Goal: Task Accomplishment & Management: Use online tool/utility

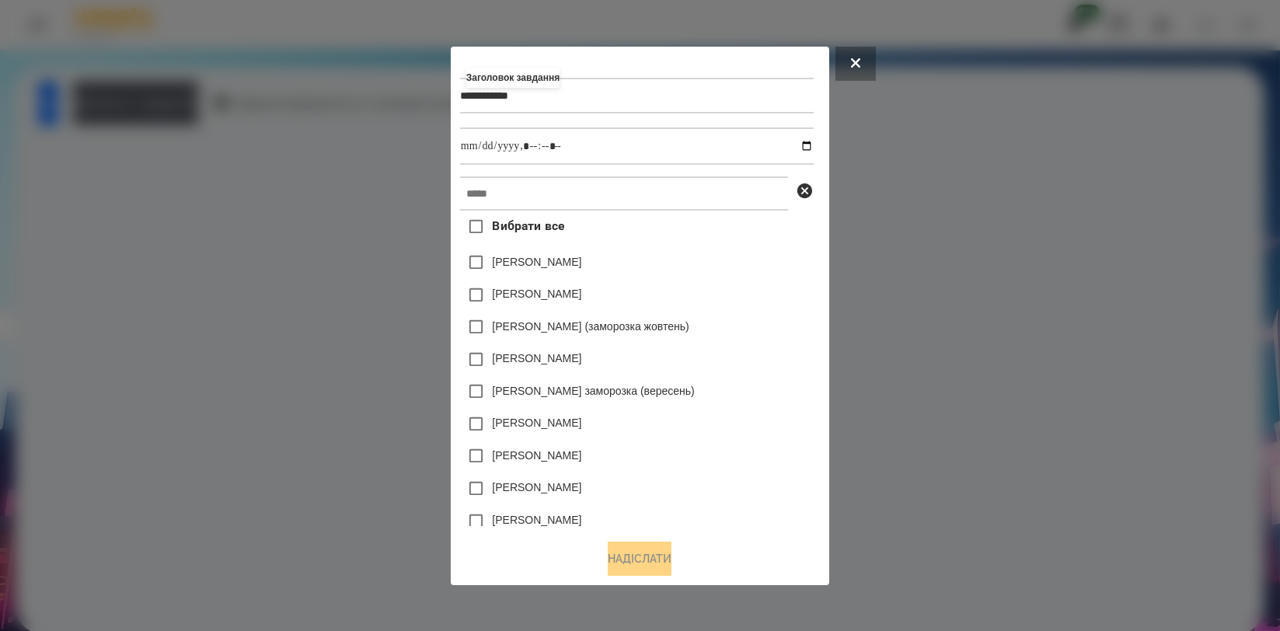
type input "**********"
click at [615, 200] on input "text" at bounding box center [624, 193] width 328 height 34
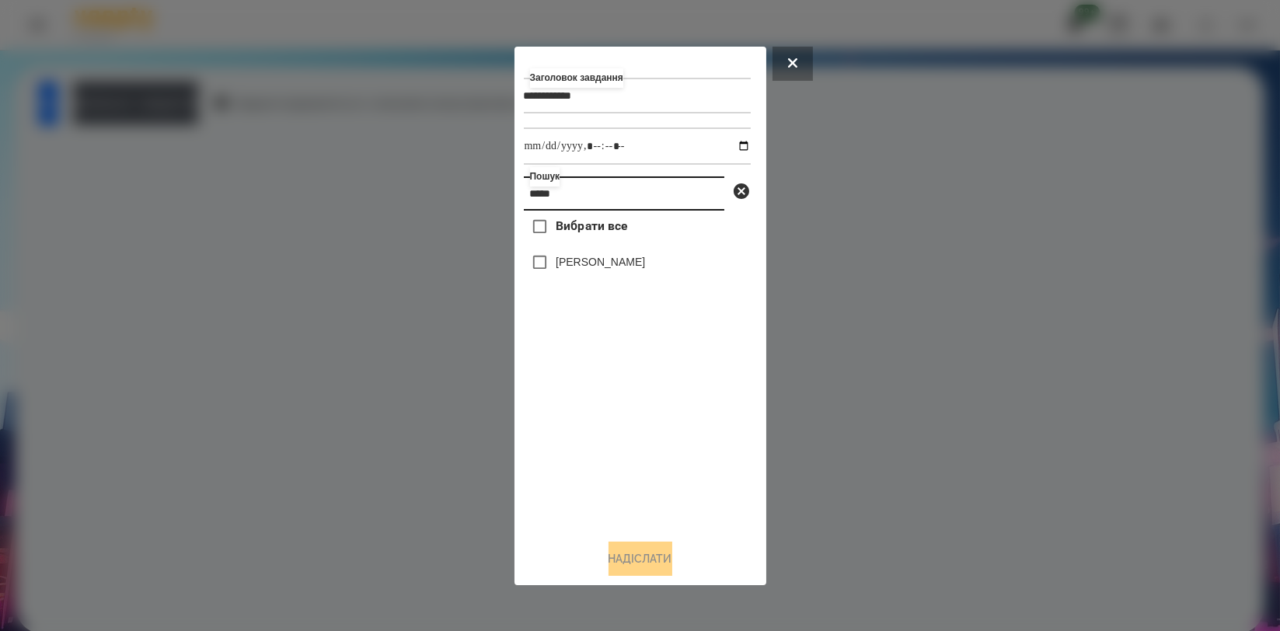
type input "*****"
click at [599, 267] on label "[PERSON_NAME]" at bounding box center [600, 262] width 89 height 16
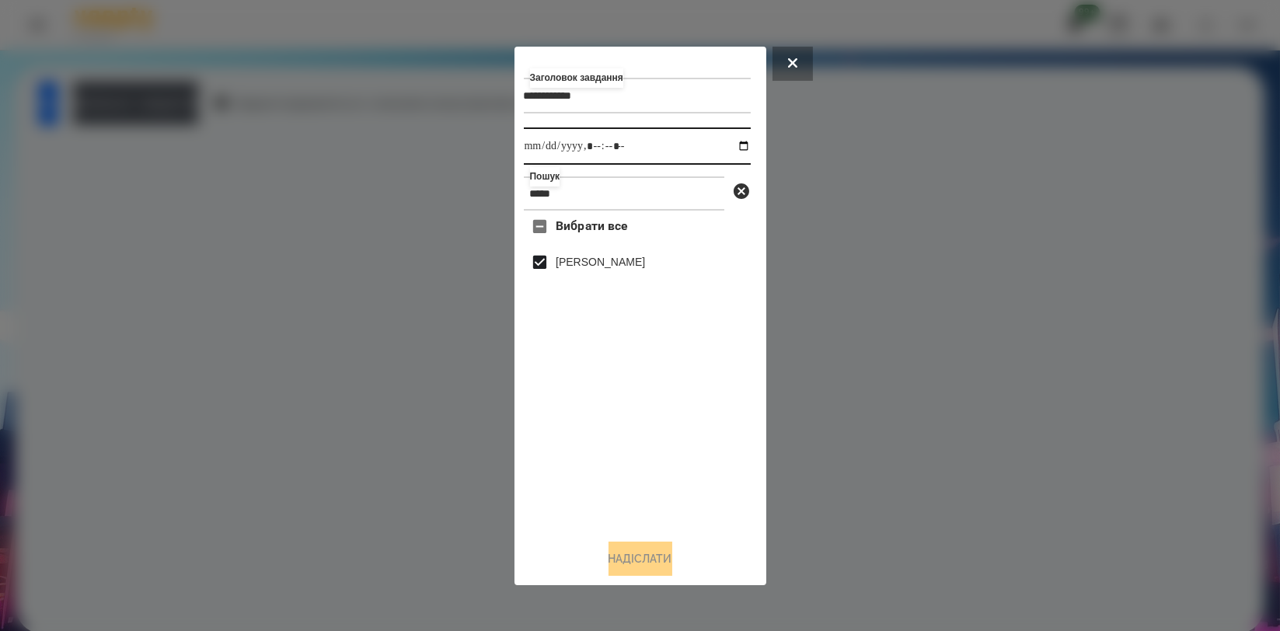
click at [727, 147] on input "datetime-local" at bounding box center [637, 145] width 227 height 37
type input "**********"
click at [623, 529] on div "**********" at bounding box center [640, 316] width 233 height 520
click at [630, 562] on button "Надіслати" at bounding box center [640, 559] width 64 height 34
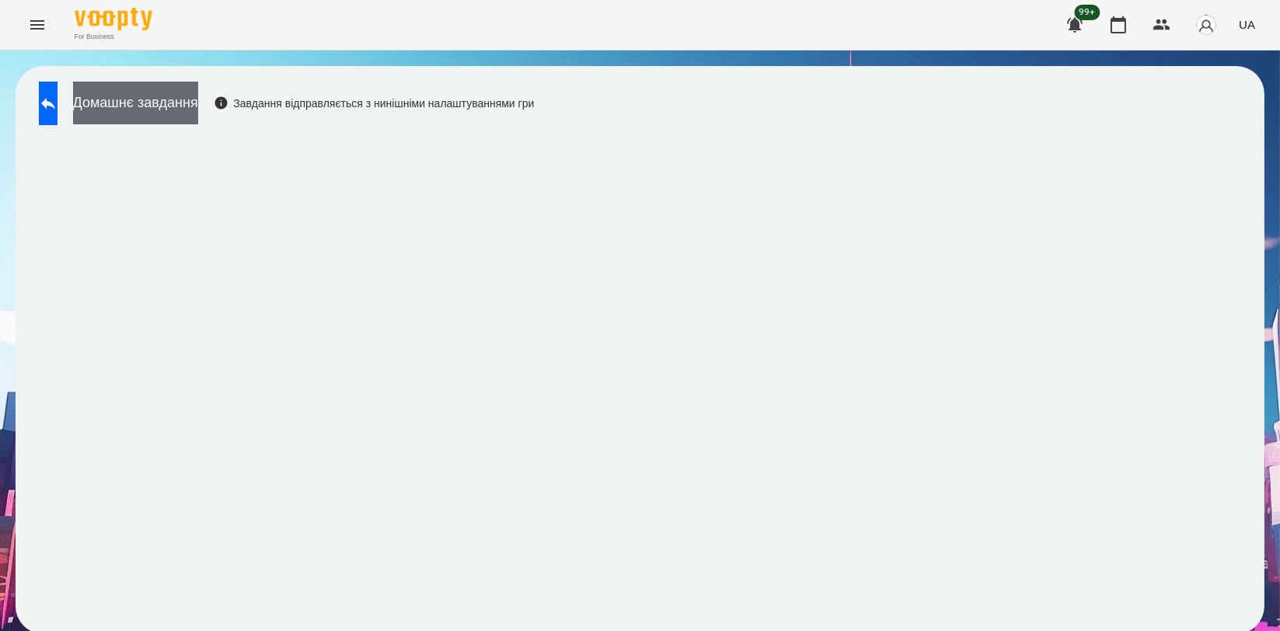
click at [198, 112] on button "Домашнє завдання" at bounding box center [135, 103] width 125 height 43
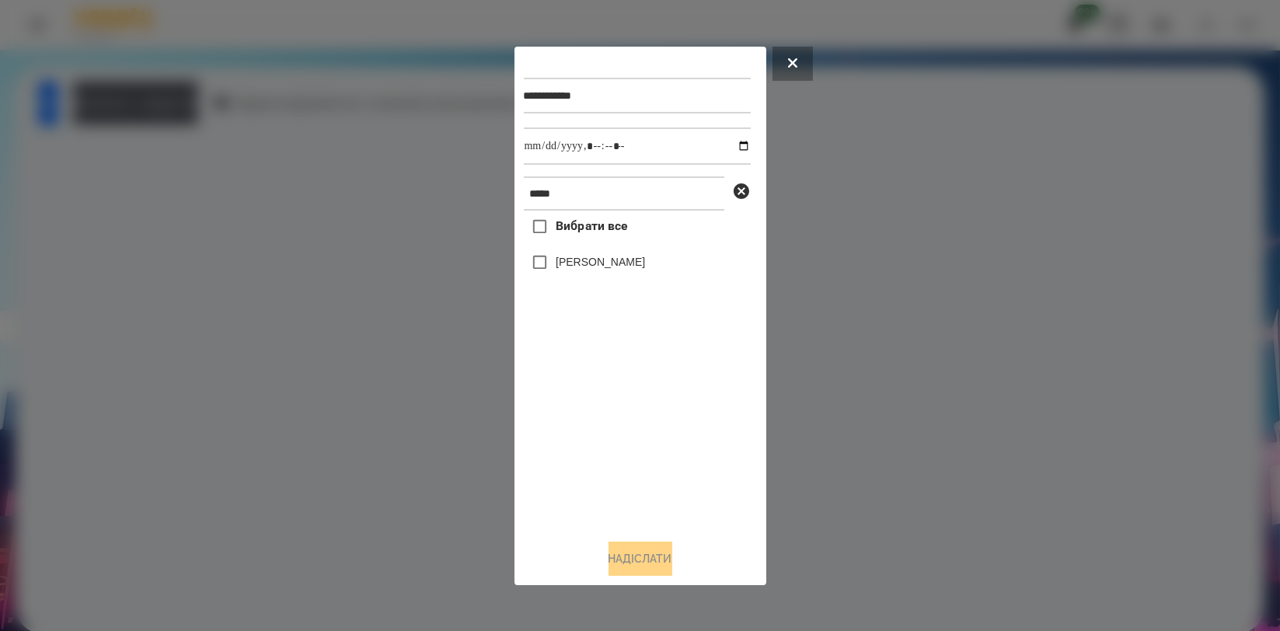
click at [597, 270] on label "[PERSON_NAME]" at bounding box center [600, 262] width 89 height 16
click at [727, 144] on input "datetime-local" at bounding box center [637, 145] width 227 height 37
type input "**********"
click at [595, 403] on div "Вибрати все Бровко Андрій" at bounding box center [637, 368] width 227 height 315
click at [644, 553] on button "Надіслати" at bounding box center [640, 559] width 64 height 34
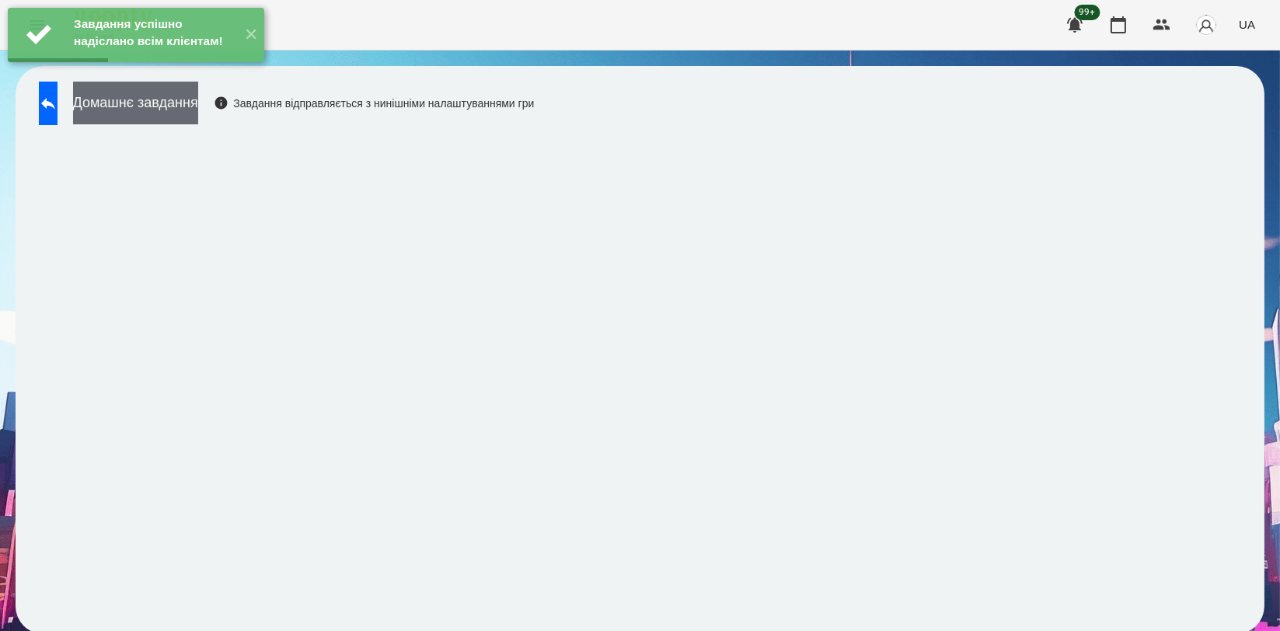
click at [198, 116] on button "Домашнє завдання" at bounding box center [135, 103] width 125 height 43
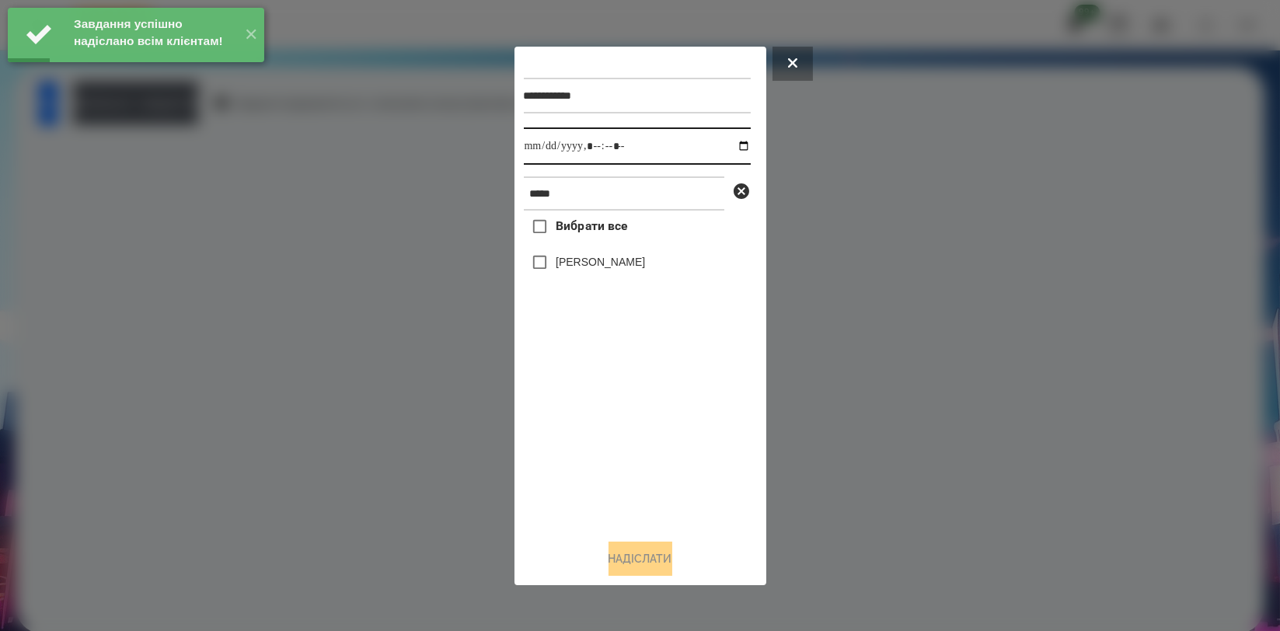
click at [728, 145] on input "datetime-local" at bounding box center [637, 145] width 227 height 37
type input "**********"
click at [608, 409] on div "Вибрати все Бровко Андрій" at bounding box center [637, 368] width 227 height 315
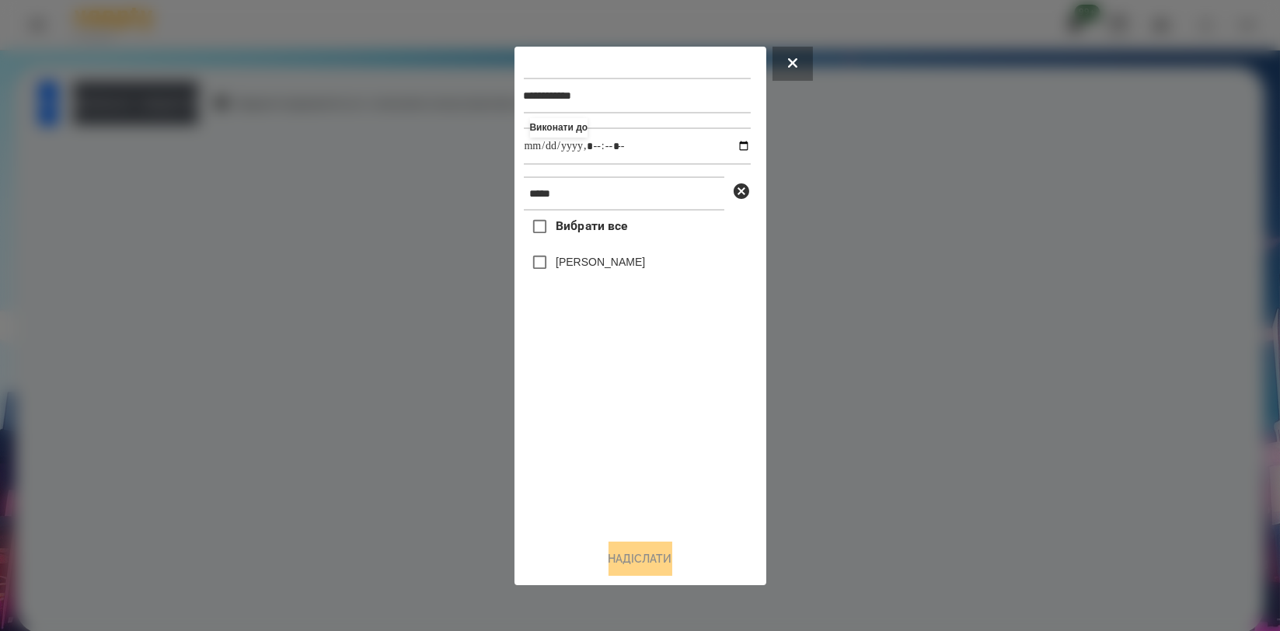
click at [586, 263] on label "[PERSON_NAME]" at bounding box center [600, 262] width 89 height 16
click at [650, 542] on div "**********" at bounding box center [640, 316] width 233 height 520
drag, startPoint x: 649, startPoint y: 558, endPoint x: 631, endPoint y: 538, distance: 26.4
click at [648, 558] on button "Надіслати" at bounding box center [640, 559] width 64 height 34
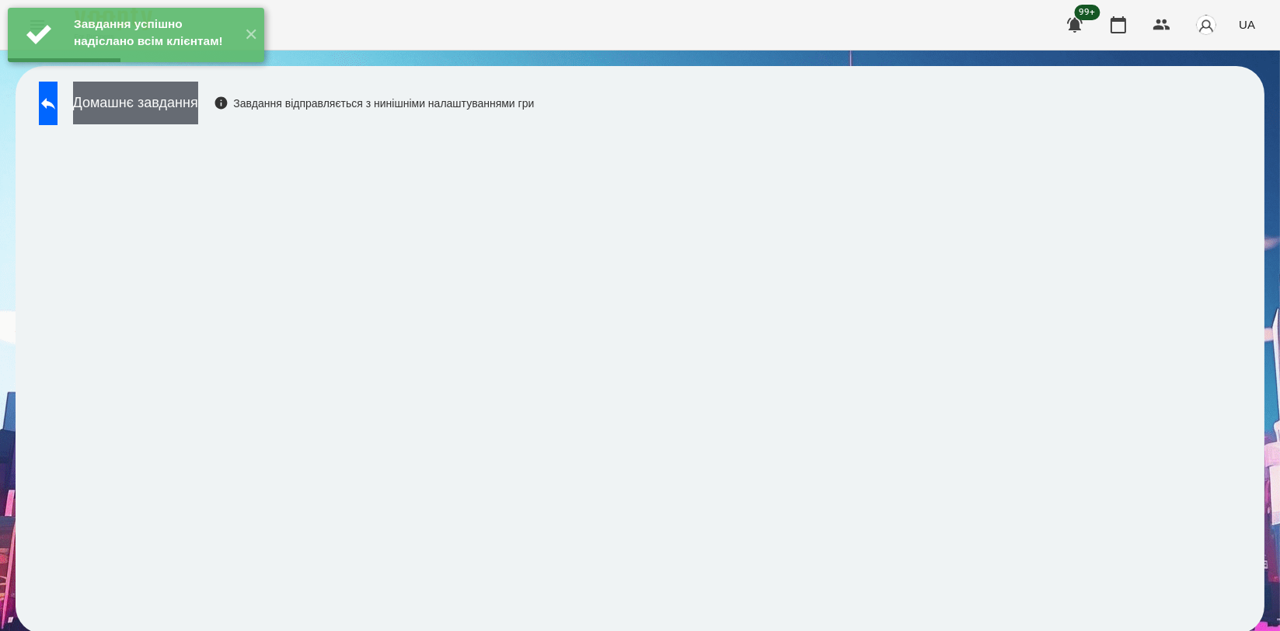
click at [198, 113] on button "Домашнє завдання" at bounding box center [135, 103] width 125 height 43
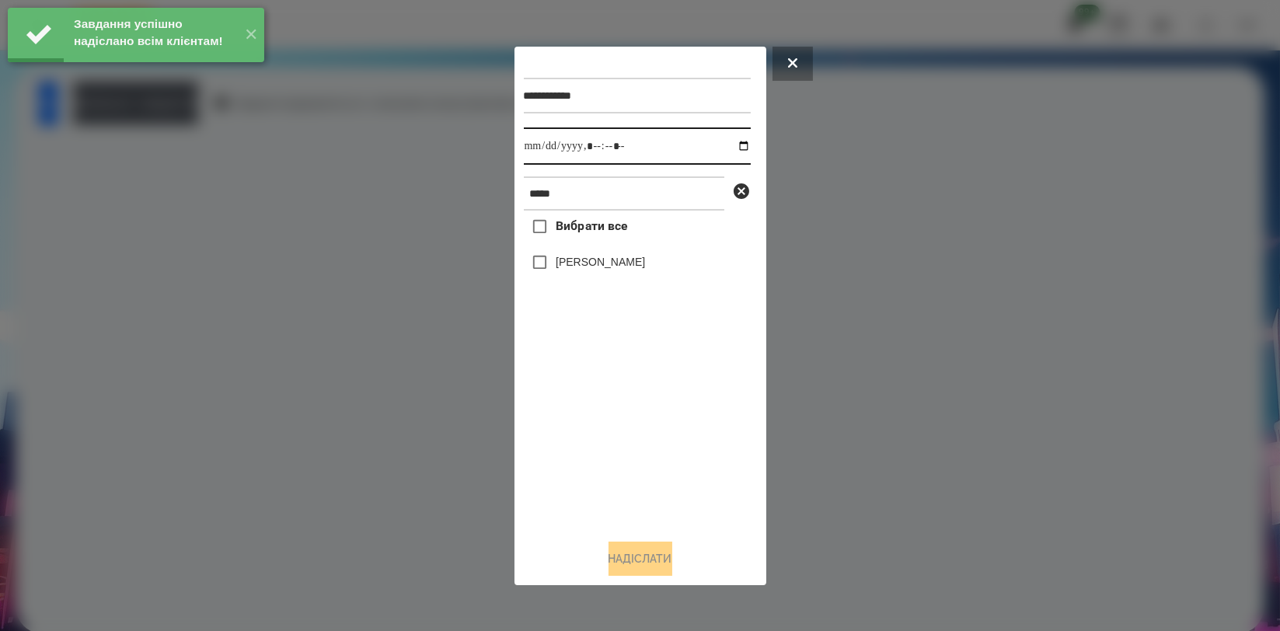
click at [732, 146] on input "datetime-local" at bounding box center [637, 145] width 227 height 37
type input "**********"
drag, startPoint x: 636, startPoint y: 434, endPoint x: 626, endPoint y: 362, distance: 72.3
click at [636, 436] on div "Вибрати все Бровко Андрій" at bounding box center [637, 368] width 227 height 315
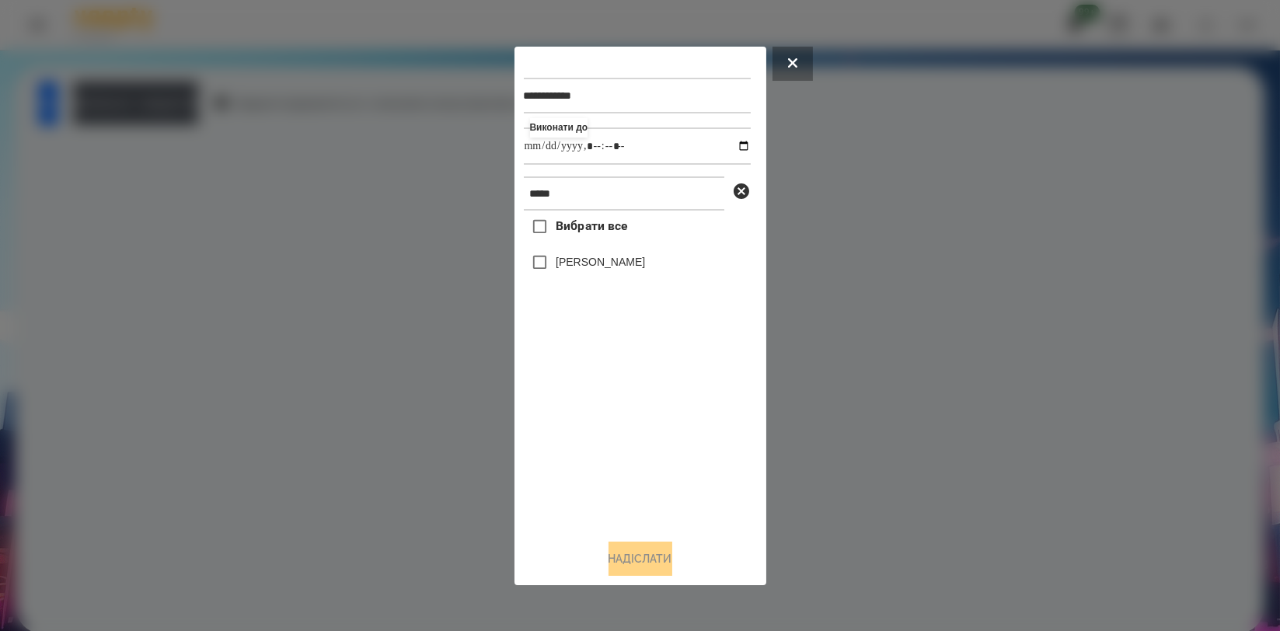
click at [619, 265] on label "[PERSON_NAME]" at bounding box center [600, 262] width 89 height 16
drag, startPoint x: 653, startPoint y: 557, endPoint x: 592, endPoint y: 490, distance: 91.3
click at [653, 558] on button "Надіслати" at bounding box center [640, 559] width 64 height 34
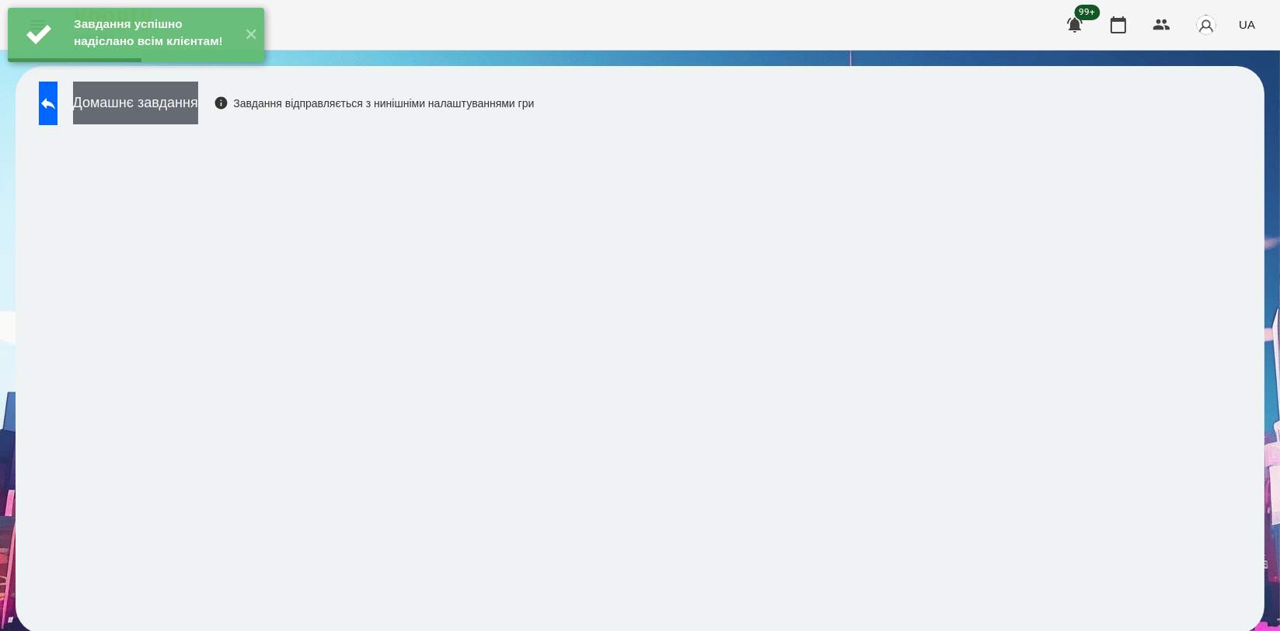
click at [198, 120] on button "Домашнє завдання" at bounding box center [135, 103] width 125 height 43
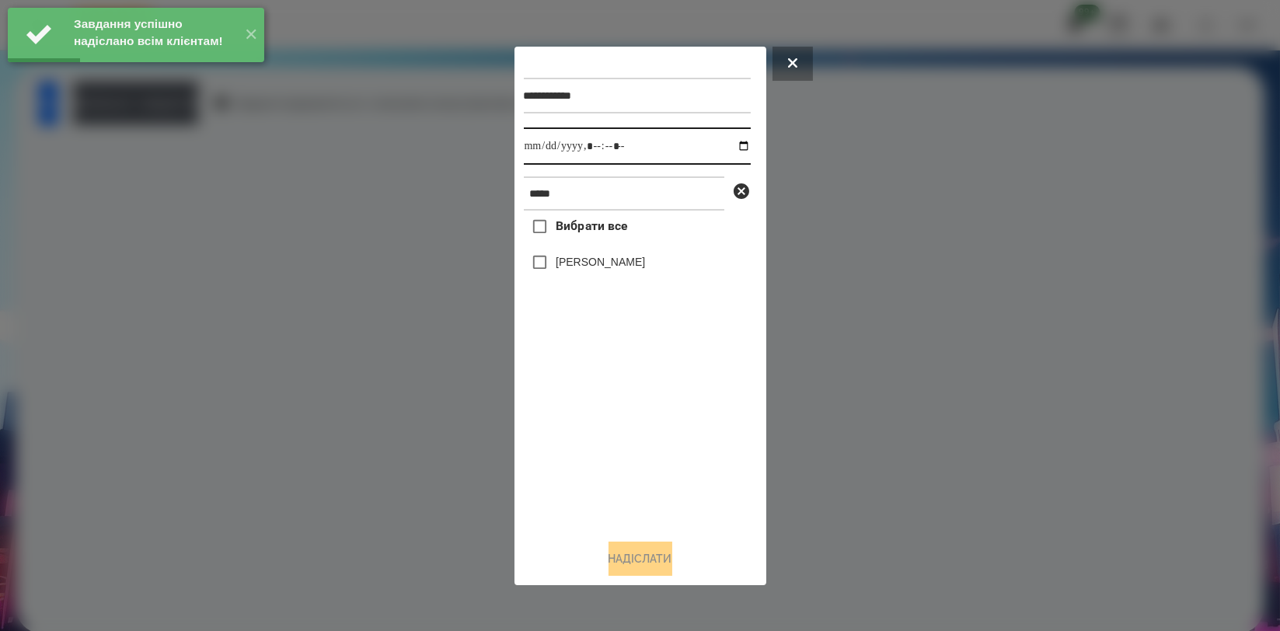
click at [730, 148] on input "datetime-local" at bounding box center [637, 145] width 227 height 37
type input "**********"
click at [616, 419] on div "Вибрати все Бровко Андрій" at bounding box center [637, 368] width 227 height 315
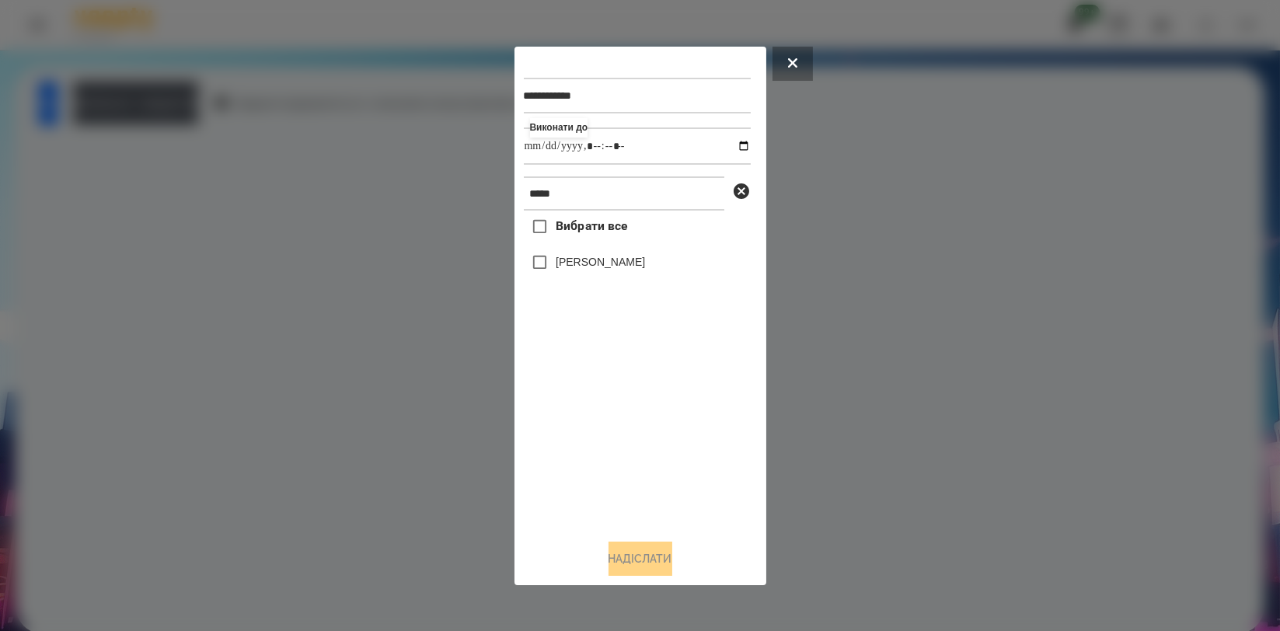
click at [593, 270] on label "[PERSON_NAME]" at bounding box center [600, 262] width 89 height 16
click at [653, 577] on div "**********" at bounding box center [640, 316] width 252 height 538
click at [626, 545] on button "Надіслати" at bounding box center [640, 559] width 64 height 34
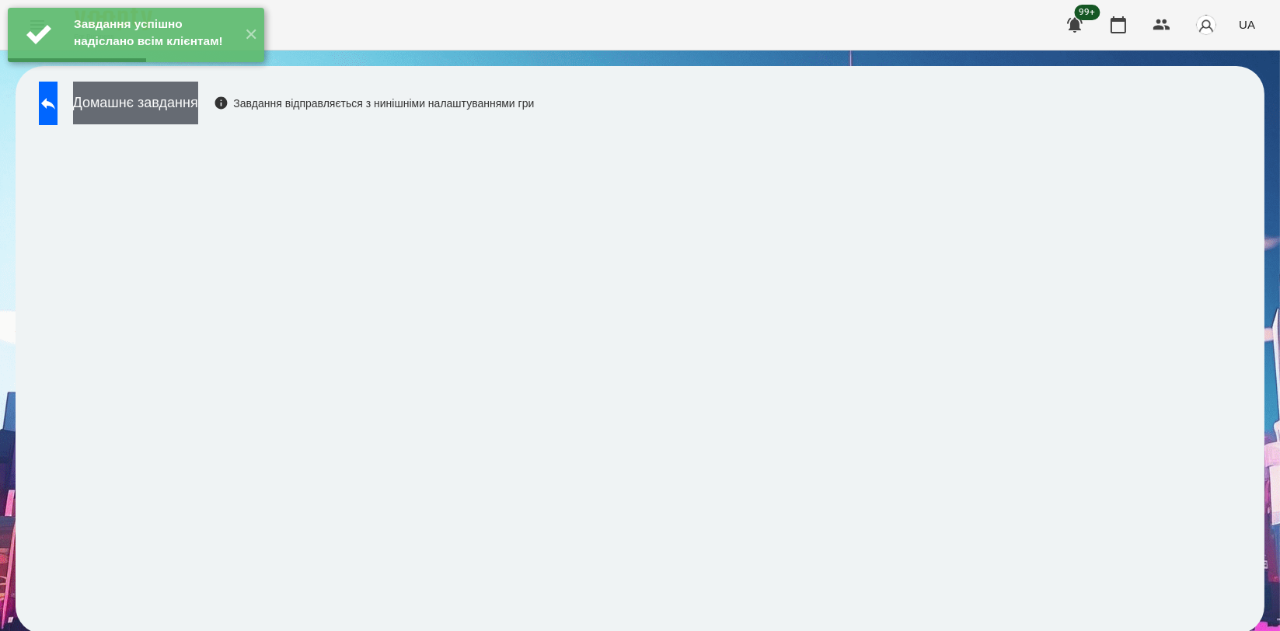
click at [198, 103] on button "Домашнє завдання" at bounding box center [135, 103] width 125 height 43
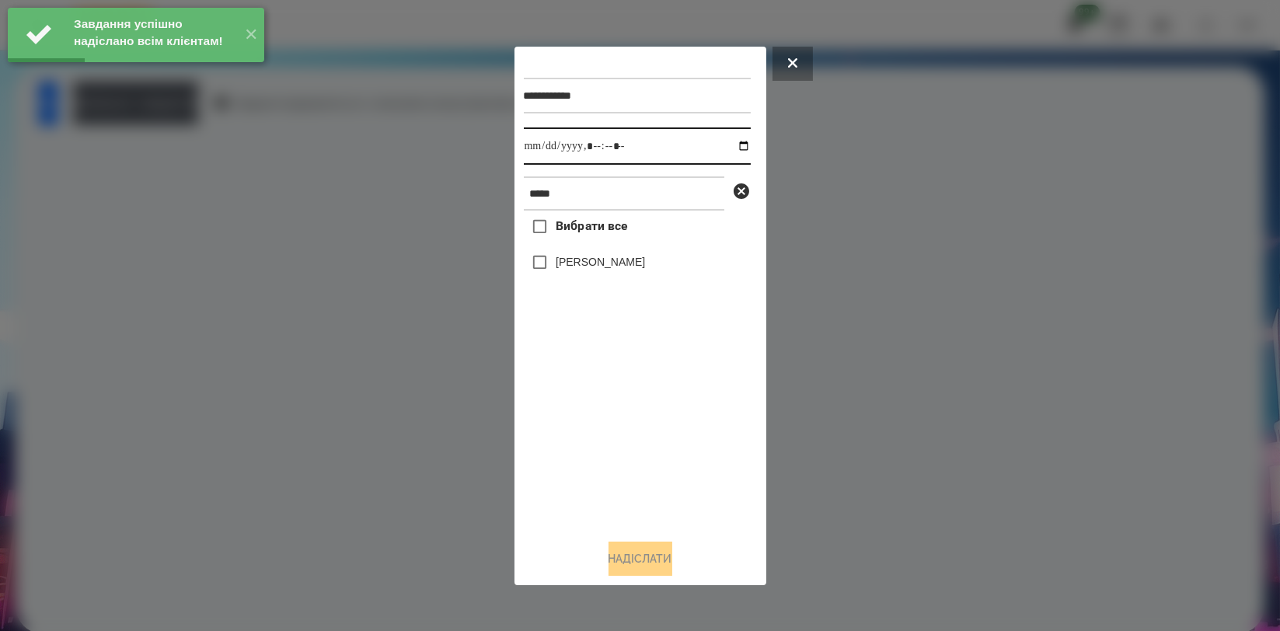
click at [726, 141] on input "datetime-local" at bounding box center [637, 145] width 227 height 37
type input "**********"
drag, startPoint x: 633, startPoint y: 477, endPoint x: 622, endPoint y: 359, distance: 118.6
click at [633, 477] on div "Вибрати все Бровко Андрій" at bounding box center [637, 368] width 227 height 315
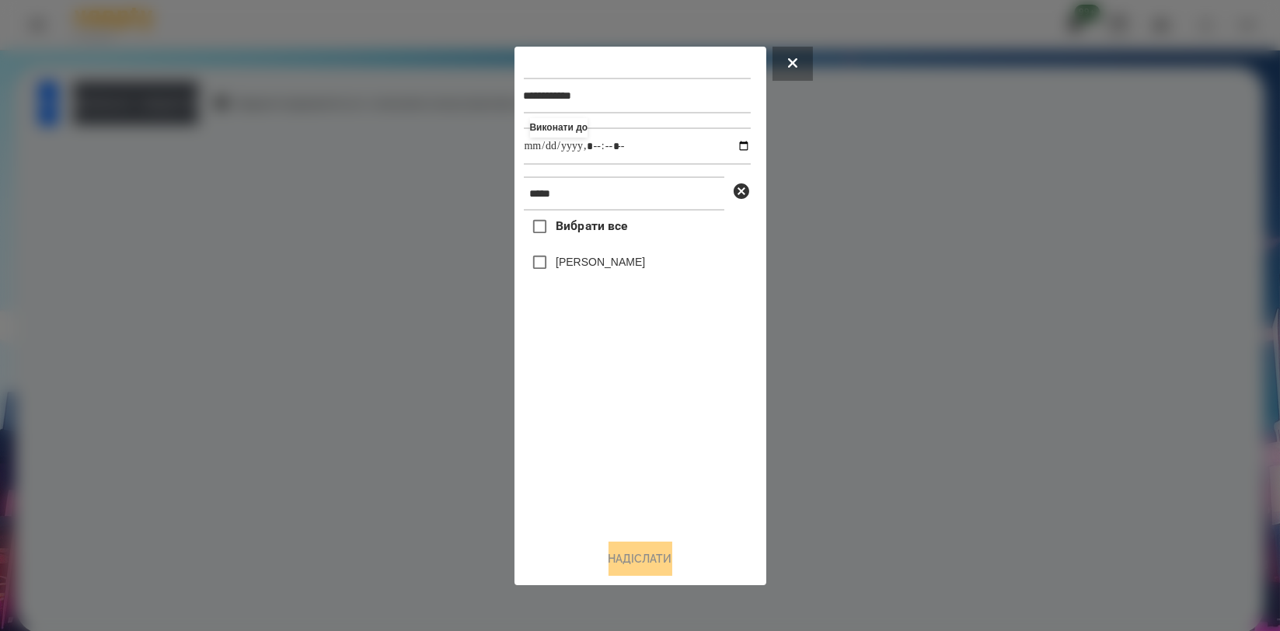
click at [626, 265] on label "[PERSON_NAME]" at bounding box center [600, 262] width 89 height 16
click at [643, 563] on button "Надіслати" at bounding box center [640, 559] width 64 height 34
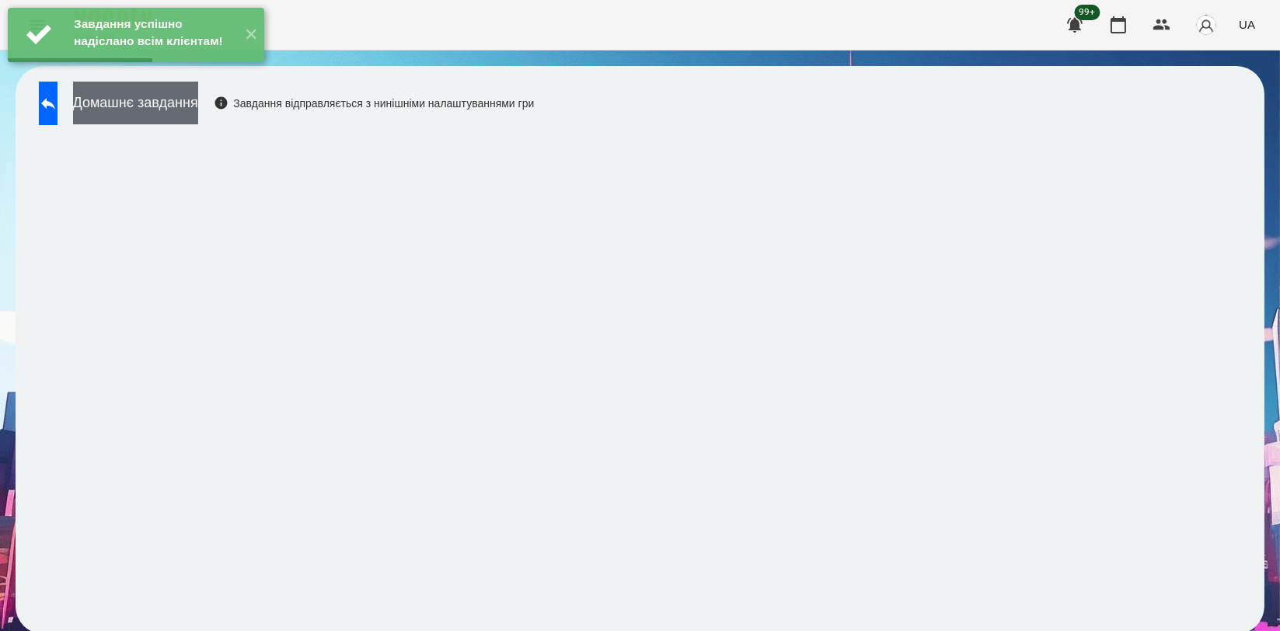
click at [198, 96] on button "Домашнє завдання" at bounding box center [135, 103] width 125 height 43
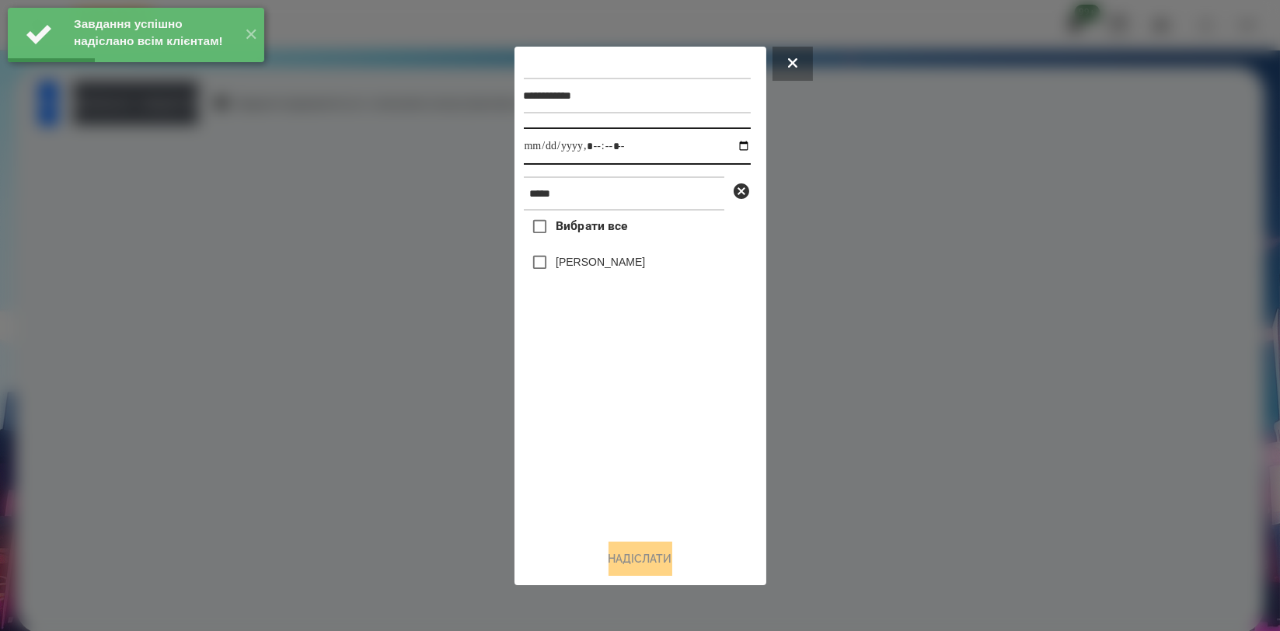
click at [726, 139] on input "datetime-local" at bounding box center [637, 145] width 227 height 37
type input "**********"
click at [581, 416] on div "Вибрати все Бровко Андрій" at bounding box center [637, 368] width 227 height 315
click at [597, 266] on label "[PERSON_NAME]" at bounding box center [600, 262] width 89 height 16
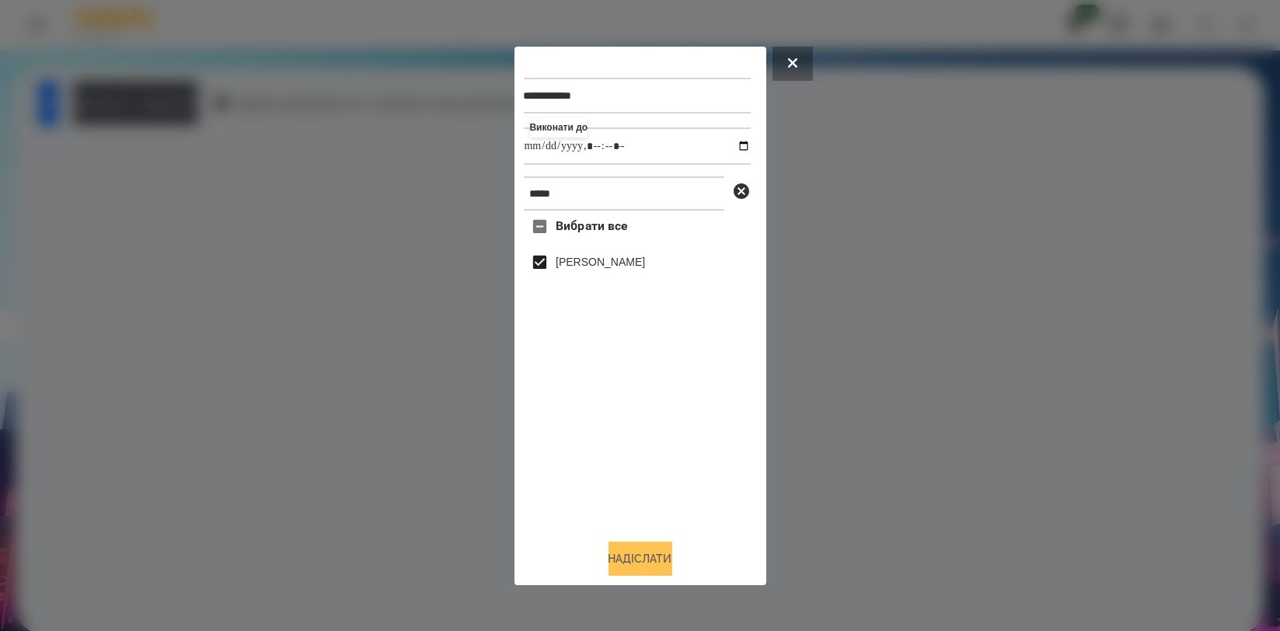
click at [642, 563] on button "Надіслати" at bounding box center [640, 559] width 64 height 34
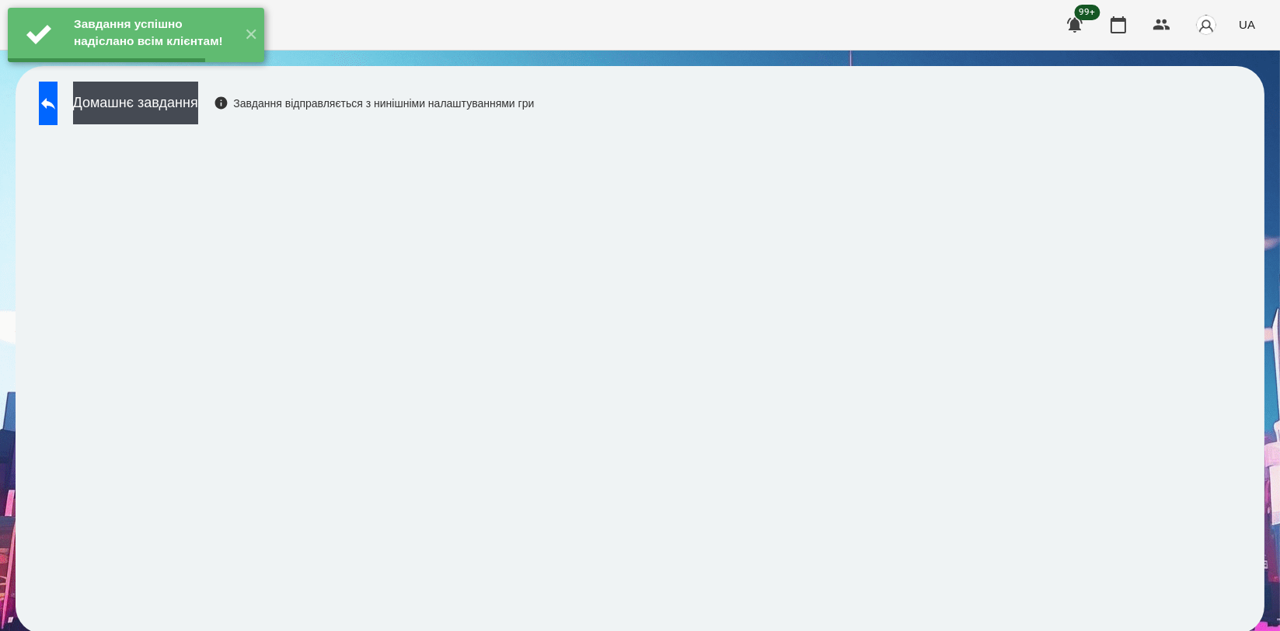
click at [58, 102] on icon at bounding box center [48, 103] width 19 height 19
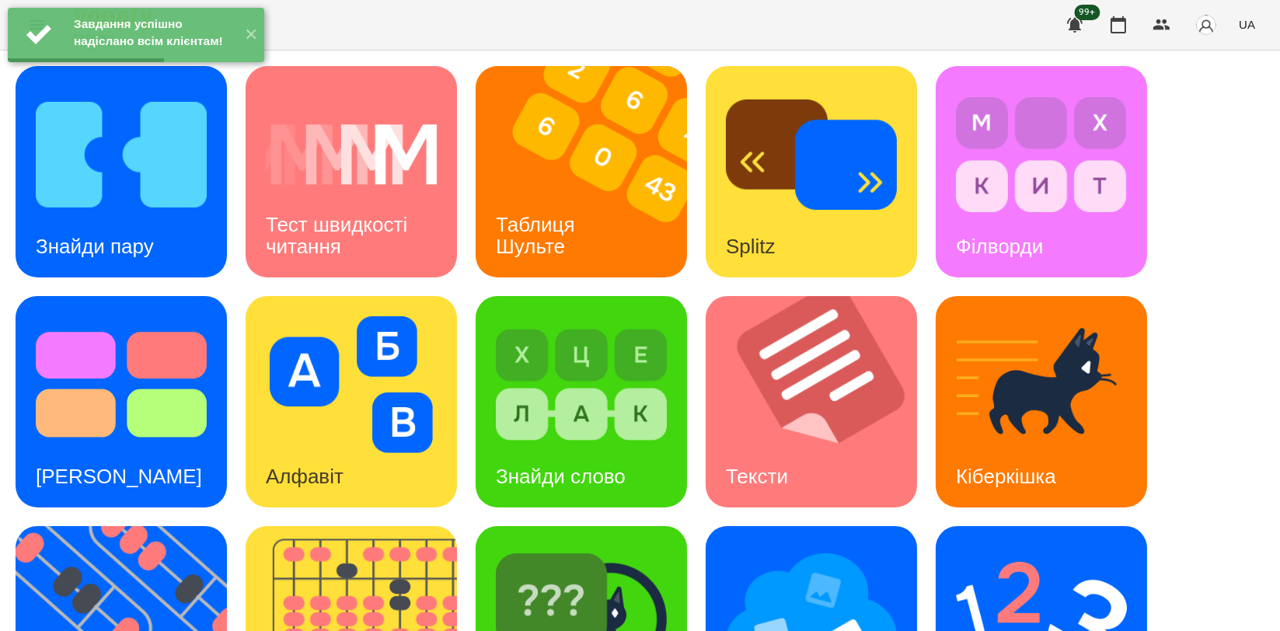
scroll to position [259, 0]
click at [551, 465] on h3 "Знайди слово" at bounding box center [561, 476] width 130 height 23
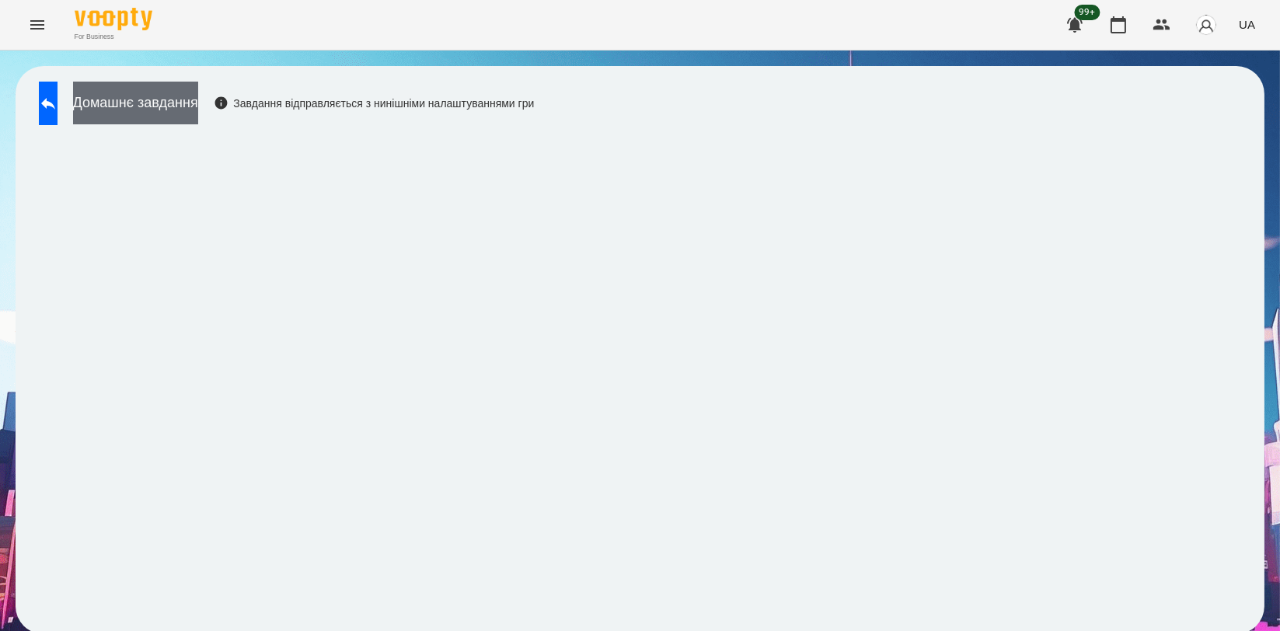
click at [198, 97] on button "Домашнє завдання" at bounding box center [135, 103] width 125 height 43
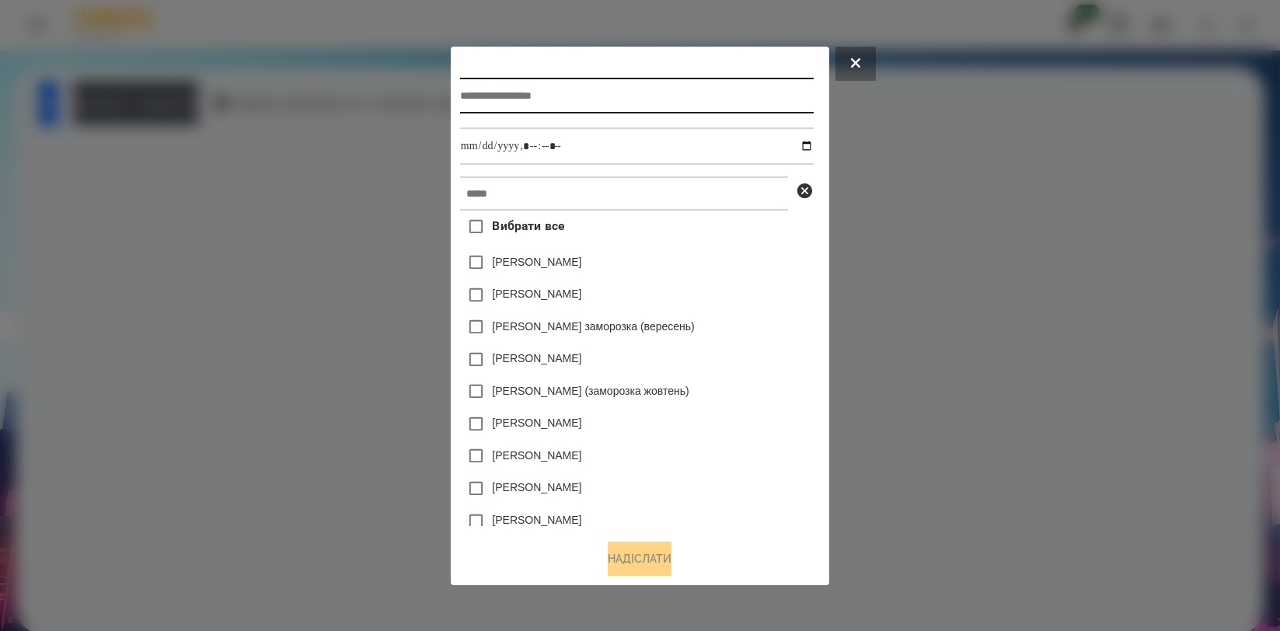
click at [673, 85] on input "text" at bounding box center [637, 96] width 354 height 36
type input "**********"
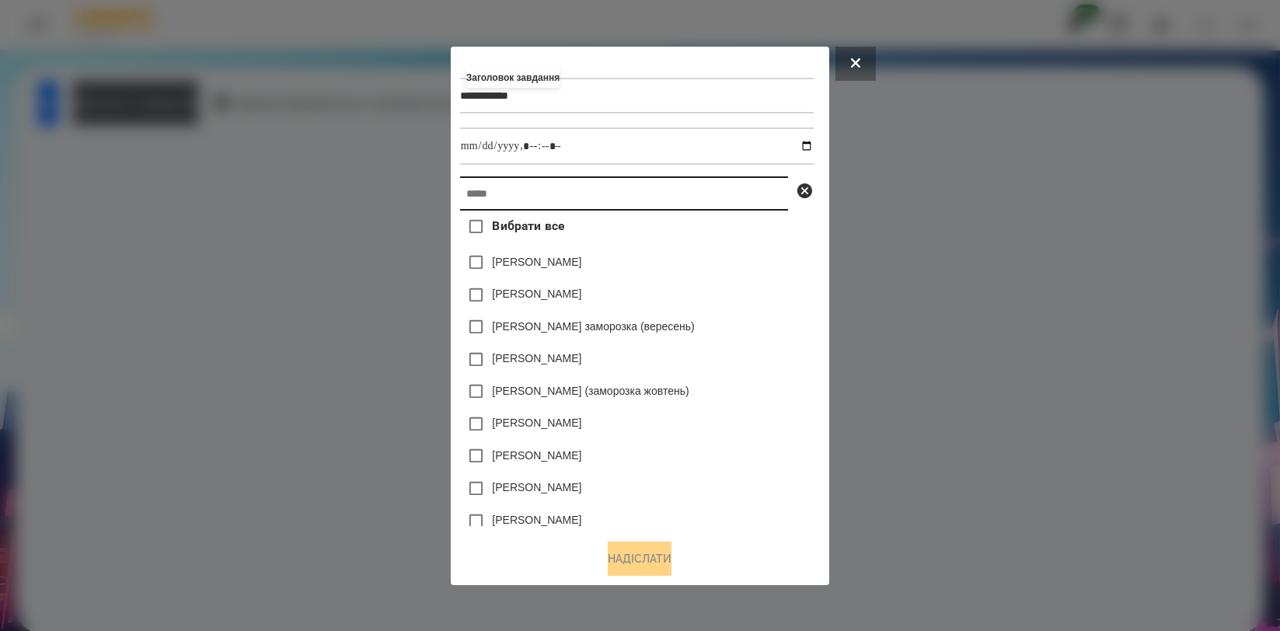
click at [730, 210] on input "text" at bounding box center [624, 193] width 328 height 34
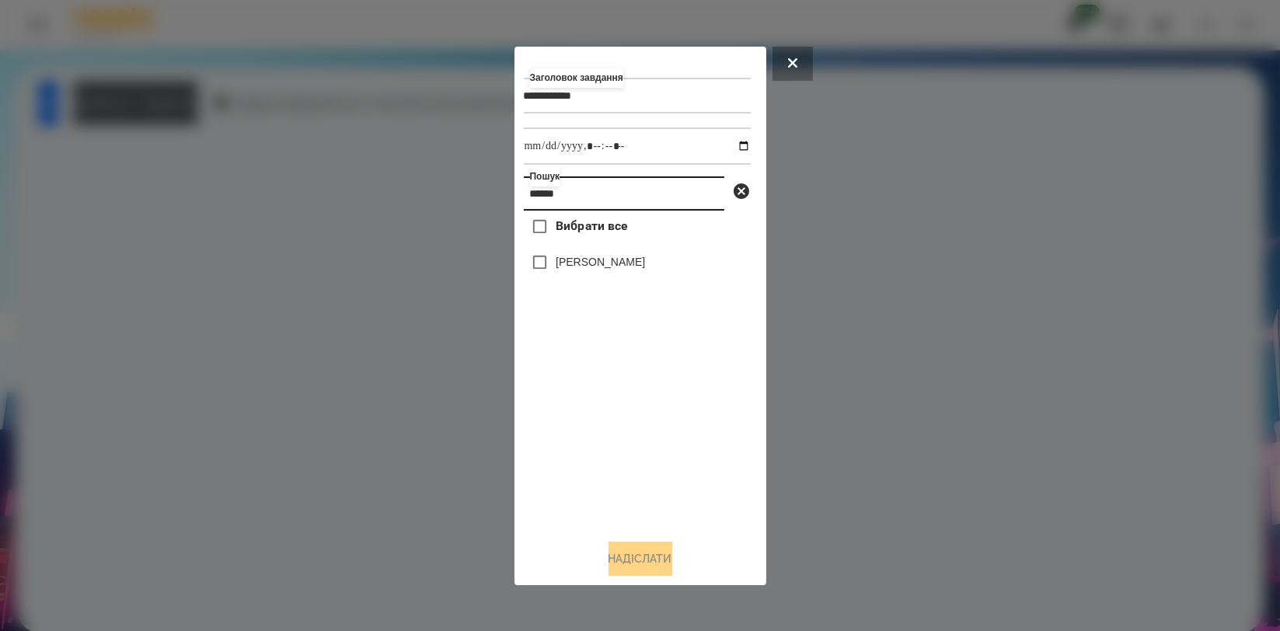
type input "******"
click at [619, 257] on label "[PERSON_NAME]" at bounding box center [600, 262] width 89 height 16
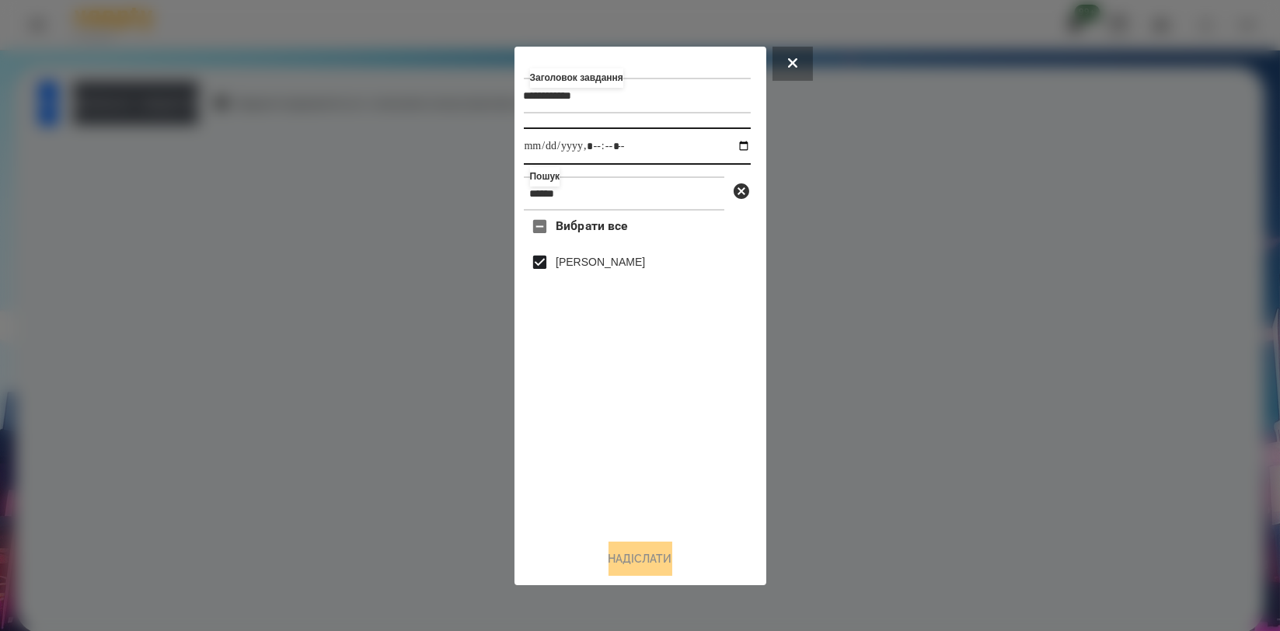
click at [745, 148] on input "datetime-local" at bounding box center [637, 145] width 227 height 37
click at [733, 148] on input "datetime-local" at bounding box center [637, 145] width 227 height 37
type input "**********"
click at [709, 434] on div "Вибрати все Бровко Андрій" at bounding box center [637, 368] width 227 height 315
click at [651, 545] on button "Надіслати" at bounding box center [640, 559] width 64 height 34
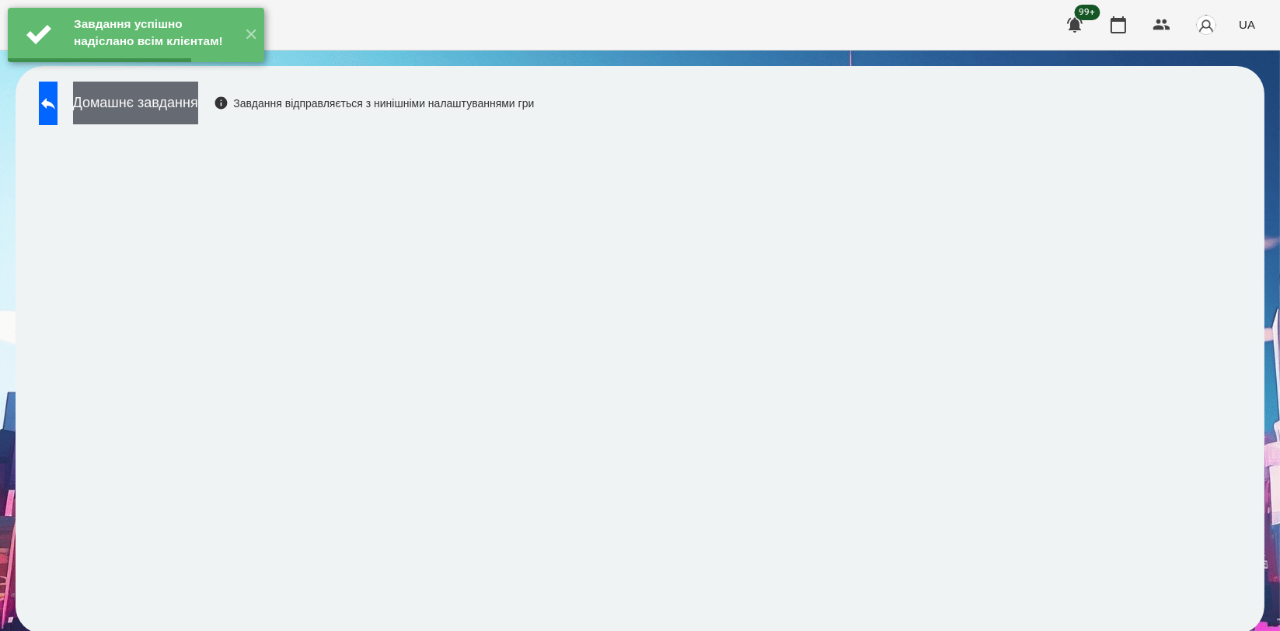
click at [198, 118] on button "Домашнє завдання" at bounding box center [135, 103] width 125 height 43
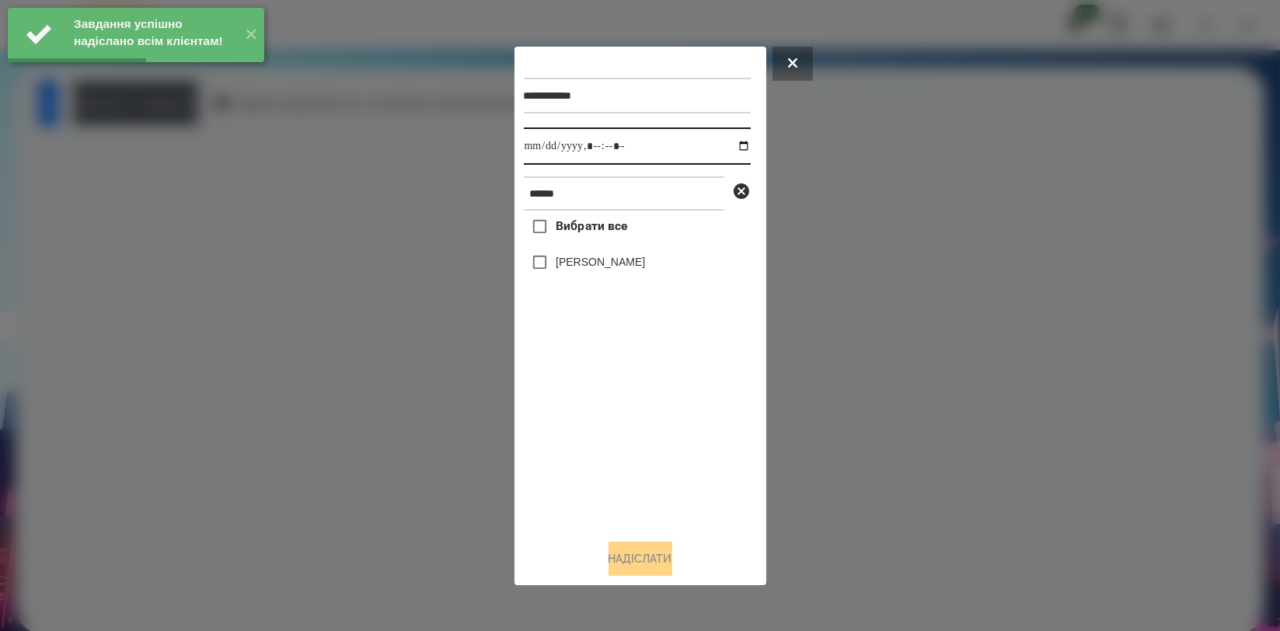
click at [730, 145] on input "datetime-local" at bounding box center [637, 145] width 227 height 37
type input "**********"
click at [594, 426] on div "Вибрати все Бровко Андрій" at bounding box center [637, 368] width 227 height 315
click at [601, 267] on label "[PERSON_NAME]" at bounding box center [600, 262] width 89 height 16
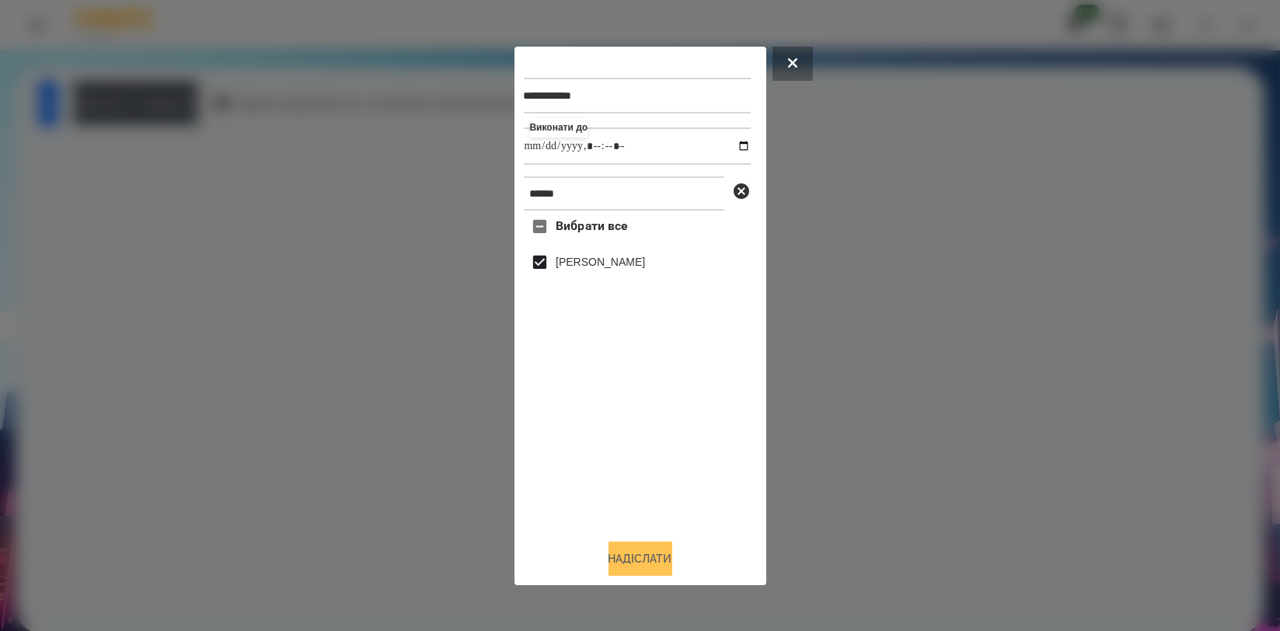
click at [639, 545] on button "Надіслати" at bounding box center [640, 559] width 64 height 34
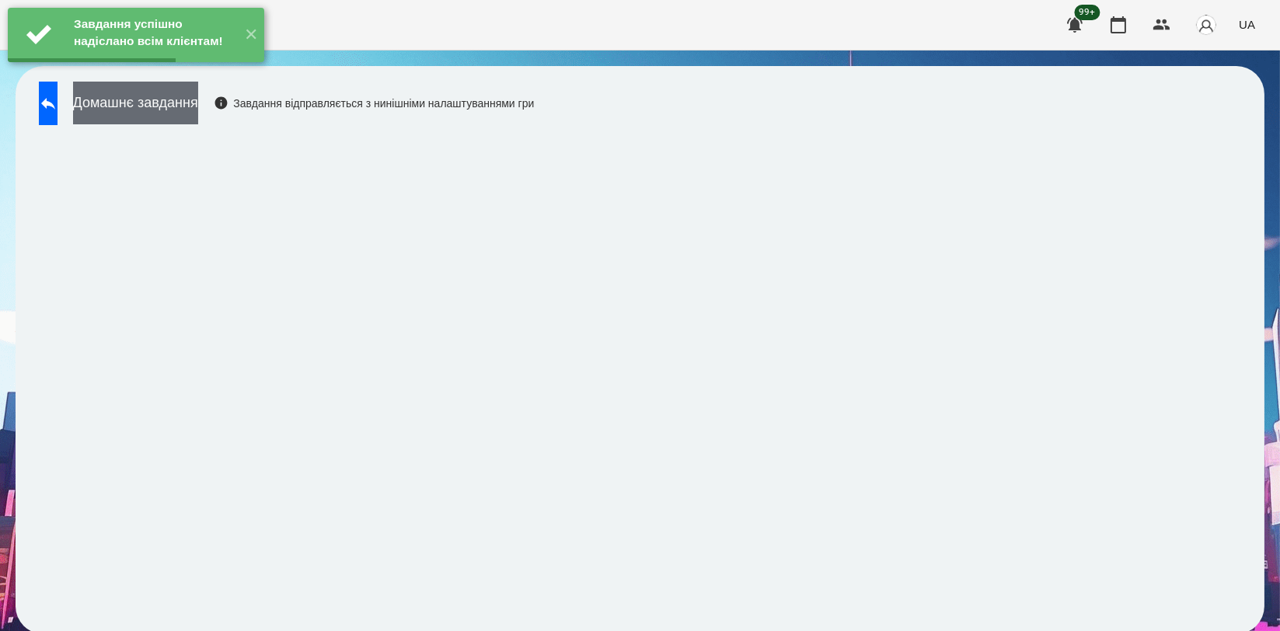
click at [204, 70] on div "Завдання успішно надіслано всім клієнтам! ✕" at bounding box center [136, 35] width 272 height 70
click at [198, 103] on button "Домашнє завдання" at bounding box center [135, 103] width 125 height 43
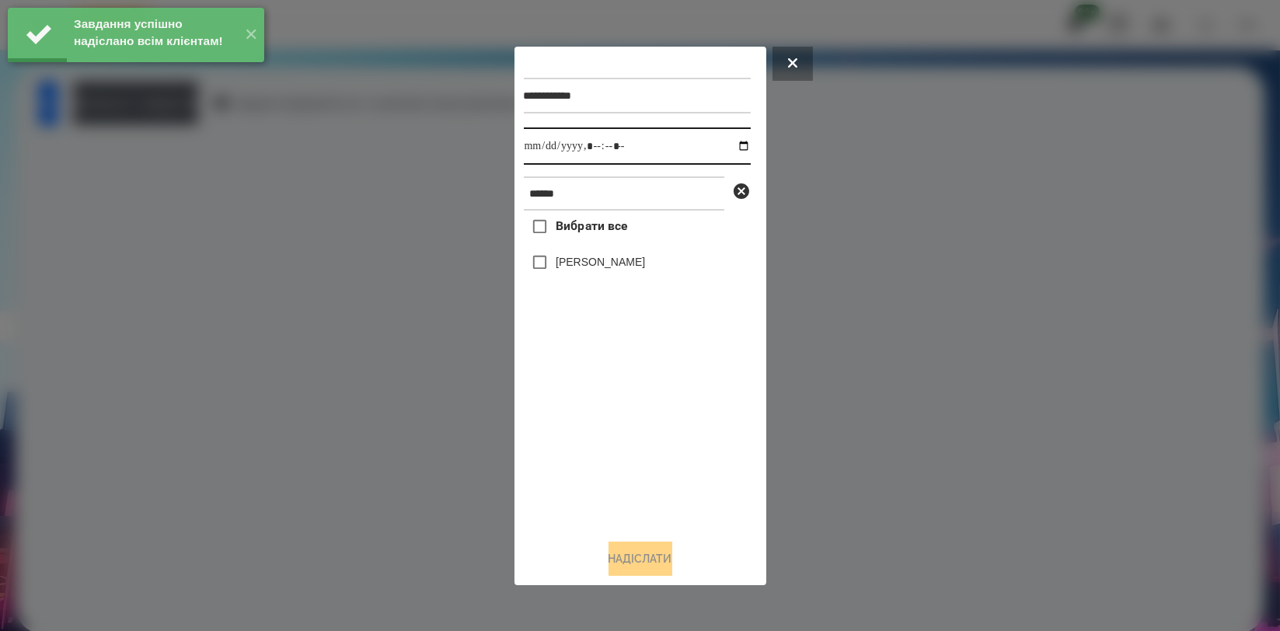
click at [734, 146] on input "datetime-local" at bounding box center [637, 145] width 227 height 37
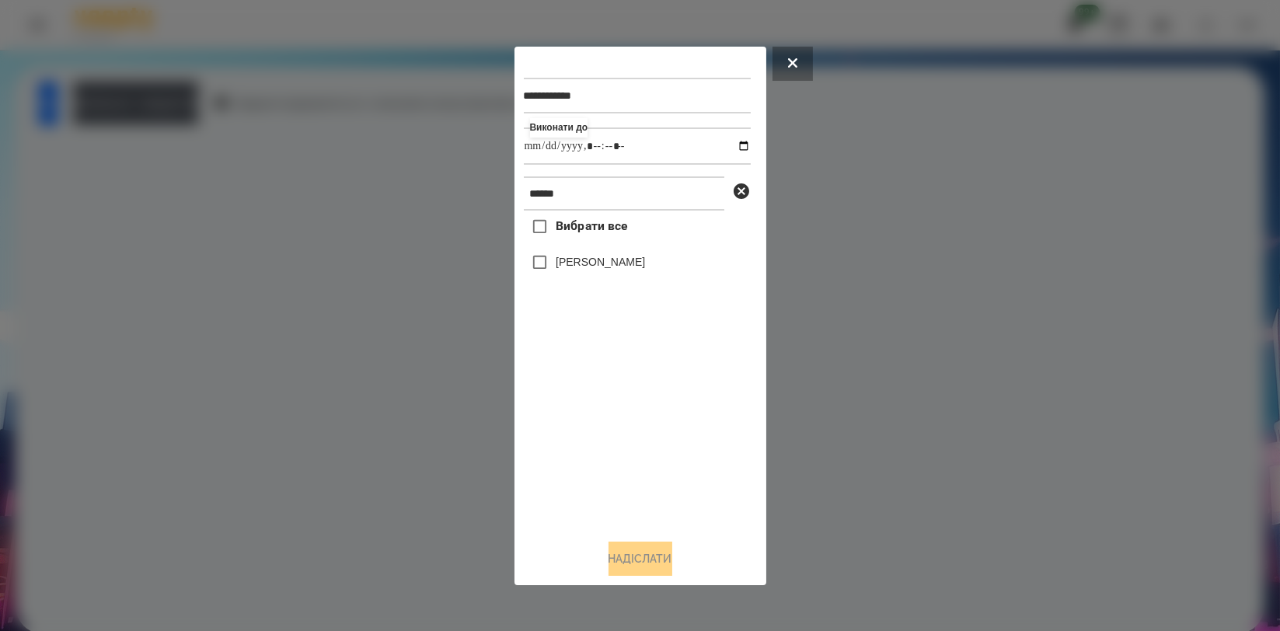
type input "**********"
click at [609, 441] on div "Вибрати все Бровко Андрій" at bounding box center [637, 368] width 227 height 315
click at [616, 270] on label "[PERSON_NAME]" at bounding box center [600, 262] width 89 height 16
click at [644, 550] on button "Надіслати" at bounding box center [640, 559] width 64 height 34
click at [198, 112] on button "Домашнє завдання" at bounding box center [135, 103] width 125 height 43
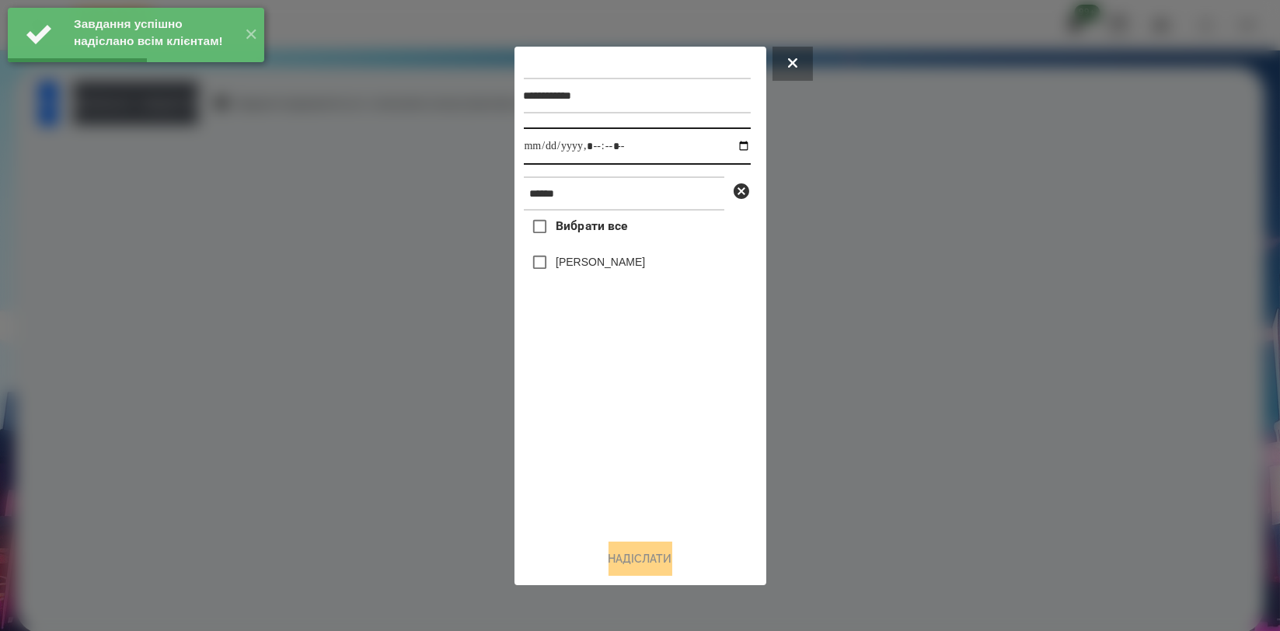
click at [738, 145] on input "datetime-local" at bounding box center [637, 145] width 227 height 37
type input "**********"
click at [630, 392] on div "Вибрати все Бровко Андрій" at bounding box center [637, 368] width 227 height 315
click at [621, 266] on label "[PERSON_NAME]" at bounding box center [600, 262] width 89 height 16
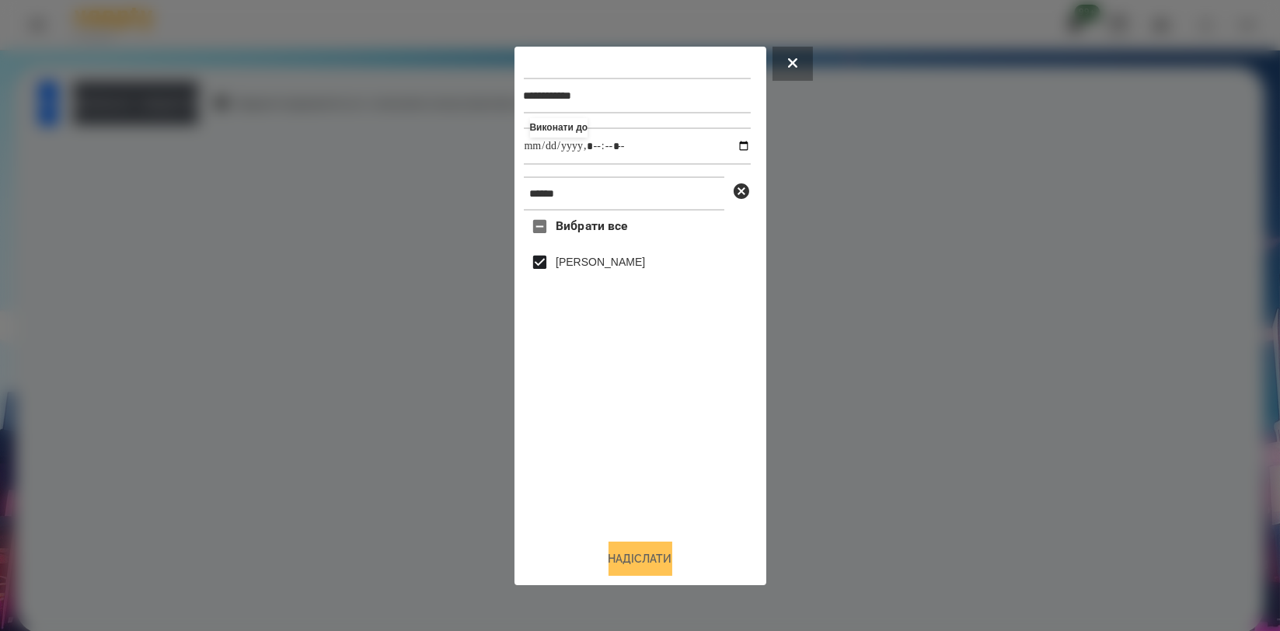
click at [631, 547] on button "Надіслати" at bounding box center [640, 559] width 64 height 34
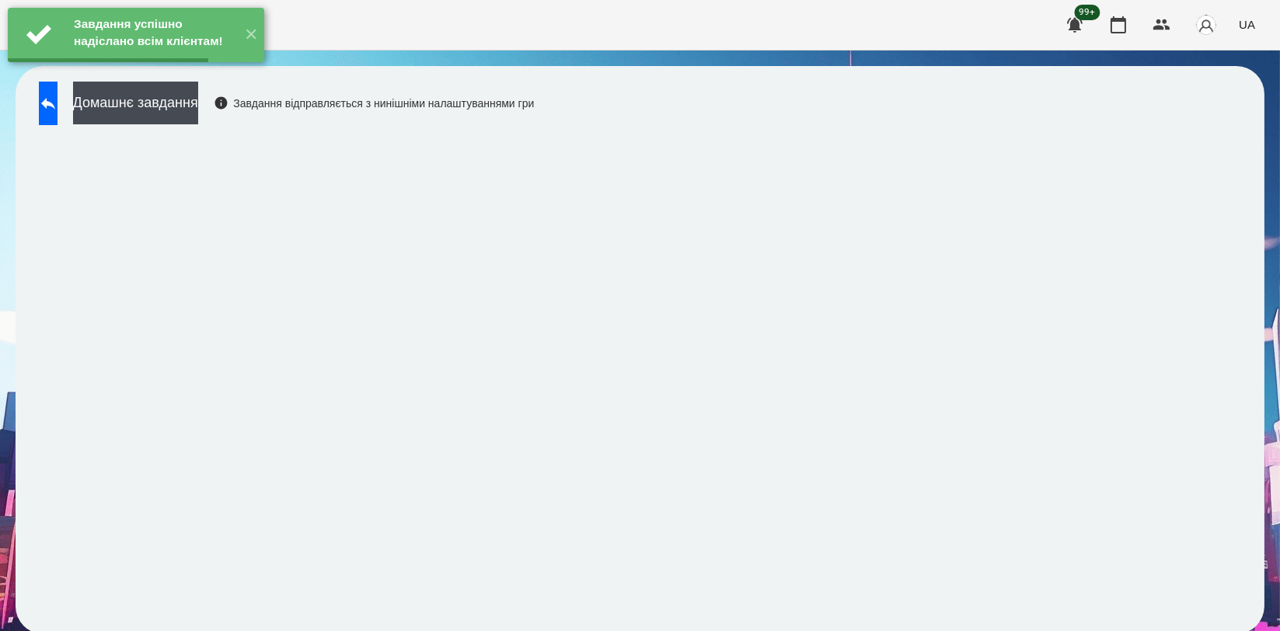
click at [198, 103] on button "Домашнє завдання" at bounding box center [135, 103] width 125 height 43
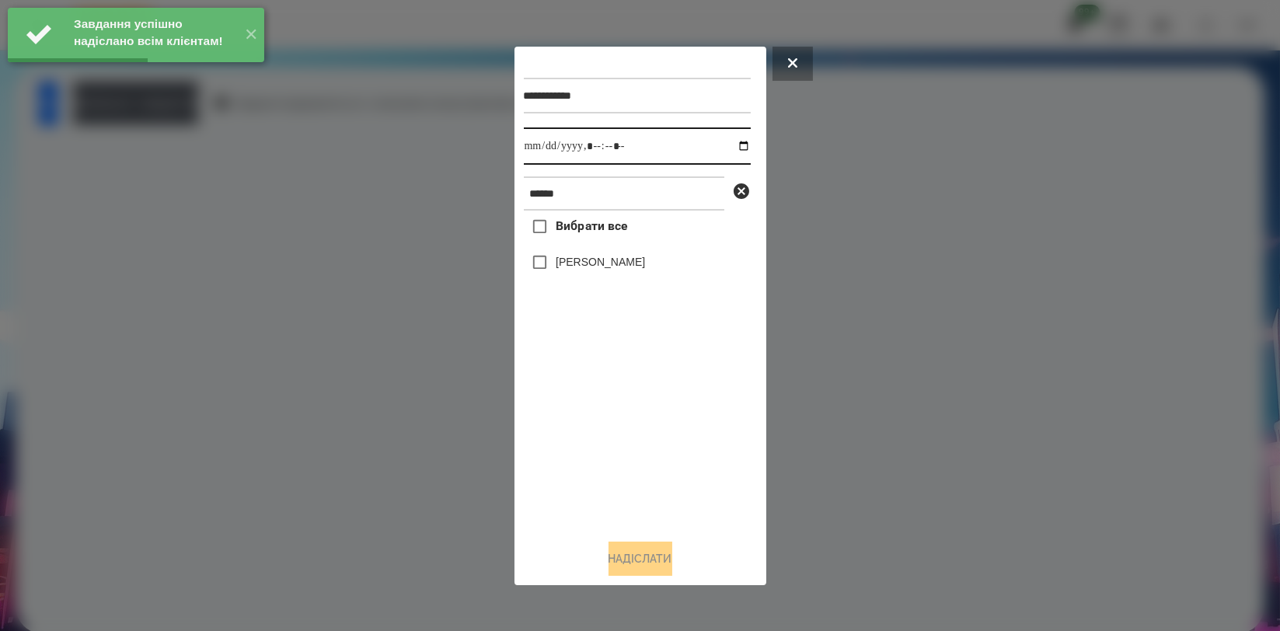
click at [728, 142] on input "datetime-local" at bounding box center [637, 145] width 227 height 37
type input "**********"
click at [627, 403] on div "Вибрати все Бровко Андрій" at bounding box center [637, 368] width 227 height 315
click at [619, 270] on label "[PERSON_NAME]" at bounding box center [600, 262] width 89 height 16
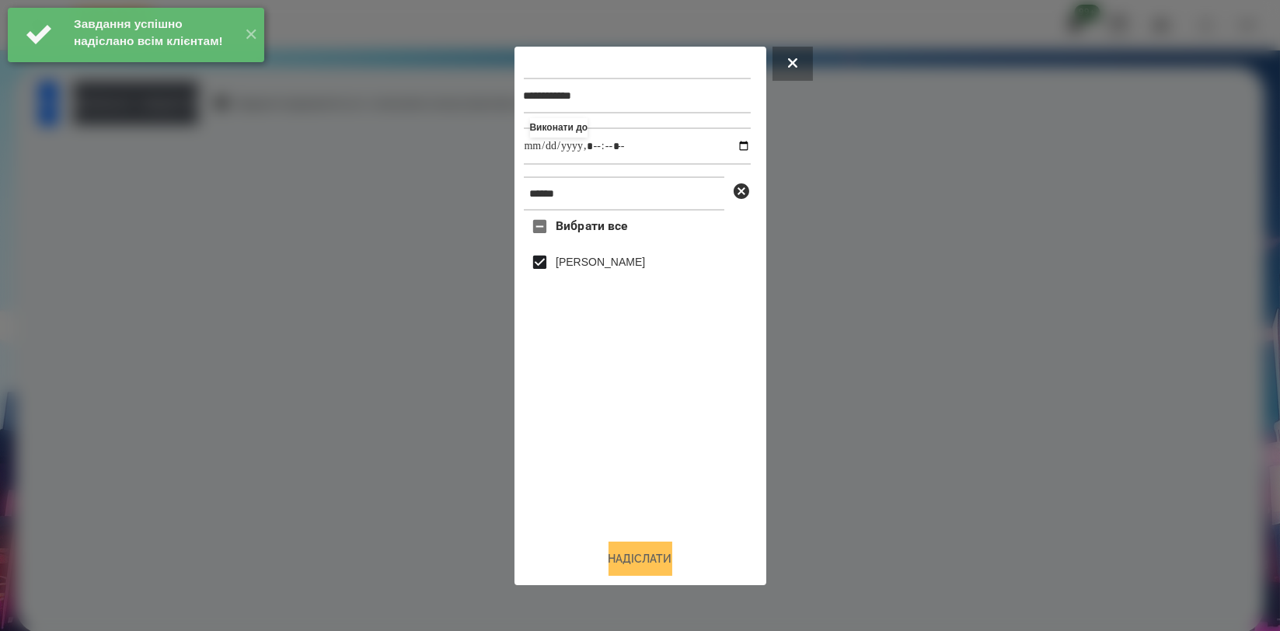
click at [641, 545] on button "Надіслати" at bounding box center [640, 559] width 64 height 34
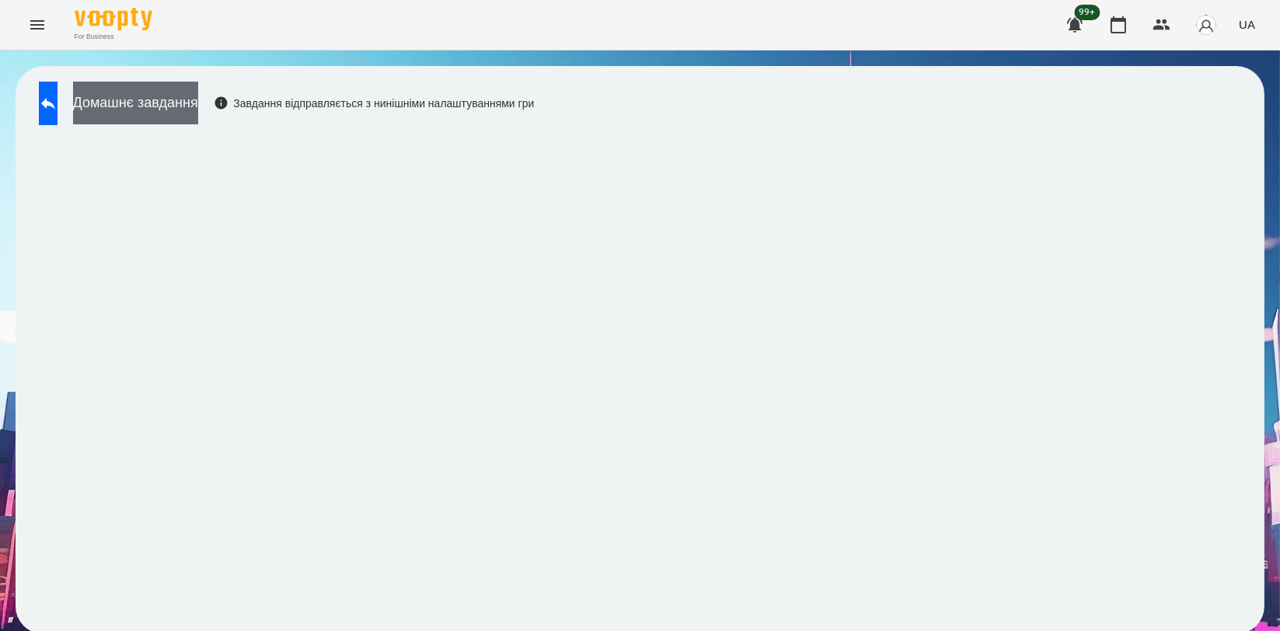
click at [198, 117] on button "Домашнє завдання" at bounding box center [135, 103] width 125 height 43
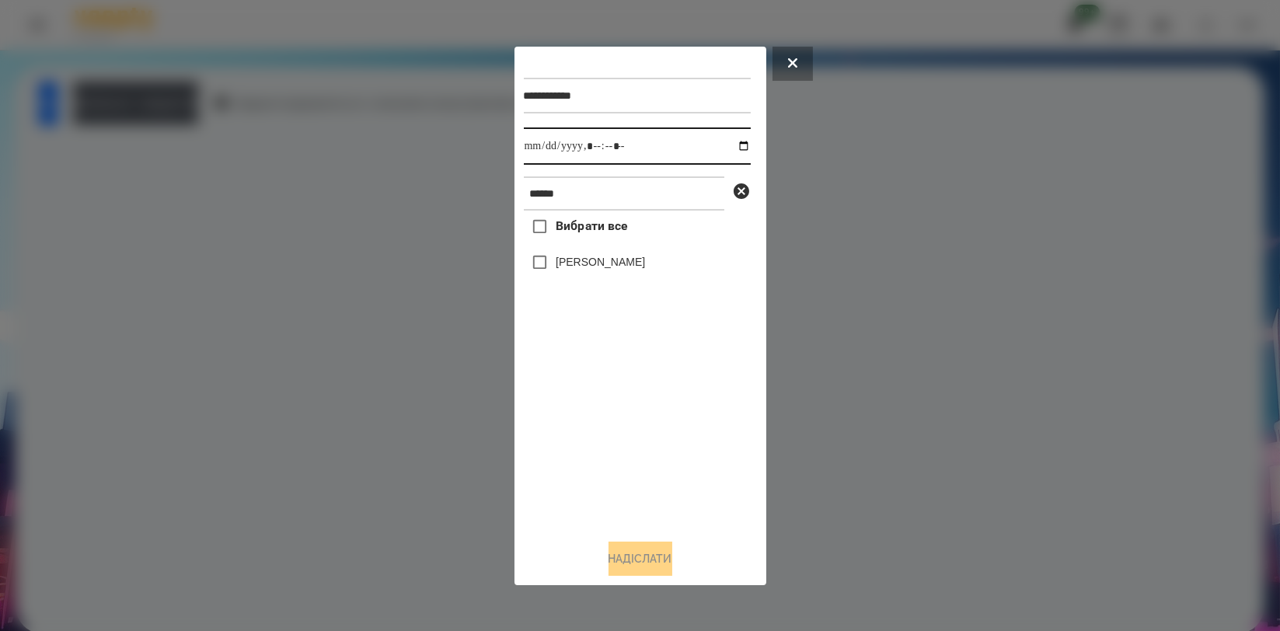
click at [736, 151] on input "datetime-local" at bounding box center [637, 145] width 227 height 37
type input "**********"
click at [657, 400] on div "Вибрати все Бровко Андрій" at bounding box center [637, 368] width 227 height 315
click at [601, 260] on label "[PERSON_NAME]" at bounding box center [600, 262] width 89 height 16
click at [619, 555] on button "Надіслати" at bounding box center [640, 559] width 64 height 34
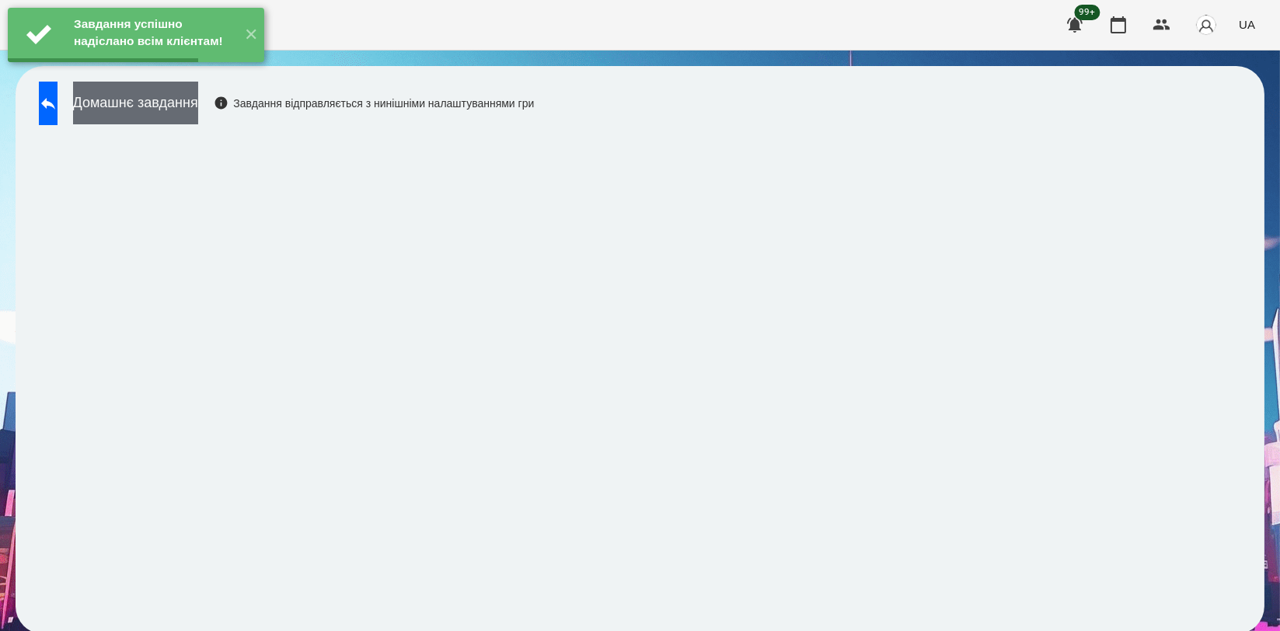
click at [159, 104] on button "Домашнє завдання" at bounding box center [135, 103] width 125 height 43
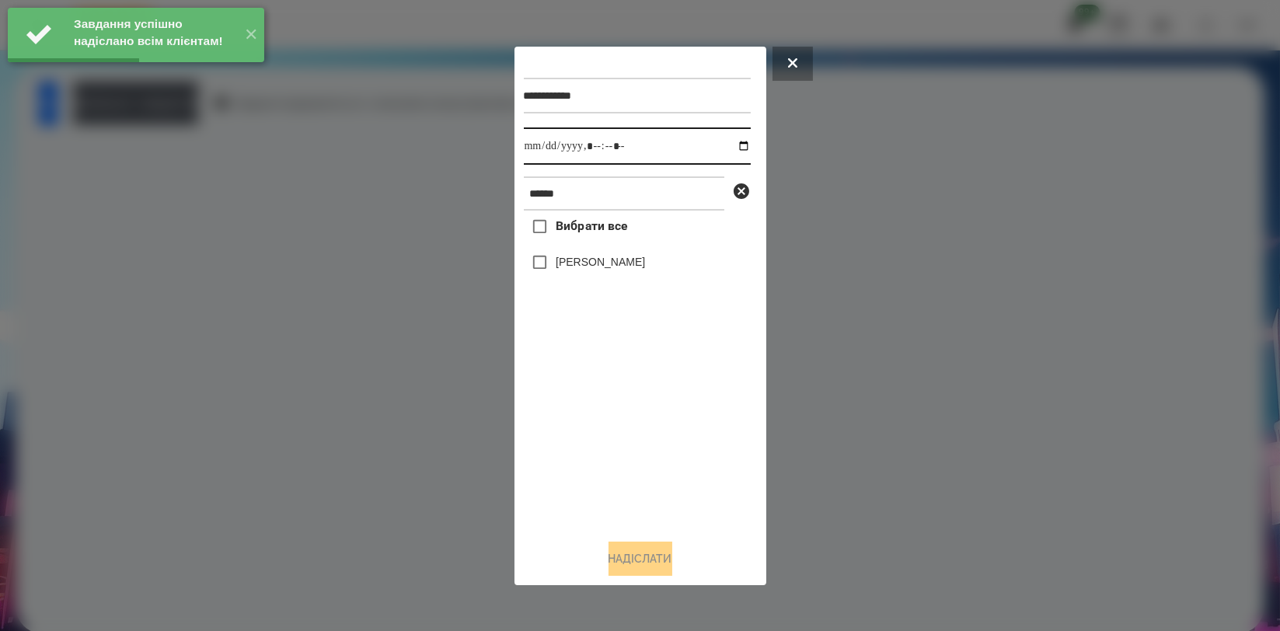
click at [734, 146] on input "datetime-local" at bounding box center [637, 145] width 227 height 37
type input "**********"
drag, startPoint x: 585, startPoint y: 413, endPoint x: 585, endPoint y: 334, distance: 78.5
click at [585, 413] on div "Вибрати все Бровко Андрій" at bounding box center [637, 368] width 227 height 315
click at [589, 267] on label "[PERSON_NAME]" at bounding box center [600, 262] width 89 height 16
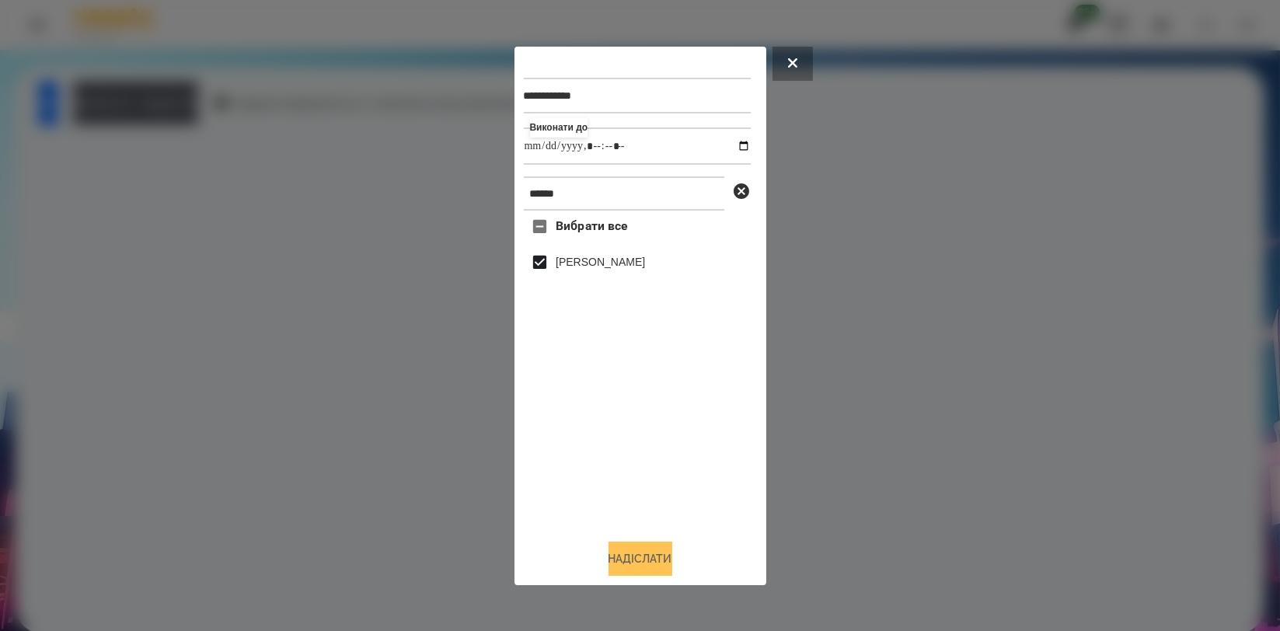
click at [653, 558] on button "Надіслати" at bounding box center [640, 559] width 64 height 34
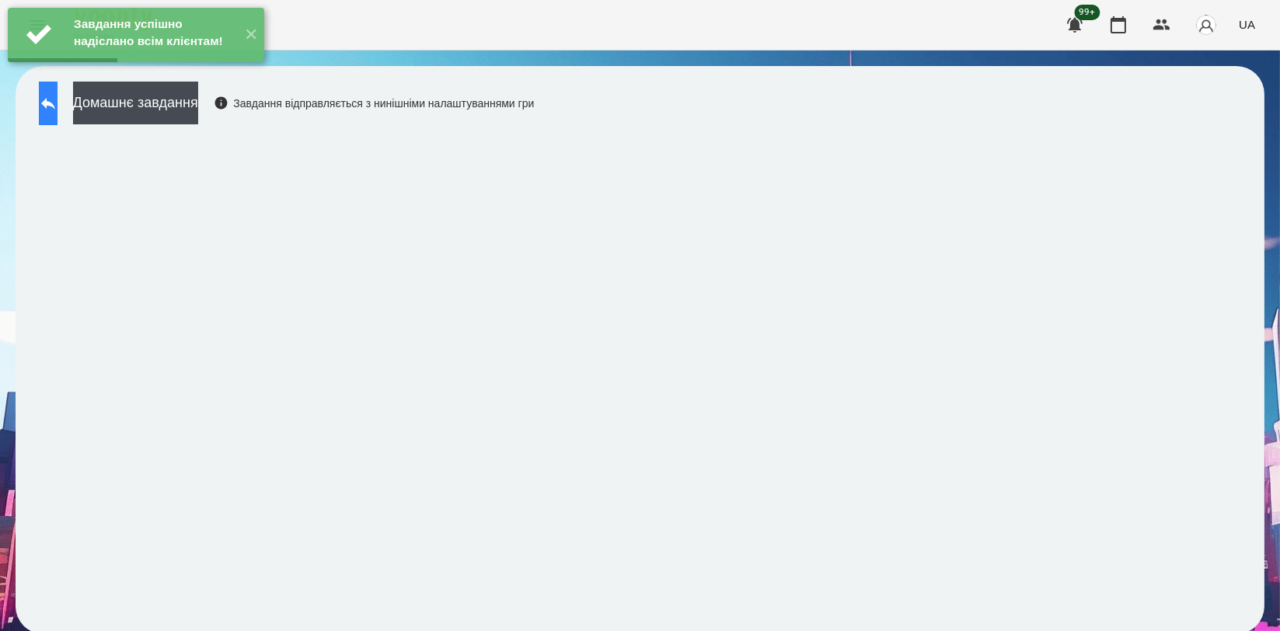
click at [58, 111] on button at bounding box center [48, 104] width 19 height 44
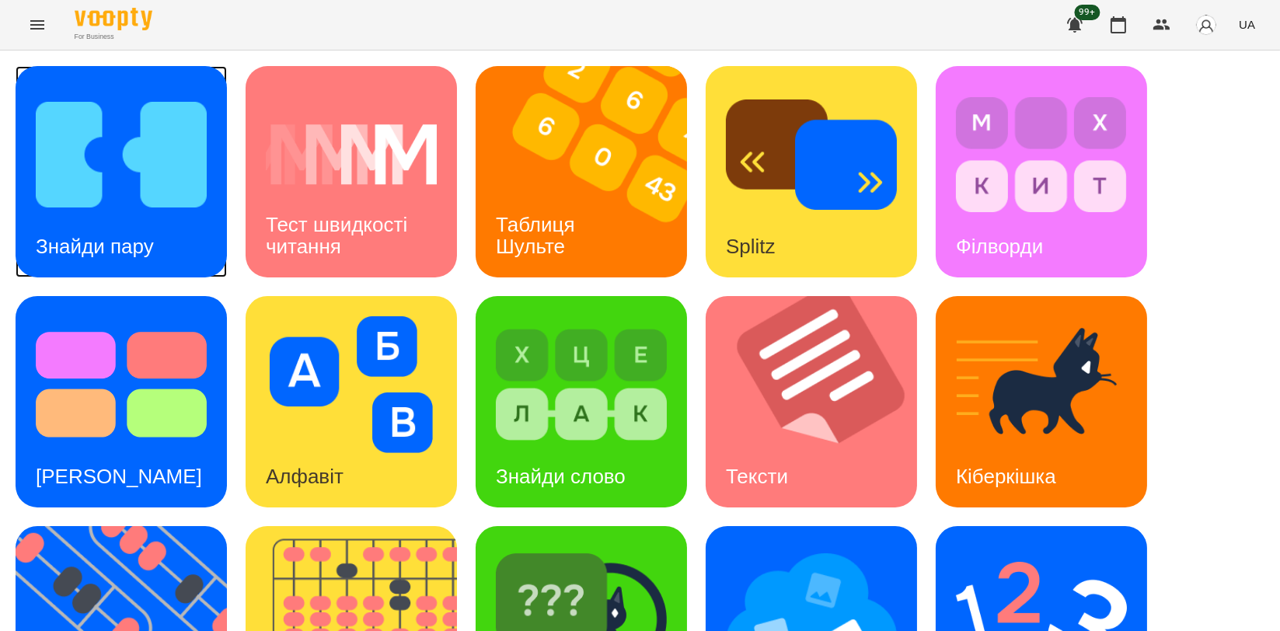
click at [123, 191] on img at bounding box center [121, 154] width 171 height 137
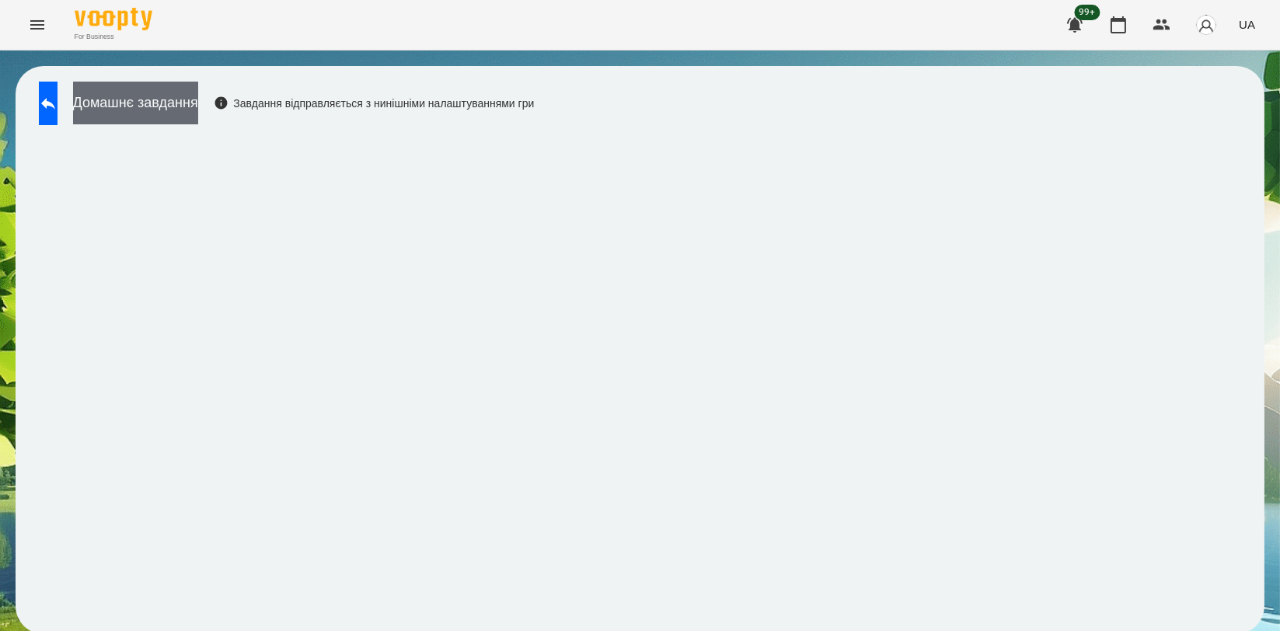
click at [149, 82] on button "Домашнє завдання" at bounding box center [135, 103] width 125 height 43
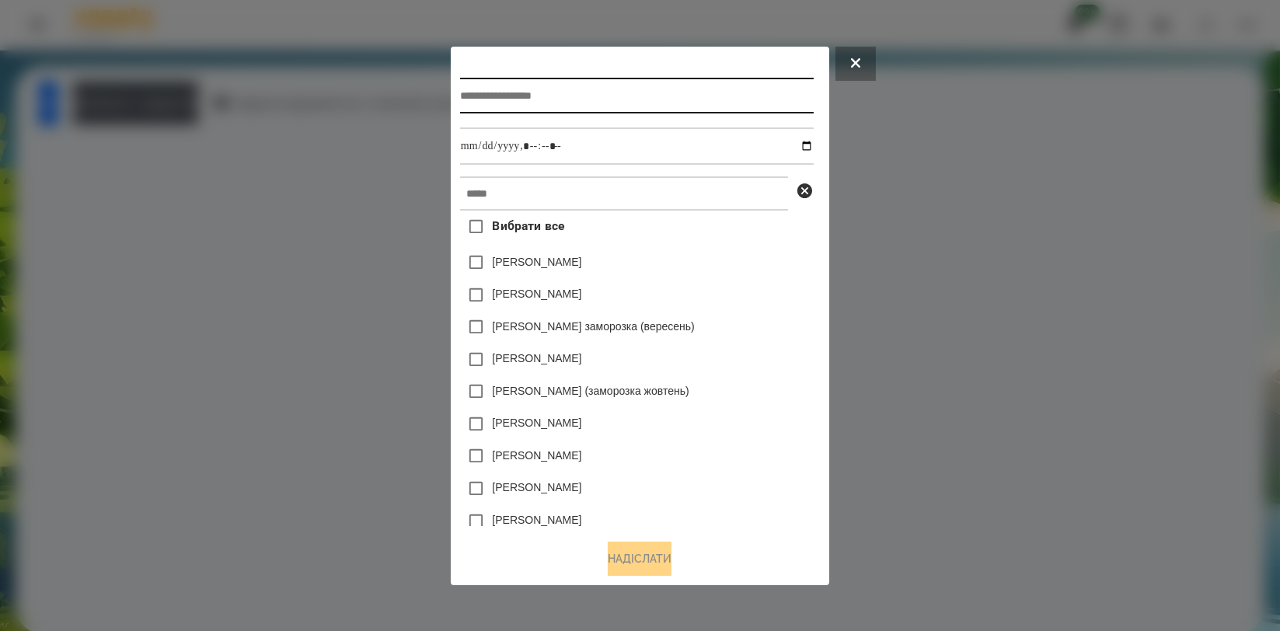
click at [580, 83] on input "text" at bounding box center [637, 96] width 354 height 36
type input "**********"
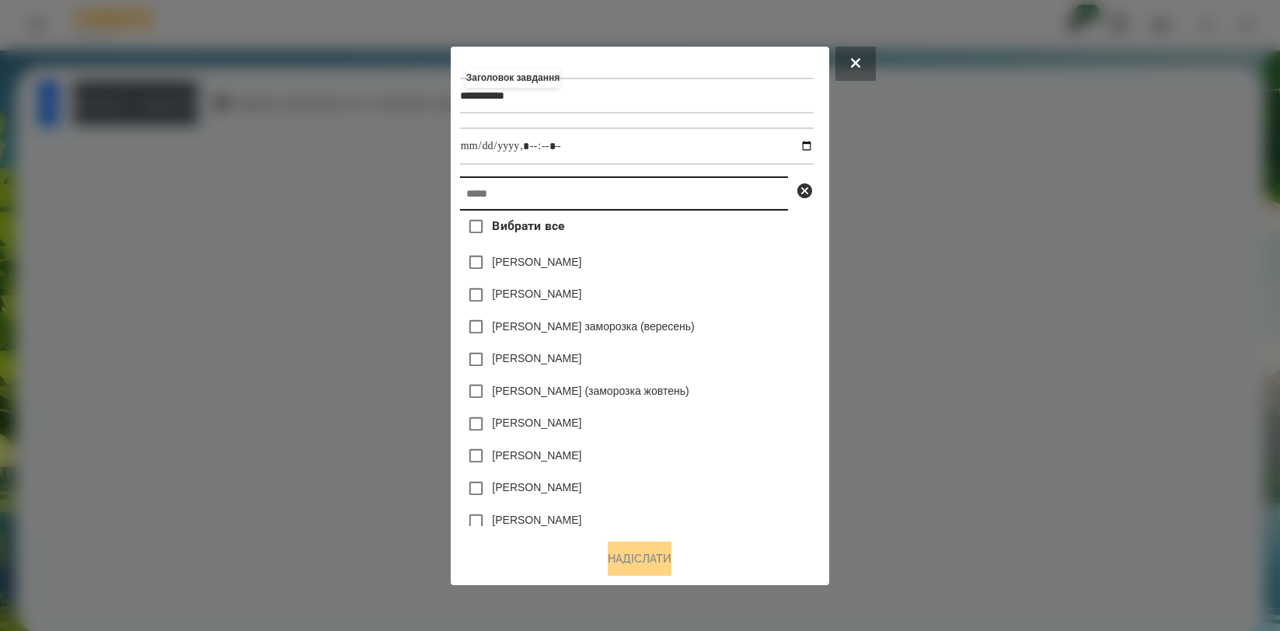
click at [544, 186] on input "text" at bounding box center [624, 193] width 328 height 34
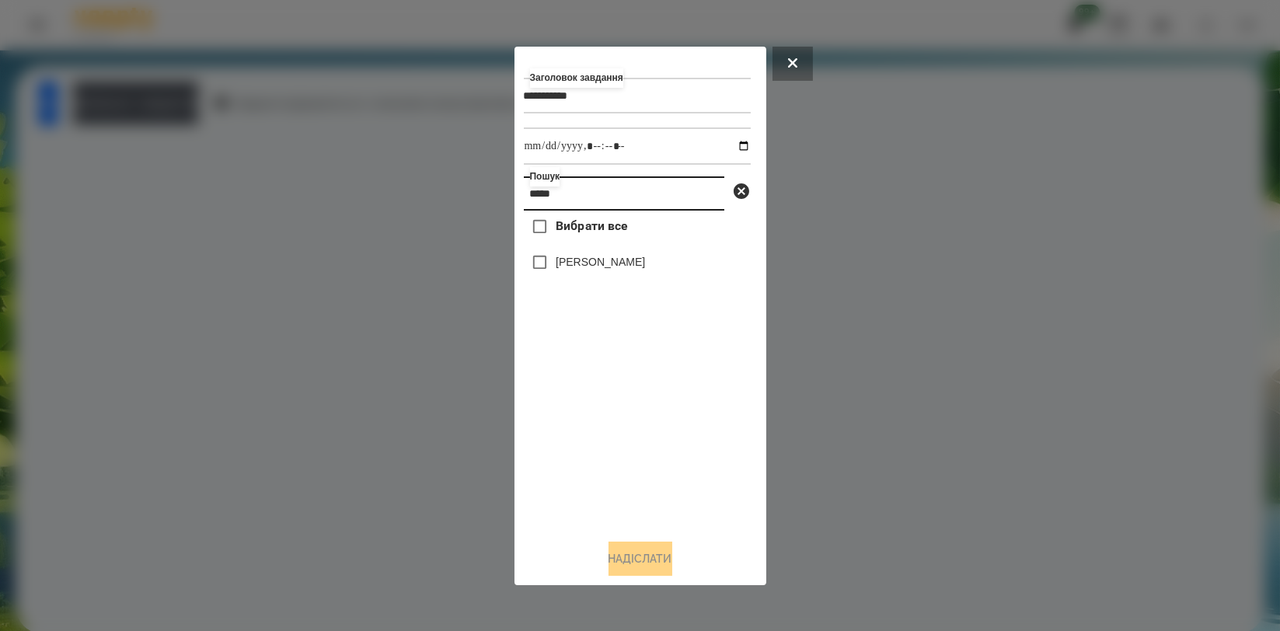
type input "*****"
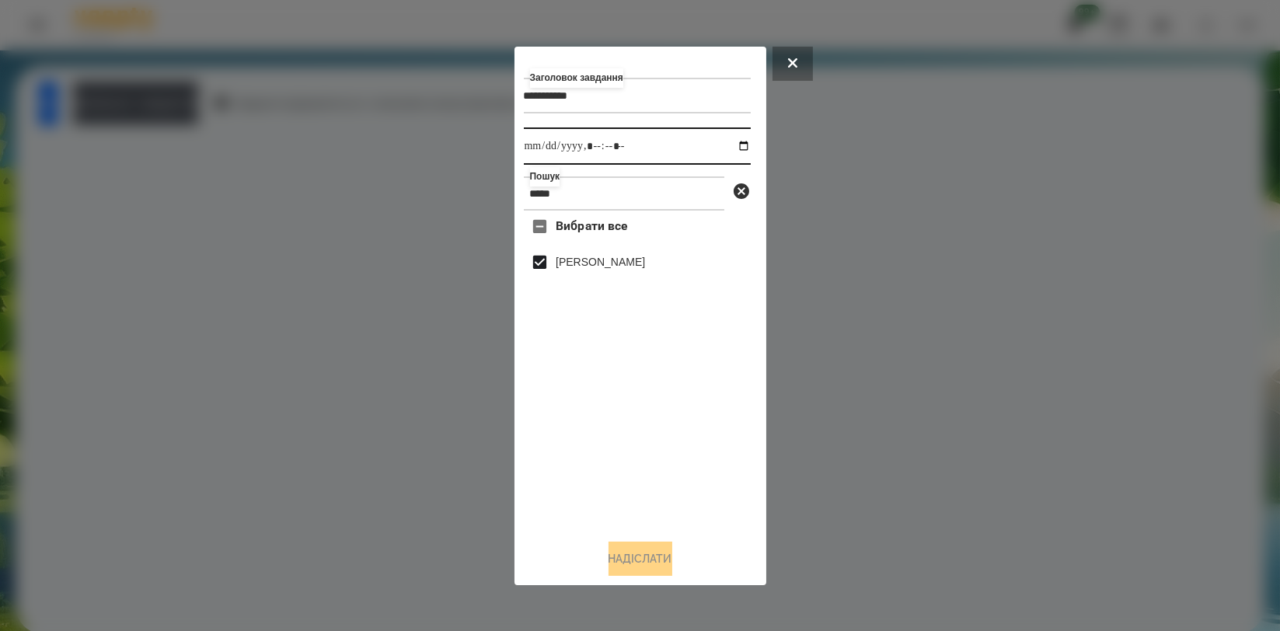
click at [732, 148] on input "datetime-local" at bounding box center [637, 145] width 227 height 37
type input "**********"
click at [677, 468] on div "Вибрати все Бровко Андрій" at bounding box center [637, 368] width 227 height 315
click at [646, 551] on button "Надіслати" at bounding box center [640, 559] width 64 height 34
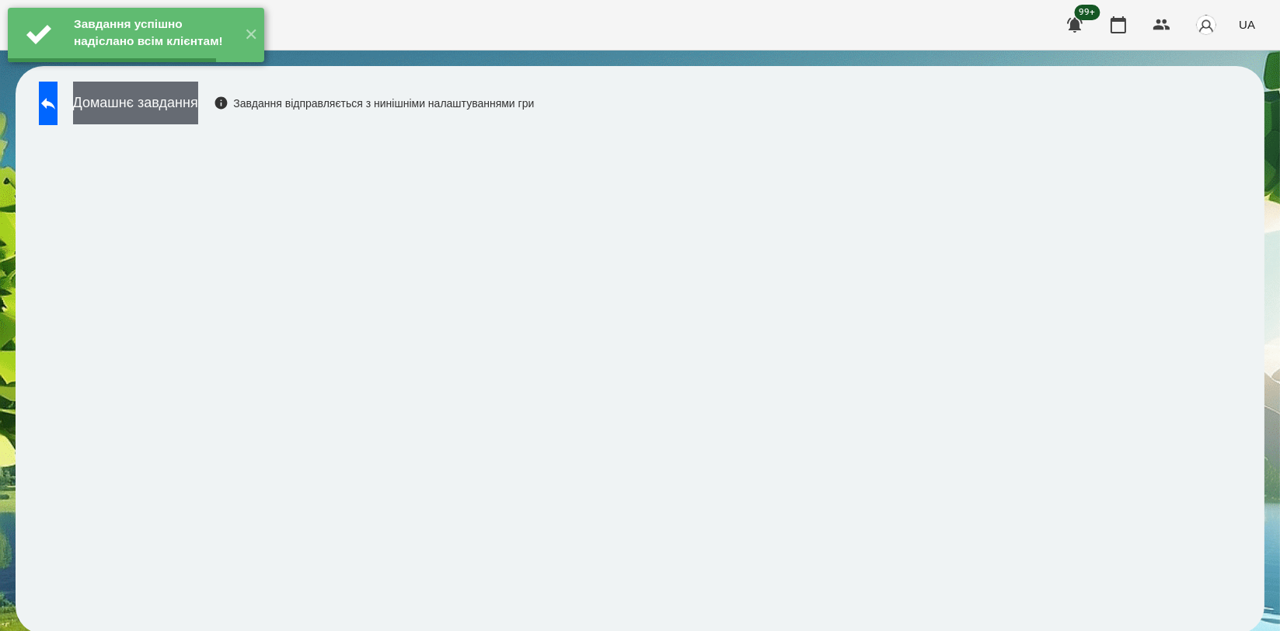
click at [198, 110] on button "Домашнє завдання" at bounding box center [135, 103] width 125 height 43
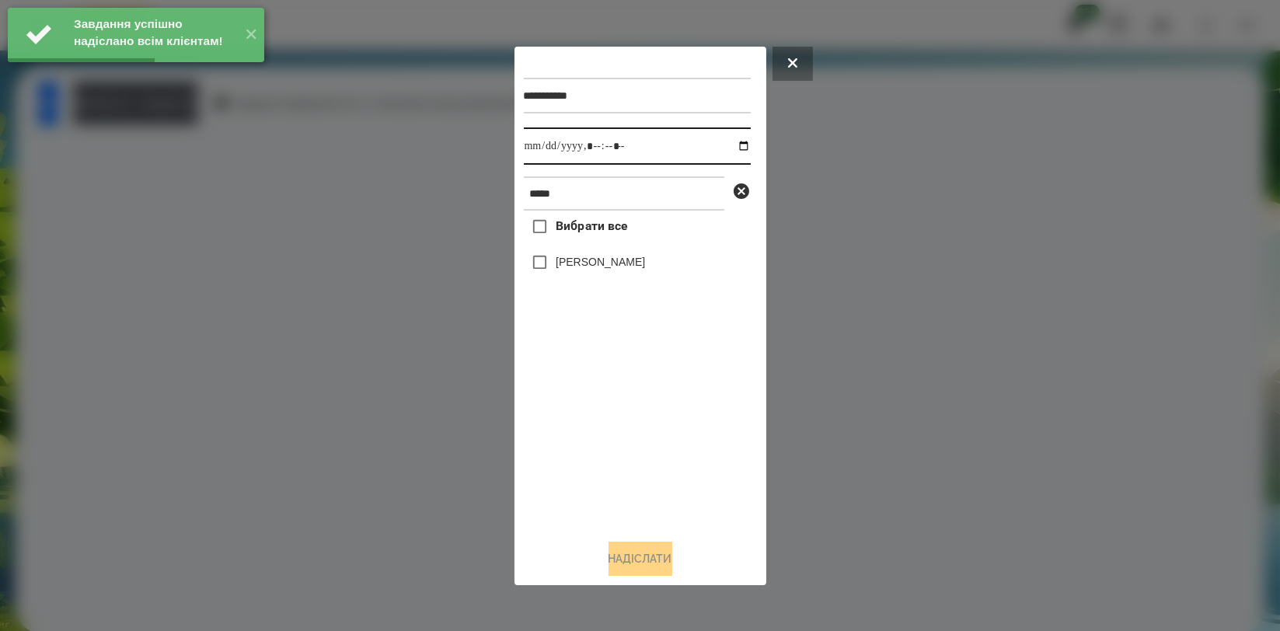
click at [732, 149] on input "datetime-local" at bounding box center [637, 145] width 227 height 37
type input "**********"
click at [567, 424] on div "Вибрати все Бровко Андрій" at bounding box center [637, 368] width 227 height 315
click at [581, 251] on div "[PERSON_NAME]" at bounding box center [637, 262] width 227 height 33
click at [583, 257] on label "[PERSON_NAME]" at bounding box center [600, 262] width 89 height 16
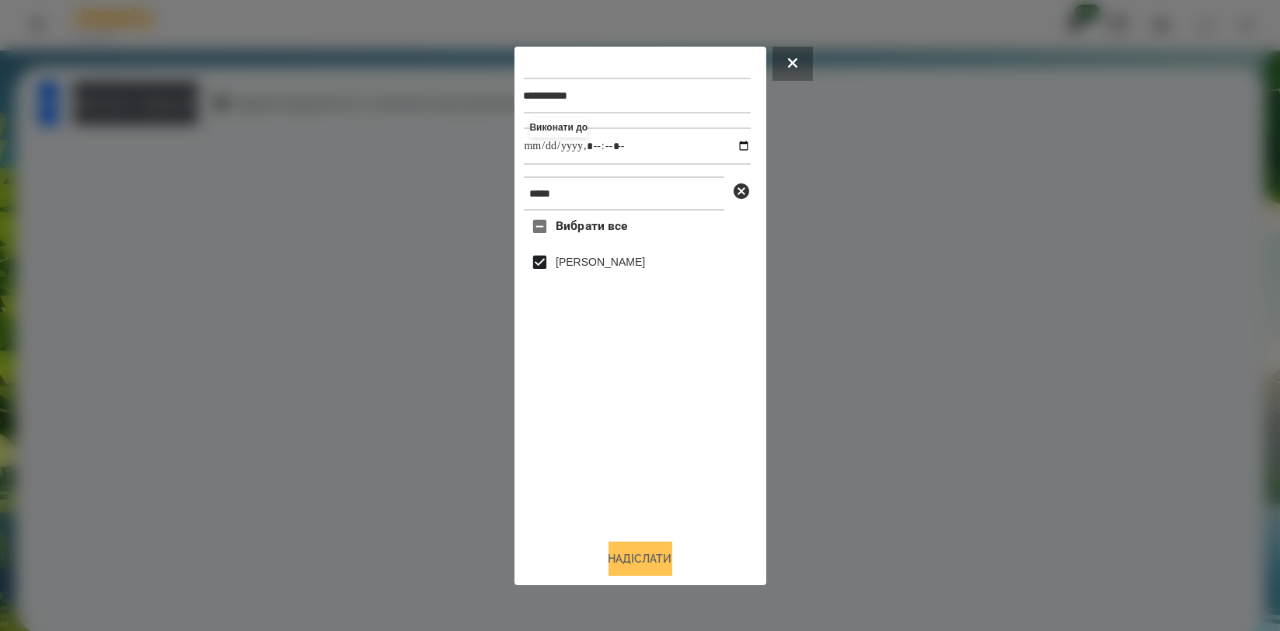
click at [633, 558] on button "Надіслати" at bounding box center [640, 559] width 64 height 34
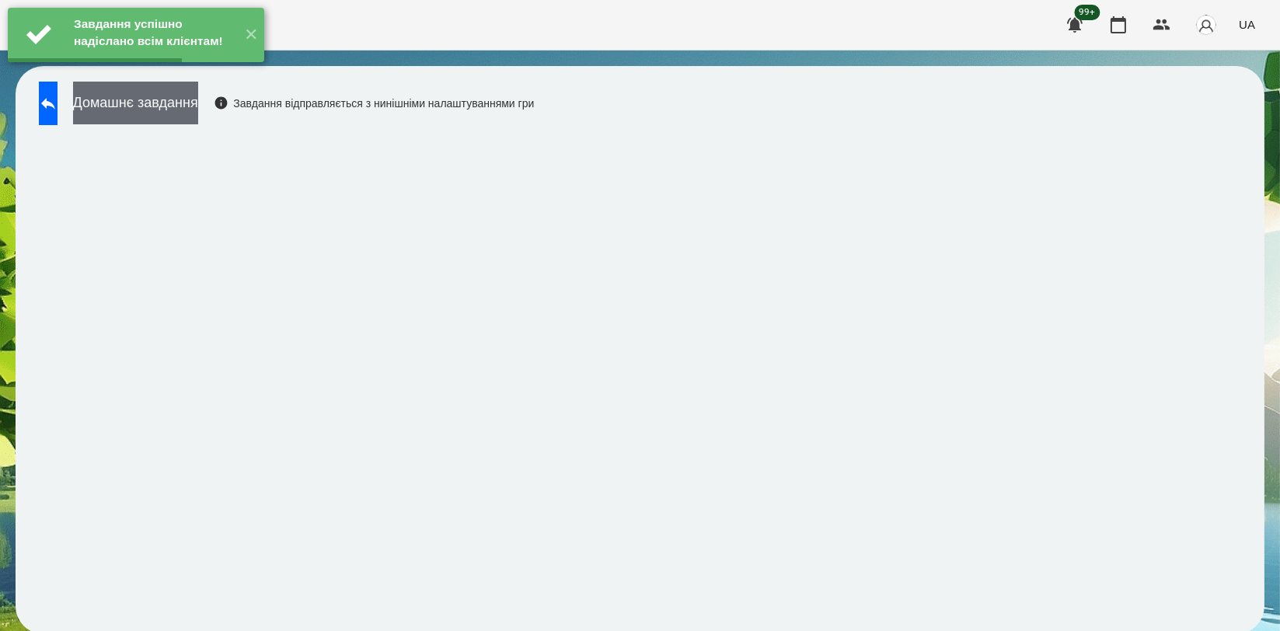
click at [198, 96] on button "Домашнє завдання" at bounding box center [135, 103] width 125 height 43
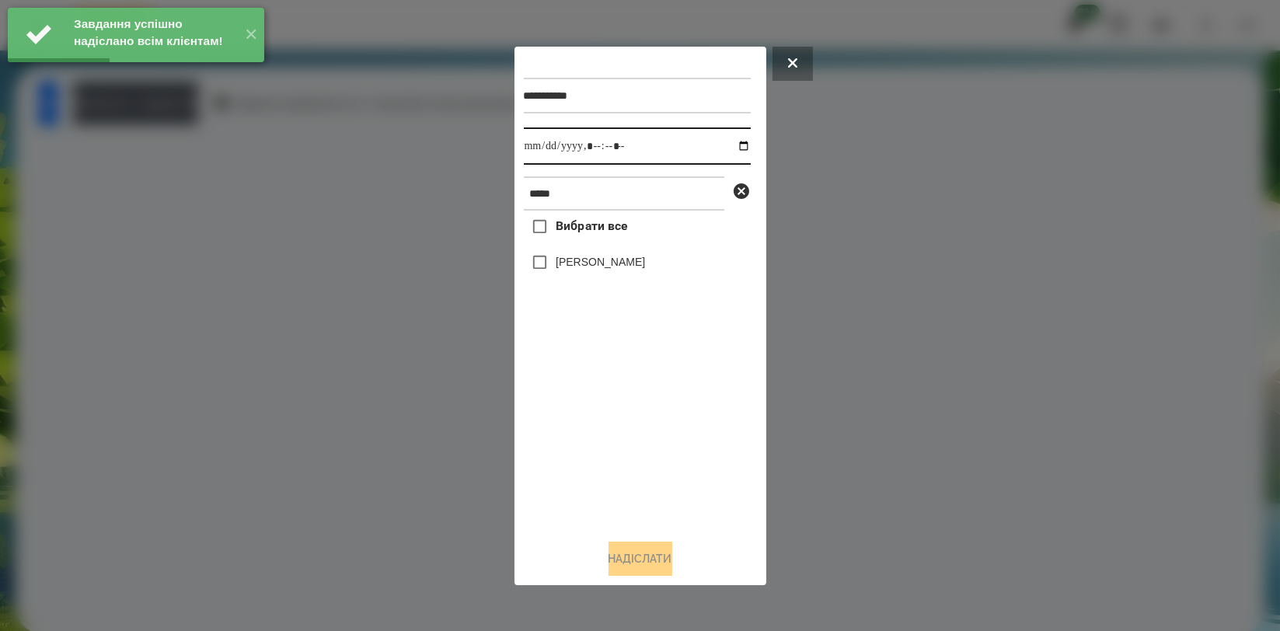
click at [730, 145] on input "datetime-local" at bounding box center [637, 145] width 227 height 37
type input "**********"
click at [608, 393] on div "Вибрати все Бровко Андрій" at bounding box center [637, 368] width 227 height 315
click at [614, 256] on label "[PERSON_NAME]" at bounding box center [600, 262] width 89 height 16
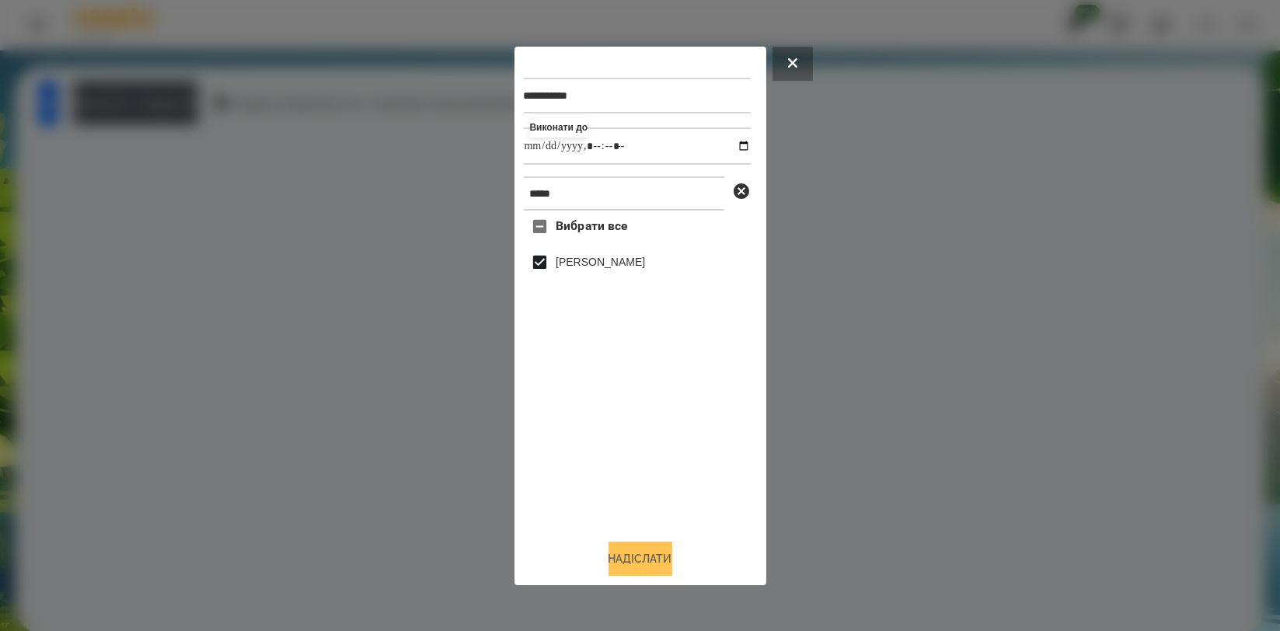
click at [646, 561] on button "Надіслати" at bounding box center [640, 559] width 64 height 34
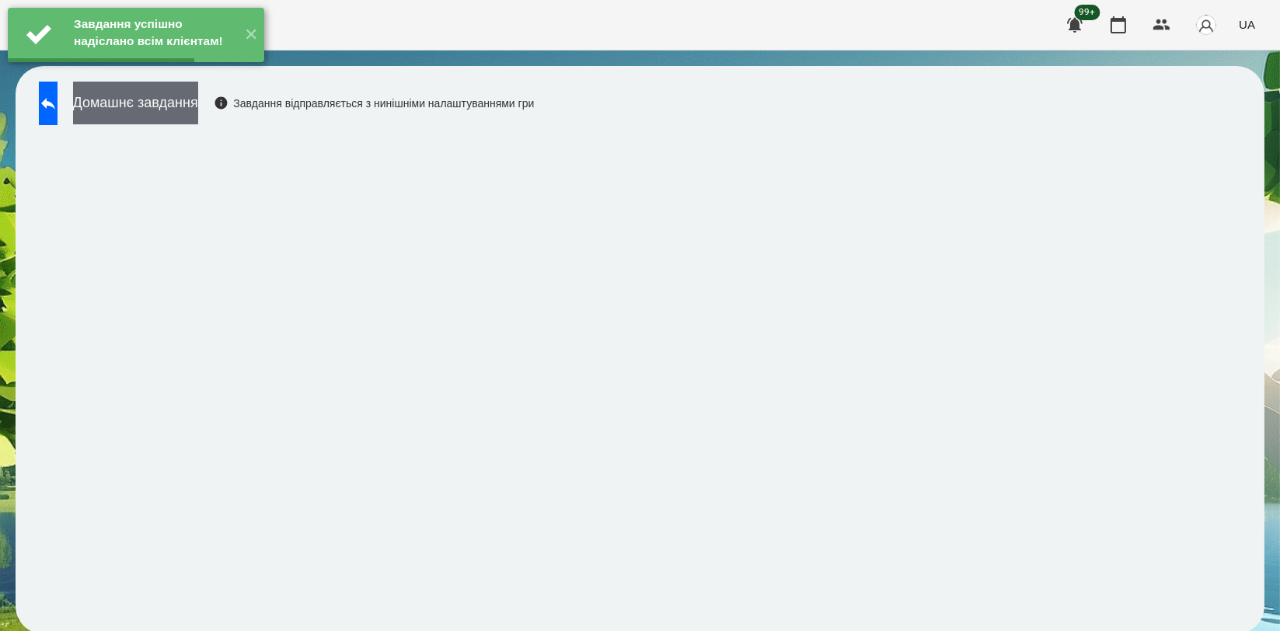
click at [198, 104] on button "Домашнє завдання" at bounding box center [135, 103] width 125 height 43
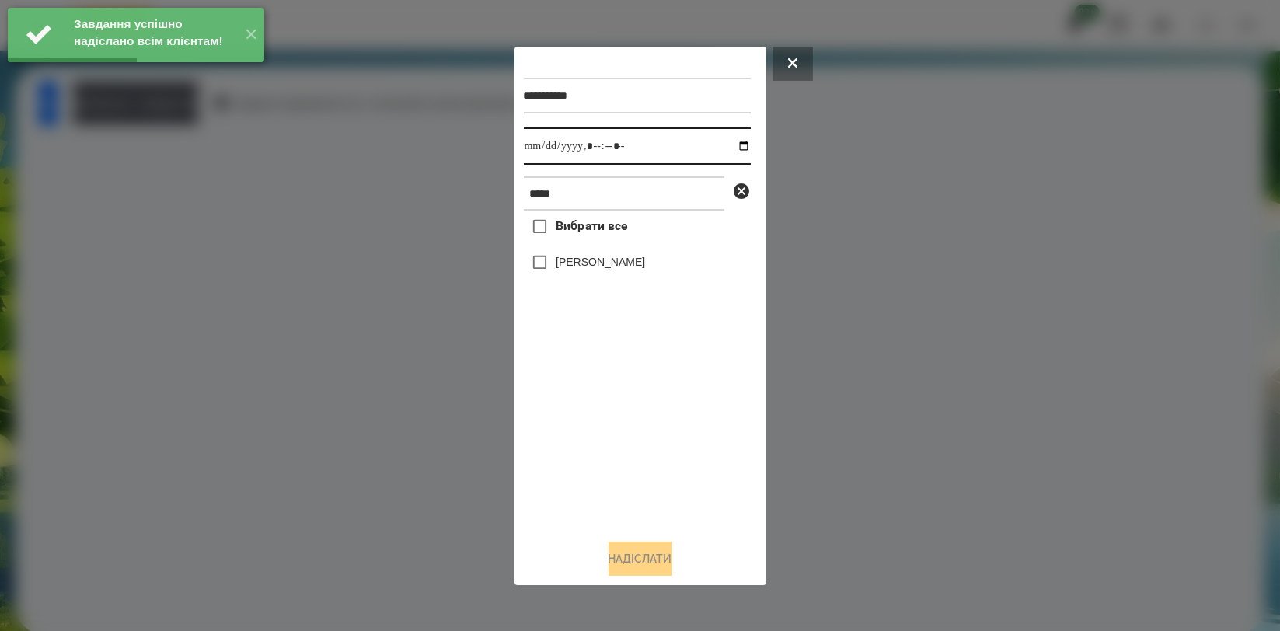
click at [728, 148] on input "datetime-local" at bounding box center [637, 145] width 227 height 37
type input "**********"
drag, startPoint x: 617, startPoint y: 419, endPoint x: 613, endPoint y: 364, distance: 54.5
click at [617, 420] on div "Вибрати все Бровко Андрій" at bounding box center [637, 368] width 227 height 315
click at [606, 270] on label "[PERSON_NAME]" at bounding box center [600, 262] width 89 height 16
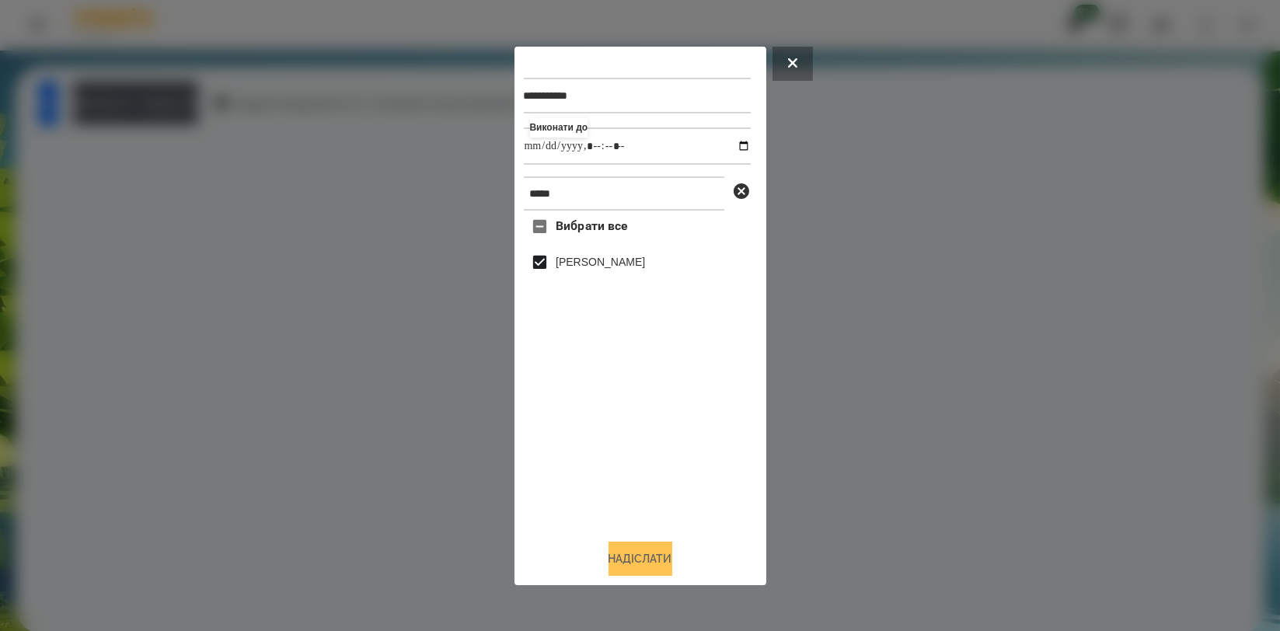
click at [636, 555] on button "Надіслати" at bounding box center [640, 559] width 64 height 34
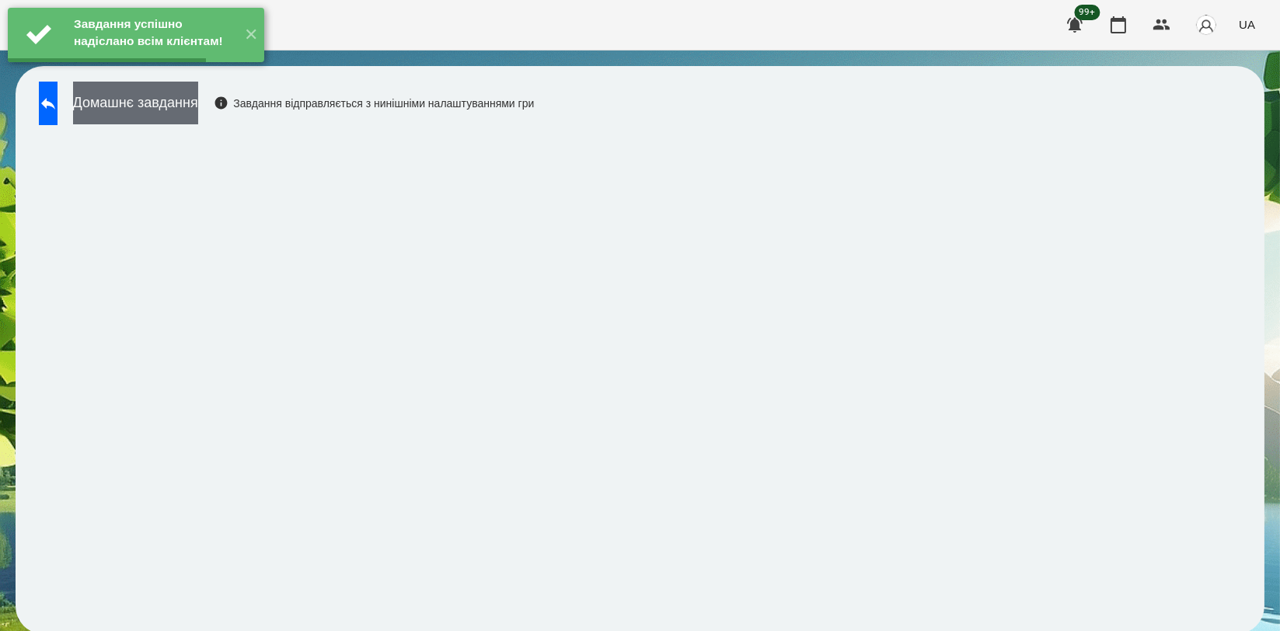
click at [198, 112] on button "Домашнє завдання" at bounding box center [135, 103] width 125 height 43
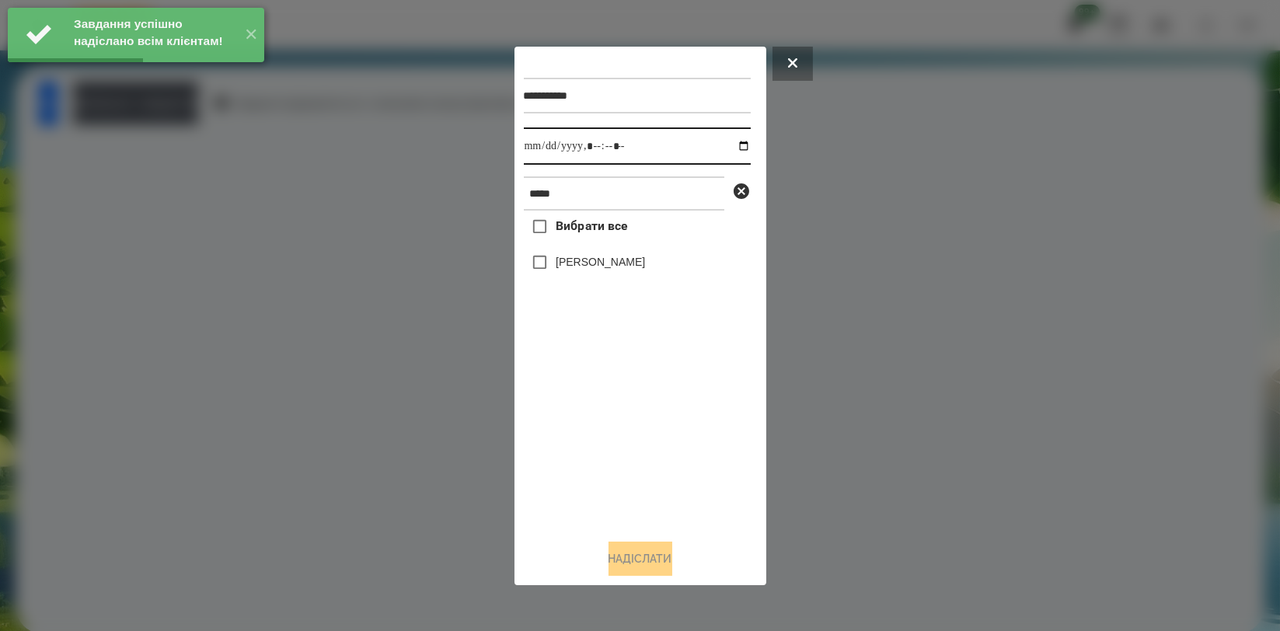
click at [731, 144] on input "datetime-local" at bounding box center [637, 145] width 227 height 37
type input "**********"
click at [641, 437] on div "Вибрати все Бровко Андрій" at bounding box center [637, 368] width 227 height 315
click at [615, 267] on label "[PERSON_NAME]" at bounding box center [600, 262] width 89 height 16
drag, startPoint x: 657, startPoint y: 550, endPoint x: 650, endPoint y: 554, distance: 8.7
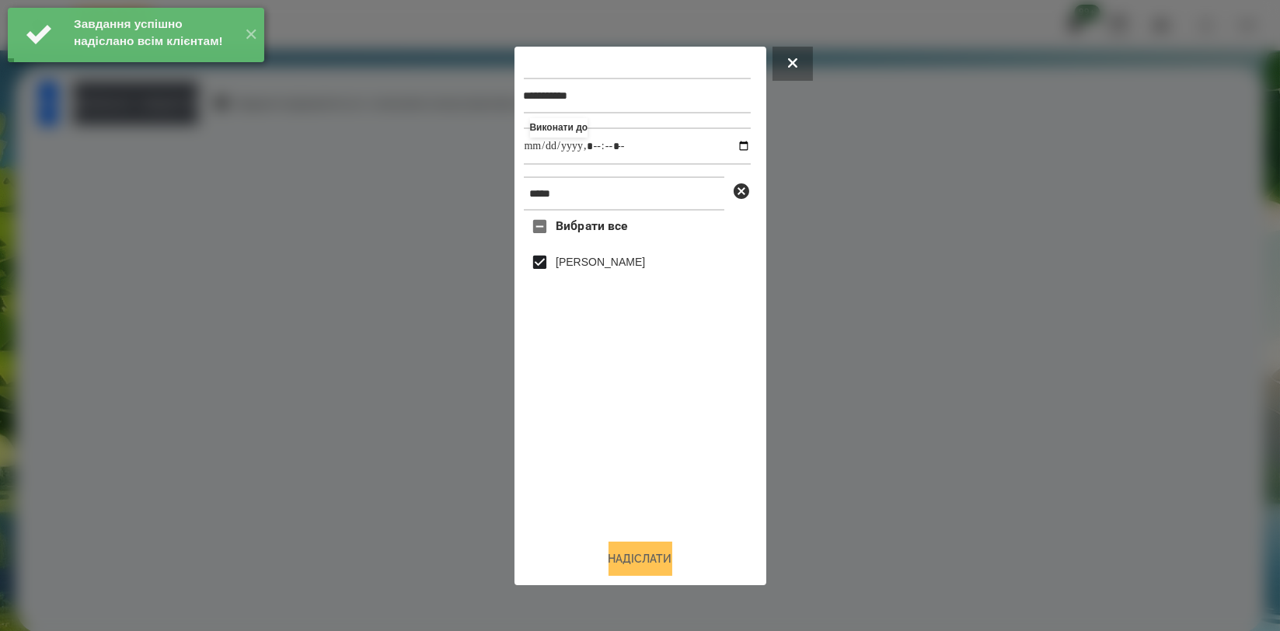
click at [657, 549] on button "Надіслати" at bounding box center [640, 559] width 64 height 34
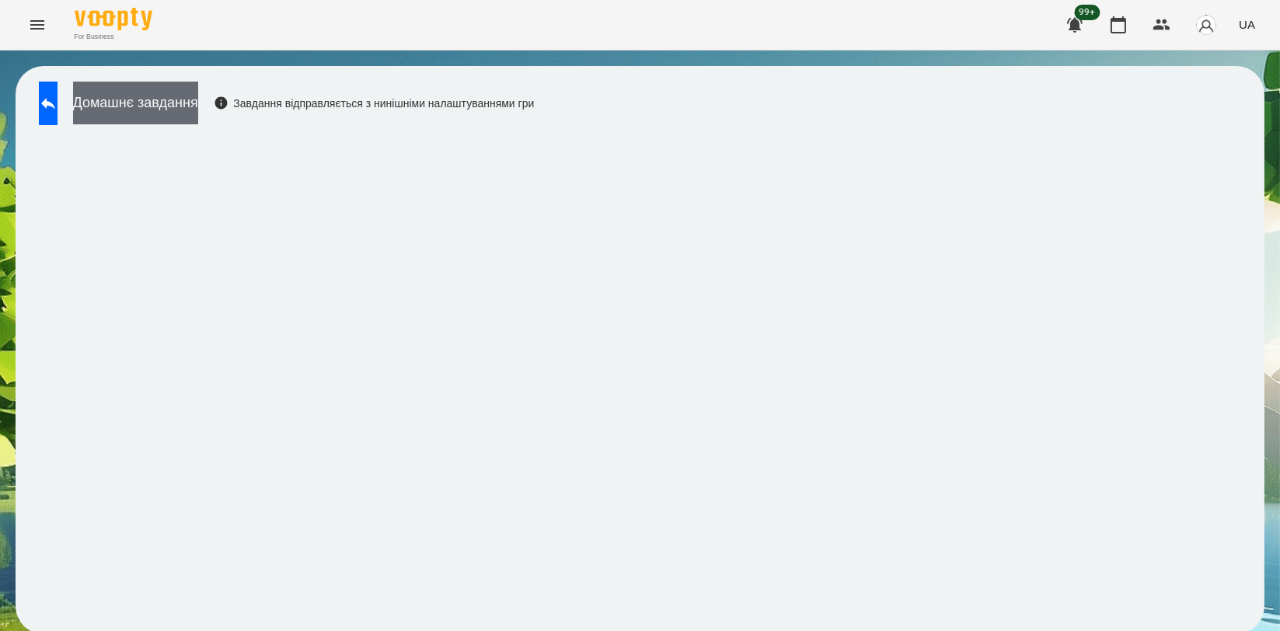
click at [198, 98] on button "Домашнє завдання" at bounding box center [135, 103] width 125 height 43
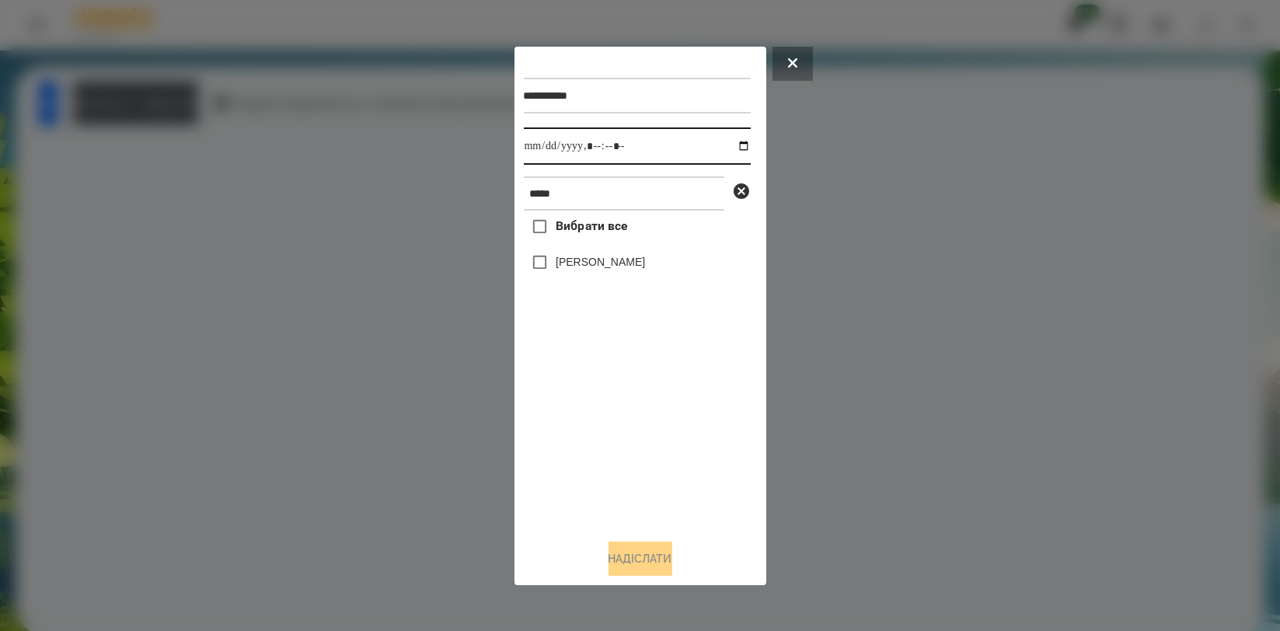
click at [727, 147] on input "datetime-local" at bounding box center [637, 145] width 227 height 37
type input "**********"
click at [653, 430] on div "Вибрати все Бровко Андрій" at bounding box center [637, 368] width 227 height 315
click at [622, 269] on label "[PERSON_NAME]" at bounding box center [600, 262] width 89 height 16
click at [637, 554] on button "Надіслати" at bounding box center [640, 559] width 64 height 34
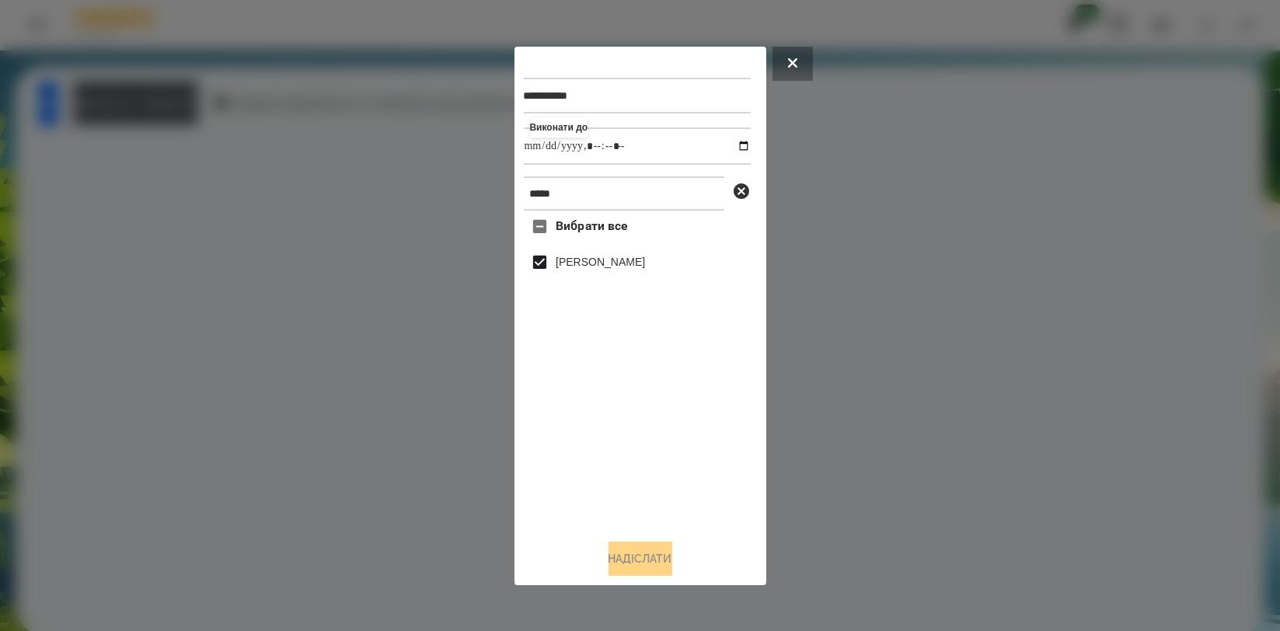
click at [221, 104] on div at bounding box center [640, 315] width 1280 height 631
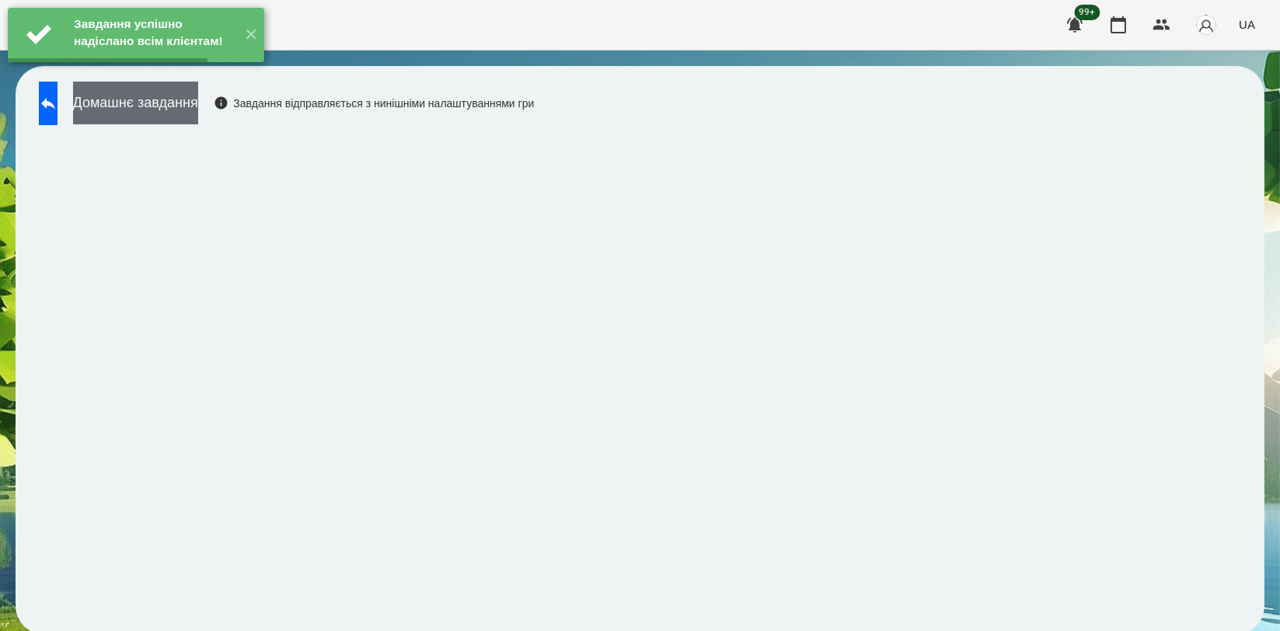
click at [198, 104] on button "Домашнє завдання" at bounding box center [135, 103] width 125 height 43
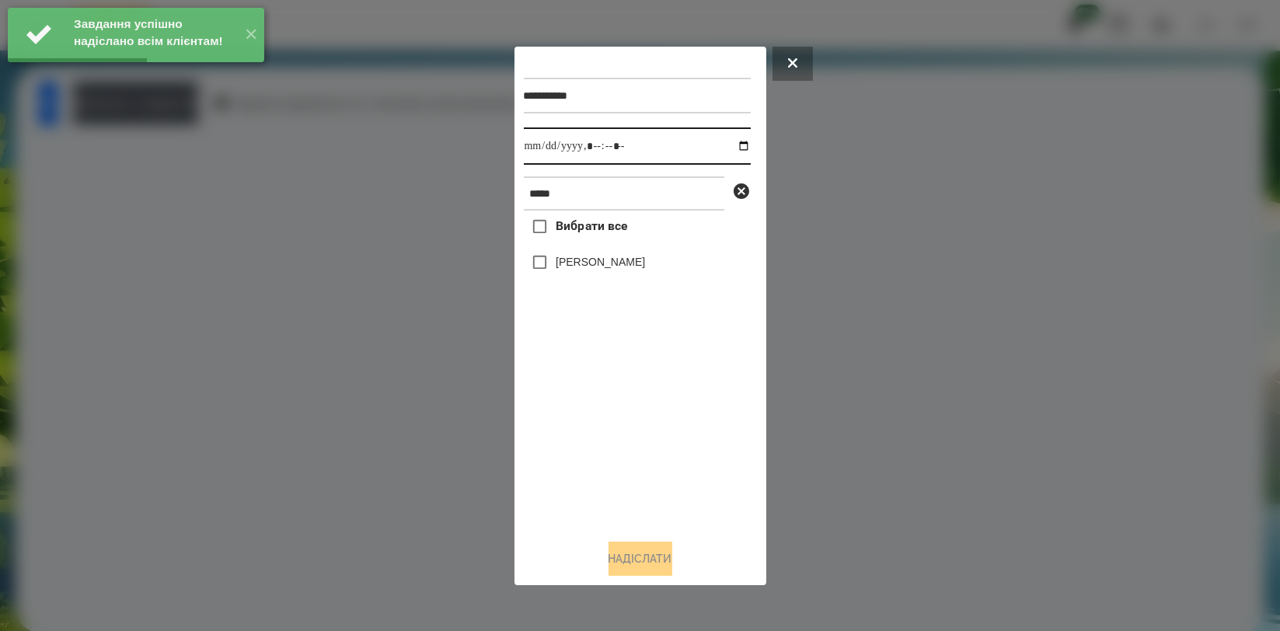
click at [729, 142] on input "datetime-local" at bounding box center [637, 145] width 227 height 37
type input "**********"
click at [603, 425] on div "Вибрати все Бровко Андрій" at bounding box center [637, 368] width 227 height 315
click at [618, 274] on div "[PERSON_NAME]" at bounding box center [637, 262] width 227 height 33
click at [626, 270] on label "[PERSON_NAME]" at bounding box center [600, 262] width 89 height 16
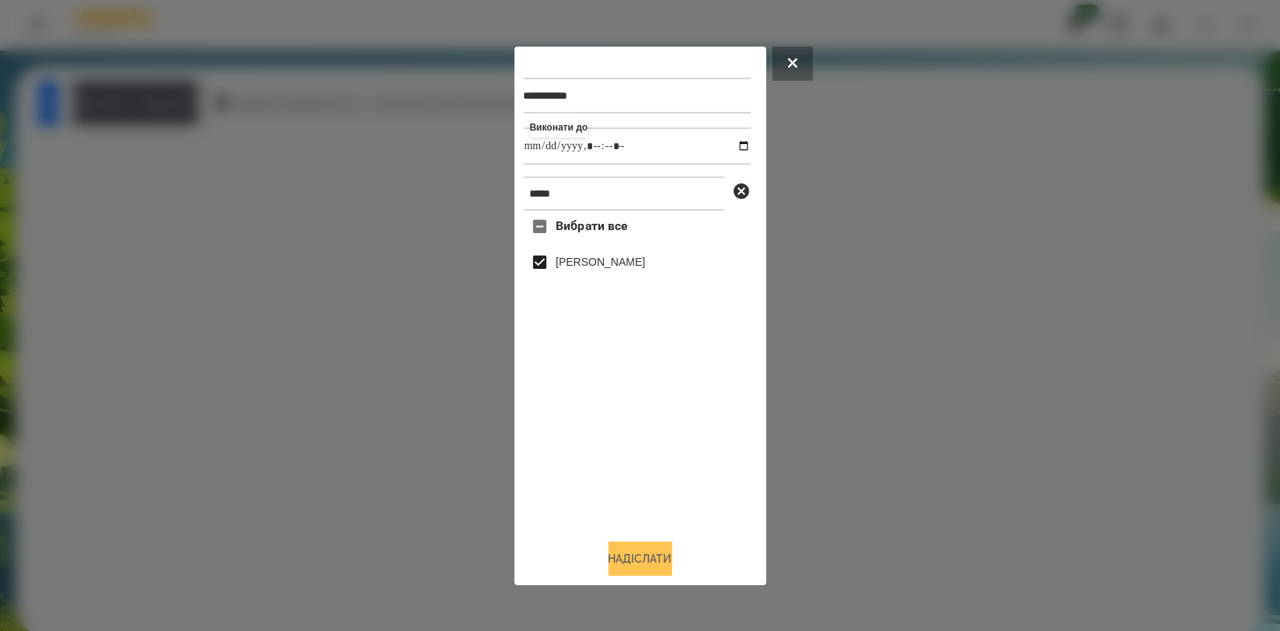
click at [657, 556] on button "Надіслати" at bounding box center [640, 559] width 64 height 34
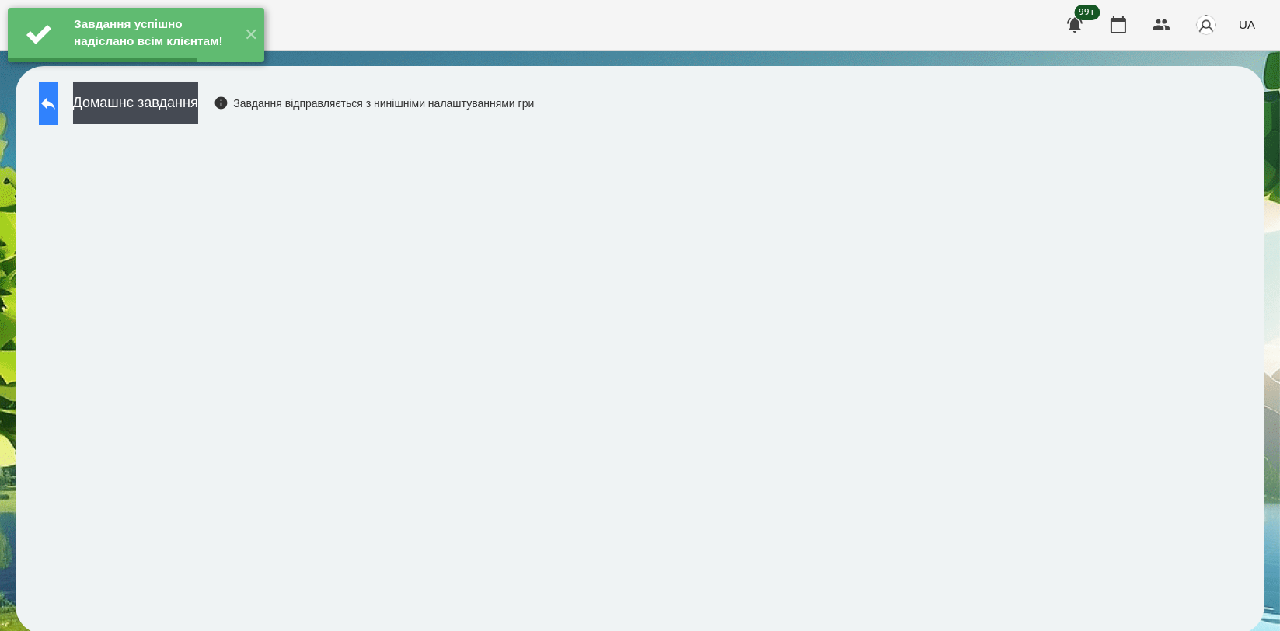
click at [58, 106] on icon at bounding box center [48, 103] width 19 height 19
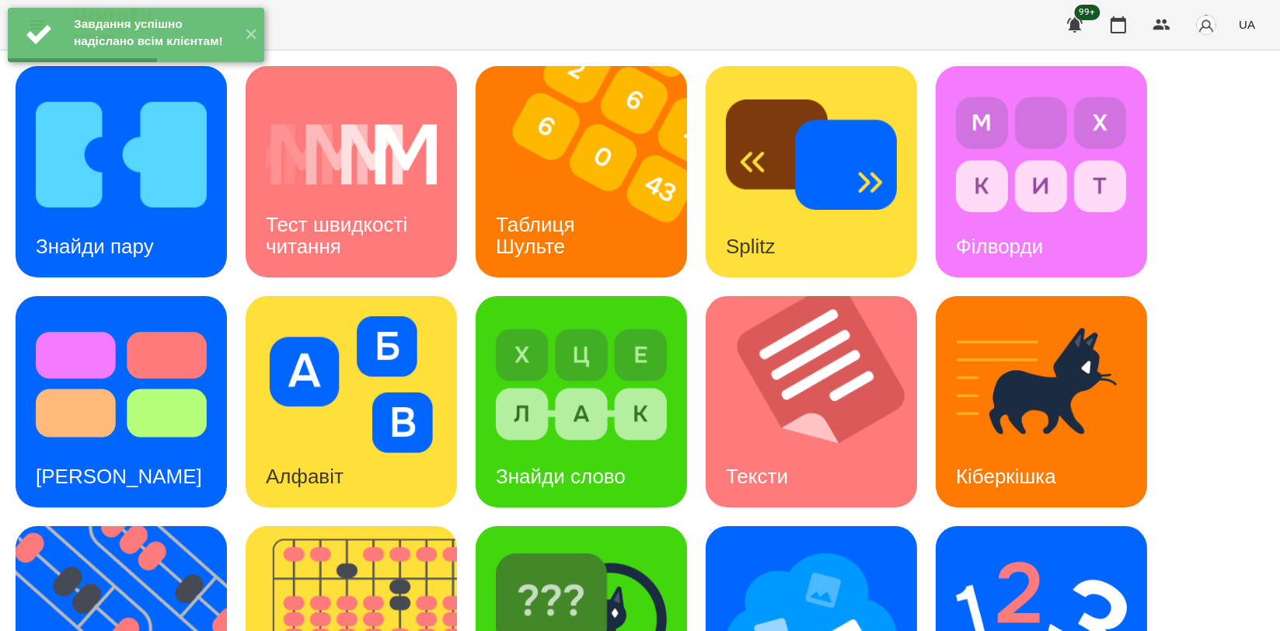
scroll to position [345, 0]
click at [543, 546] on img at bounding box center [581, 614] width 171 height 137
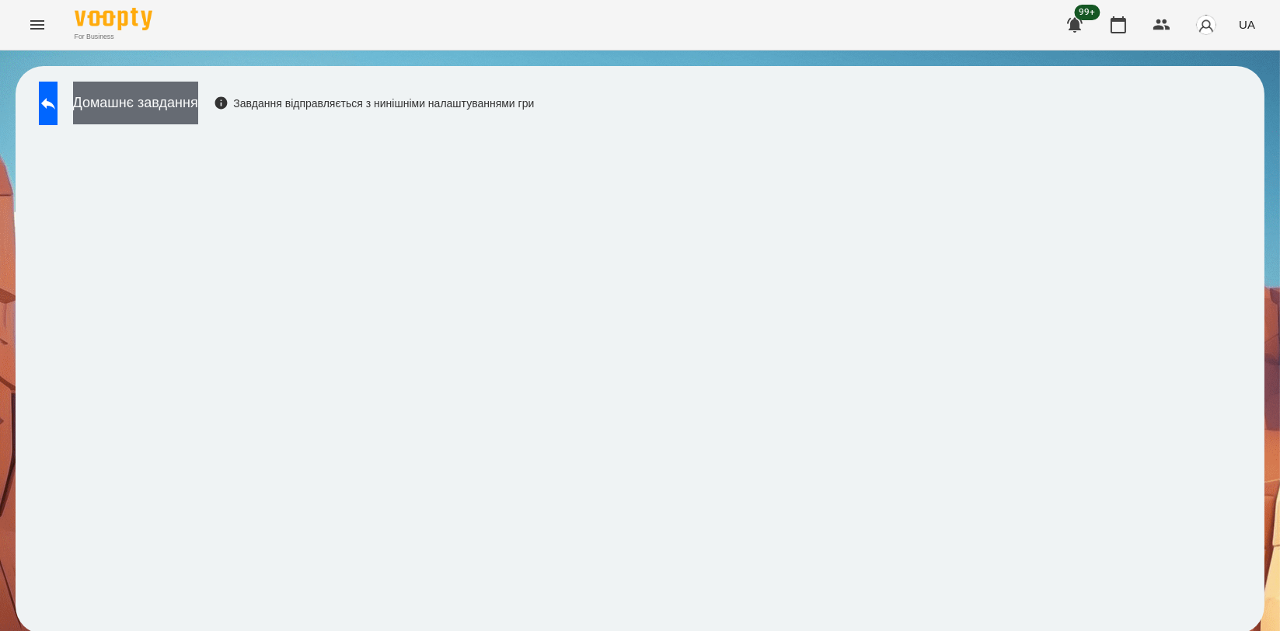
click at [186, 95] on button "Домашнє завдання" at bounding box center [135, 103] width 125 height 43
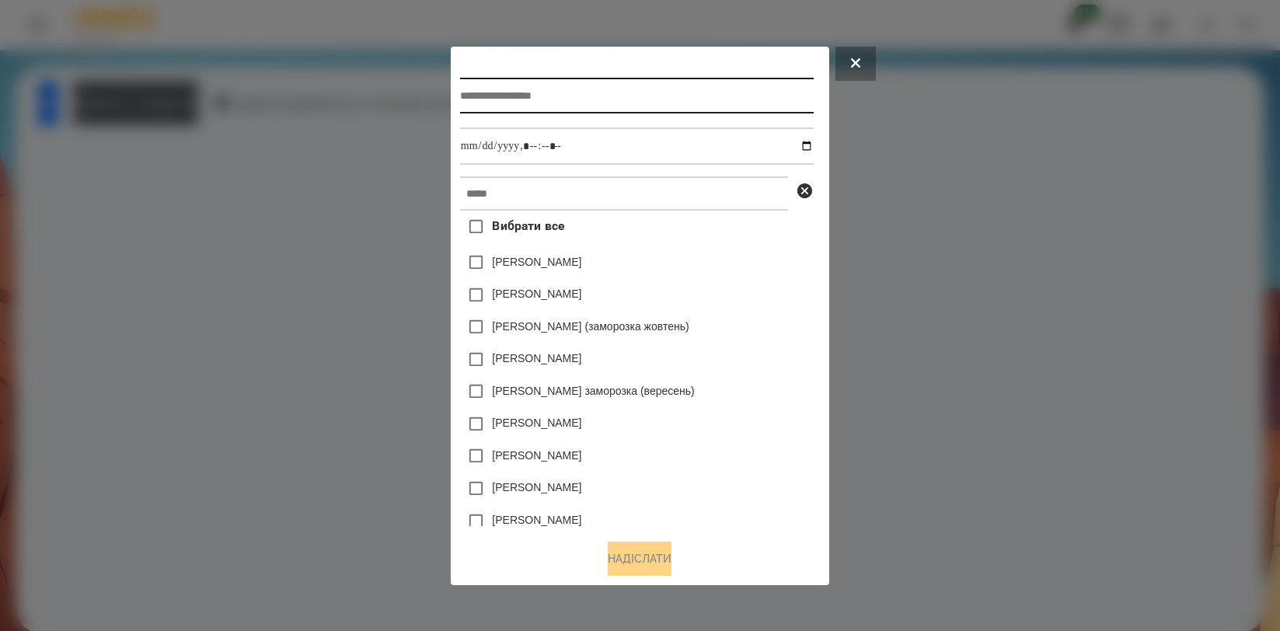
click at [614, 95] on input "text" at bounding box center [637, 96] width 354 height 36
type input "**********"
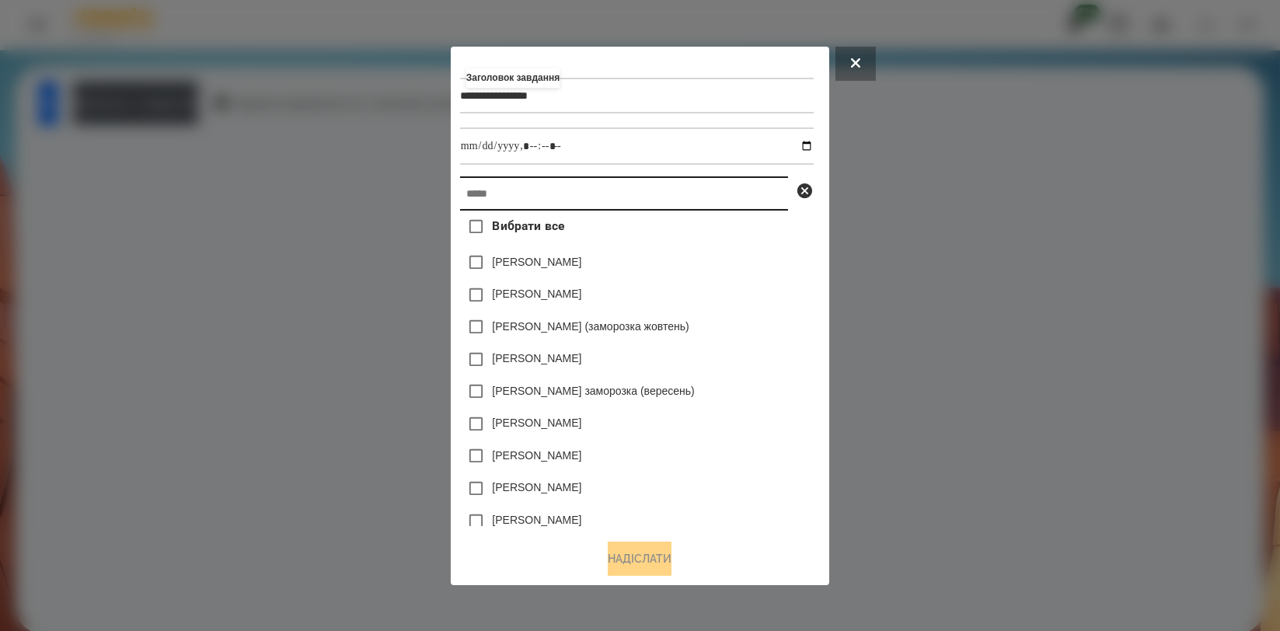
click at [599, 196] on input "text" at bounding box center [624, 193] width 328 height 34
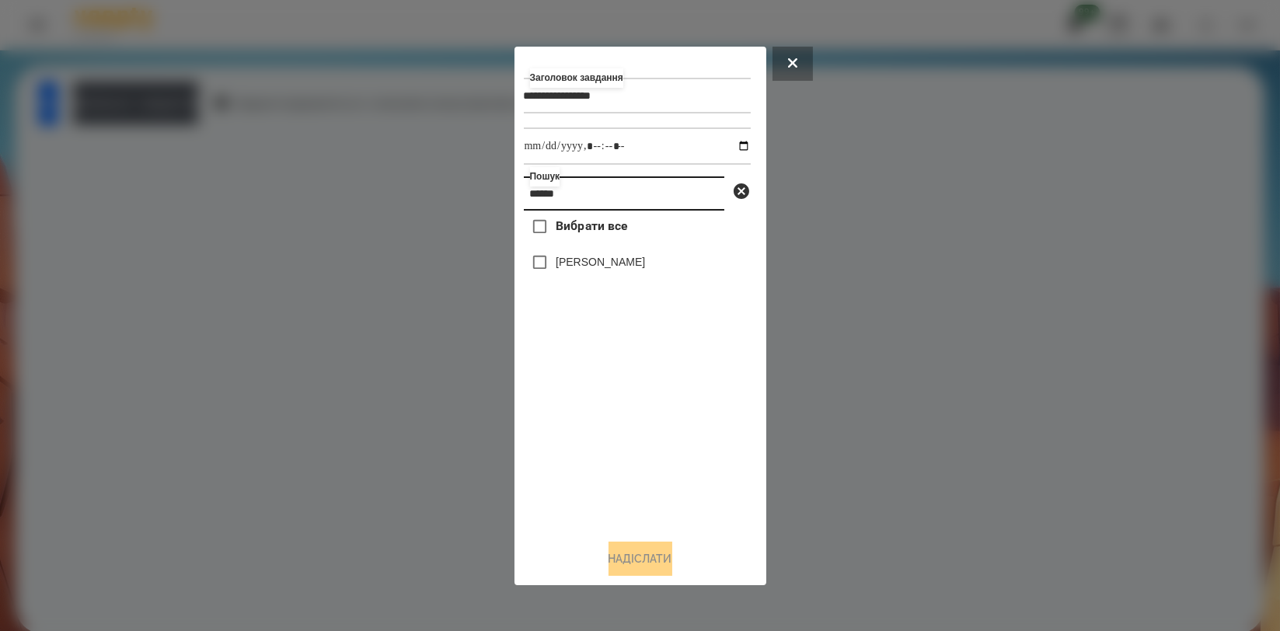
type input "******"
drag, startPoint x: 584, startPoint y: 263, endPoint x: 619, endPoint y: 199, distance: 72.7
click at [584, 264] on label "[PERSON_NAME]" at bounding box center [600, 262] width 89 height 16
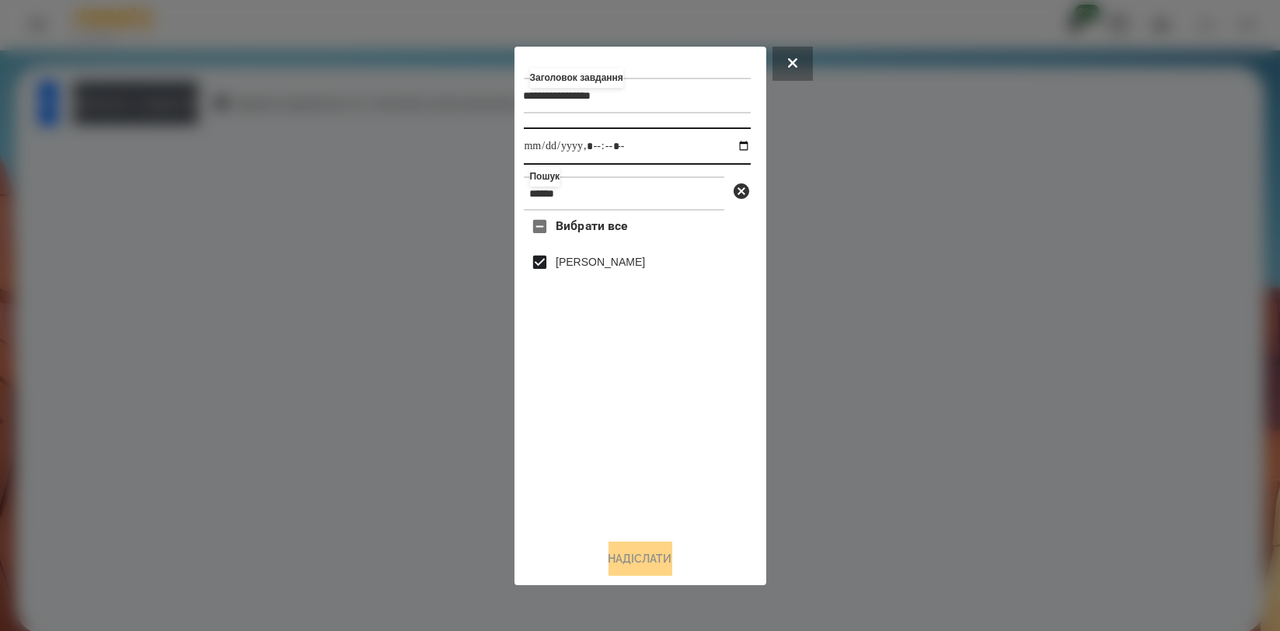
click at [735, 144] on input "datetime-local" at bounding box center [637, 145] width 227 height 37
type input "**********"
click at [700, 443] on div "Вибрати все Бровко Андрій" at bounding box center [637, 368] width 227 height 315
click at [667, 552] on button "Надіслати" at bounding box center [640, 559] width 64 height 34
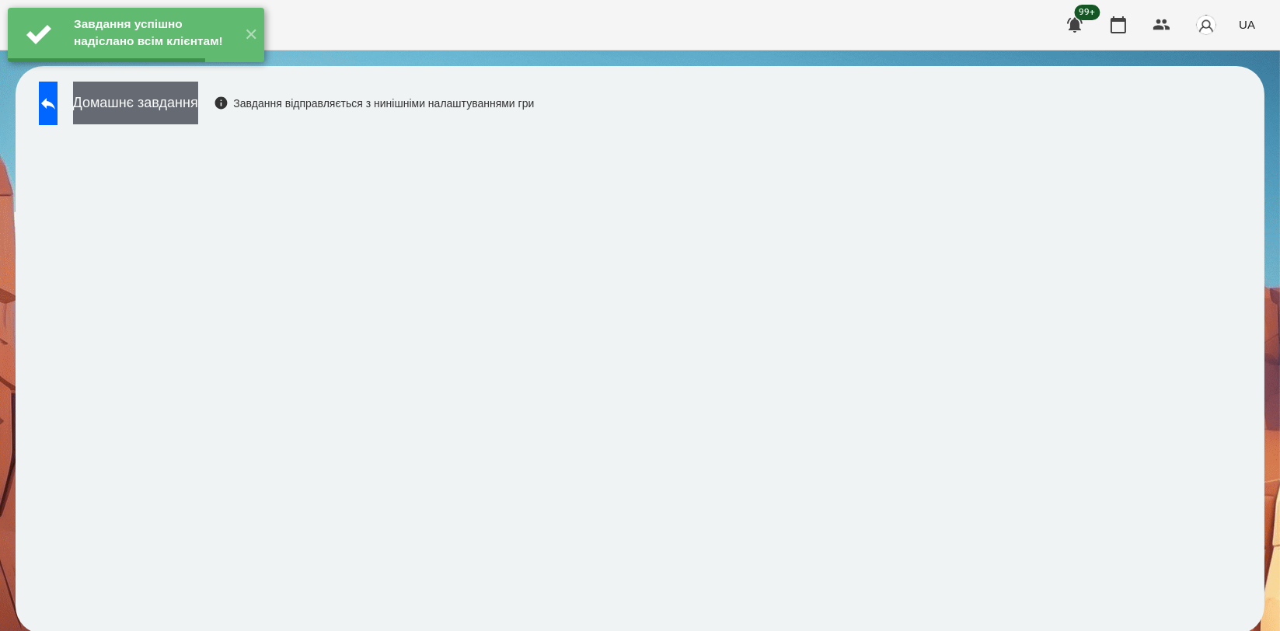
click at [198, 96] on button "Домашнє завдання" at bounding box center [135, 103] width 125 height 43
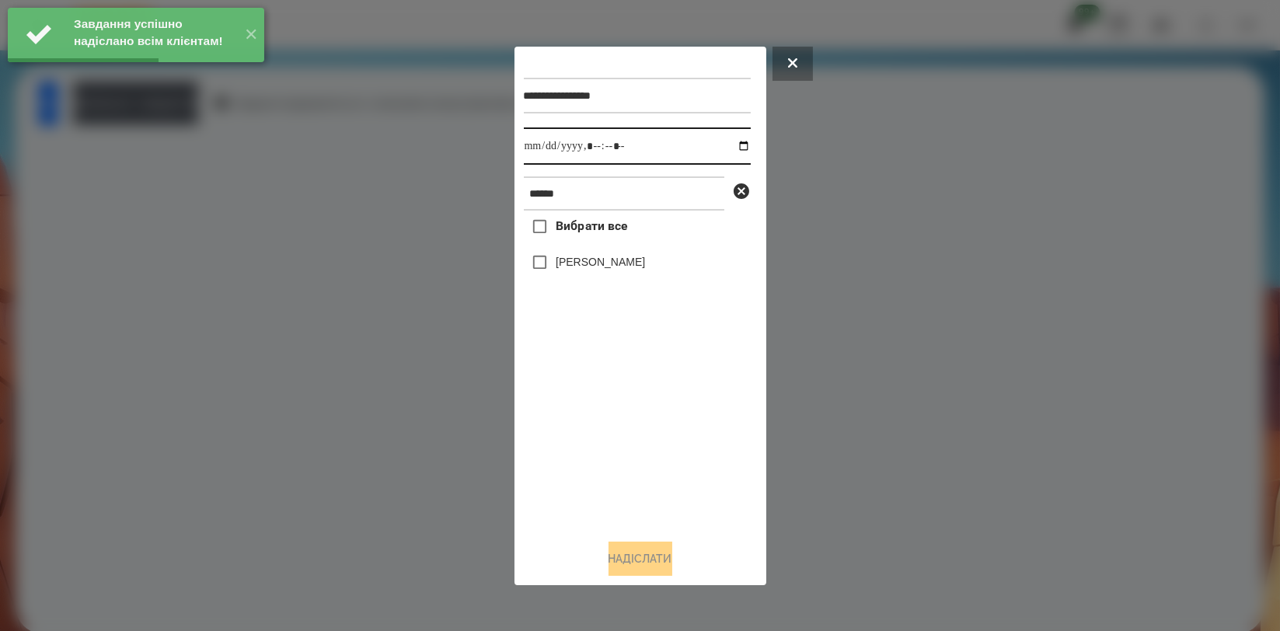
click at [728, 145] on input "datetime-local" at bounding box center [637, 145] width 227 height 37
type input "**********"
click at [593, 398] on div "Вибрати все Бровко Андрій" at bounding box center [637, 368] width 227 height 315
click at [590, 257] on label "[PERSON_NAME]" at bounding box center [600, 262] width 89 height 16
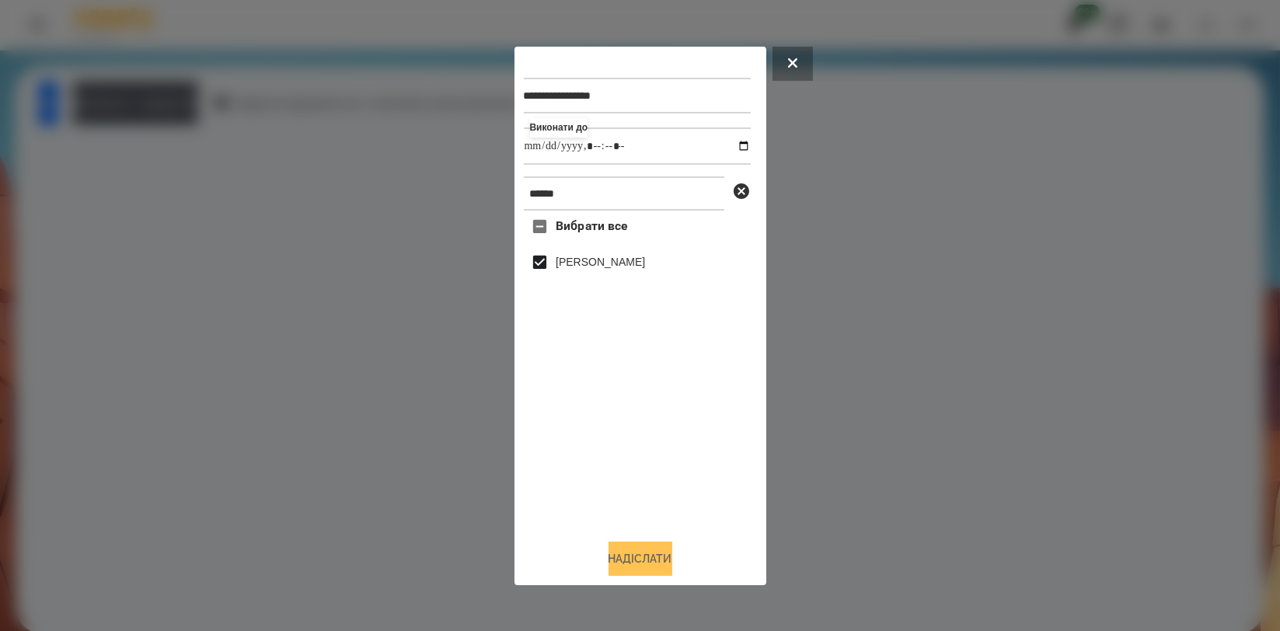
click at [616, 571] on button "Надіслати" at bounding box center [640, 559] width 64 height 34
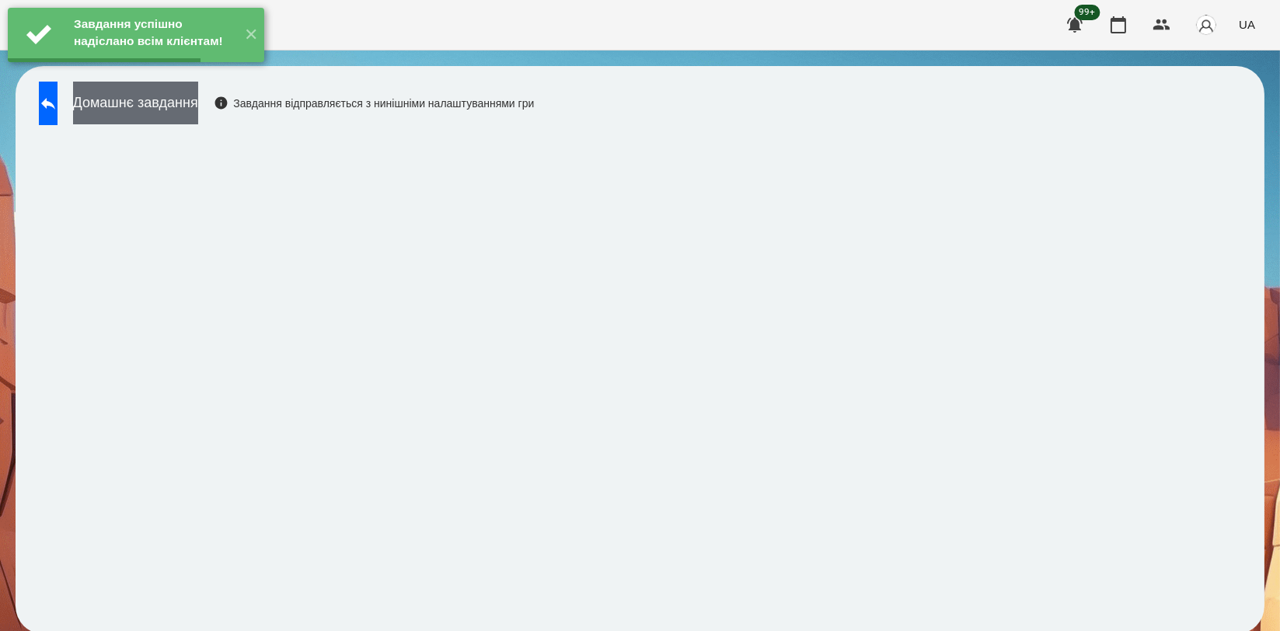
click at [198, 99] on button "Домашнє завдання" at bounding box center [135, 103] width 125 height 43
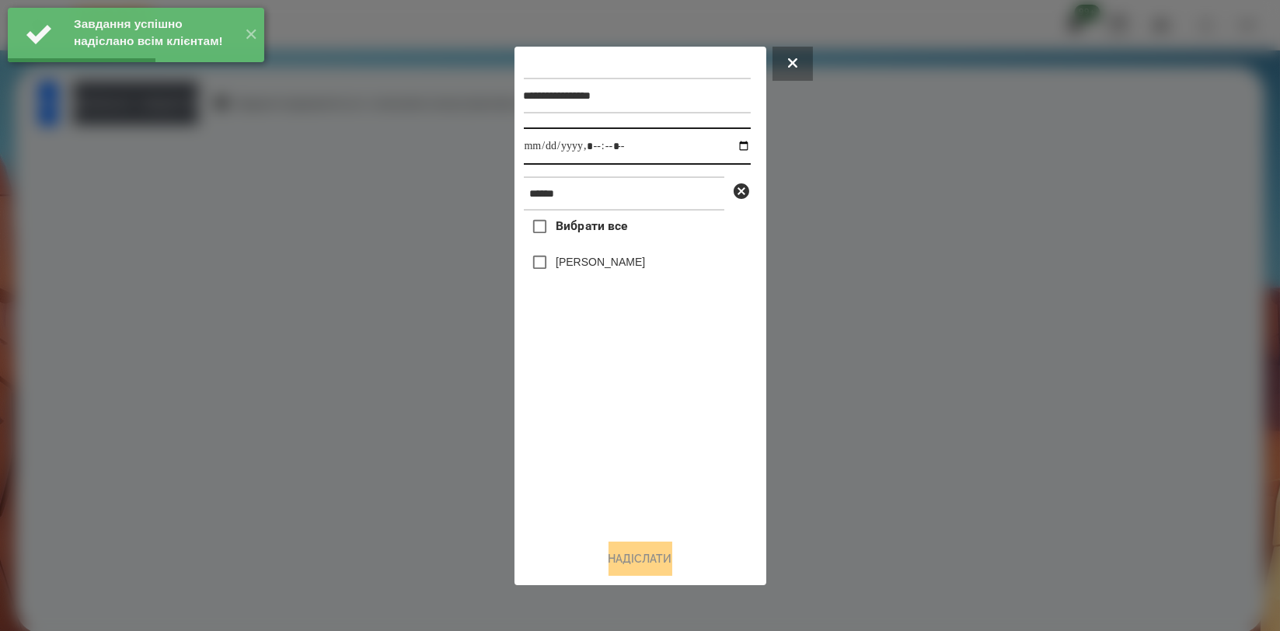
click at [735, 148] on input "datetime-local" at bounding box center [637, 145] width 227 height 37
type input "**********"
click at [597, 396] on div "Вибрати все Бровко Андрій" at bounding box center [637, 368] width 227 height 315
click at [613, 265] on label "[PERSON_NAME]" at bounding box center [600, 262] width 89 height 16
click at [651, 564] on button "Надіслати" at bounding box center [640, 559] width 64 height 34
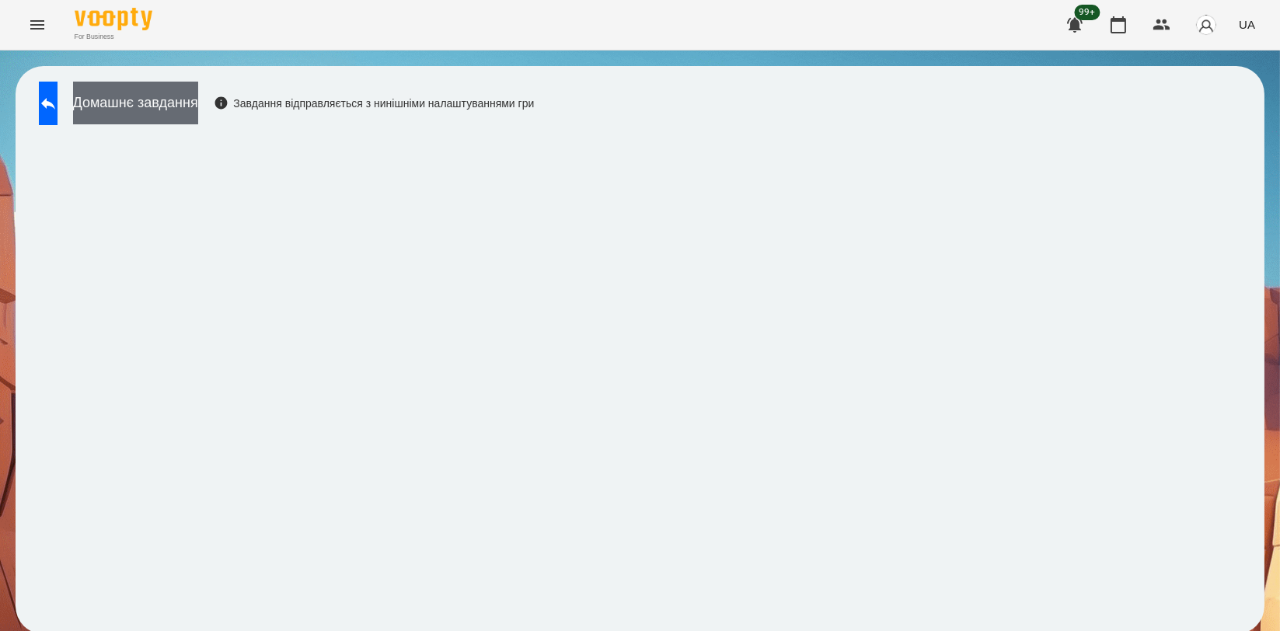
click at [198, 115] on button "Домашнє завдання" at bounding box center [135, 103] width 125 height 43
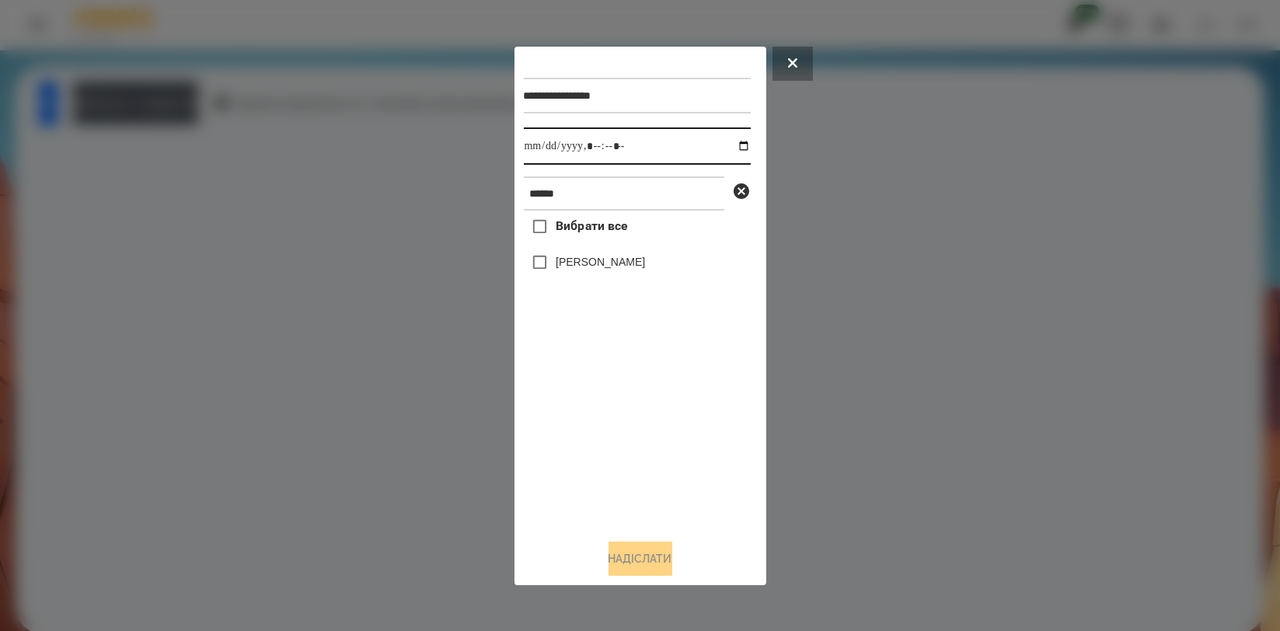
click at [730, 147] on input "datetime-local" at bounding box center [637, 145] width 227 height 37
type input "**********"
drag, startPoint x: 622, startPoint y: 420, endPoint x: 621, endPoint y: 303, distance: 117.3
click at [622, 421] on div "Вибрати все Бровко Андрій" at bounding box center [637, 368] width 227 height 315
click at [624, 267] on label "[PERSON_NAME]" at bounding box center [600, 262] width 89 height 16
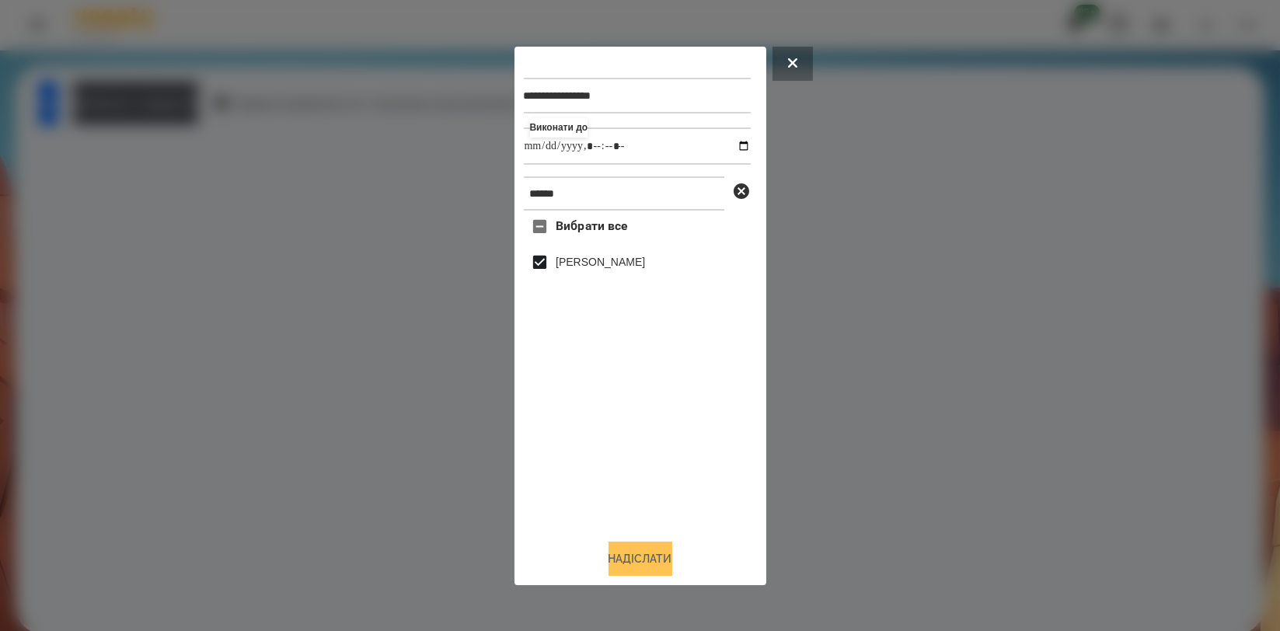
click at [657, 558] on button "Надіслати" at bounding box center [640, 559] width 64 height 34
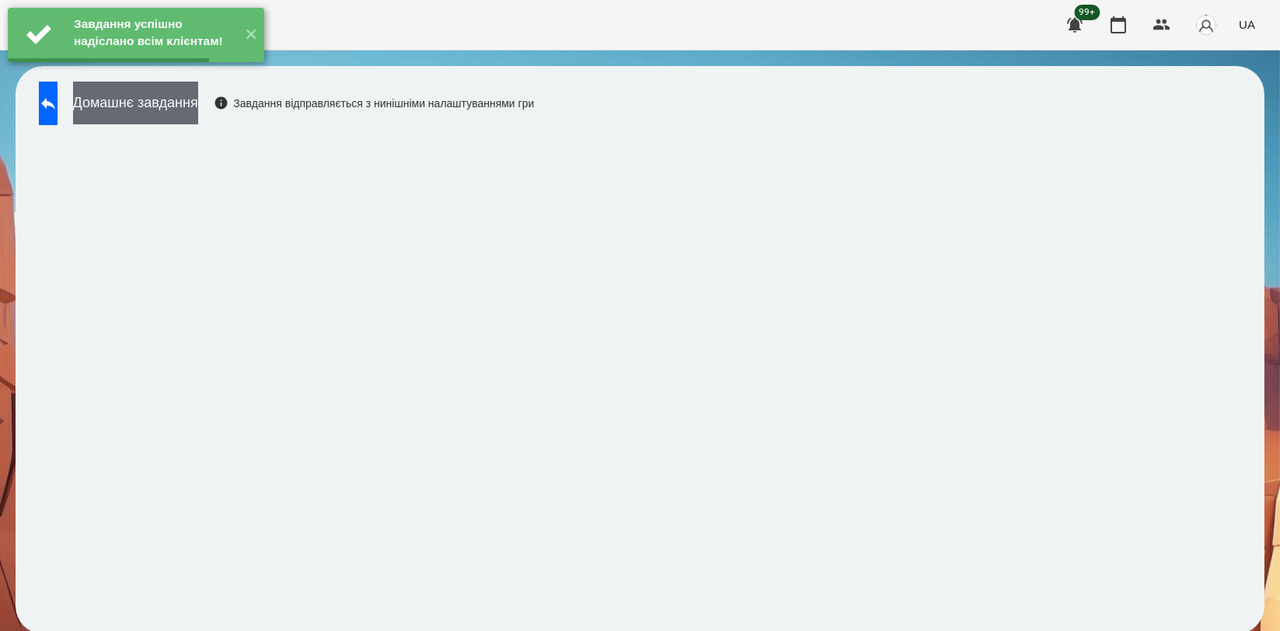
click at [198, 111] on button "Домашнє завдання" at bounding box center [135, 103] width 125 height 43
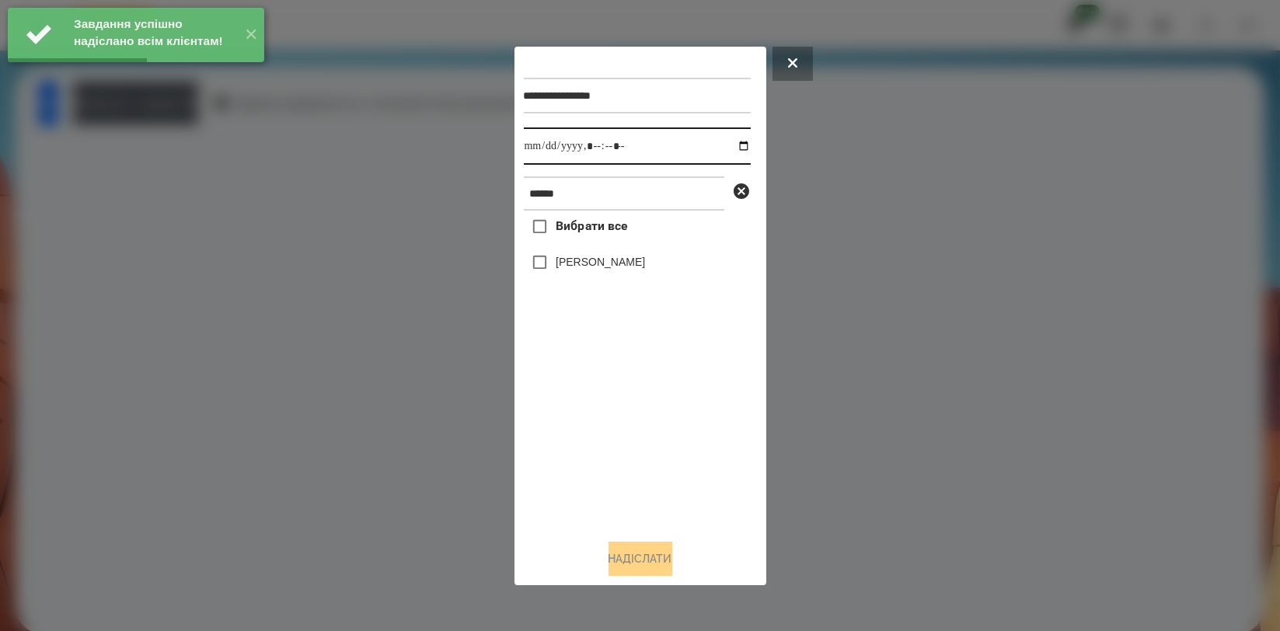
click at [731, 148] on input "datetime-local" at bounding box center [637, 145] width 227 height 37
type input "**********"
click at [653, 427] on div "Вибрати все Бровко Андрій" at bounding box center [637, 368] width 227 height 315
click at [622, 263] on label "[PERSON_NAME]" at bounding box center [600, 262] width 89 height 16
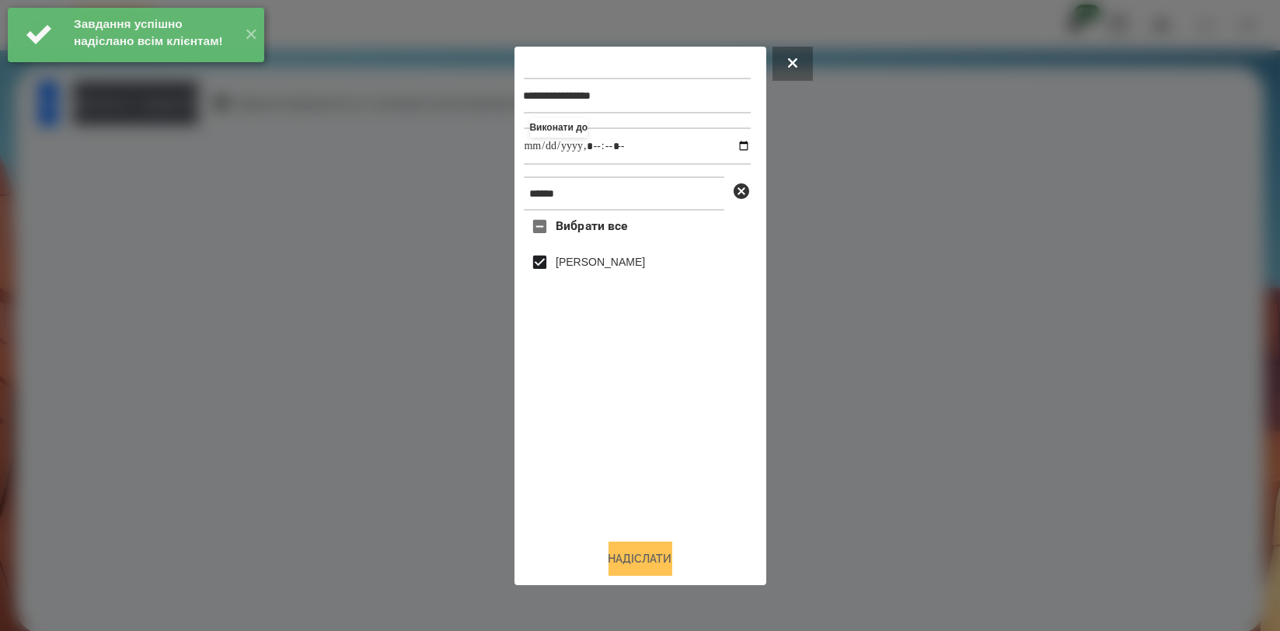
click at [654, 545] on button "Надіслати" at bounding box center [640, 559] width 64 height 34
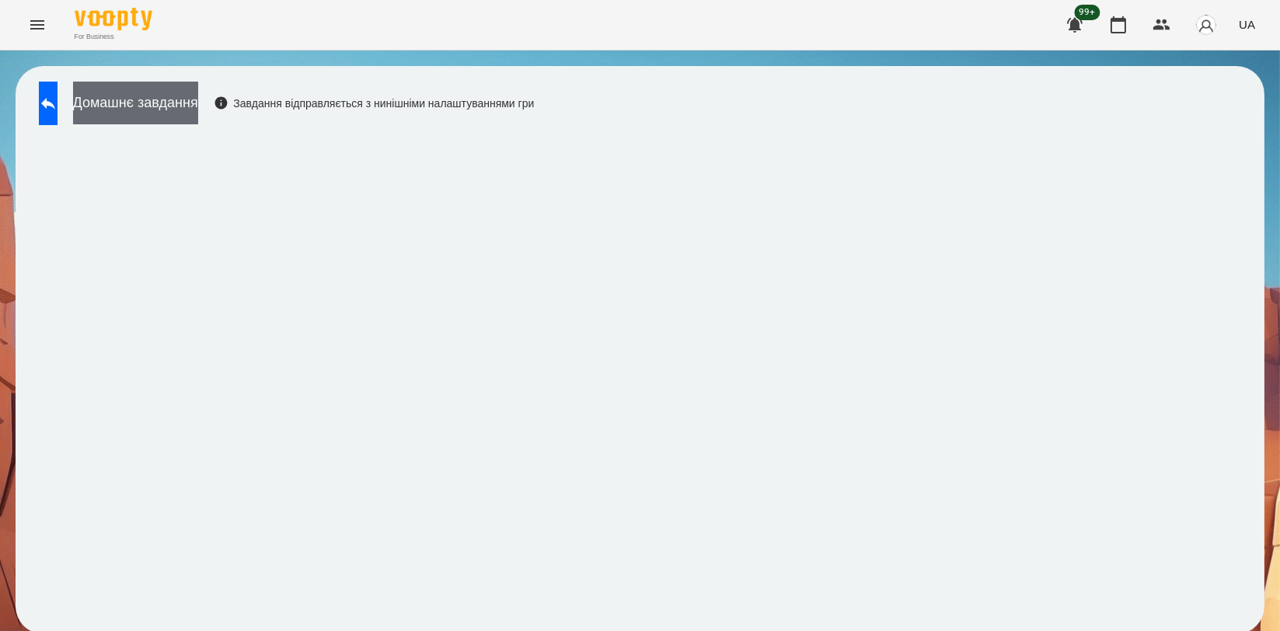
click at [198, 120] on button "Домашнє завдання" at bounding box center [135, 103] width 125 height 43
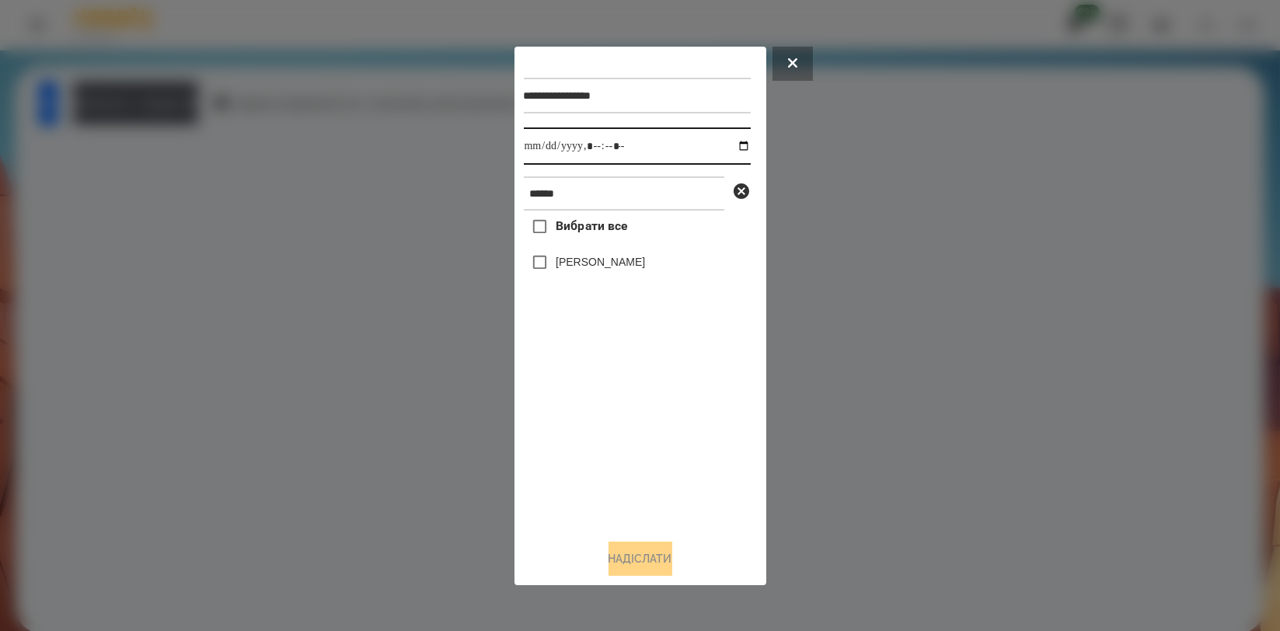
click at [723, 146] on input "datetime-local" at bounding box center [637, 145] width 227 height 37
type input "**********"
click at [664, 430] on div "Вибрати все Бровко Андрій" at bounding box center [637, 368] width 227 height 315
click at [620, 270] on label "[PERSON_NAME]" at bounding box center [600, 262] width 89 height 16
click at [649, 556] on button "Надіслати" at bounding box center [640, 559] width 64 height 34
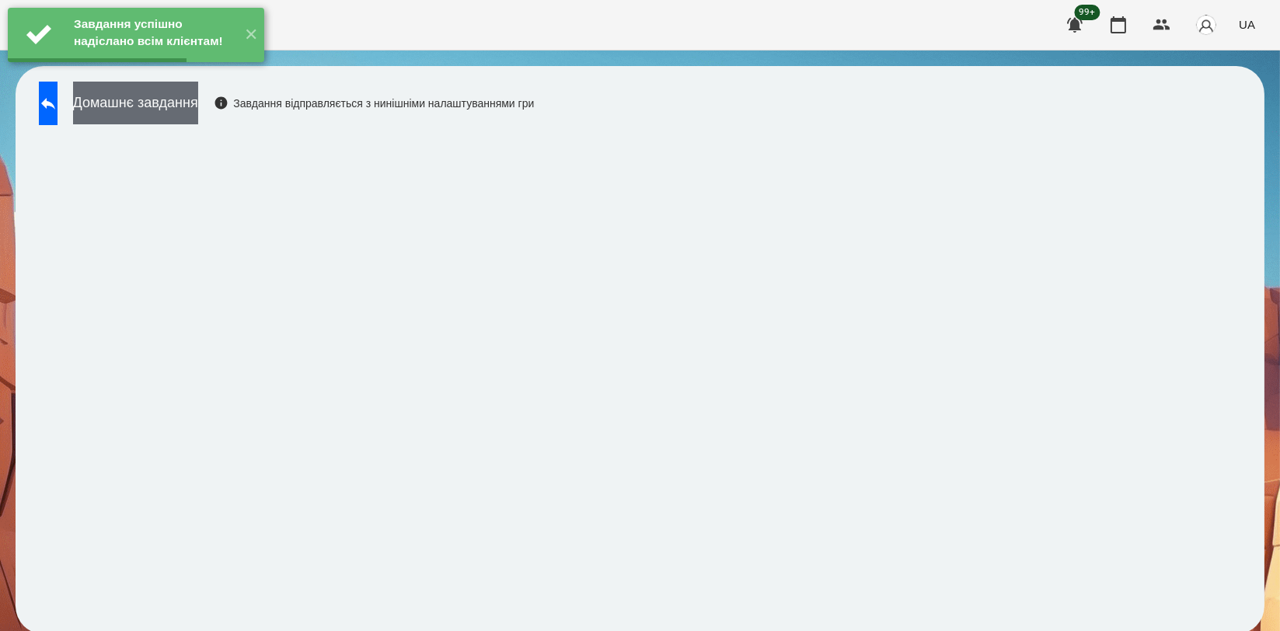
click at [198, 113] on button "Домашнє завдання" at bounding box center [135, 103] width 125 height 43
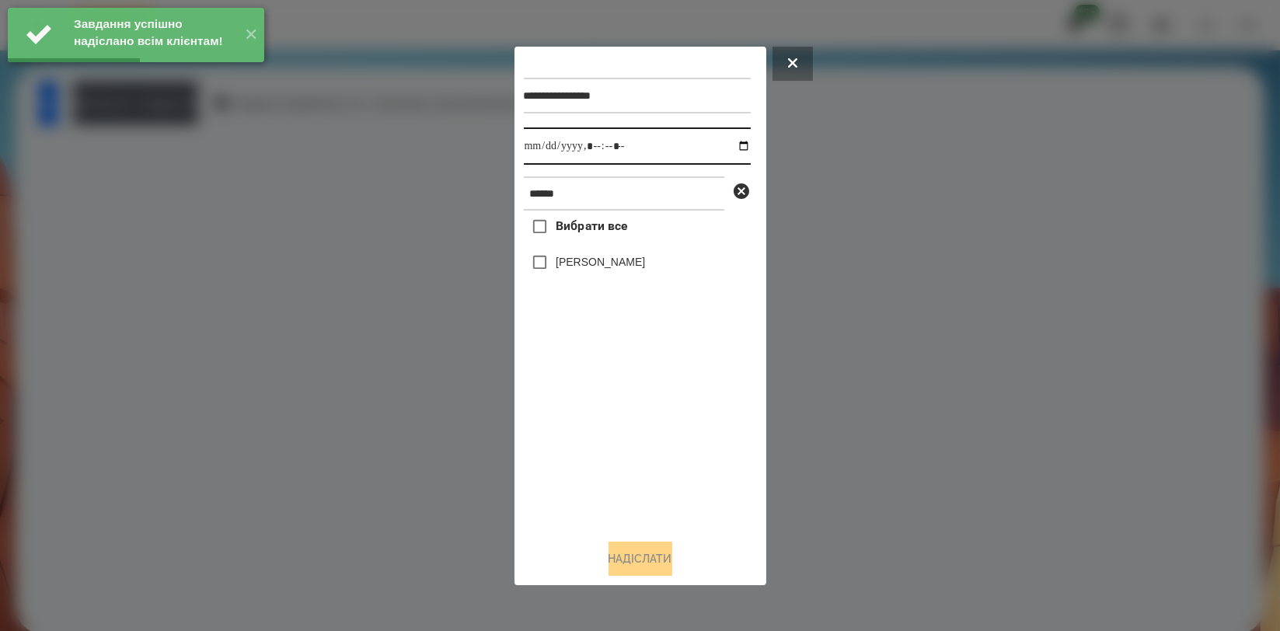
click at [735, 141] on input "datetime-local" at bounding box center [637, 145] width 227 height 37
type input "**********"
drag, startPoint x: 569, startPoint y: 406, endPoint x: 582, endPoint y: 302, distance: 105.0
click at [569, 407] on div "Вибрати все Бровко Андрій" at bounding box center [637, 368] width 227 height 315
click at [593, 274] on div "[PERSON_NAME]" at bounding box center [637, 262] width 227 height 33
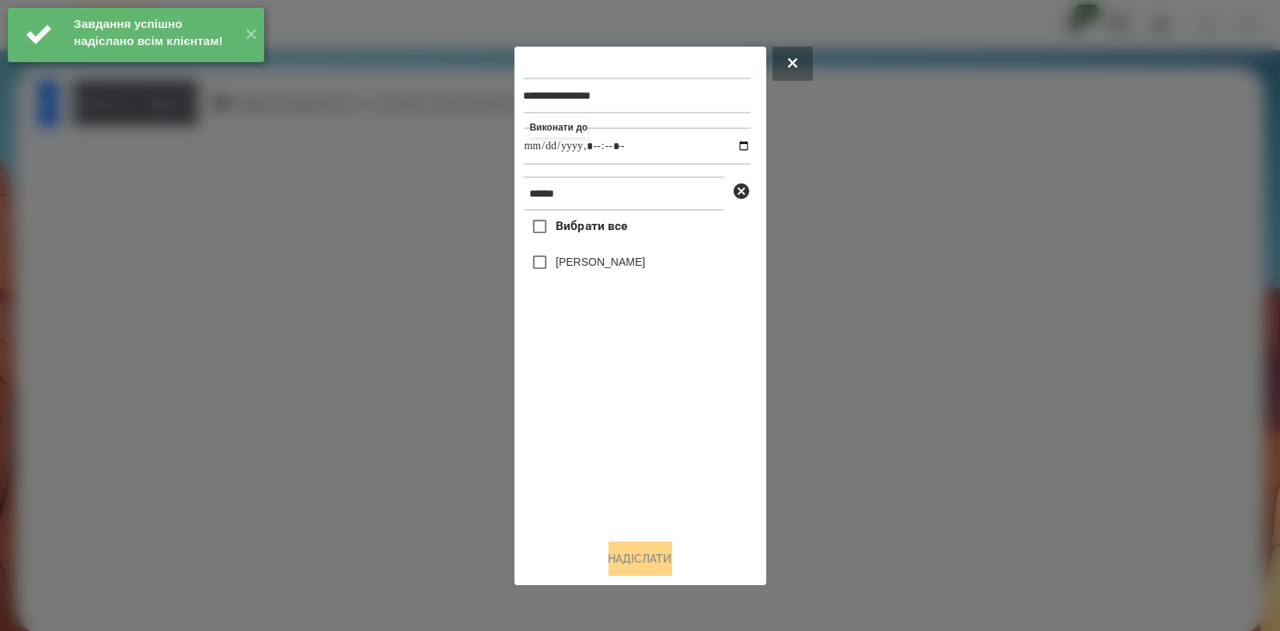
click at [608, 275] on div "[PERSON_NAME]" at bounding box center [637, 262] width 227 height 33
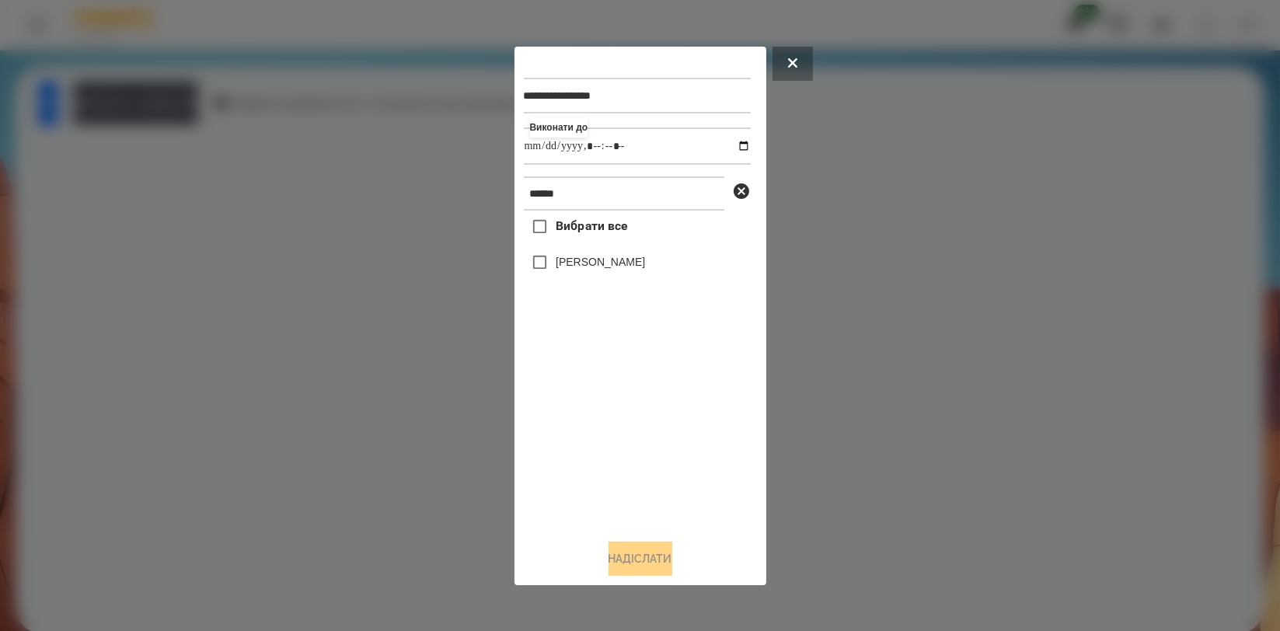
click at [610, 269] on label "[PERSON_NAME]" at bounding box center [600, 262] width 89 height 16
click at [636, 558] on button "Надіслати" at bounding box center [640, 559] width 64 height 34
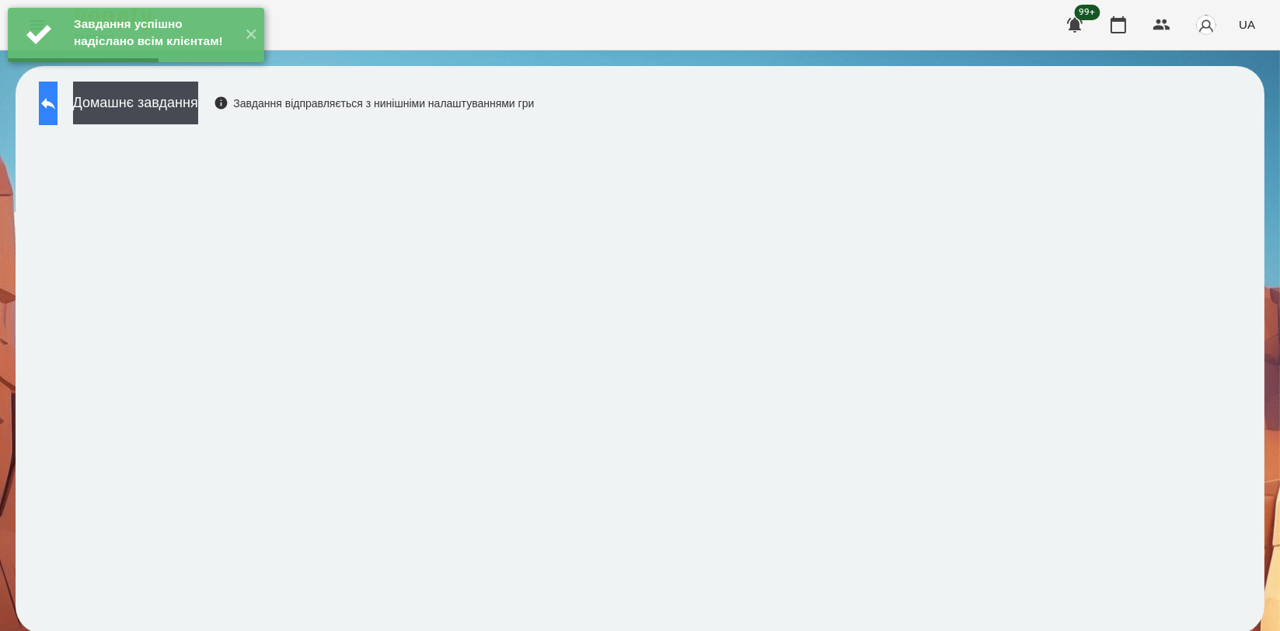
click at [58, 113] on button at bounding box center [48, 104] width 19 height 44
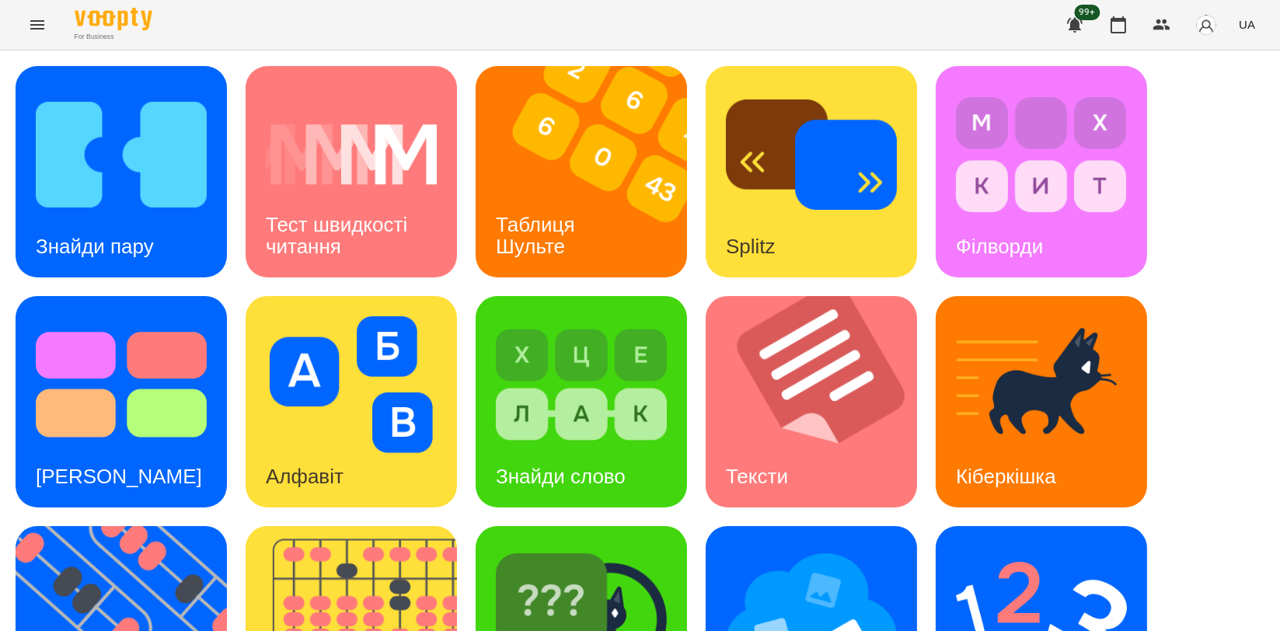
scroll to position [345, 0]
click at [158, 526] on img at bounding box center [131, 631] width 231 height 211
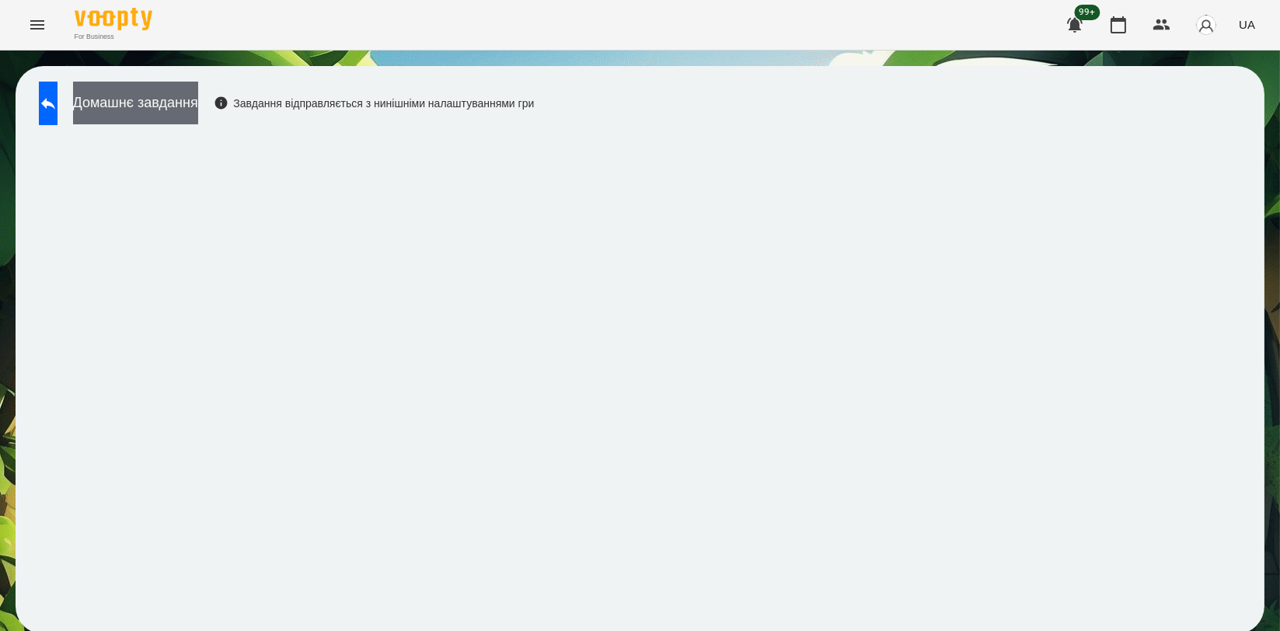
click at [134, 90] on button "Домашнє завдання" at bounding box center [135, 103] width 125 height 43
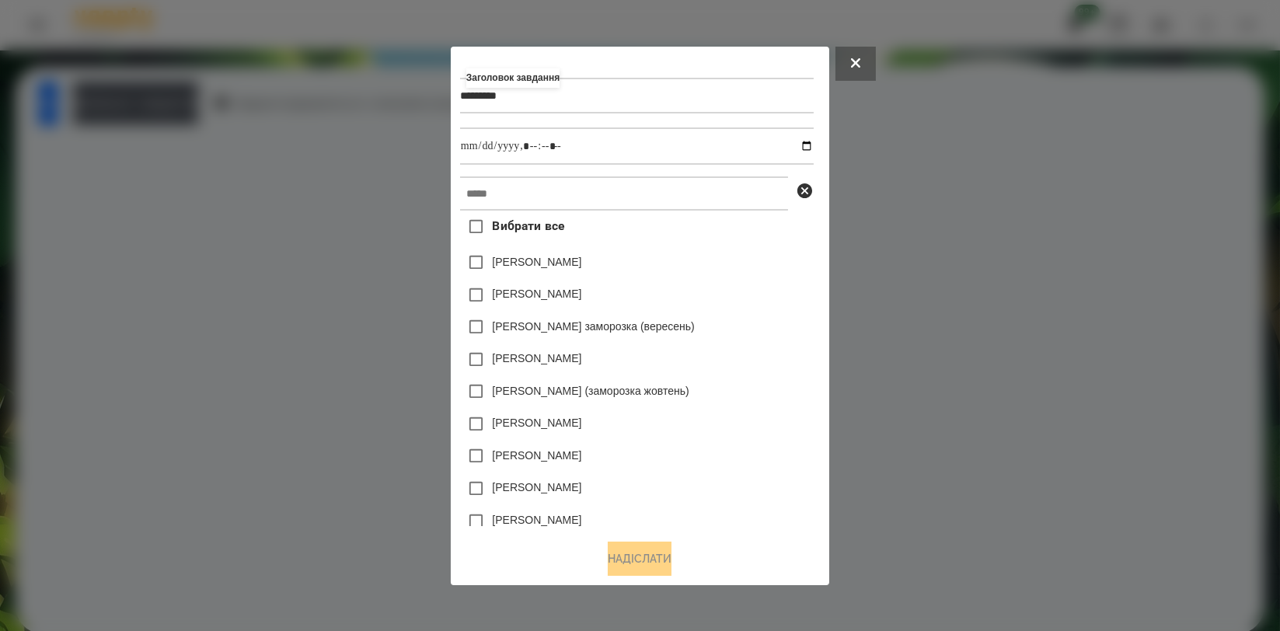
type input "*********"
click at [477, 214] on label "Вибрати все" at bounding box center [512, 227] width 104 height 33
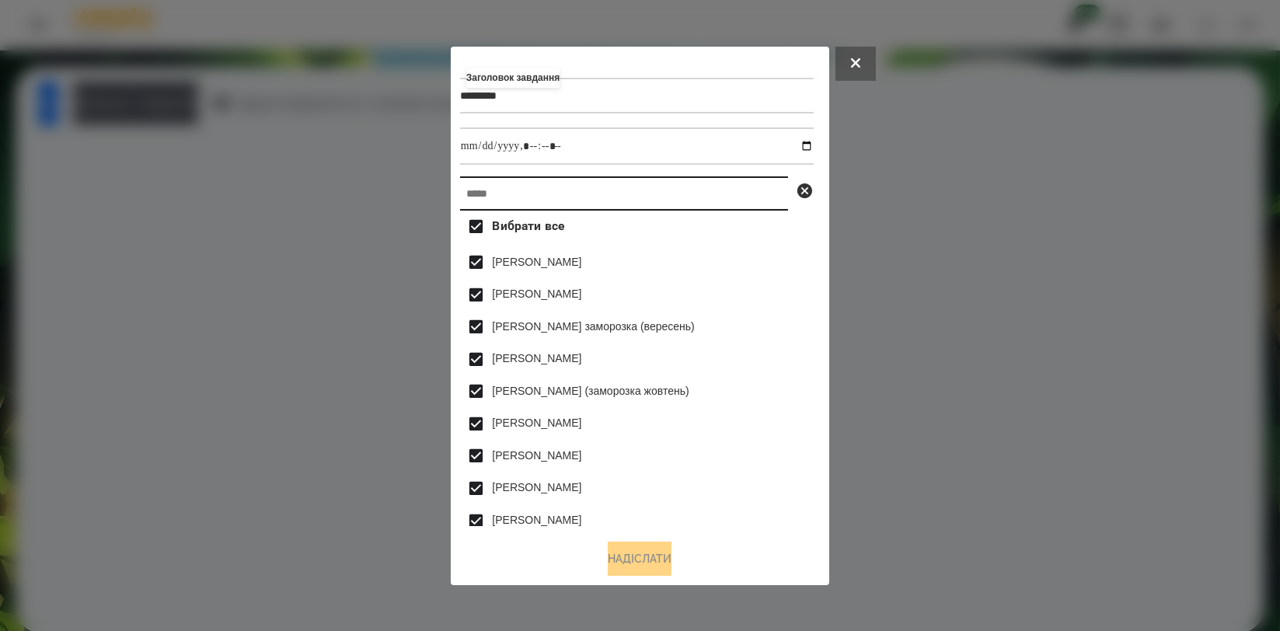
click at [483, 193] on input "text" at bounding box center [624, 193] width 328 height 34
click at [469, 196] on input "text" at bounding box center [624, 193] width 328 height 34
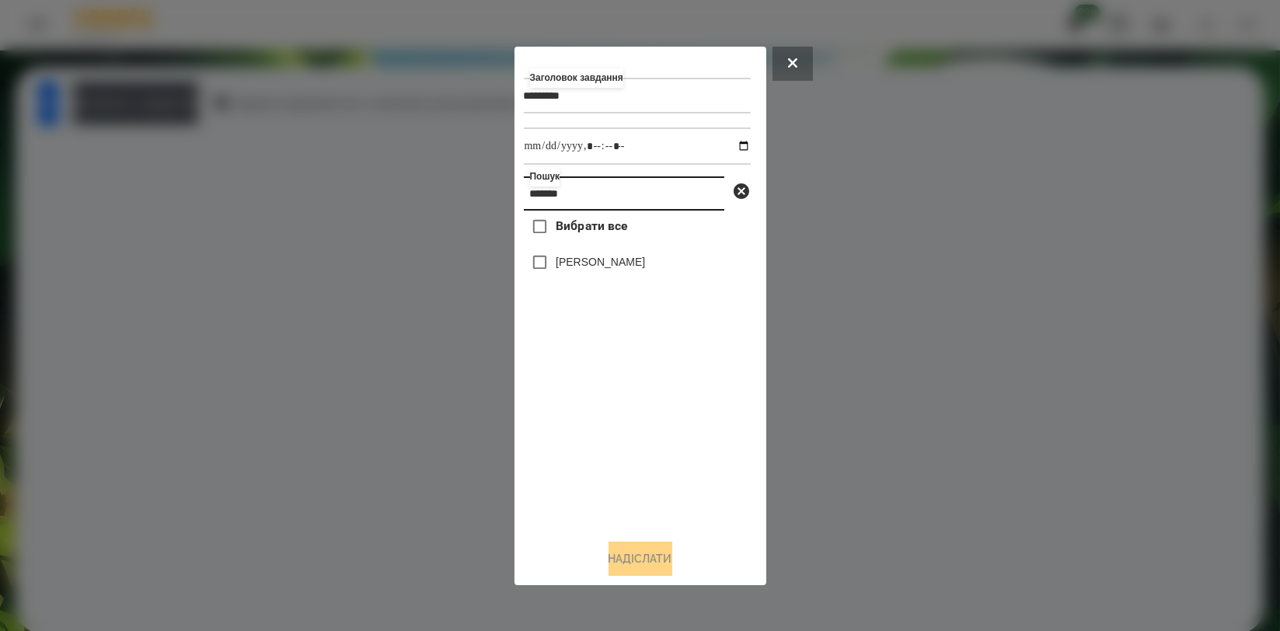
type input "*******"
drag, startPoint x: 561, startPoint y: 267, endPoint x: 573, endPoint y: 257, distance: 15.5
click at [562, 267] on label "[PERSON_NAME]" at bounding box center [600, 262] width 89 height 16
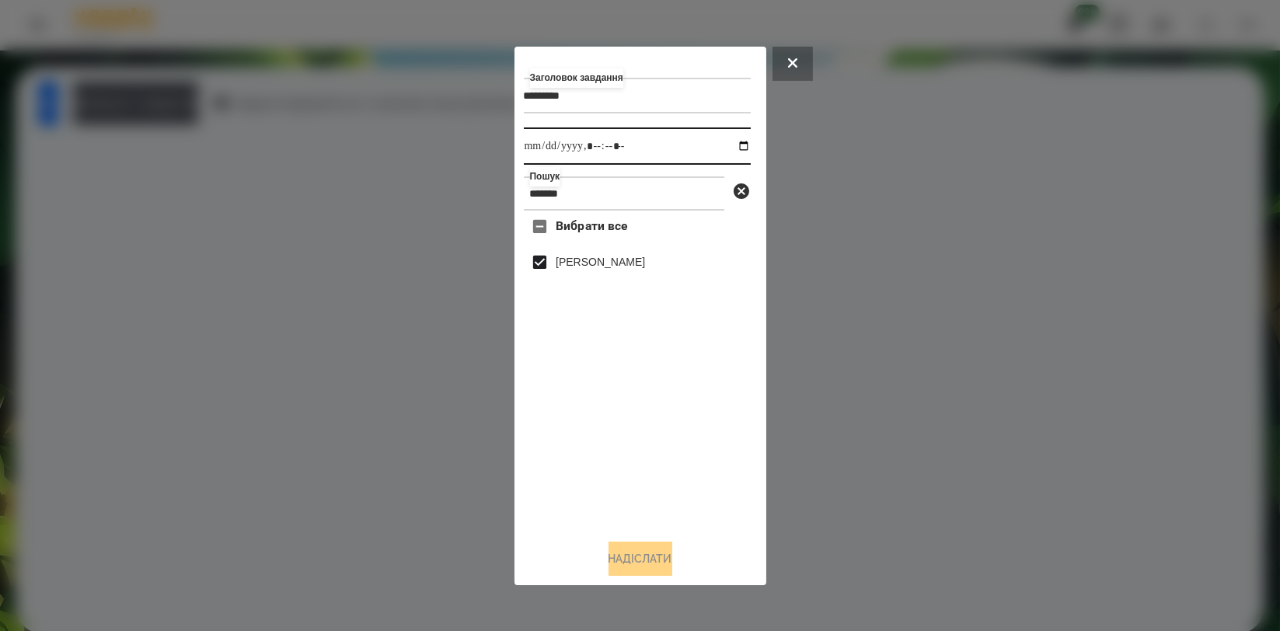
click at [727, 144] on input "datetime-local" at bounding box center [637, 145] width 227 height 37
type input "**********"
drag, startPoint x: 626, startPoint y: 466, endPoint x: 621, endPoint y: 486, distance: 20.7
click at [626, 467] on div "Вибрати все Обухова Марія" at bounding box center [637, 368] width 227 height 315
click at [626, 545] on button "Надіслати" at bounding box center [640, 559] width 64 height 34
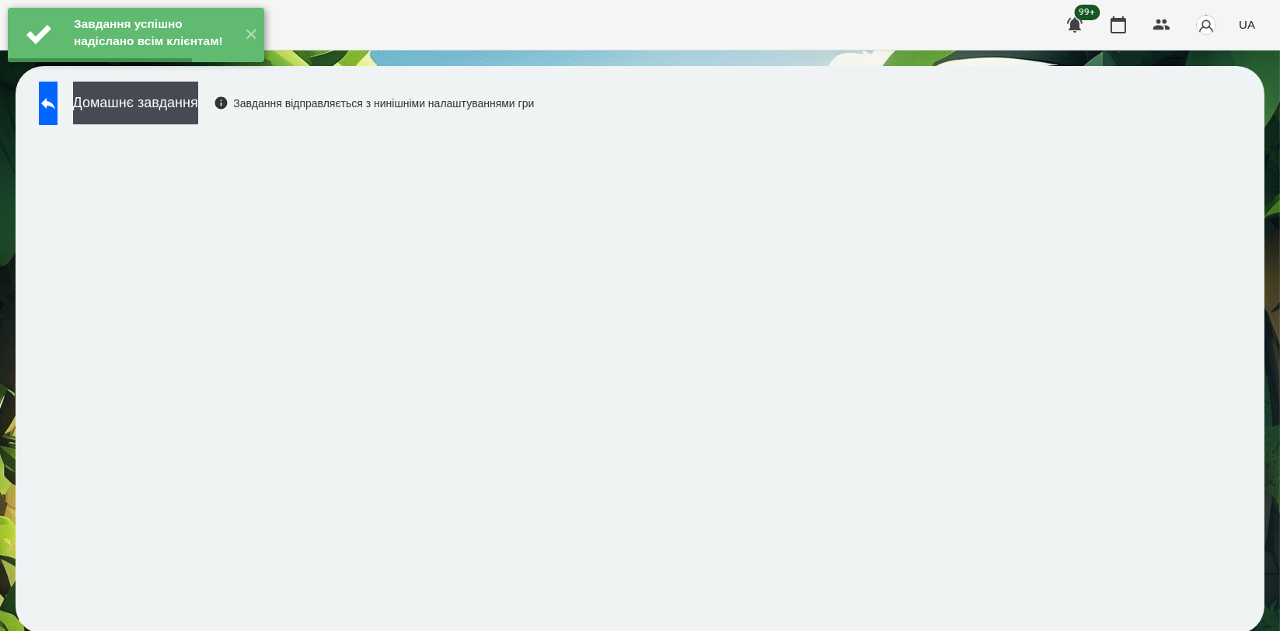
click at [266, 103] on div "Домашнє завдання Завдання відправляється з нинішніми налаштуваннями гри" at bounding box center [282, 107] width 503 height 51
click at [173, 94] on button "Домашнє завдання" at bounding box center [135, 103] width 125 height 43
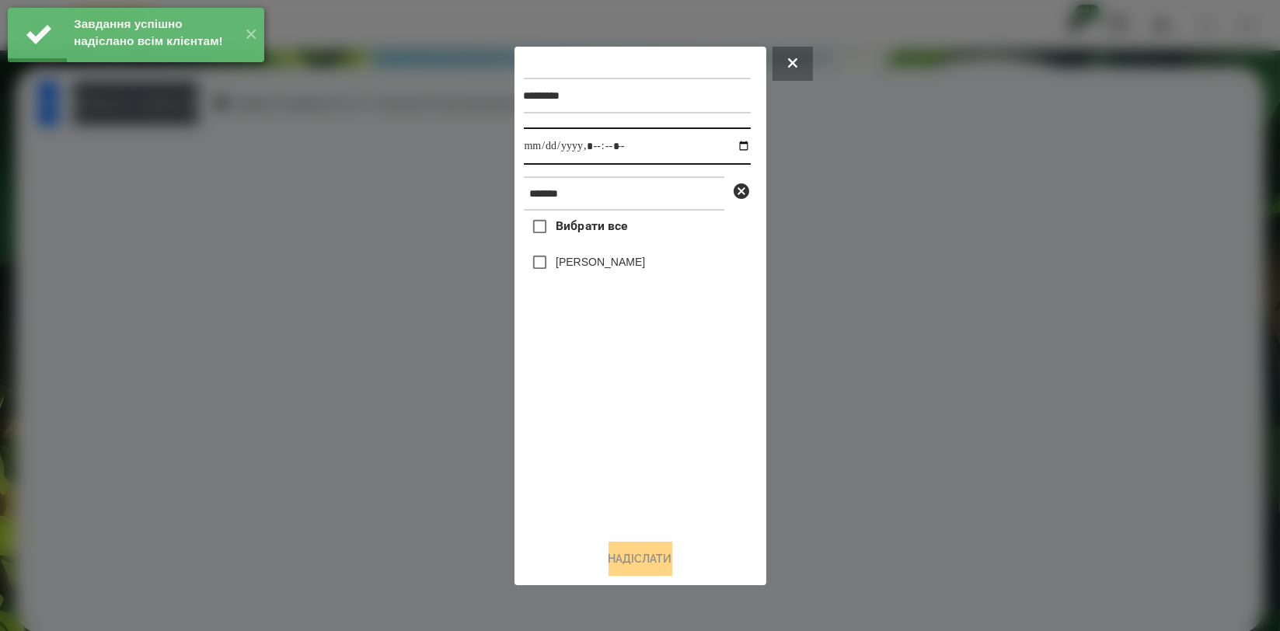
click at [740, 146] on input "datetime-local" at bounding box center [637, 145] width 227 height 37
click at [732, 147] on input "datetime-local" at bounding box center [637, 145] width 227 height 37
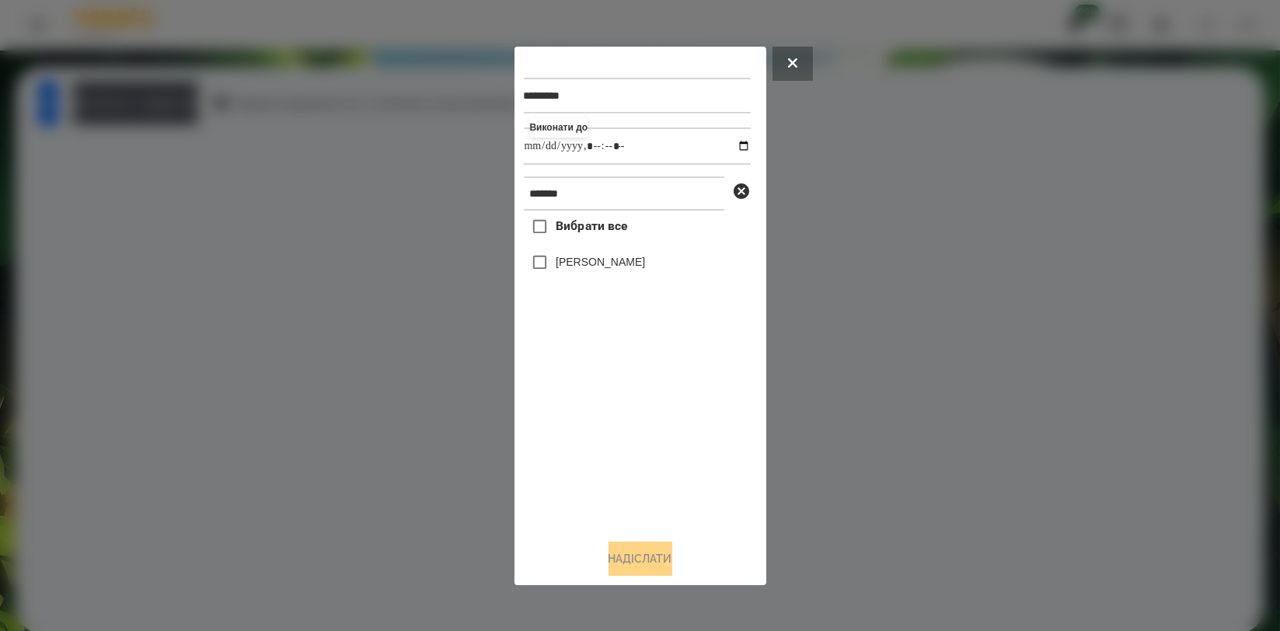
type input "**********"
click at [593, 438] on div "Вибрати все Обухова Марія" at bounding box center [637, 368] width 227 height 315
click at [619, 263] on label "[PERSON_NAME]" at bounding box center [600, 262] width 89 height 16
click at [640, 555] on button "Надіслати" at bounding box center [640, 559] width 64 height 34
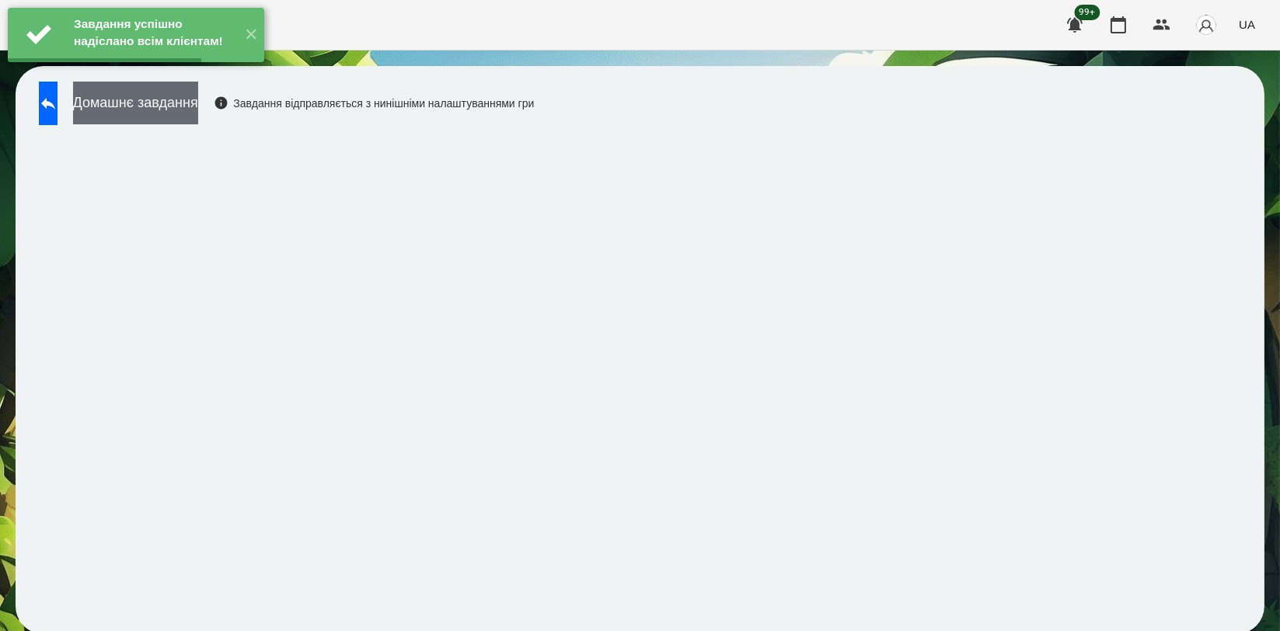
click at [198, 117] on button "Домашнє завдання" at bounding box center [135, 103] width 125 height 43
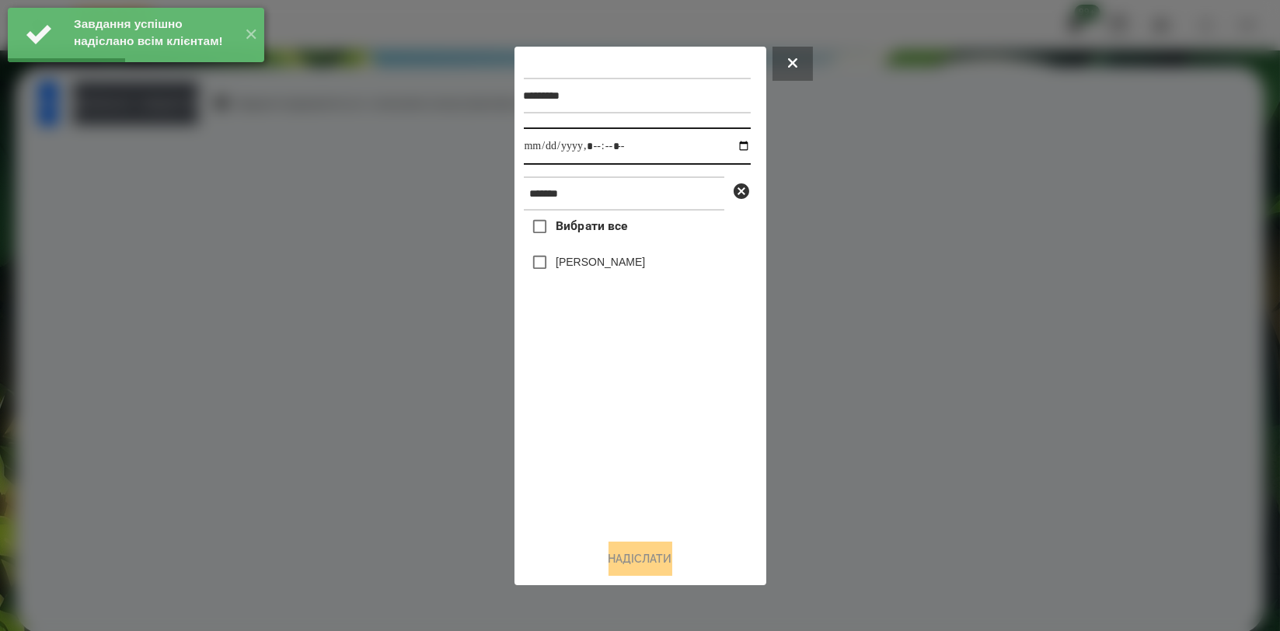
click at [729, 144] on input "datetime-local" at bounding box center [637, 145] width 227 height 37
type input "**********"
click at [603, 416] on div "Вибрати все Обухова Марія" at bounding box center [637, 368] width 227 height 315
click at [612, 266] on label "[PERSON_NAME]" at bounding box center [600, 262] width 89 height 16
click at [653, 543] on button "Надіслати" at bounding box center [640, 559] width 64 height 34
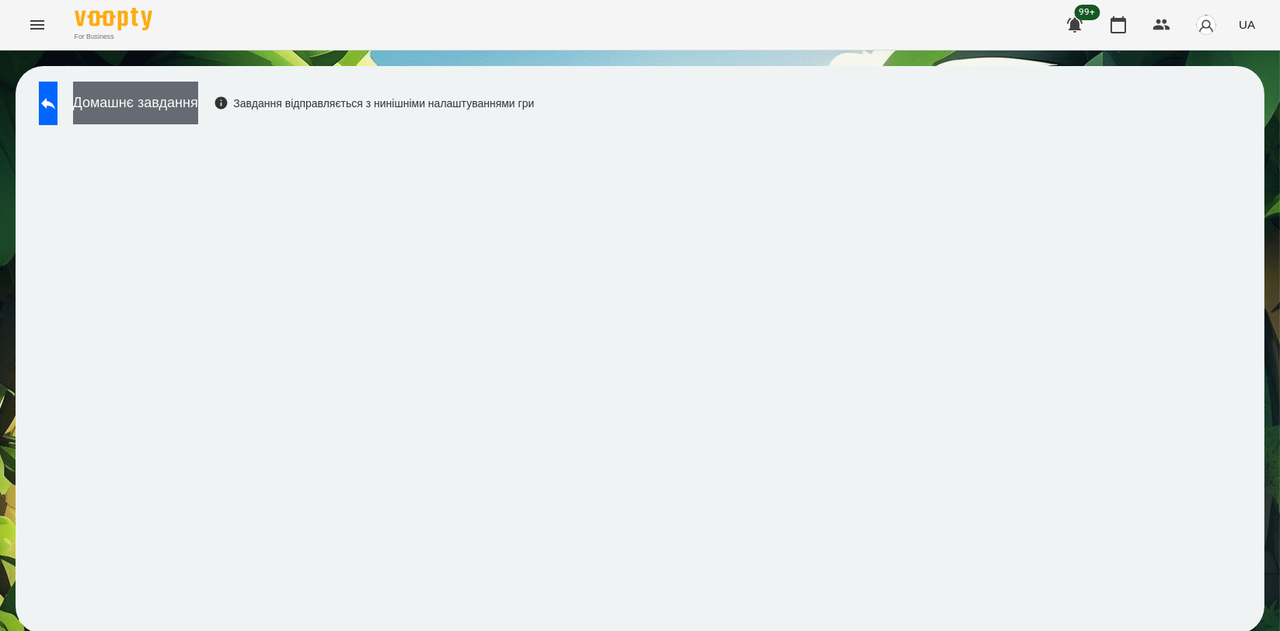
click at [198, 119] on button "Домашнє завдання" at bounding box center [135, 103] width 125 height 43
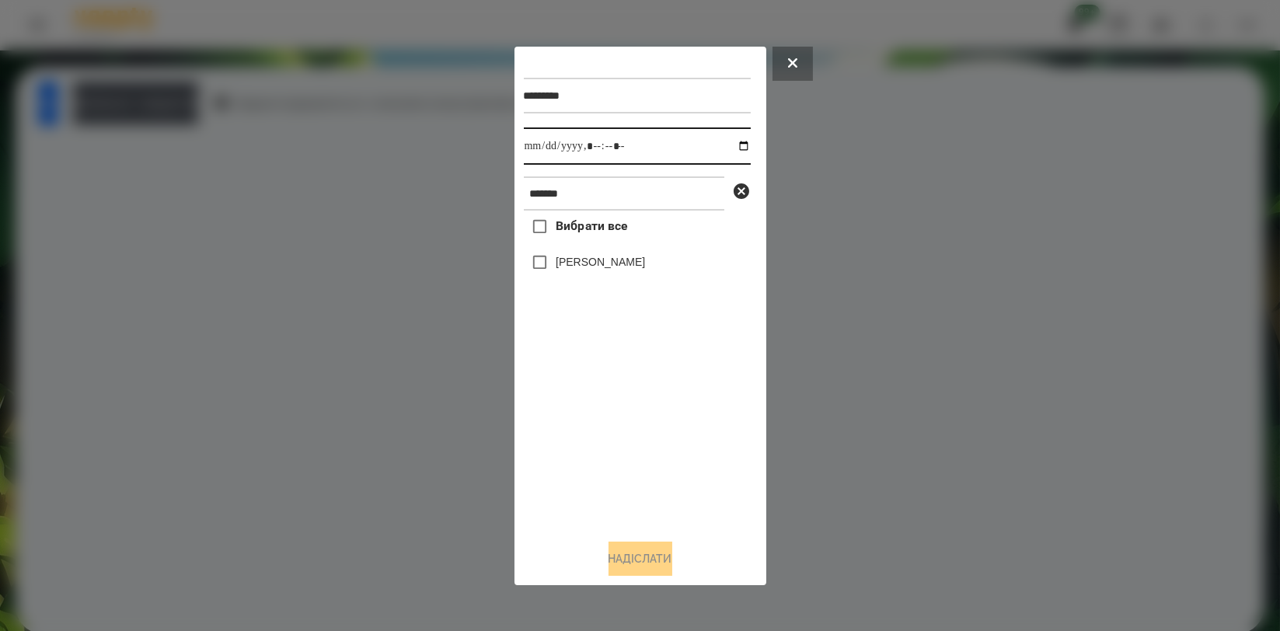
click at [733, 148] on input "datetime-local" at bounding box center [637, 145] width 227 height 37
type input "**********"
click at [628, 400] on div "Вибрати все Обухова Марія" at bounding box center [637, 368] width 227 height 315
click at [621, 268] on label "[PERSON_NAME]" at bounding box center [600, 262] width 89 height 16
click at [646, 552] on button "Надіслати" at bounding box center [640, 559] width 64 height 34
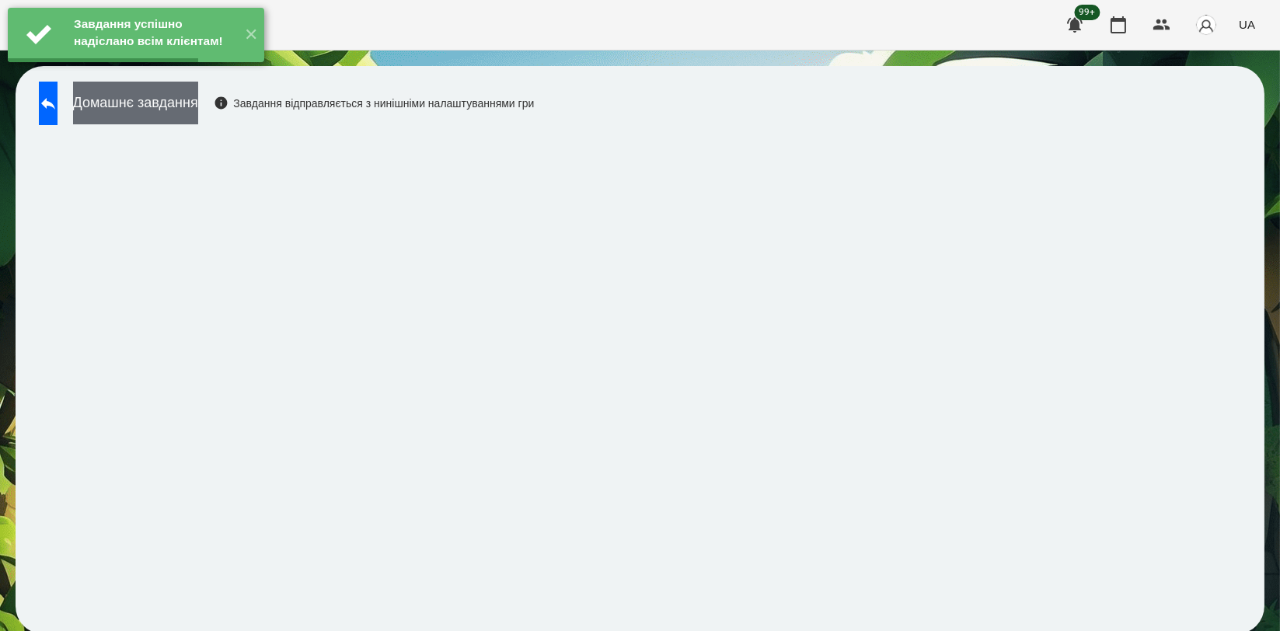
click at [198, 106] on button "Домашнє завдання" at bounding box center [135, 103] width 125 height 43
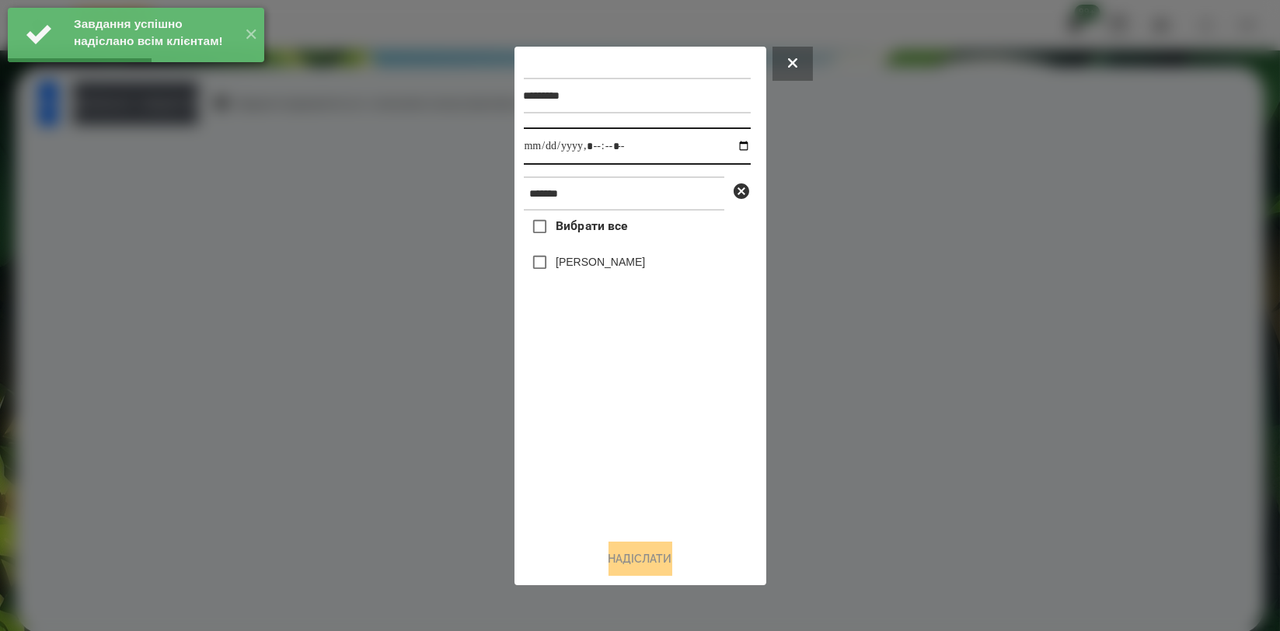
click at [730, 146] on input "datetime-local" at bounding box center [637, 145] width 227 height 37
type input "**********"
click at [657, 416] on div "Вибрати все Обухова Марія" at bounding box center [637, 368] width 227 height 315
click at [620, 267] on label "[PERSON_NAME]" at bounding box center [600, 262] width 89 height 16
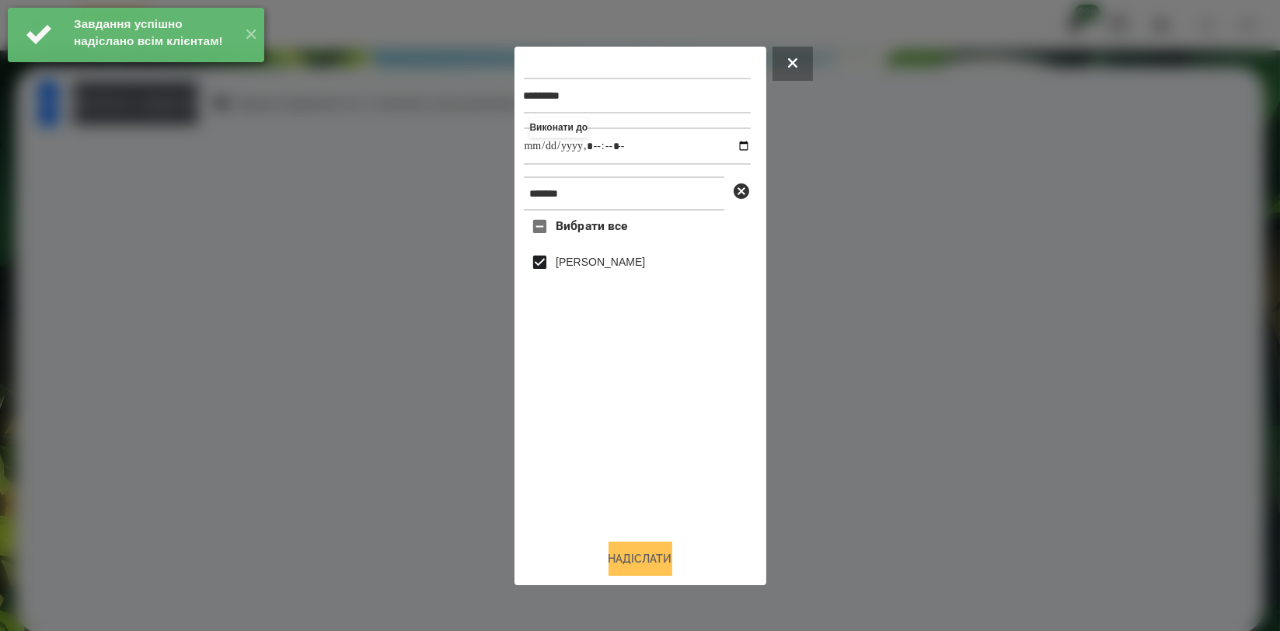
click at [653, 549] on button "Надіслати" at bounding box center [640, 559] width 64 height 34
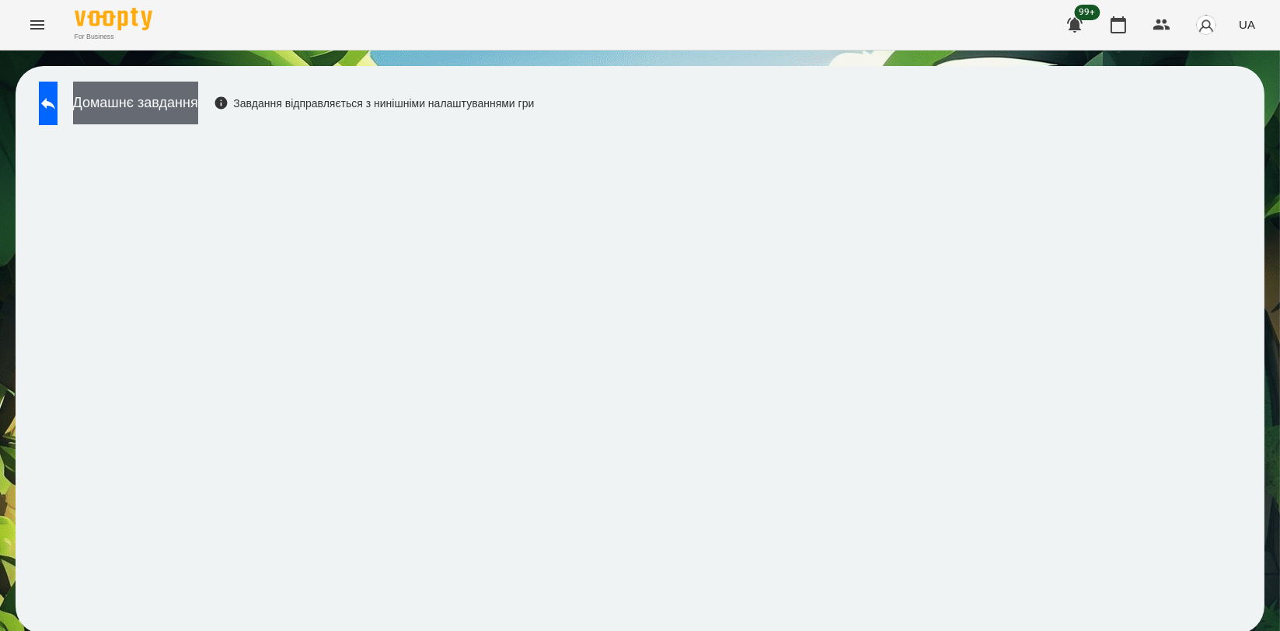
click at [198, 119] on button "Домашнє завдання" at bounding box center [135, 103] width 125 height 43
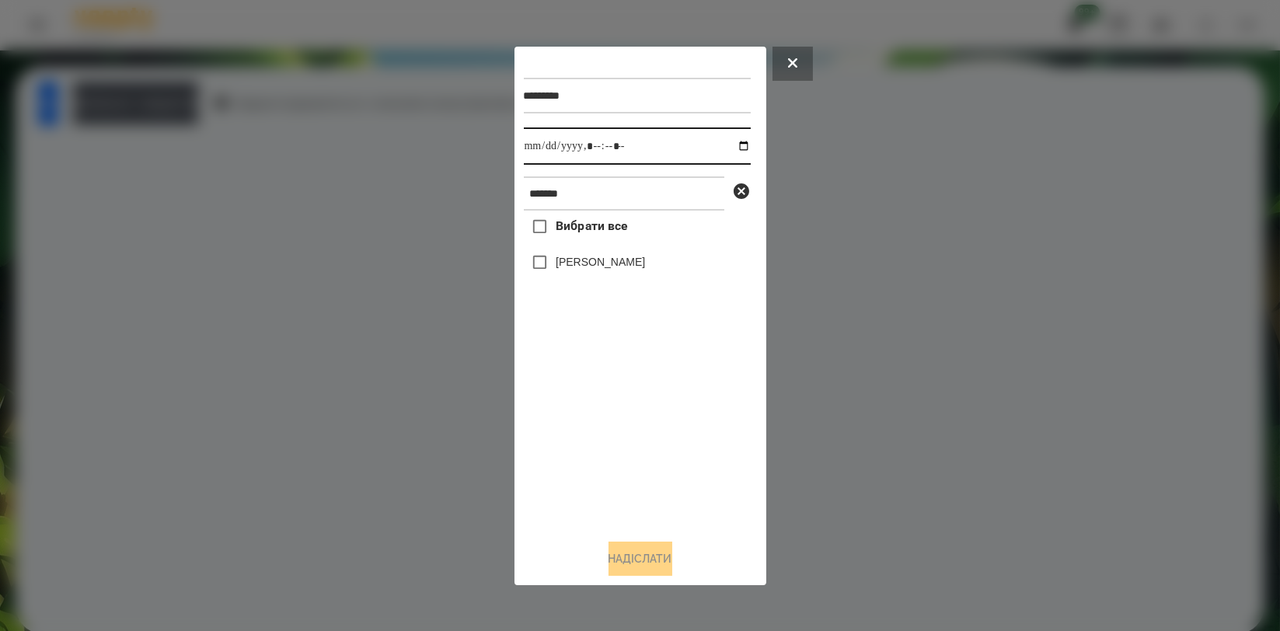
click at [730, 146] on input "datetime-local" at bounding box center [637, 145] width 227 height 37
type input "**********"
click at [675, 411] on div "Вибрати все Обухова Марія" at bounding box center [637, 368] width 227 height 315
click at [630, 267] on label "[PERSON_NAME]" at bounding box center [600, 262] width 89 height 16
click at [647, 557] on button "Надіслати" at bounding box center [640, 559] width 64 height 34
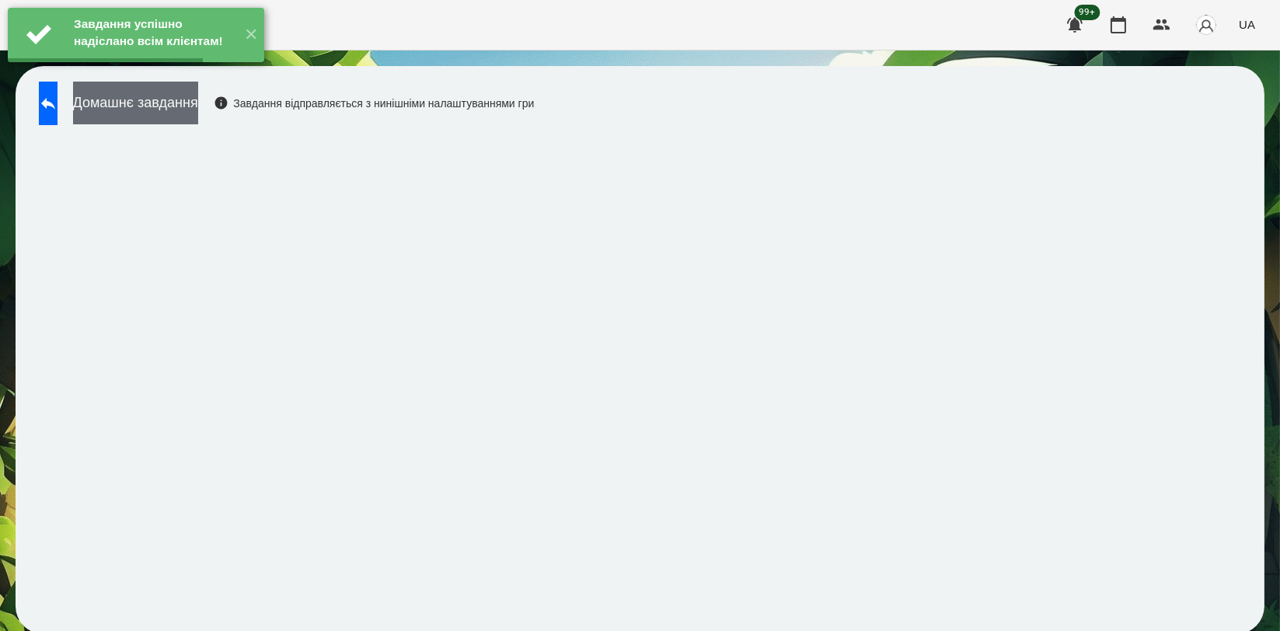
click at [198, 111] on button "Домашнє завдання" at bounding box center [135, 103] width 125 height 43
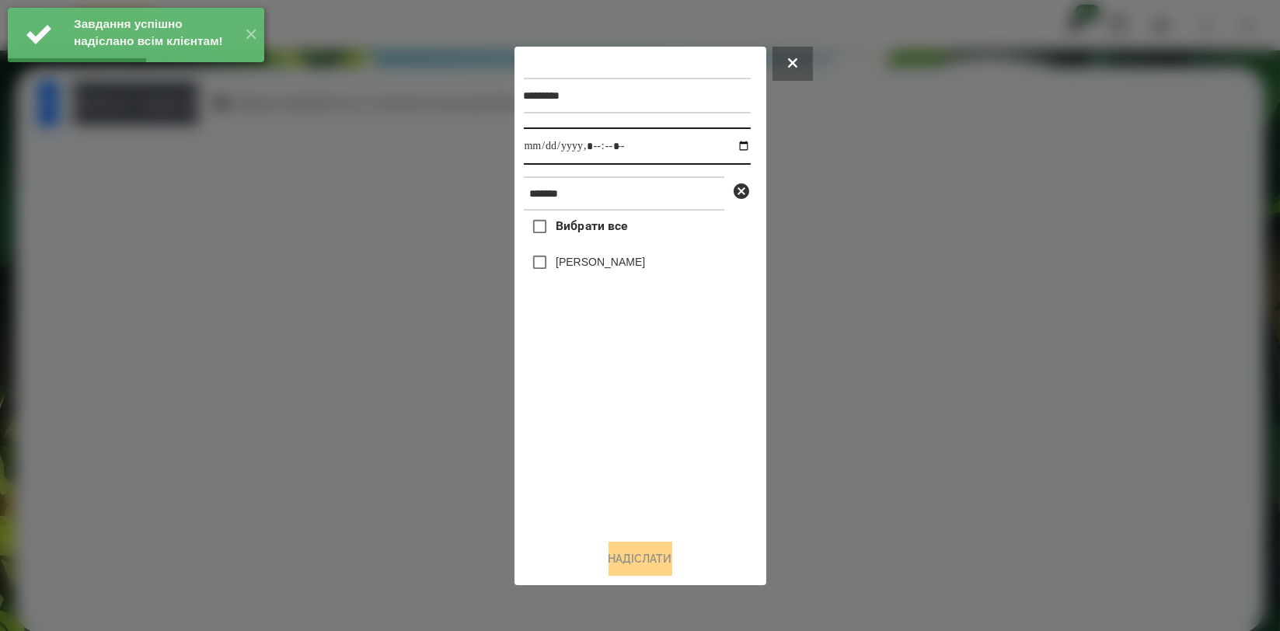
click at [730, 145] on input "datetime-local" at bounding box center [637, 145] width 227 height 37
type input "**********"
click at [569, 427] on div "Вибрати все Обухова Марія" at bounding box center [637, 368] width 227 height 315
click at [591, 268] on label "[PERSON_NAME]" at bounding box center [600, 262] width 89 height 16
click at [626, 546] on button "Надіслати" at bounding box center [640, 559] width 64 height 34
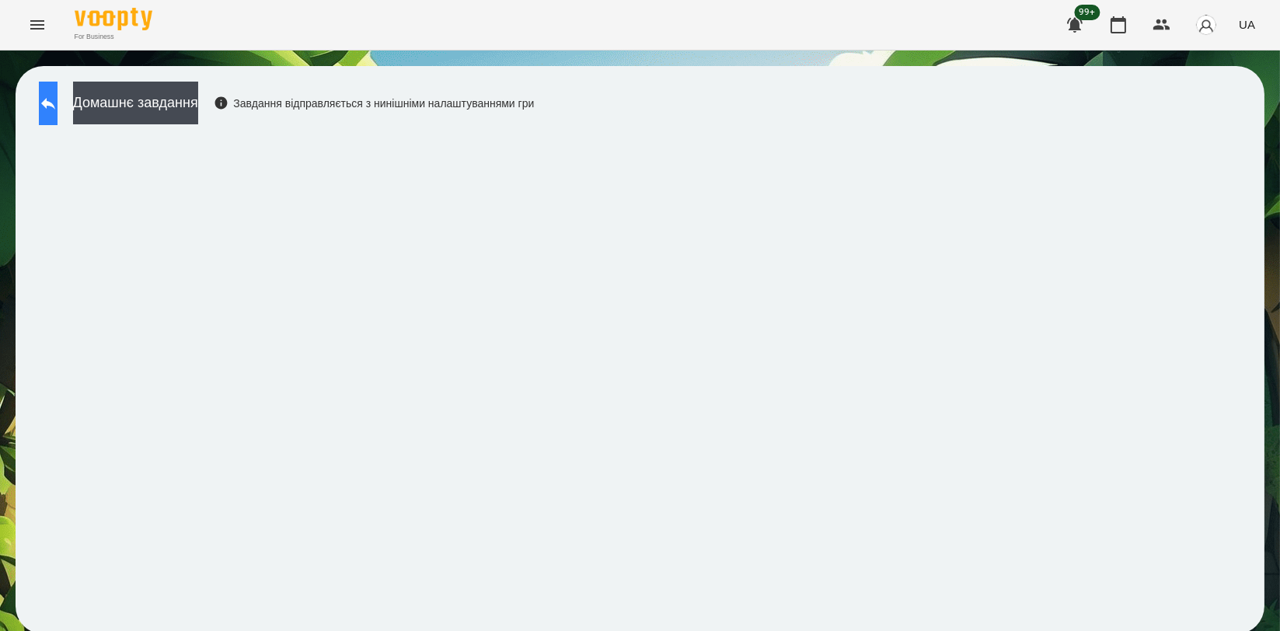
click at [58, 107] on button at bounding box center [48, 104] width 19 height 44
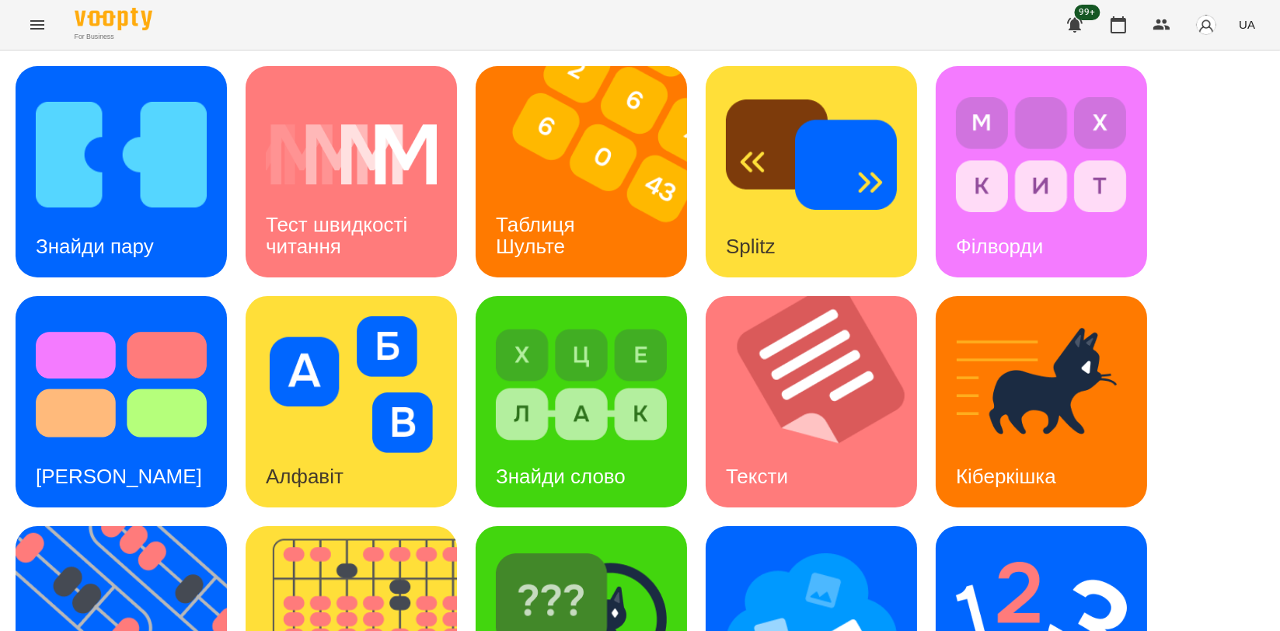
scroll to position [345, 0]
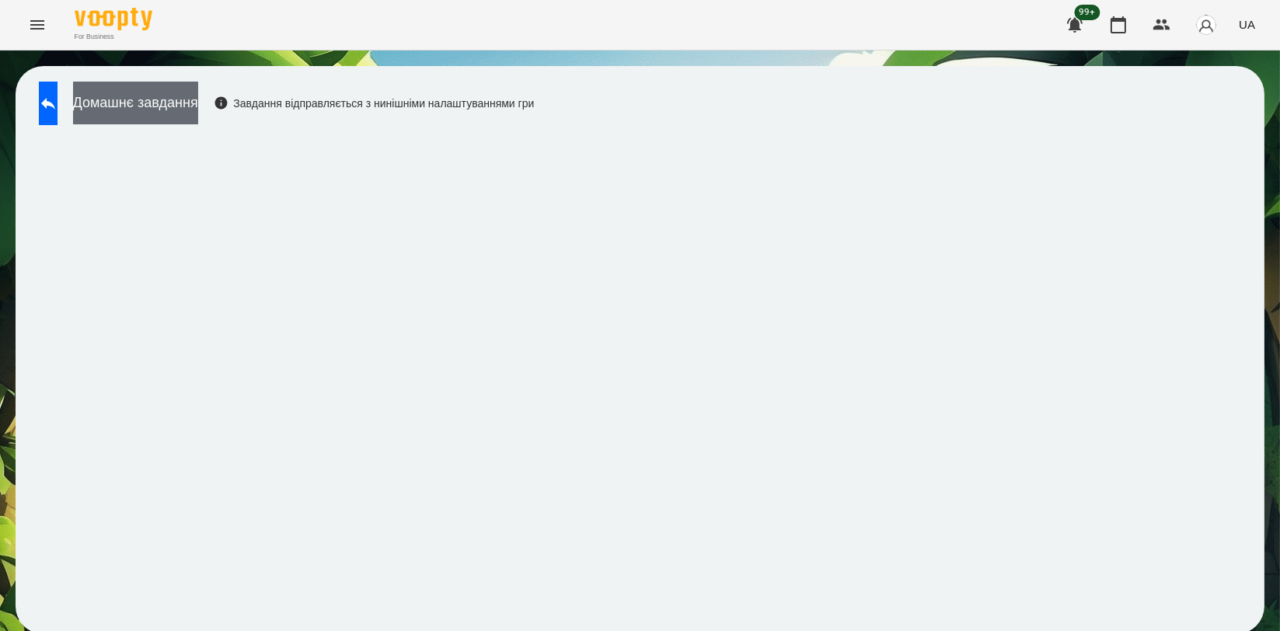
click at [198, 82] on button "Домашнє завдання" at bounding box center [135, 103] width 125 height 43
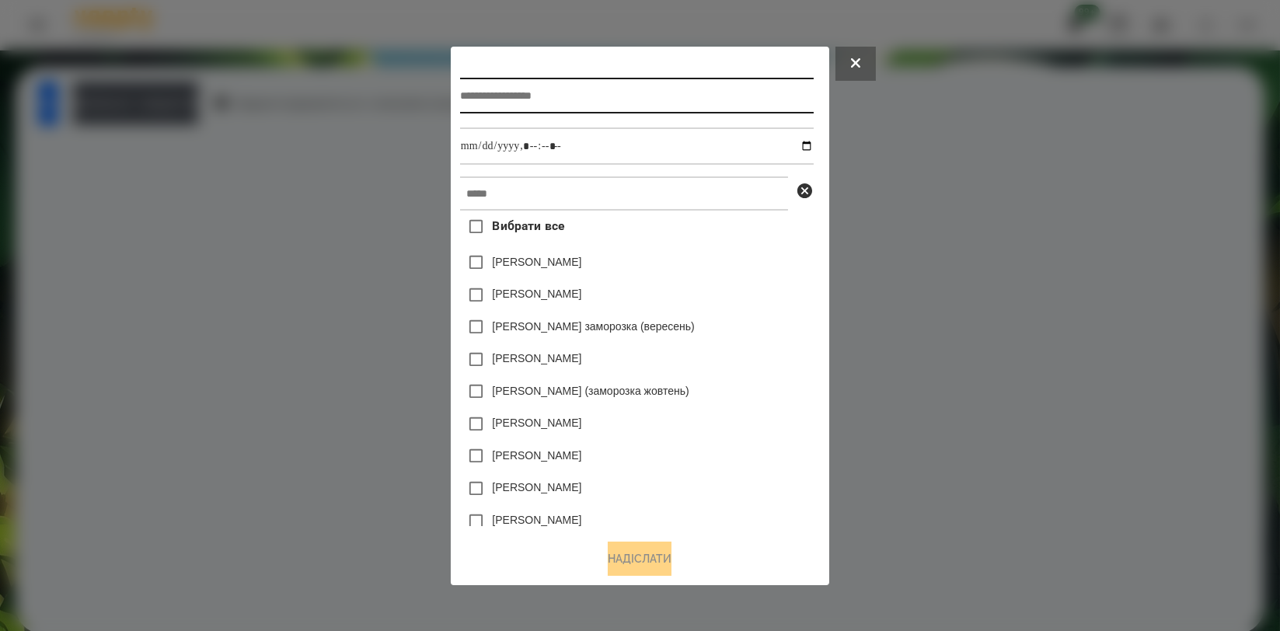
click at [540, 103] on input "text" at bounding box center [637, 96] width 354 height 36
type input "*******"
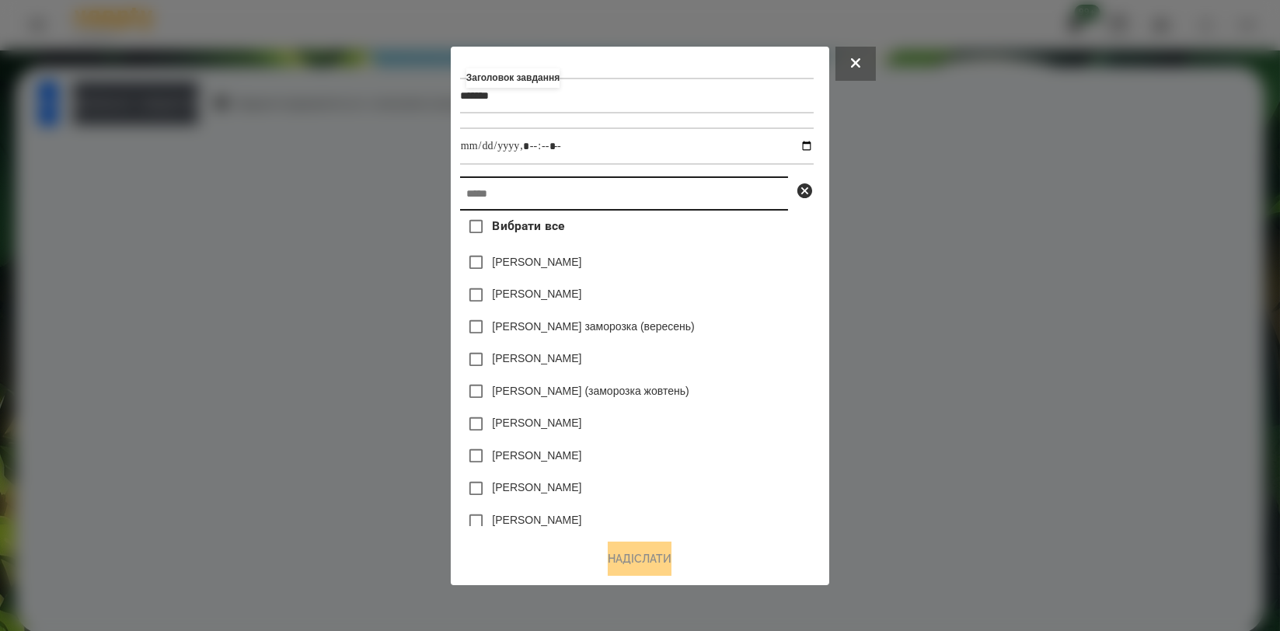
click at [521, 179] on input "text" at bounding box center [624, 193] width 328 height 34
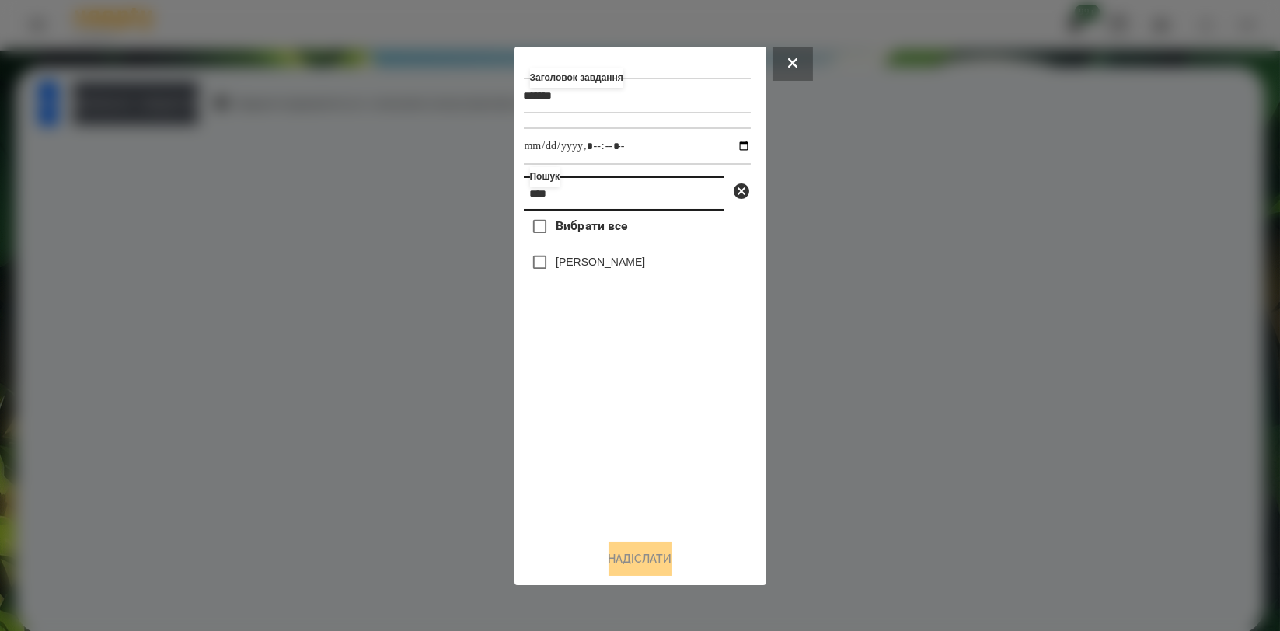
type input "****"
click at [568, 256] on label "[PERSON_NAME]" at bounding box center [600, 262] width 89 height 16
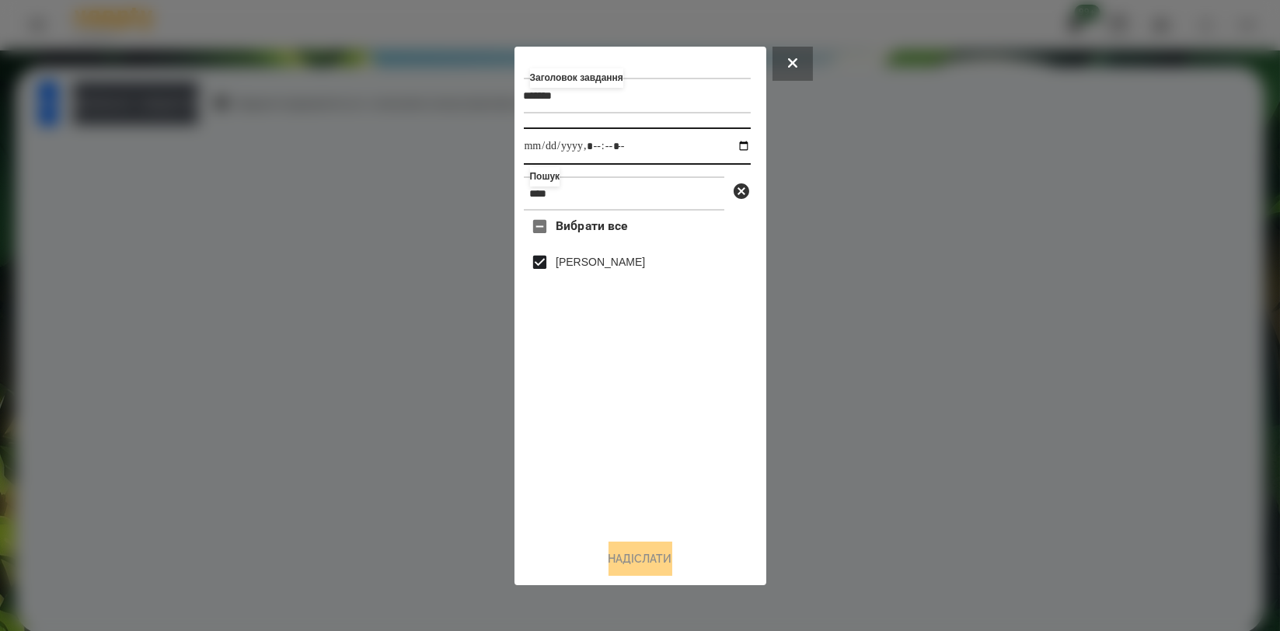
click at [729, 142] on input "datetime-local" at bounding box center [637, 145] width 227 height 37
type input "**********"
click at [687, 481] on div "Вибрати все Обухова Марія" at bounding box center [637, 368] width 227 height 315
click at [643, 557] on button "Надіслати" at bounding box center [640, 559] width 64 height 34
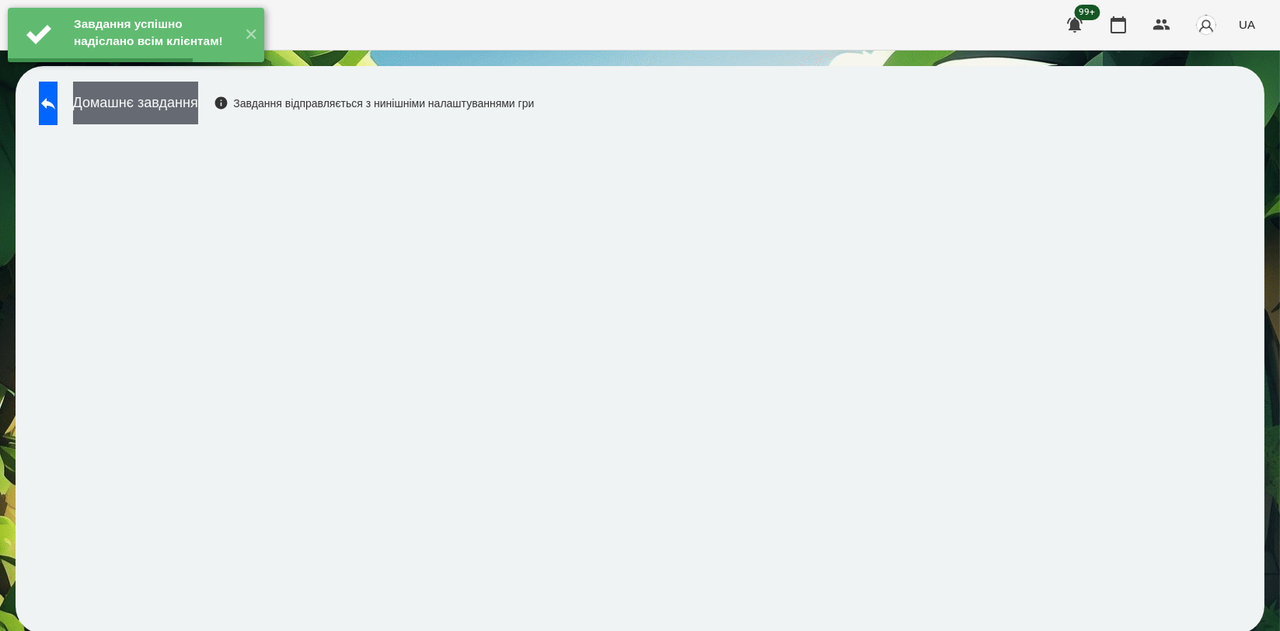
click at [198, 121] on button "Домашнє завдання" at bounding box center [135, 103] width 125 height 43
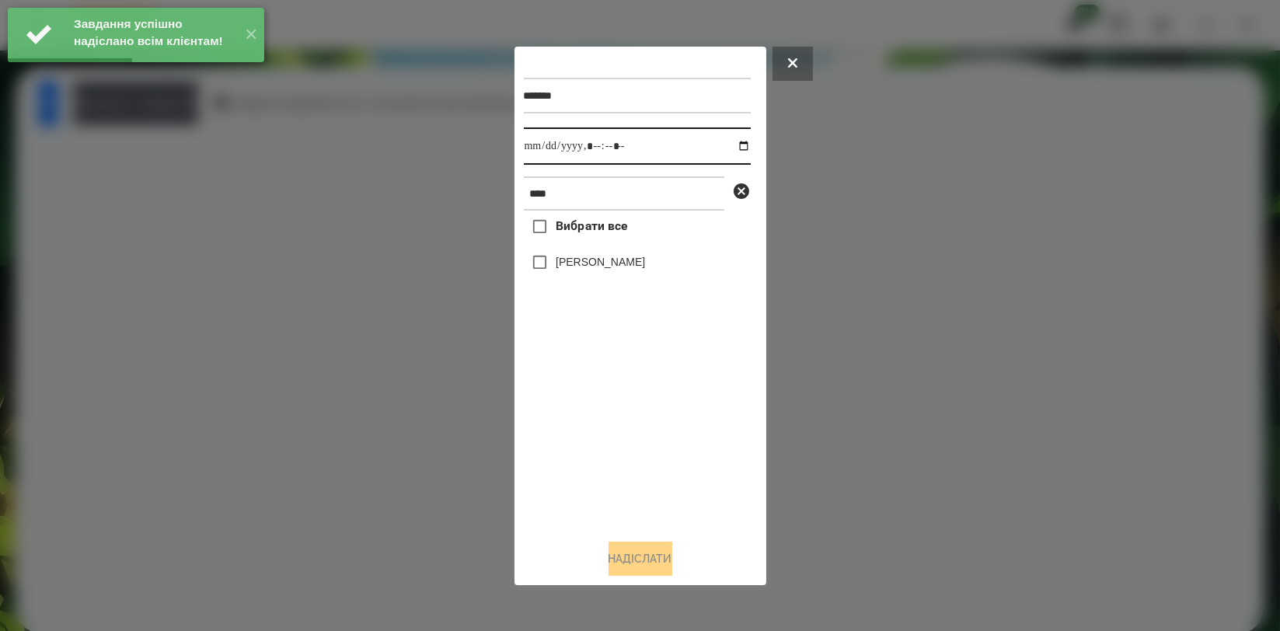
click at [728, 145] on input "datetime-local" at bounding box center [637, 145] width 227 height 37
type input "**********"
click at [595, 441] on div "Вибрати все Обухова Марія" at bounding box center [637, 368] width 227 height 315
click at [591, 275] on div "[PERSON_NAME]" at bounding box center [637, 262] width 227 height 33
click at [595, 261] on label "[PERSON_NAME]" at bounding box center [600, 262] width 89 height 16
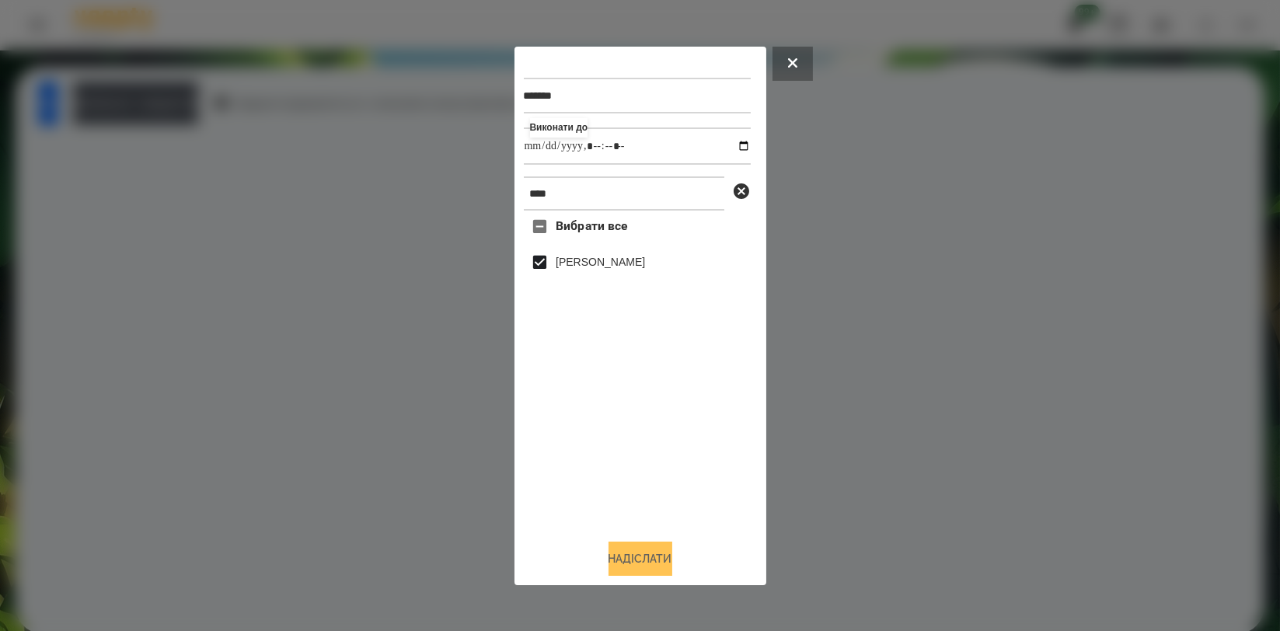
click at [626, 552] on button "Надіслати" at bounding box center [640, 559] width 64 height 34
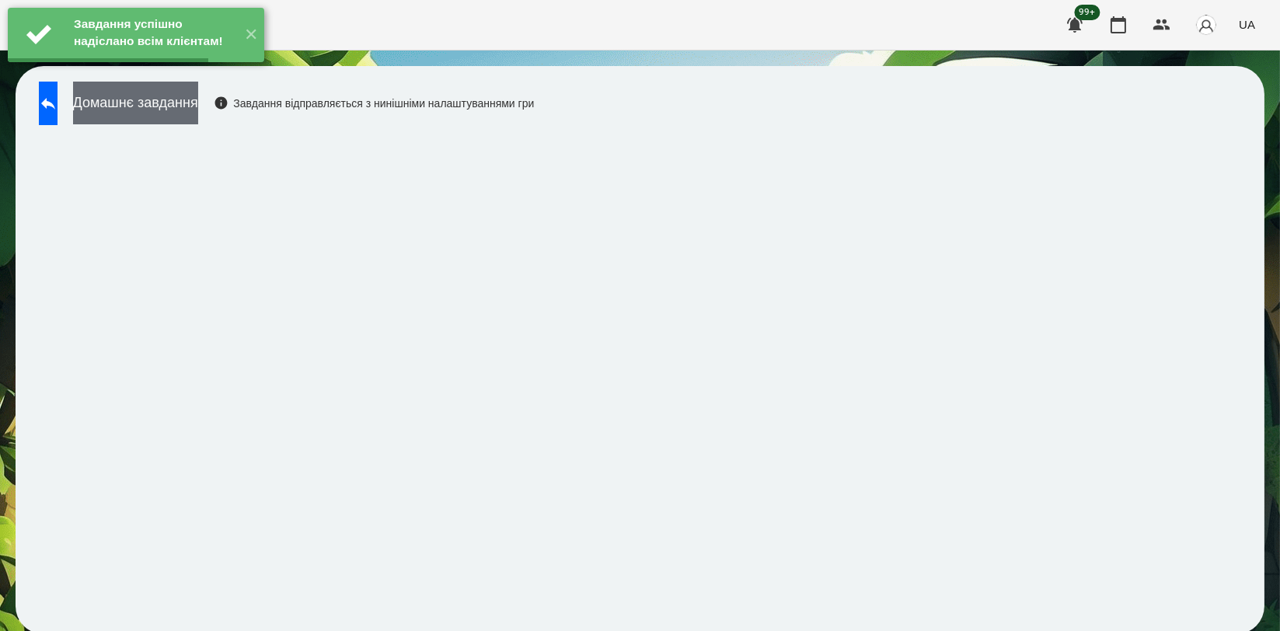
click at [183, 117] on button "Домашнє завдання" at bounding box center [135, 103] width 125 height 43
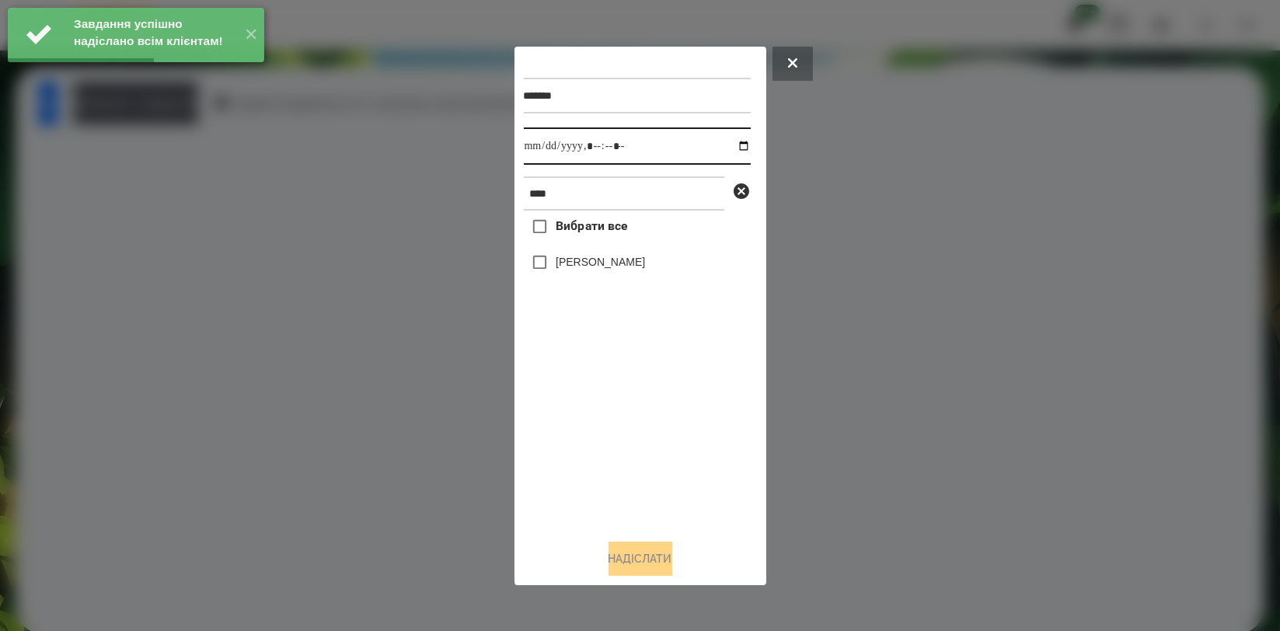
click at [730, 147] on input "datetime-local" at bounding box center [637, 145] width 227 height 37
type input "**********"
drag, startPoint x: 601, startPoint y: 427, endPoint x: 602, endPoint y: 305, distance: 122.0
click at [601, 427] on div "Вибрати все Обухова Марія" at bounding box center [637, 368] width 227 height 315
click at [608, 270] on label "[PERSON_NAME]" at bounding box center [600, 262] width 89 height 16
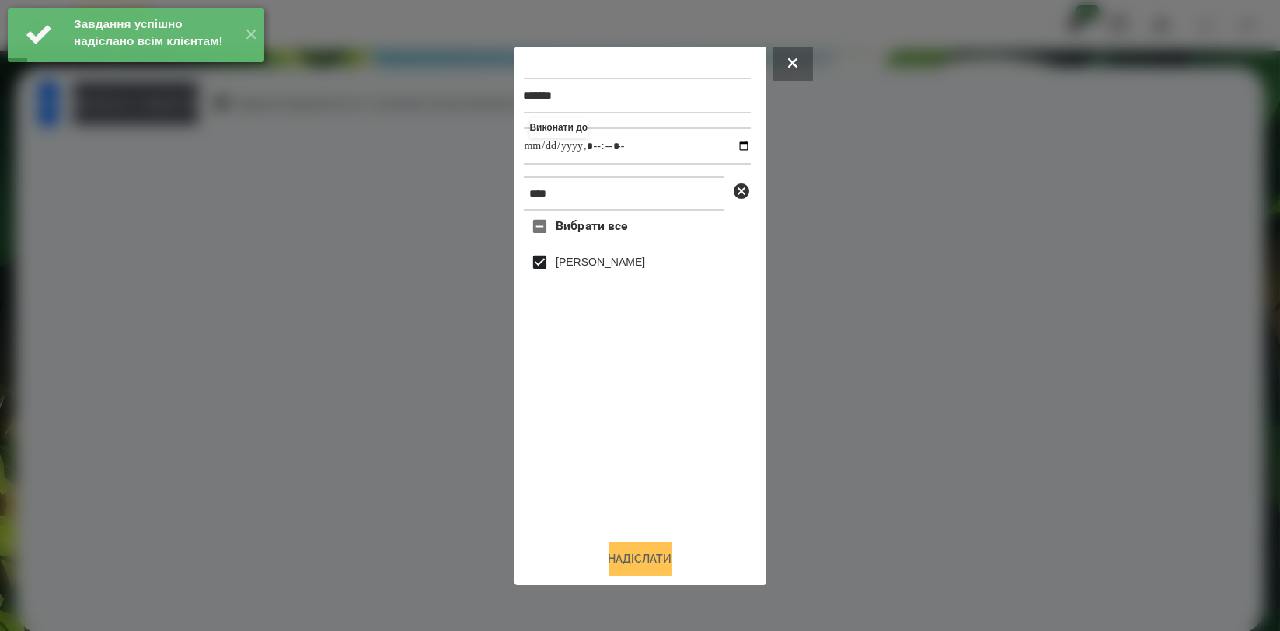
click at [664, 558] on button "Надіслати" at bounding box center [640, 559] width 64 height 34
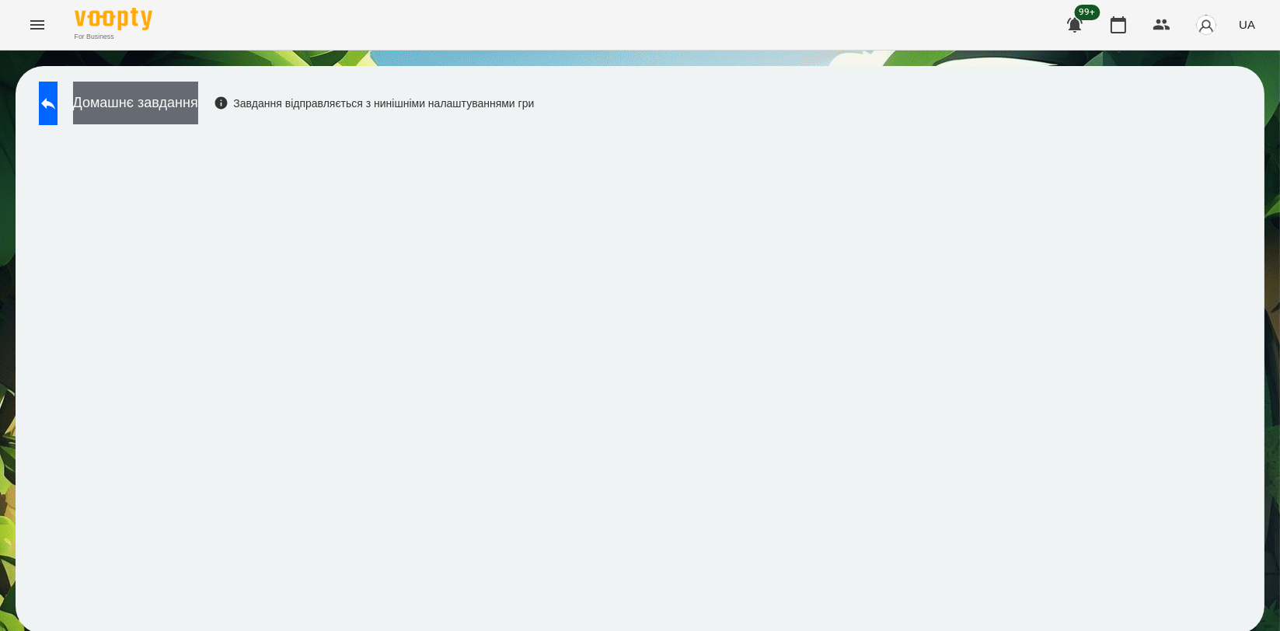
click at [198, 107] on button "Домашнє завдання" at bounding box center [135, 103] width 125 height 43
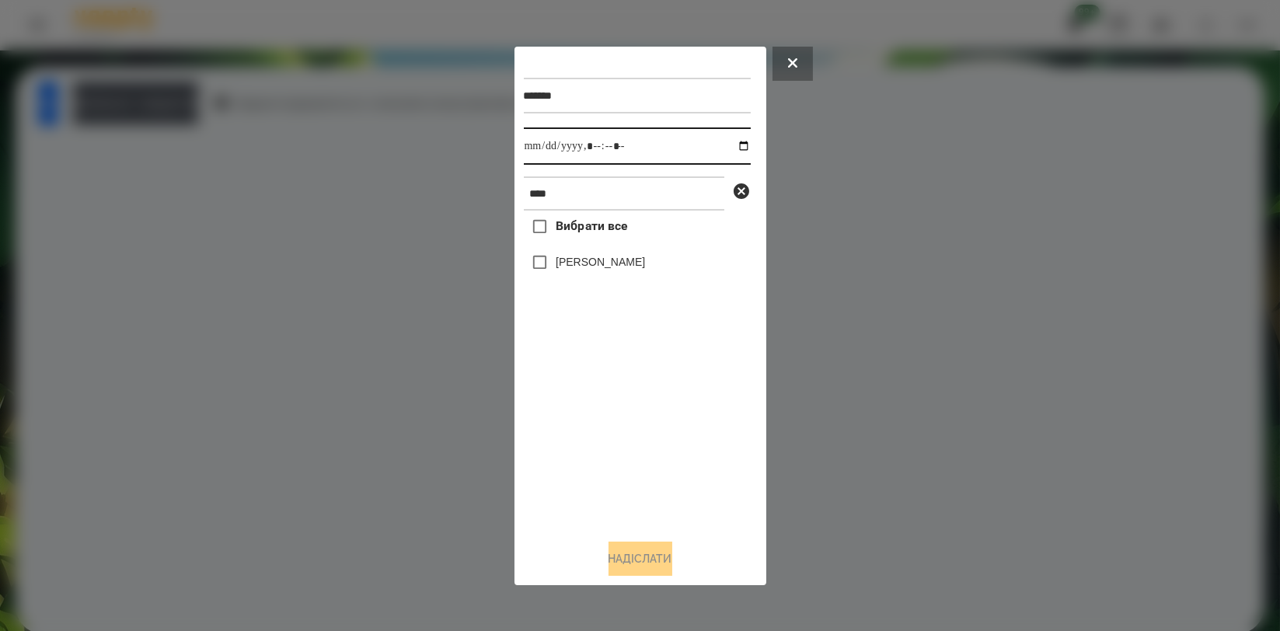
click at [732, 148] on input "datetime-local" at bounding box center [637, 145] width 227 height 37
type input "**********"
click at [631, 427] on div "Вибрати все Обухова Марія" at bounding box center [637, 368] width 227 height 315
click at [622, 253] on div "[PERSON_NAME]" at bounding box center [637, 262] width 227 height 33
click at [622, 265] on label "[PERSON_NAME]" at bounding box center [600, 262] width 89 height 16
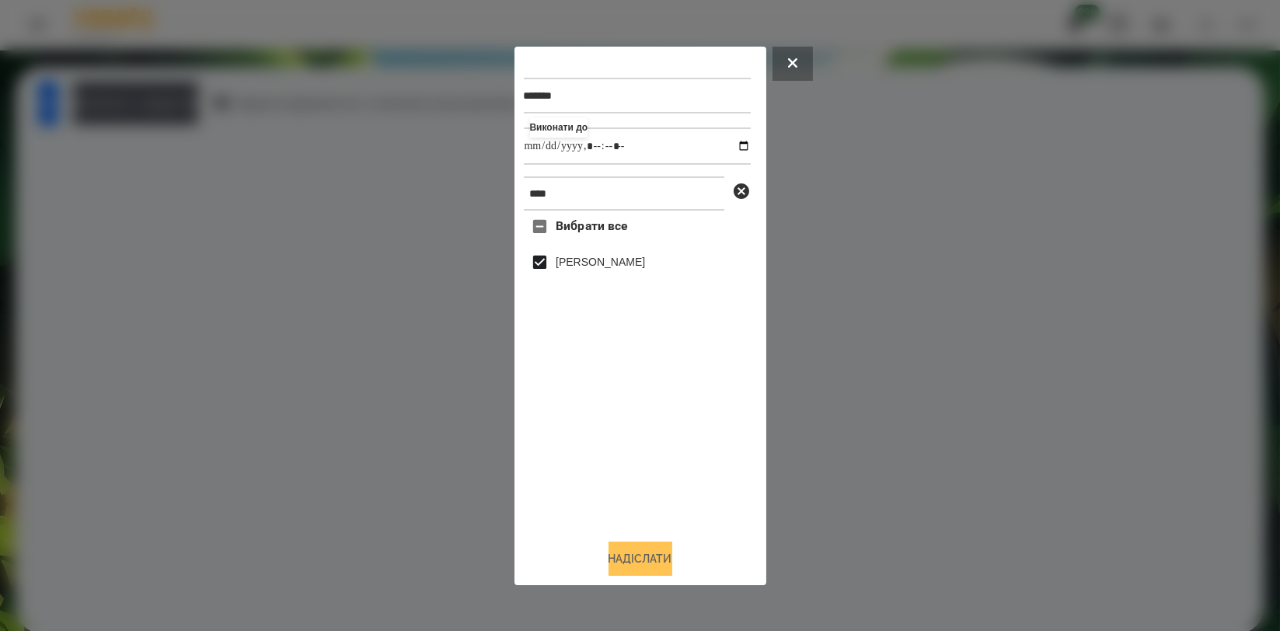
click at [656, 553] on button "Надіслати" at bounding box center [640, 559] width 64 height 34
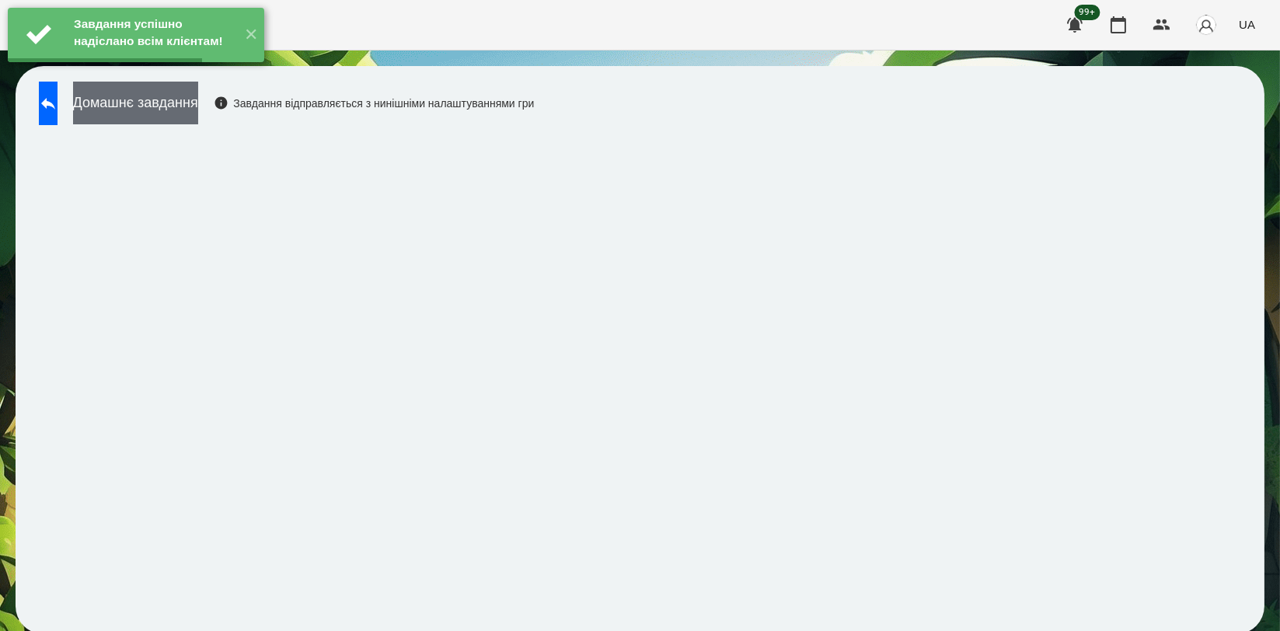
click at [198, 107] on button "Домашнє завдання" at bounding box center [135, 103] width 125 height 43
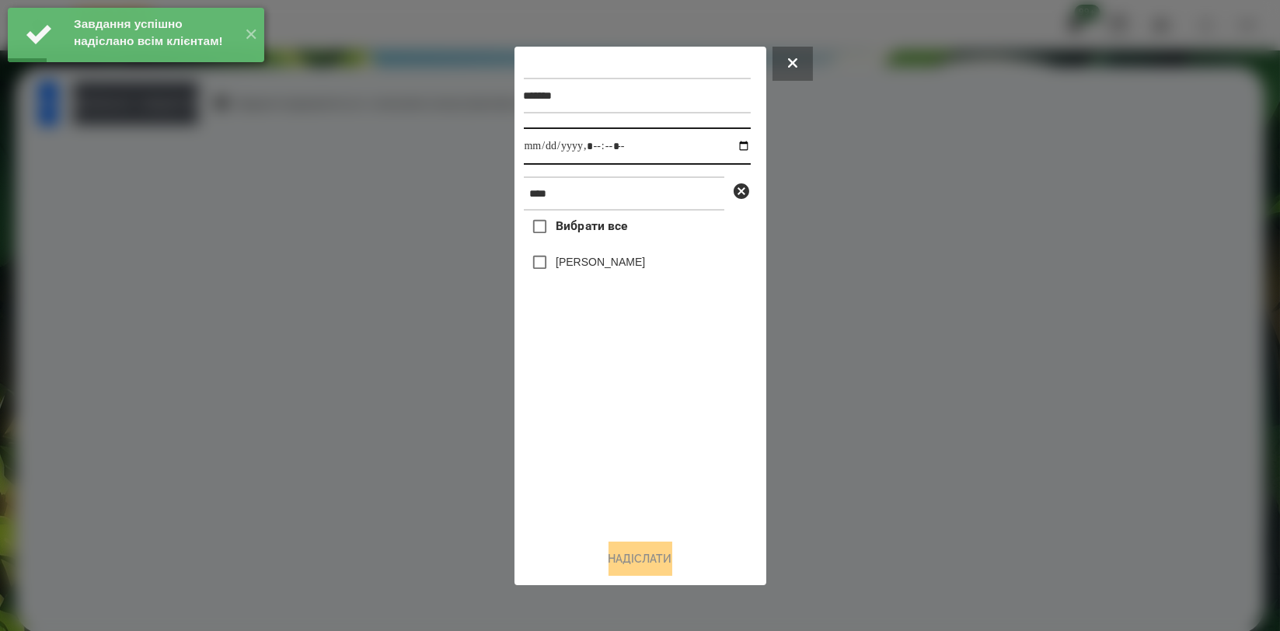
click at [738, 141] on input "datetime-local" at bounding box center [637, 145] width 227 height 37
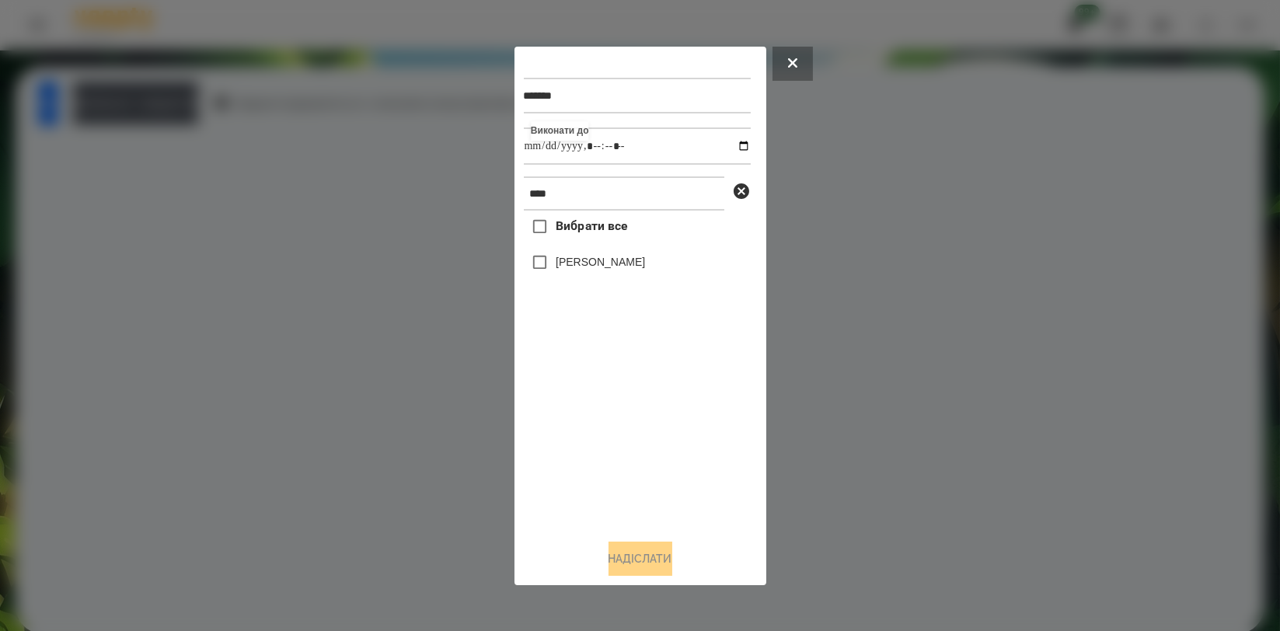
type input "**********"
click at [627, 435] on div "Вибрати все Обухова Марія" at bounding box center [637, 368] width 227 height 315
click at [611, 268] on label "[PERSON_NAME]" at bounding box center [600, 262] width 89 height 16
click at [645, 559] on button "Надіслати" at bounding box center [640, 559] width 64 height 34
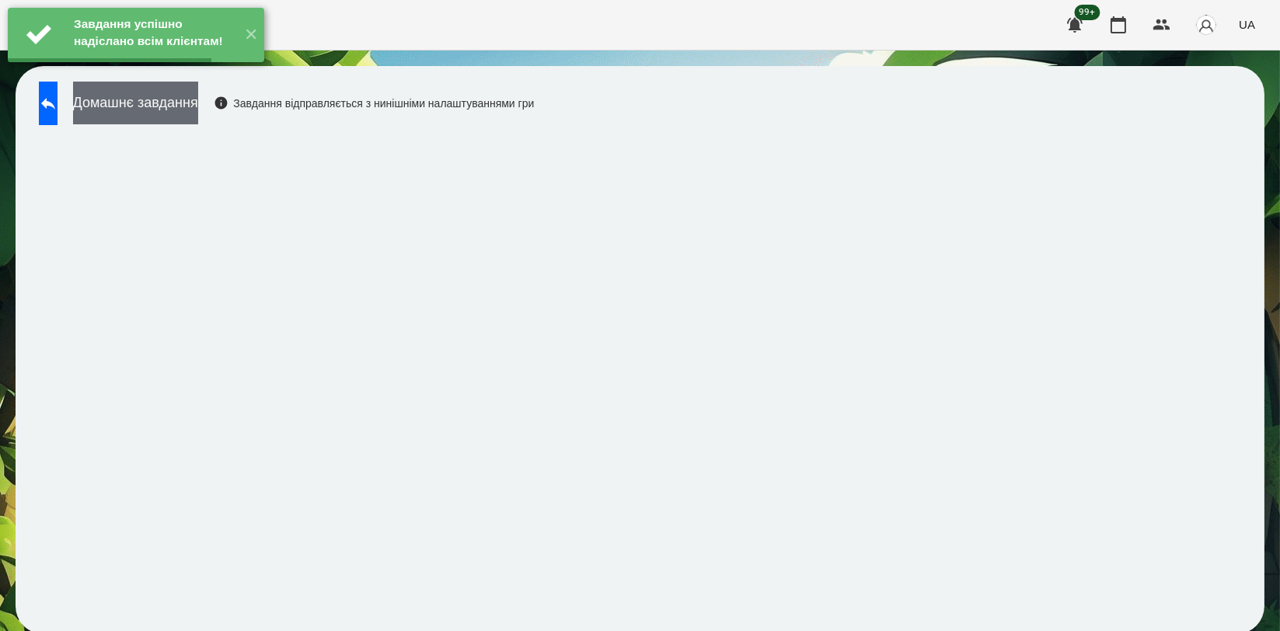
click at [198, 113] on button "Домашнє завдання" at bounding box center [135, 103] width 125 height 43
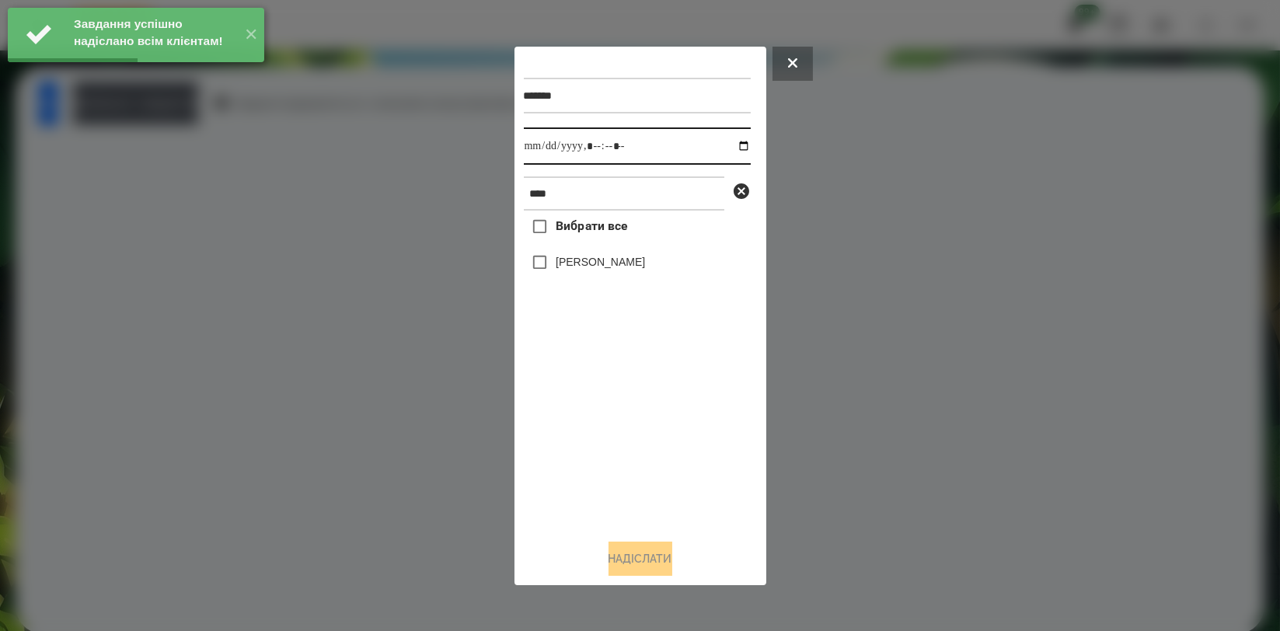
click at [730, 151] on input "datetime-local" at bounding box center [637, 145] width 227 height 37
type input "**********"
click at [626, 430] on div "Вибрати все Обухова Марія" at bounding box center [637, 368] width 227 height 315
click at [599, 267] on label "[PERSON_NAME]" at bounding box center [600, 262] width 89 height 16
click at [622, 564] on button "Надіслати" at bounding box center [640, 559] width 64 height 34
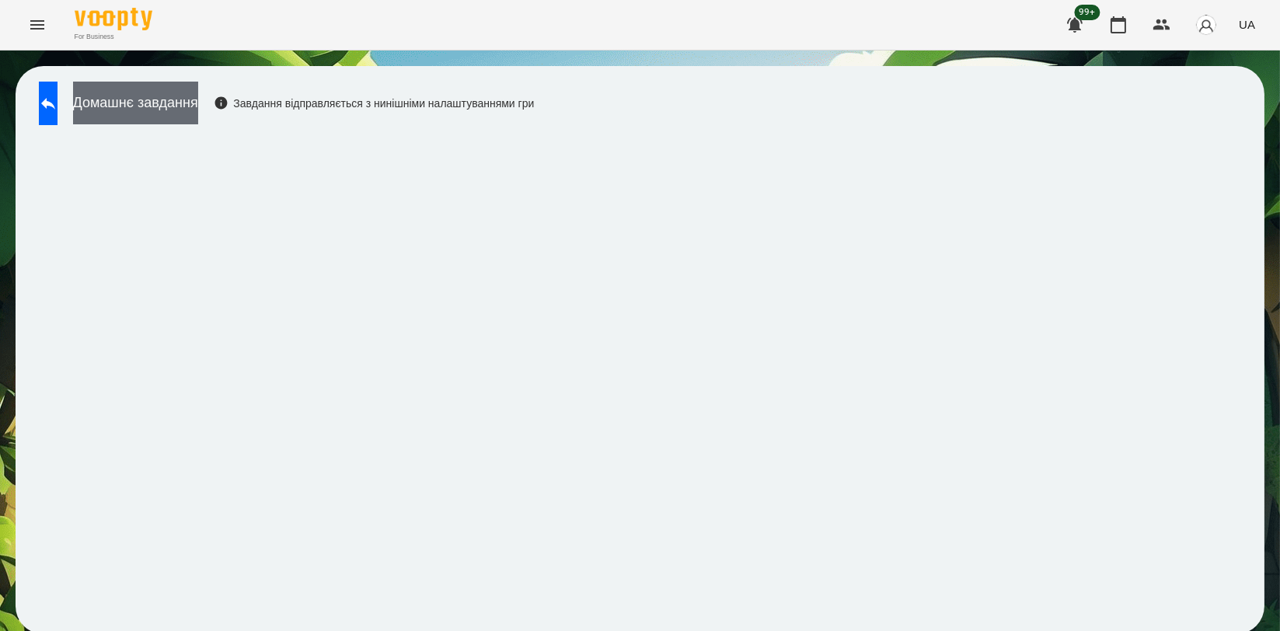
click at [198, 99] on button "Домашнє завдання" at bounding box center [135, 103] width 125 height 43
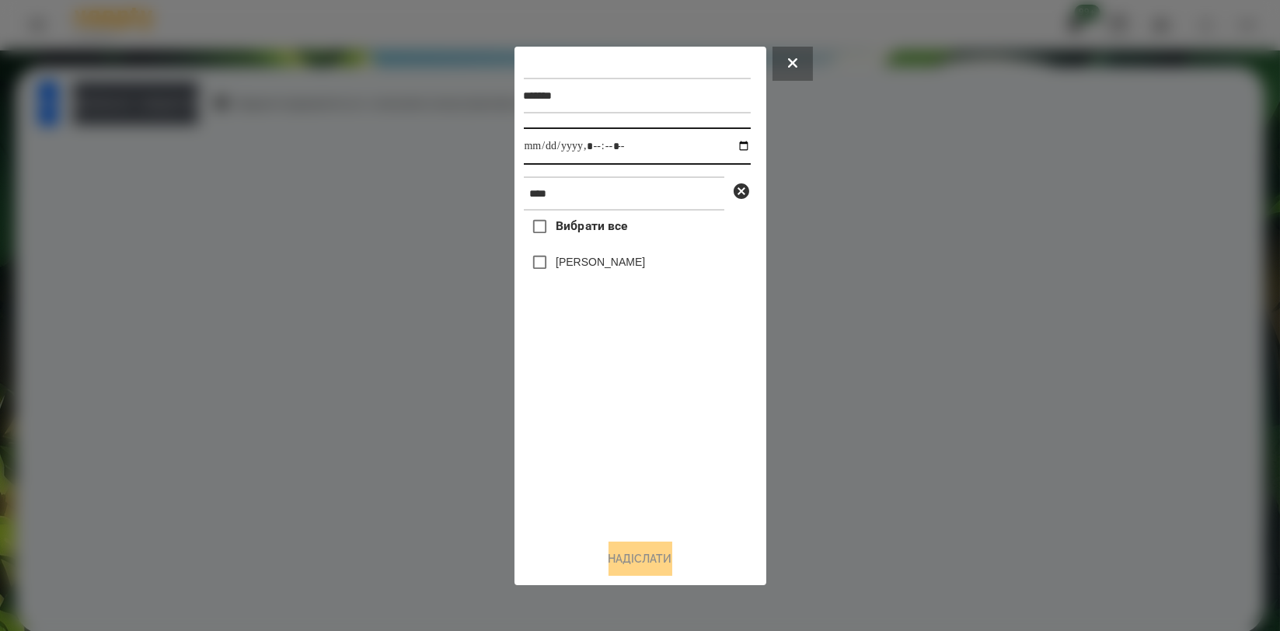
click at [733, 147] on input "datetime-local" at bounding box center [637, 145] width 227 height 37
type input "**********"
drag, startPoint x: 591, startPoint y: 458, endPoint x: 597, endPoint y: 382, distance: 75.6
click at [591, 458] on div "Вибрати все Обухова Марія" at bounding box center [637, 368] width 227 height 315
click at [608, 267] on label "[PERSON_NAME]" at bounding box center [600, 262] width 89 height 16
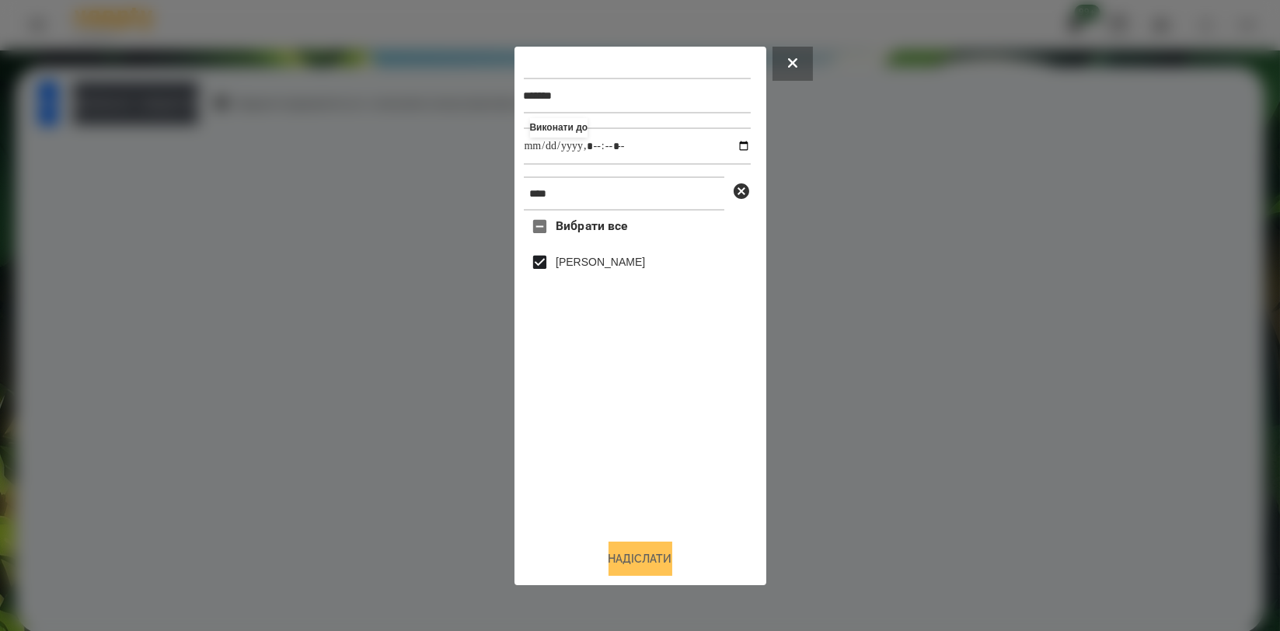
click at [639, 554] on button "Надіслати" at bounding box center [640, 559] width 64 height 34
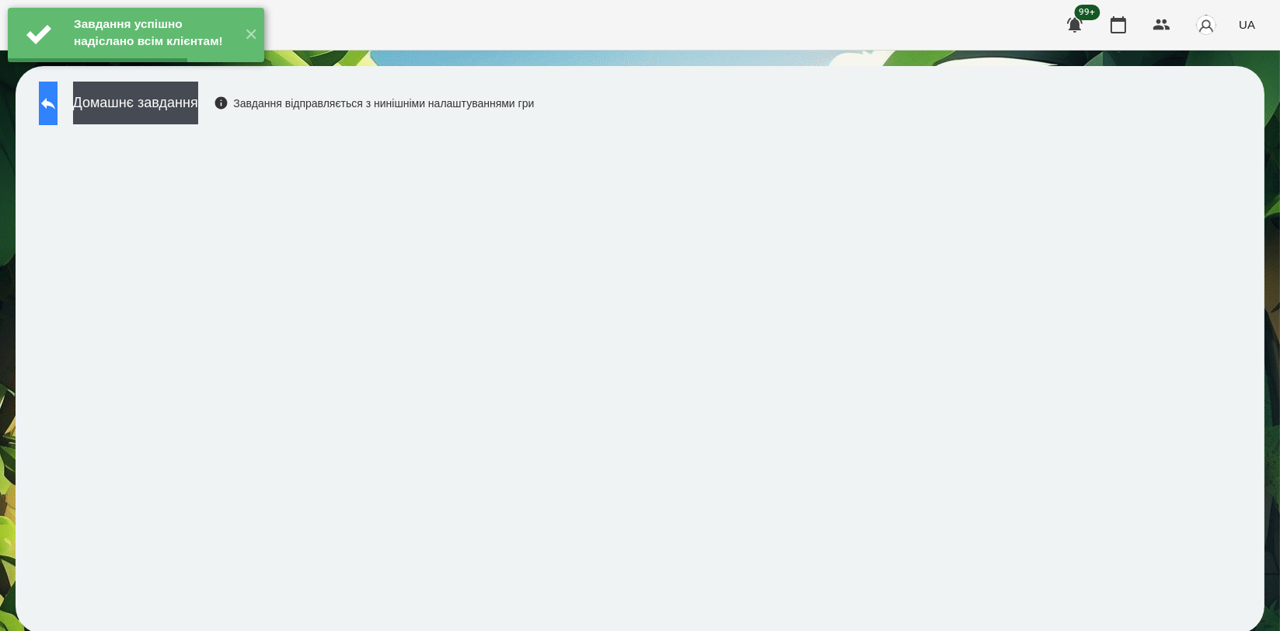
click at [58, 98] on icon at bounding box center [48, 103] width 19 height 19
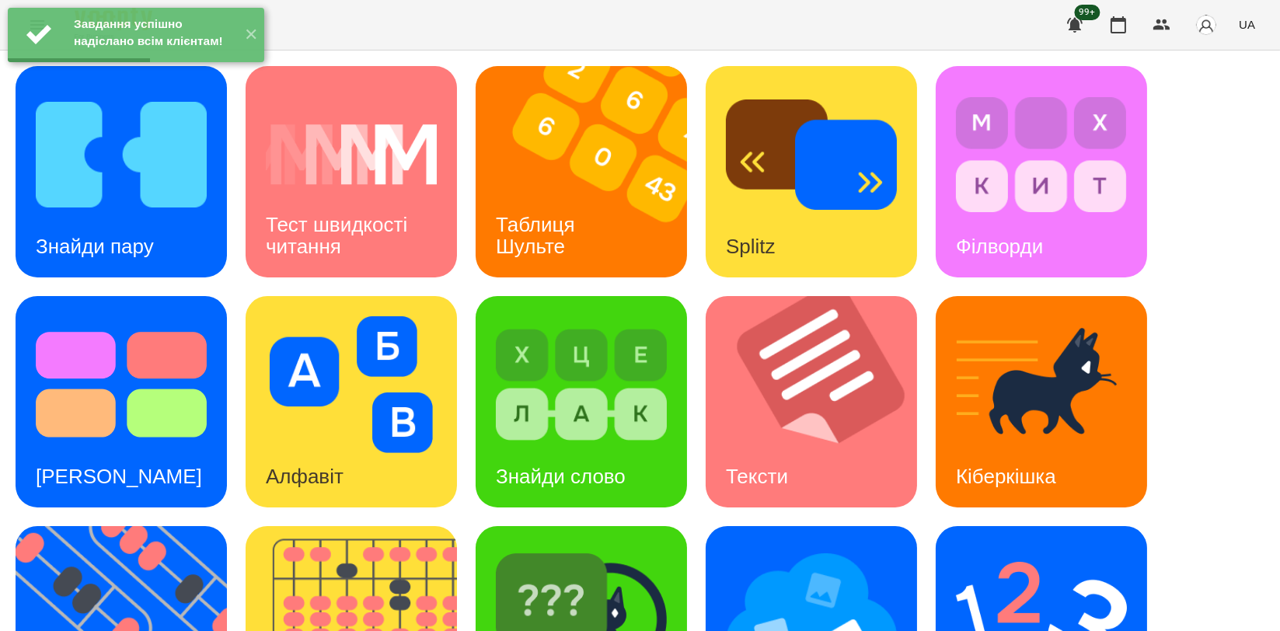
scroll to position [259, 0]
click at [992, 546] on img at bounding box center [1041, 614] width 171 height 137
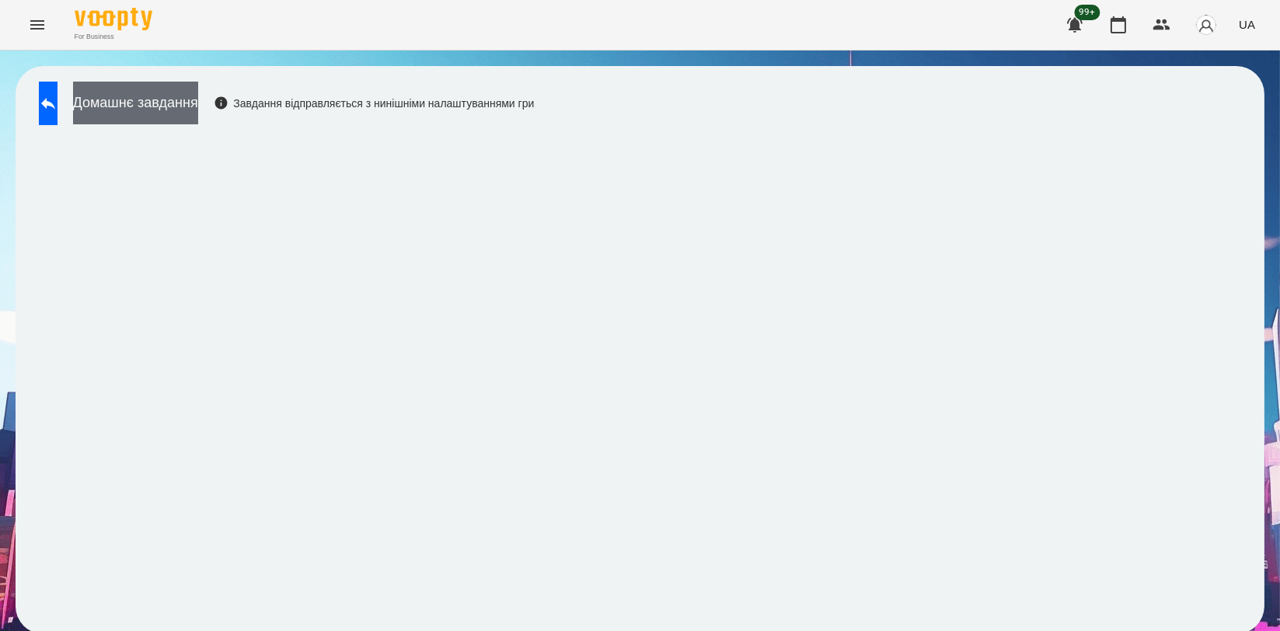
click at [148, 93] on button "Домашнє завдання" at bounding box center [135, 103] width 125 height 43
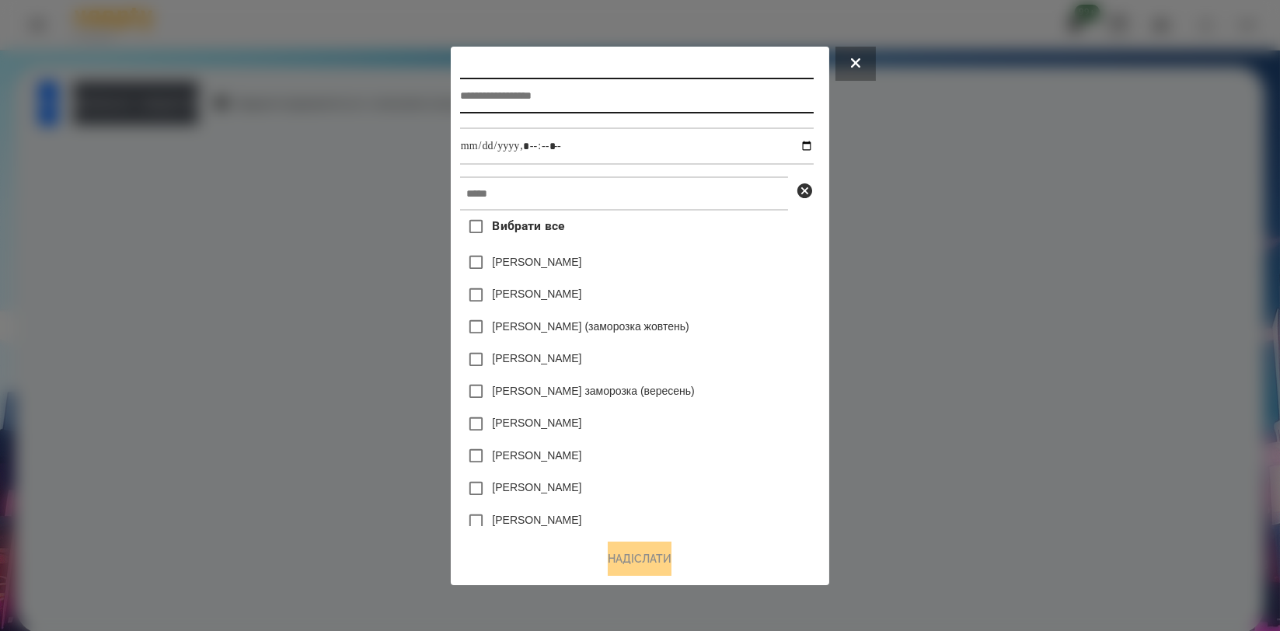
click at [649, 106] on input "text" at bounding box center [637, 96] width 354 height 36
type input "**********"
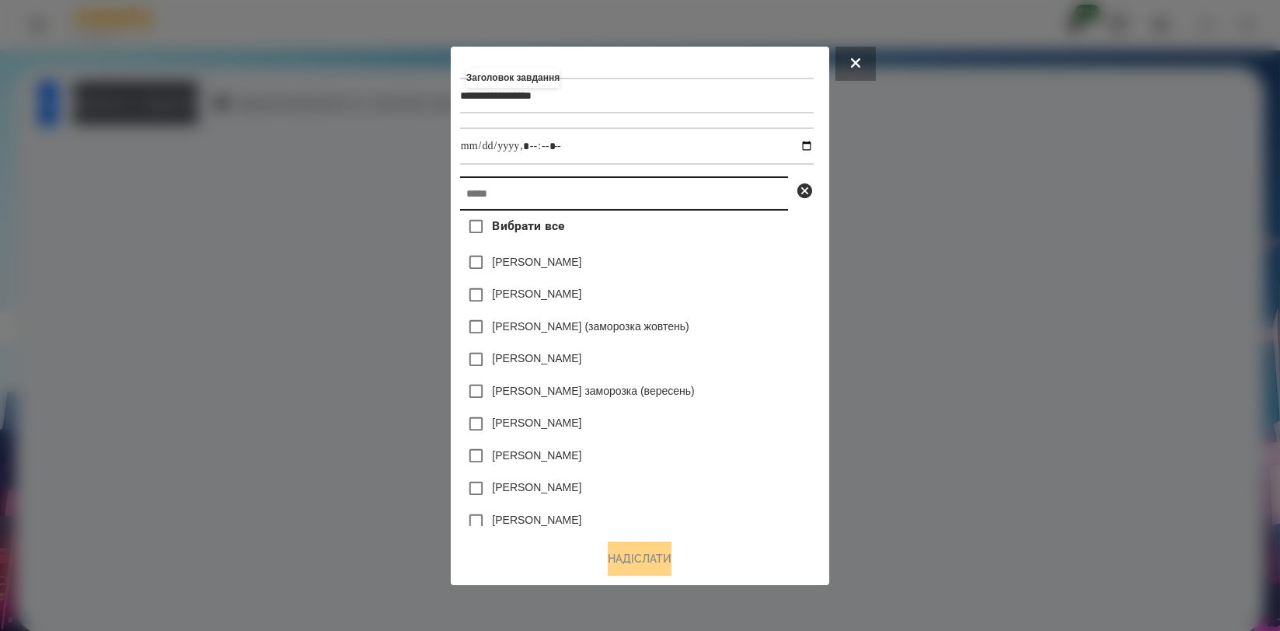
click at [641, 189] on input "text" at bounding box center [624, 193] width 328 height 34
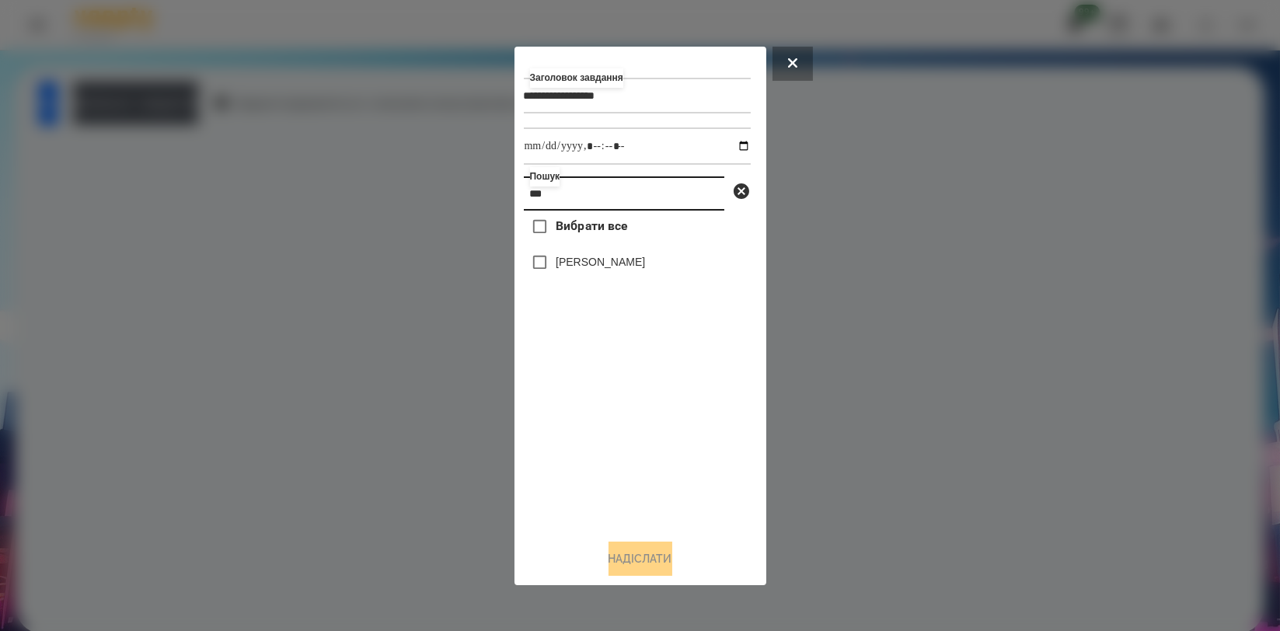
type input "***"
click at [608, 266] on label "[PERSON_NAME]" at bounding box center [600, 262] width 89 height 16
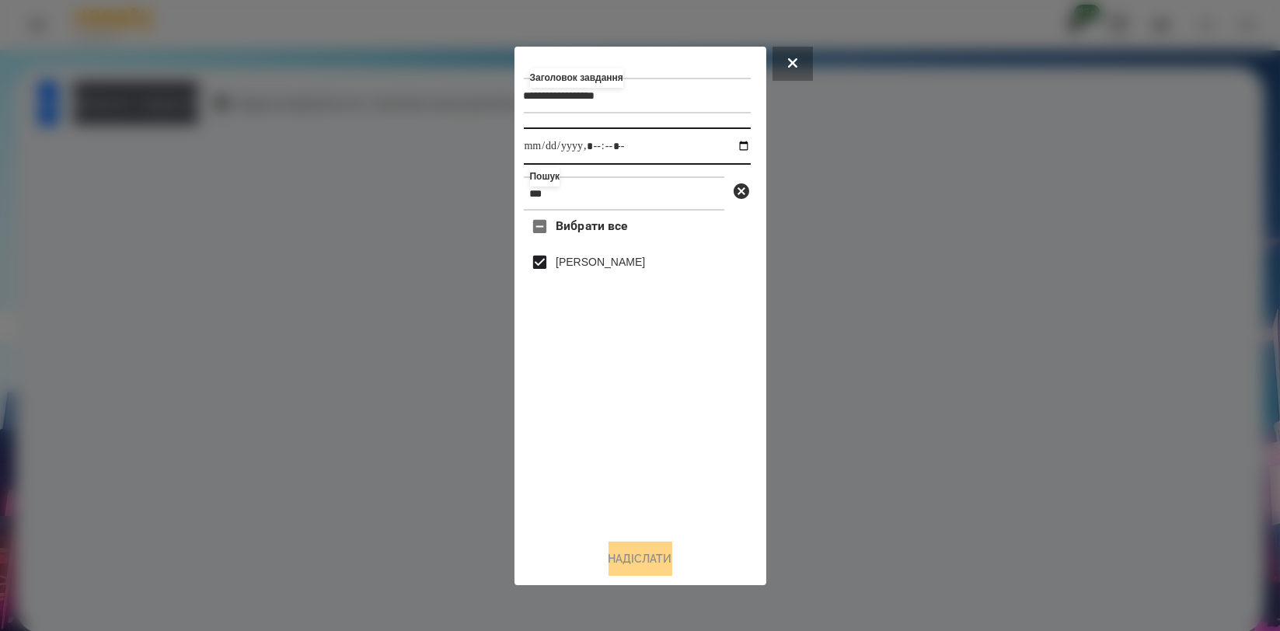
click at [728, 148] on input "datetime-local" at bounding box center [637, 145] width 227 height 37
type input "**********"
click at [663, 511] on div "Вибрати все Обухова Марія" at bounding box center [637, 368] width 227 height 315
click at [653, 552] on button "Надіслати" at bounding box center [640, 559] width 64 height 34
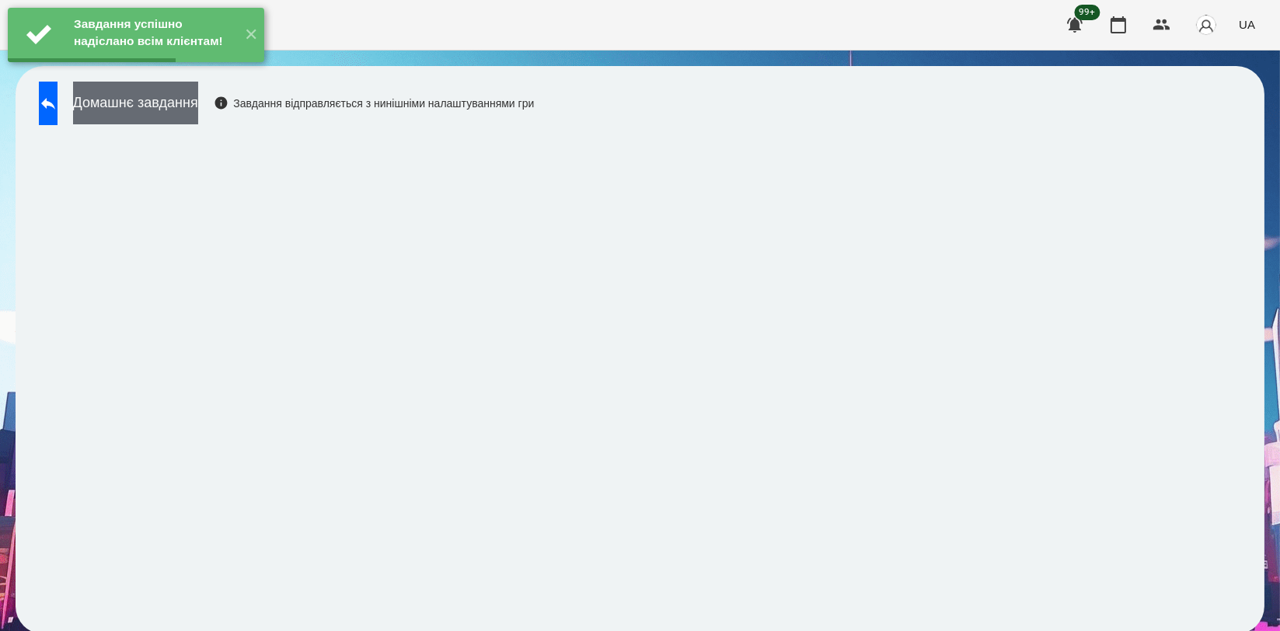
click at [175, 104] on button "Домашнє завдання" at bounding box center [135, 103] width 125 height 43
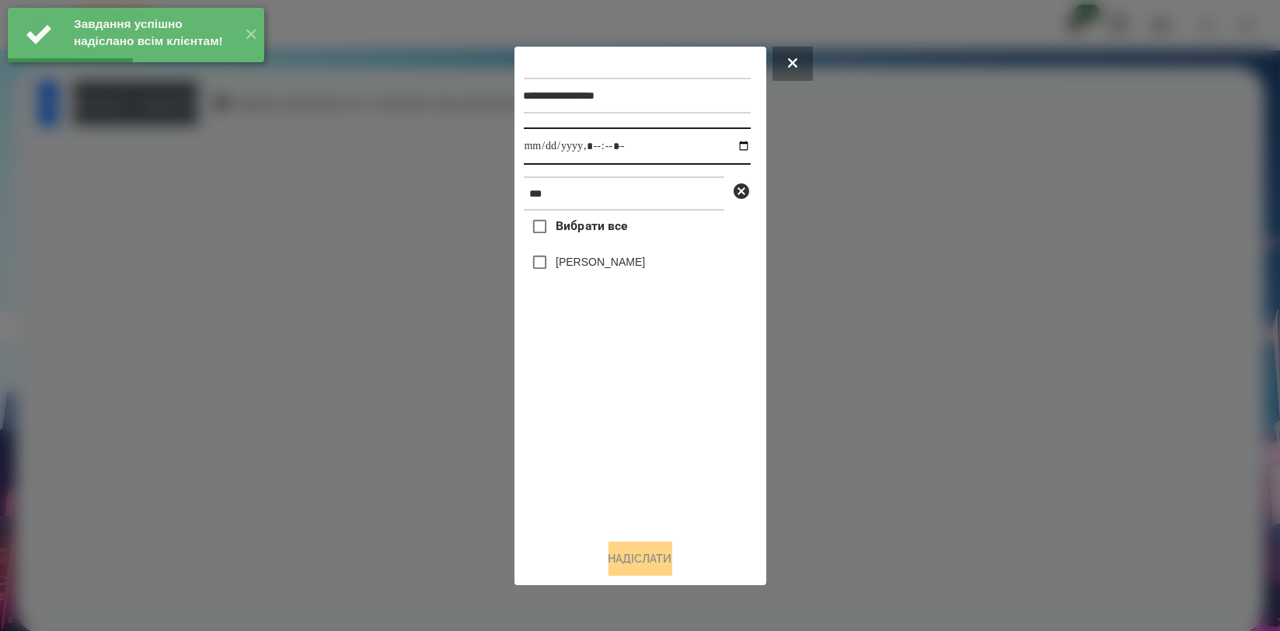
click at [726, 137] on input "datetime-local" at bounding box center [637, 145] width 227 height 37
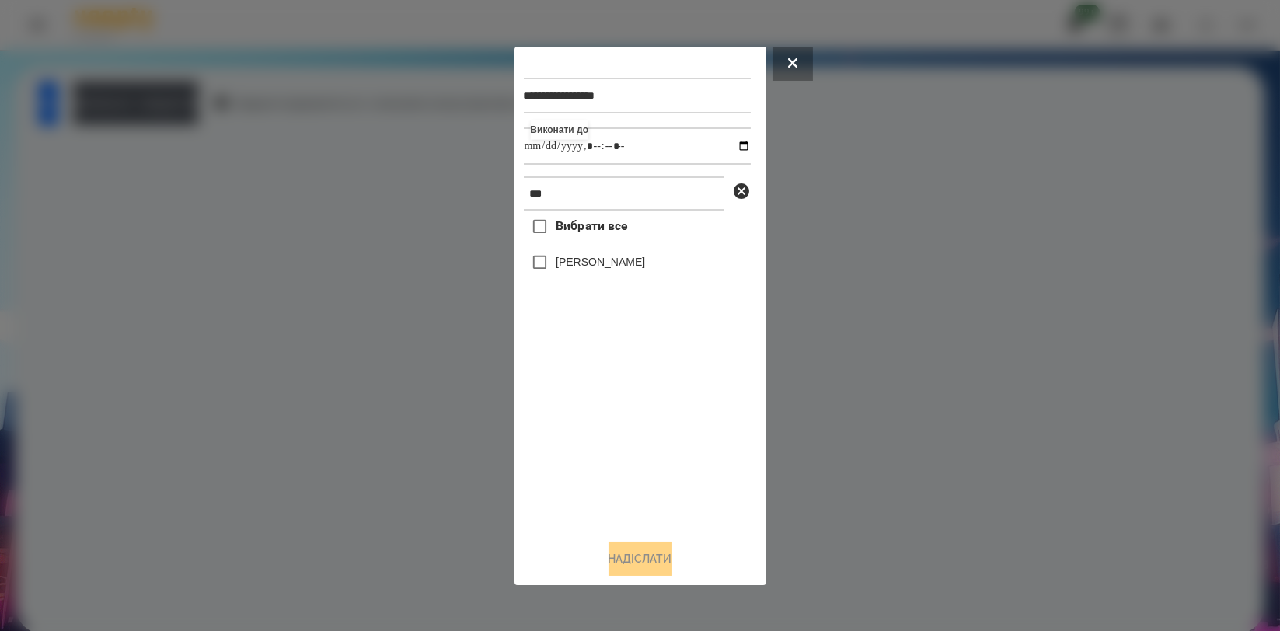
type input "**********"
drag, startPoint x: 579, startPoint y: 434, endPoint x: 580, endPoint y: 403, distance: 31.9
click at [580, 435] on div "Вибрати все Обухова Марія" at bounding box center [637, 368] width 227 height 315
click at [601, 266] on label "[PERSON_NAME]" at bounding box center [600, 262] width 89 height 16
click at [655, 552] on button "Надіслати" at bounding box center [640, 559] width 64 height 34
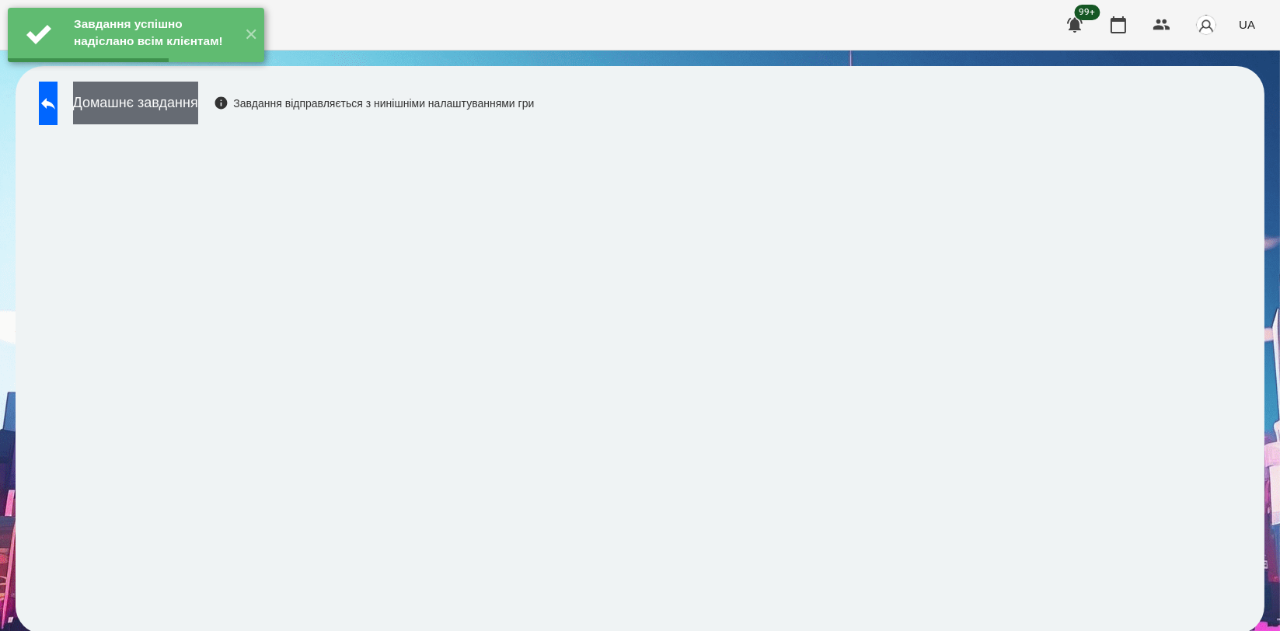
click at [193, 112] on button "Домашнє завдання" at bounding box center [135, 103] width 125 height 43
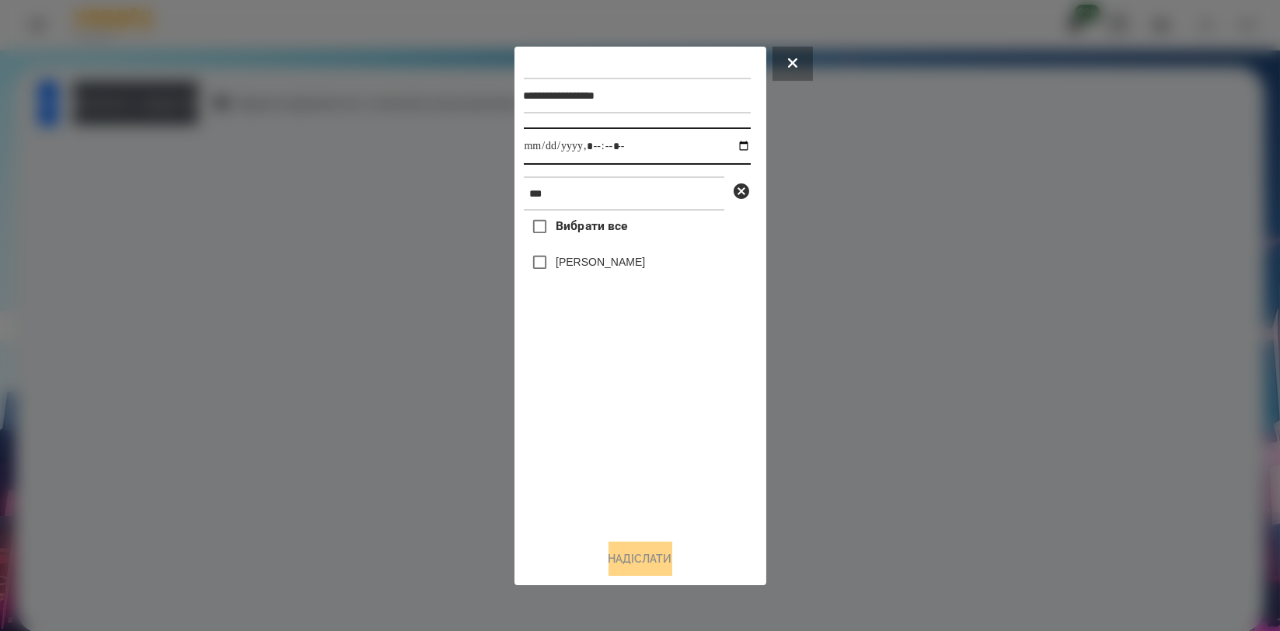
click at [730, 148] on input "datetime-local" at bounding box center [637, 145] width 227 height 37
type input "**********"
click at [612, 429] on div "Вибрати все Обухова Марія" at bounding box center [637, 368] width 227 height 315
click at [608, 265] on label "[PERSON_NAME]" at bounding box center [600, 262] width 89 height 16
click at [645, 547] on button "Надіслати" at bounding box center [640, 559] width 64 height 34
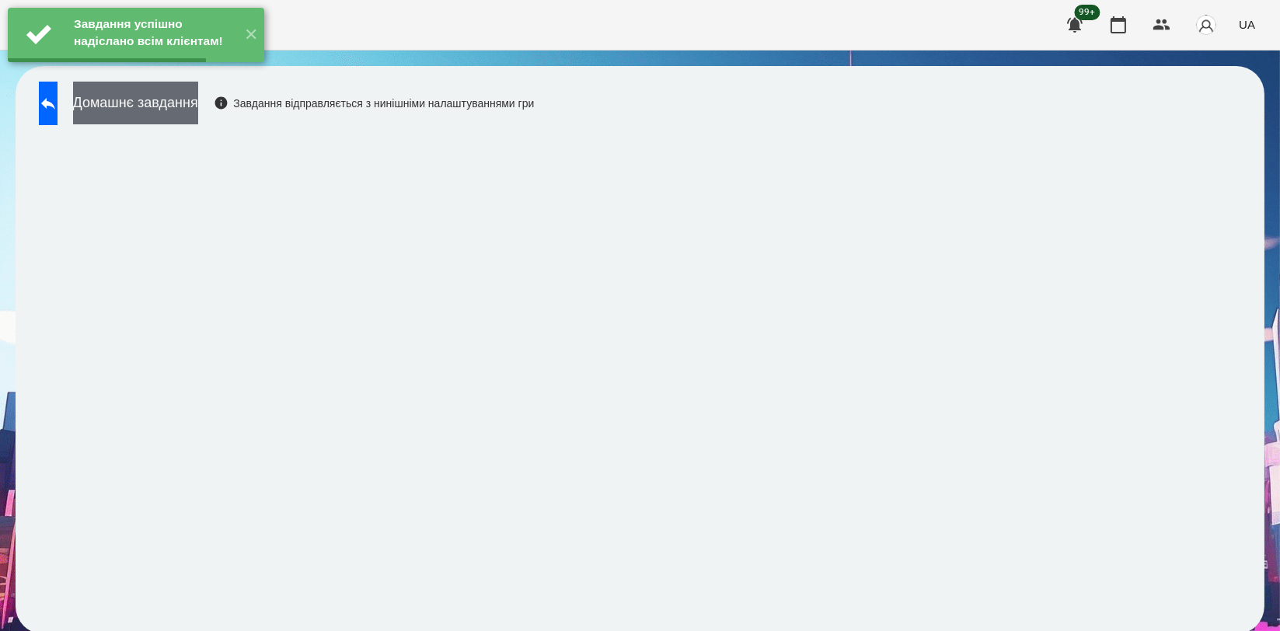
click at [198, 101] on button "Домашнє завдання" at bounding box center [135, 103] width 125 height 43
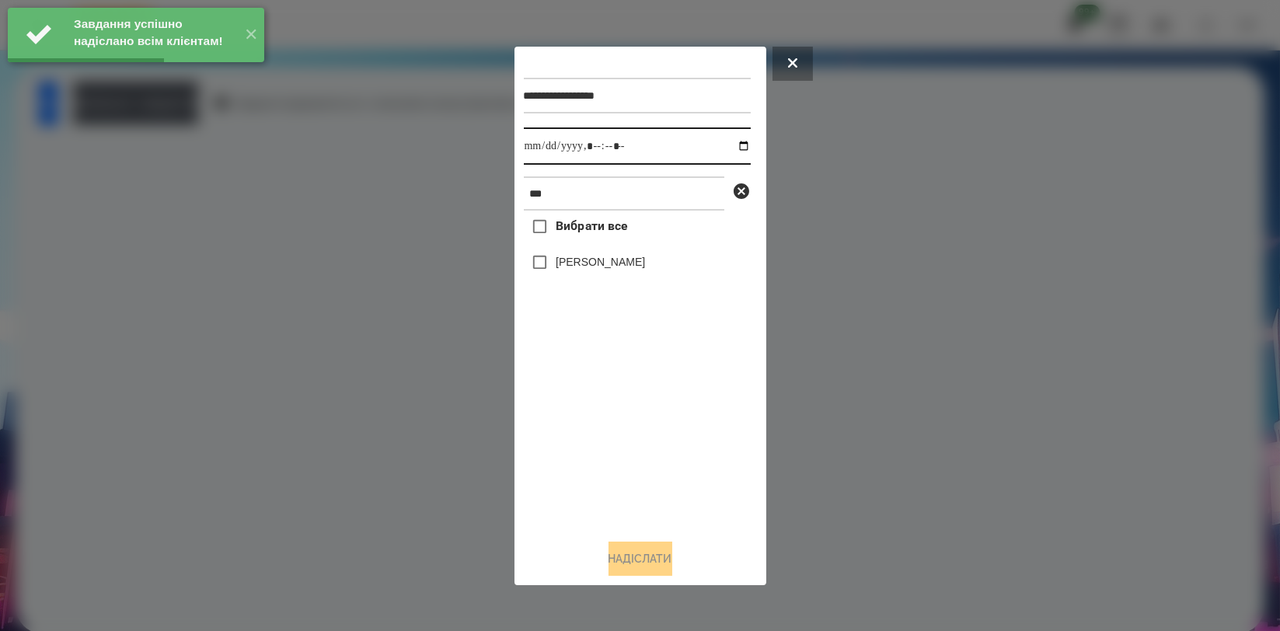
click at [732, 147] on input "datetime-local" at bounding box center [637, 145] width 227 height 37
type input "**********"
drag, startPoint x: 619, startPoint y: 407, endPoint x: 612, endPoint y: 355, distance: 52.4
click at [617, 406] on div "Вибрати все Обухова Марія" at bounding box center [637, 368] width 227 height 315
click at [614, 260] on label "[PERSON_NAME]" at bounding box center [600, 262] width 89 height 16
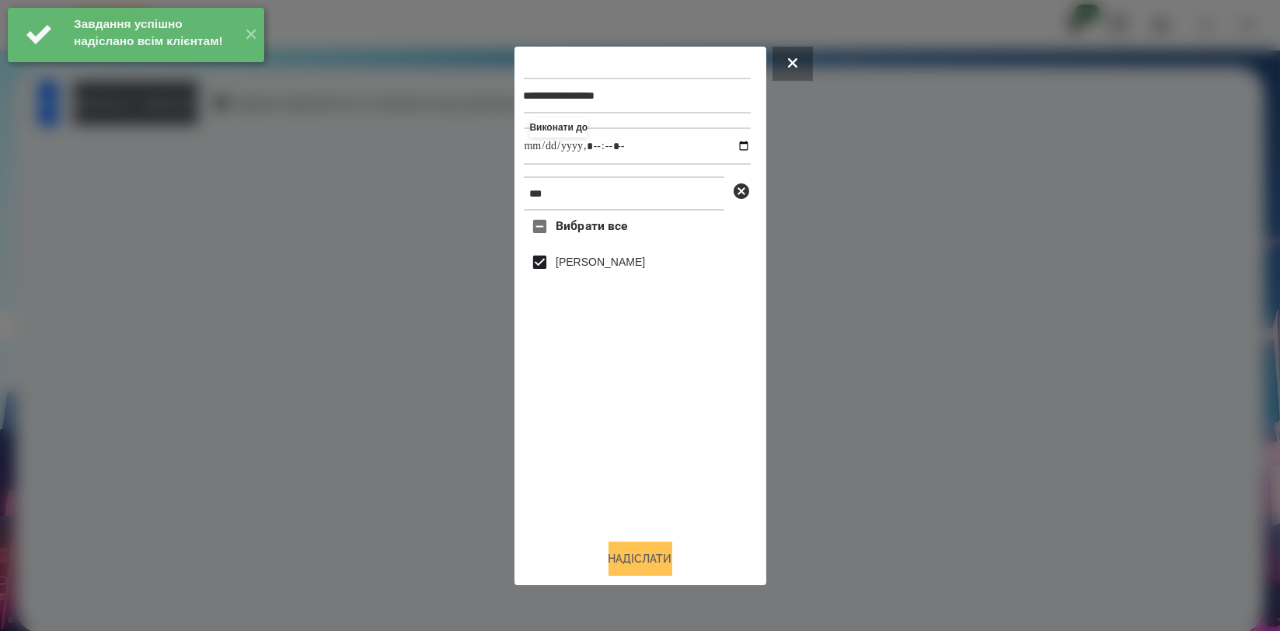
click at [644, 552] on button "Надіслати" at bounding box center [640, 559] width 64 height 34
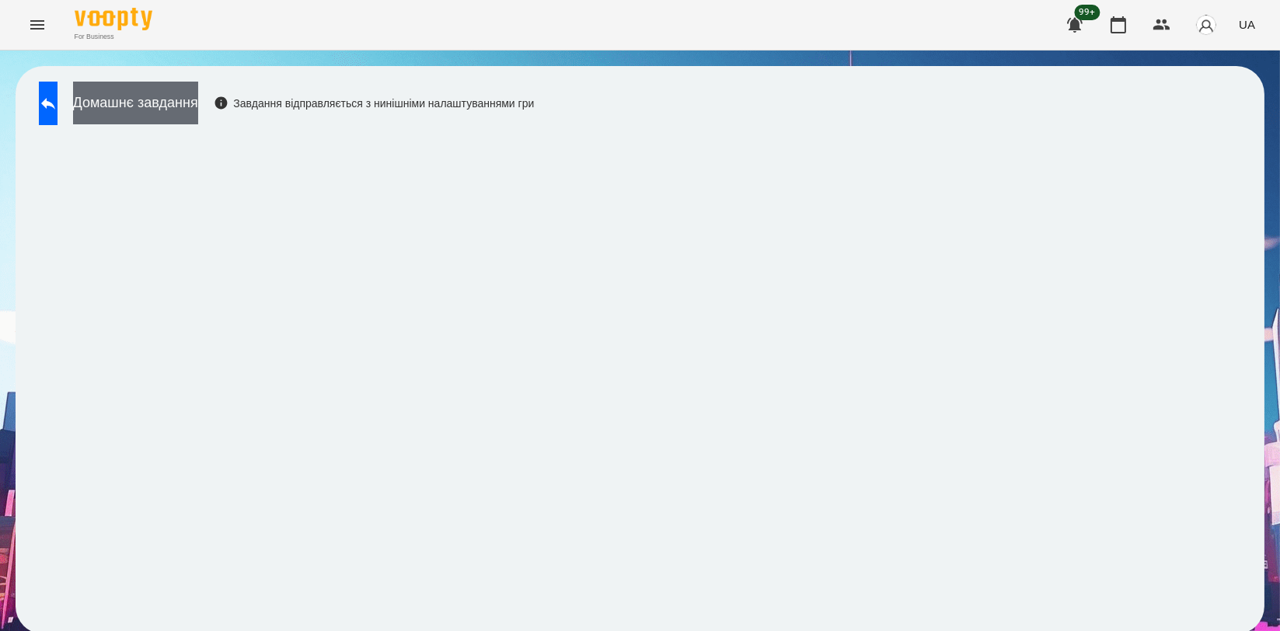
click at [198, 106] on button "Домашнє завдання" at bounding box center [135, 103] width 125 height 43
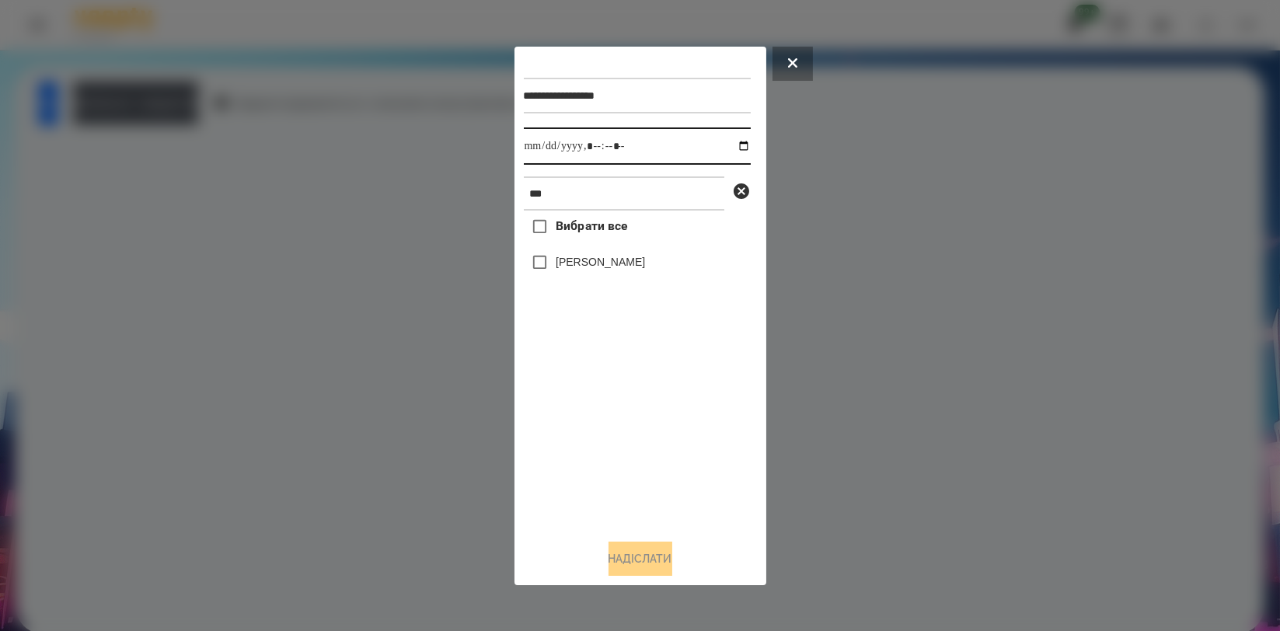
click at [738, 147] on input "datetime-local" at bounding box center [637, 145] width 227 height 37
type input "**********"
click at [629, 446] on div "Вибрати все Обухова Марія" at bounding box center [637, 368] width 227 height 315
click at [634, 267] on label "[PERSON_NAME]" at bounding box center [600, 262] width 89 height 16
click at [650, 543] on div "Надіслати" at bounding box center [640, 559] width 233 height 34
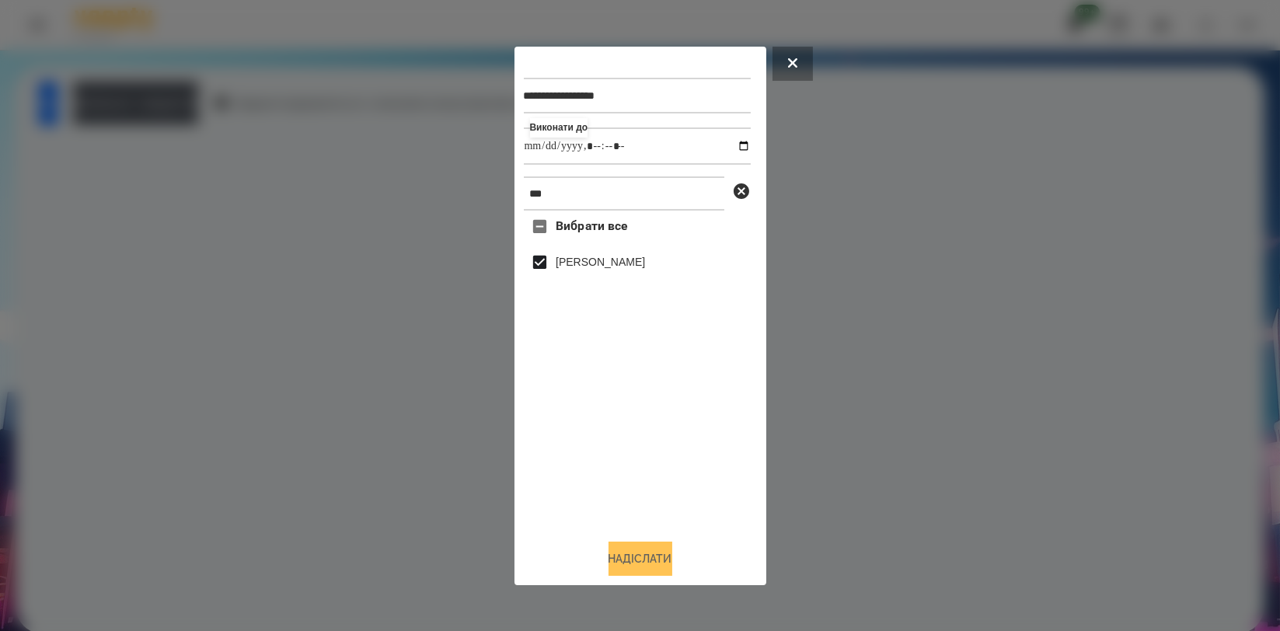
click at [642, 573] on button "Надіслати" at bounding box center [640, 559] width 64 height 34
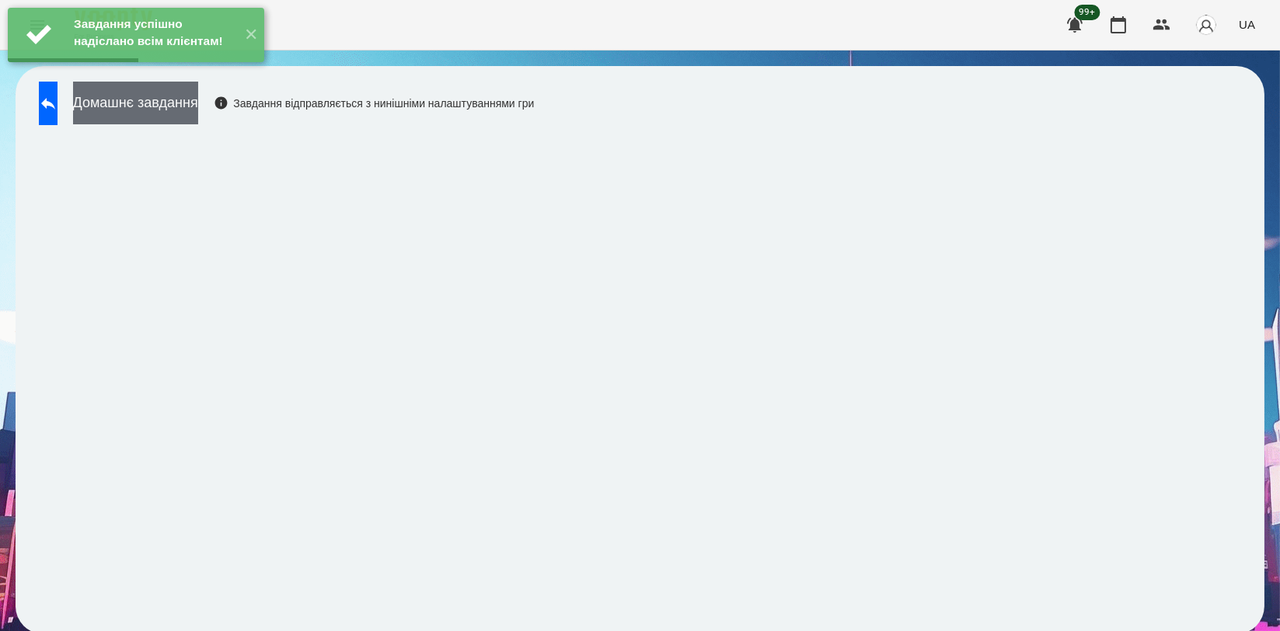
click at [198, 101] on button "Домашнє завдання" at bounding box center [135, 103] width 125 height 43
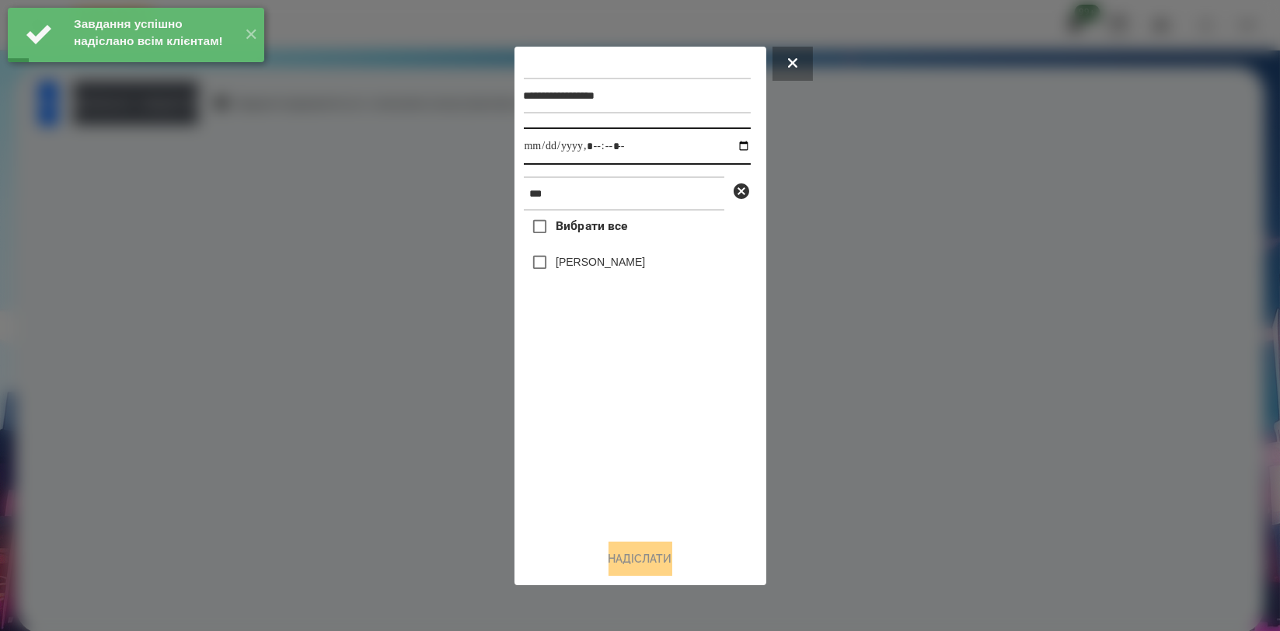
click at [727, 144] on input "datetime-local" at bounding box center [637, 145] width 227 height 37
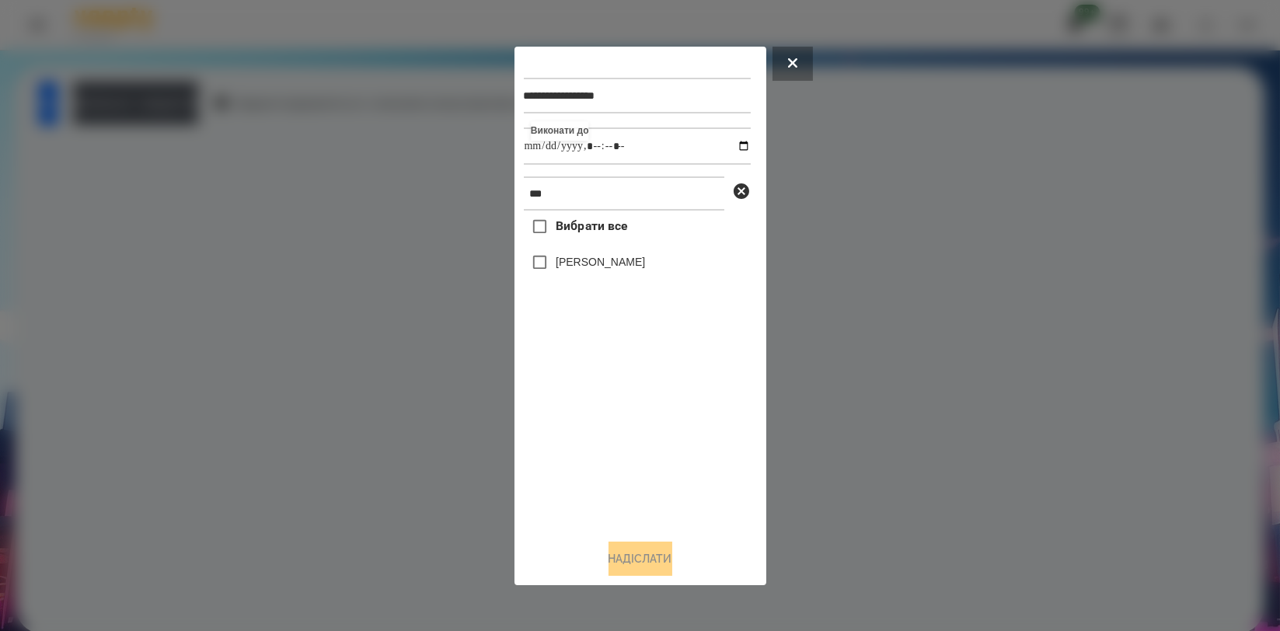
type input "**********"
click at [623, 444] on div "Вибрати все Обухова Марія" at bounding box center [637, 368] width 227 height 315
click at [619, 270] on label "[PERSON_NAME]" at bounding box center [600, 262] width 89 height 16
click at [631, 555] on button "Надіслати" at bounding box center [640, 559] width 64 height 34
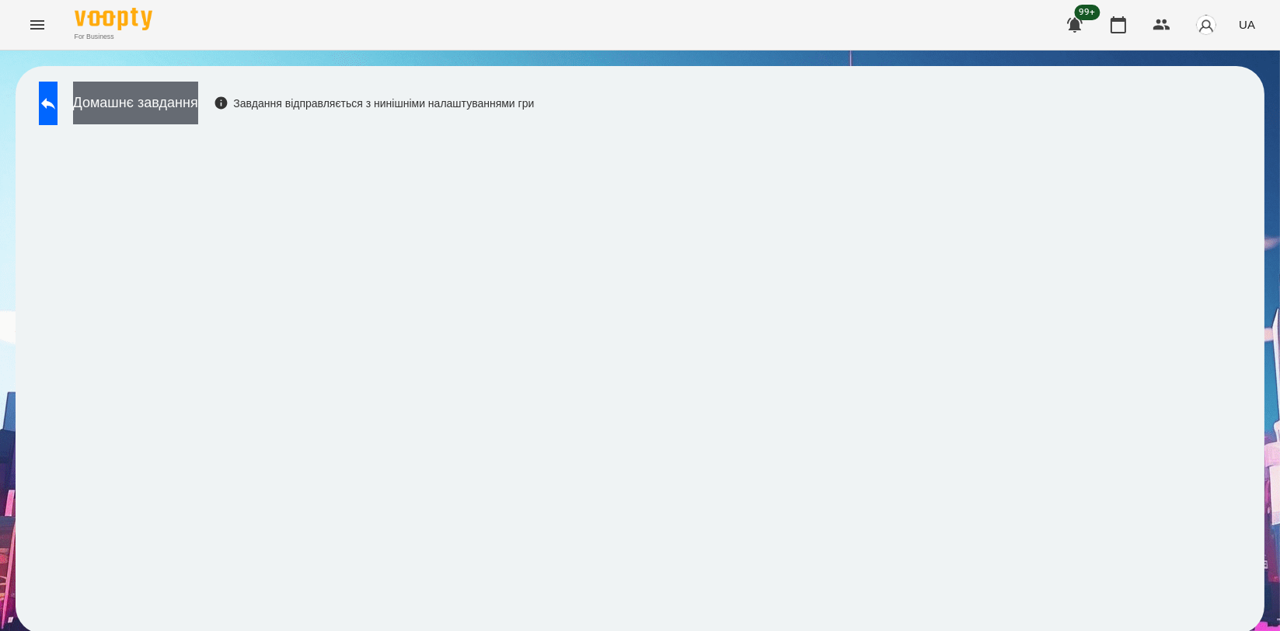
click at [198, 105] on button "Домашнє завдання" at bounding box center [135, 103] width 125 height 43
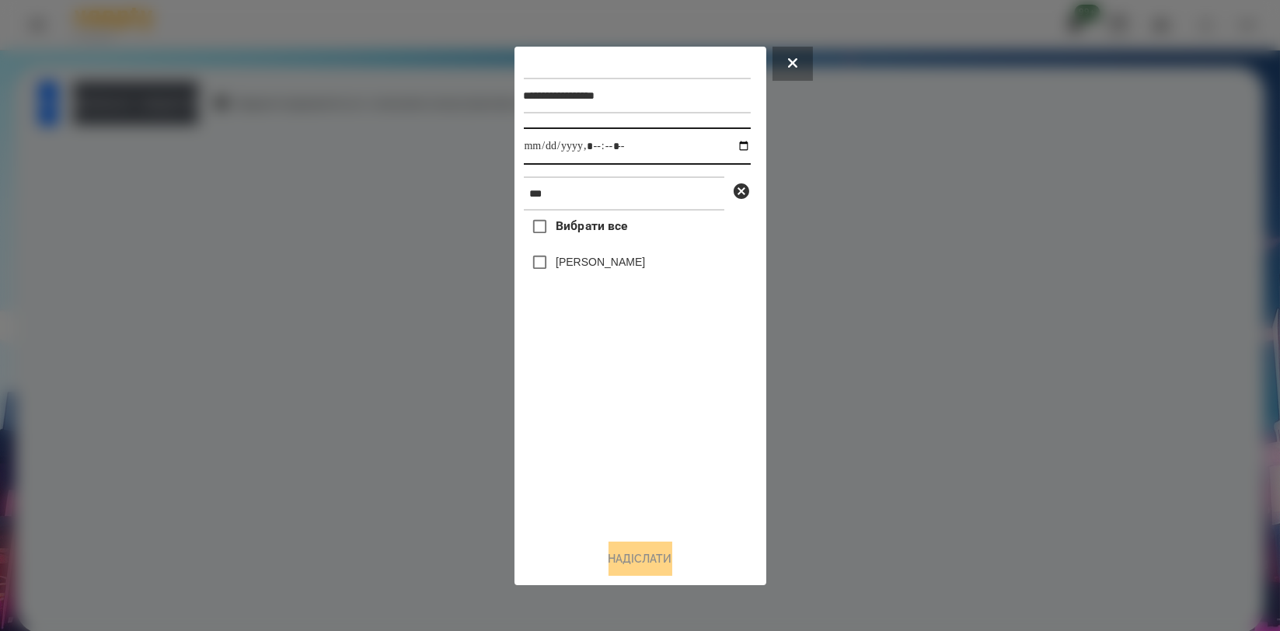
click at [728, 148] on input "datetime-local" at bounding box center [637, 145] width 227 height 37
type input "**********"
drag, startPoint x: 582, startPoint y: 441, endPoint x: 586, endPoint y: 409, distance: 32.9
click at [583, 442] on div "Вибрати все Обухова Марія" at bounding box center [637, 368] width 227 height 315
click at [609, 267] on label "[PERSON_NAME]" at bounding box center [600, 262] width 89 height 16
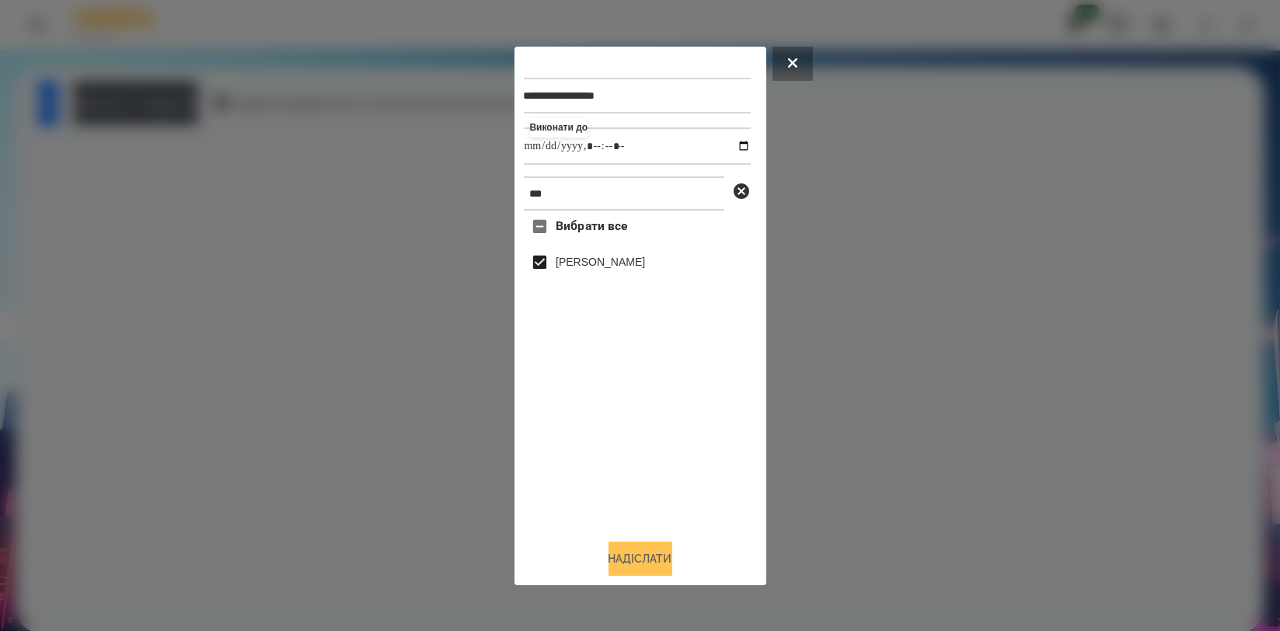
click at [618, 543] on button "Надіслати" at bounding box center [640, 559] width 64 height 34
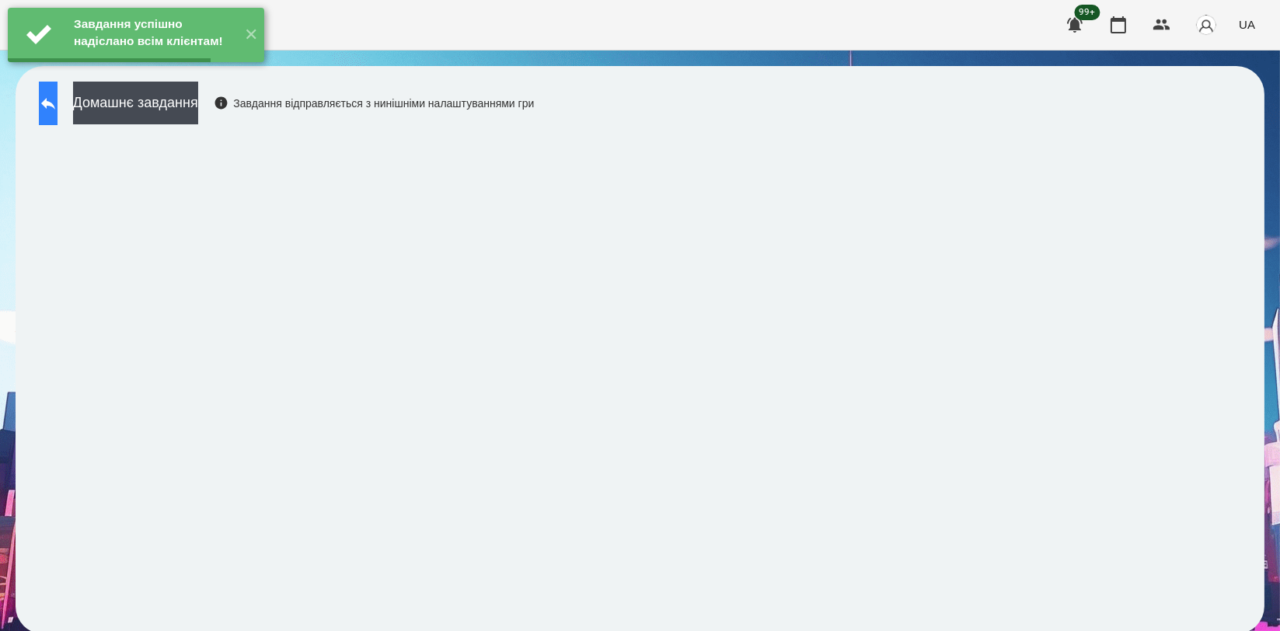
click at [58, 104] on icon at bounding box center [48, 103] width 19 height 19
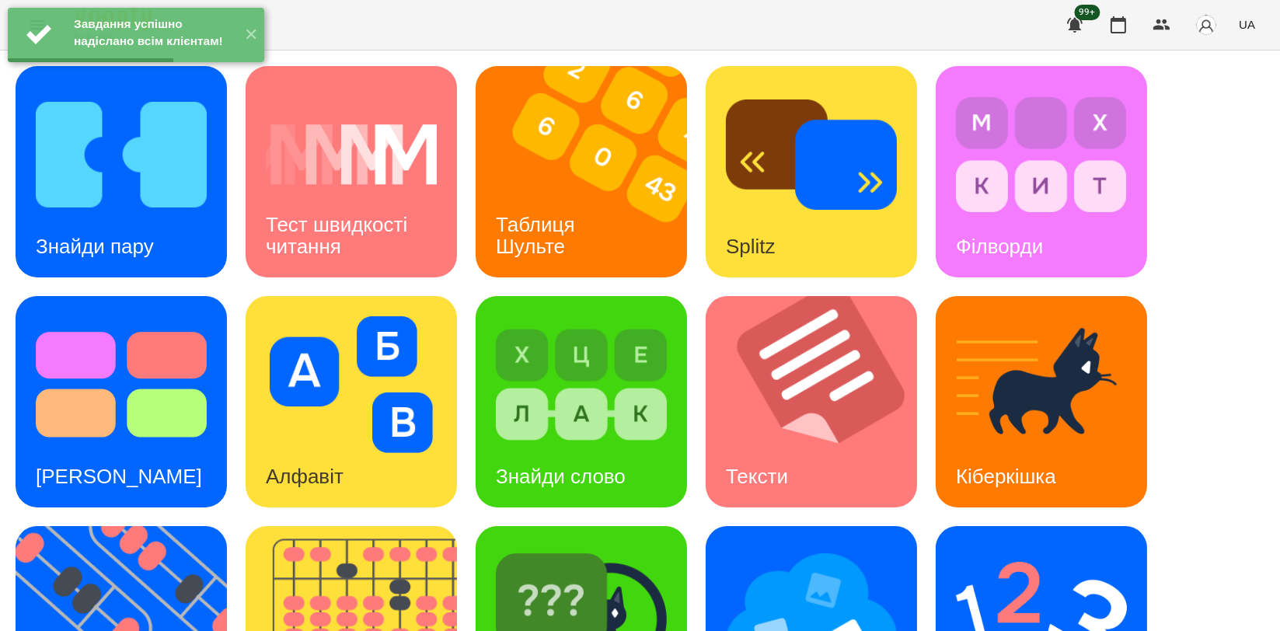
scroll to position [352, 0]
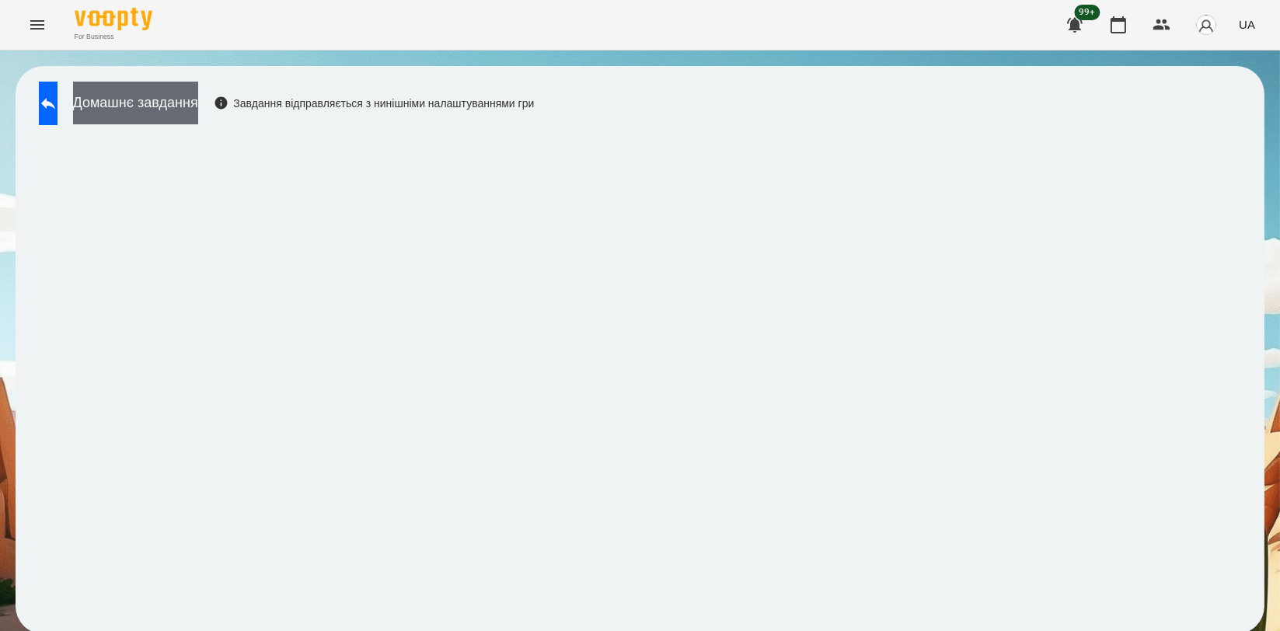
click at [135, 100] on button "Домашнє завдання" at bounding box center [135, 103] width 125 height 43
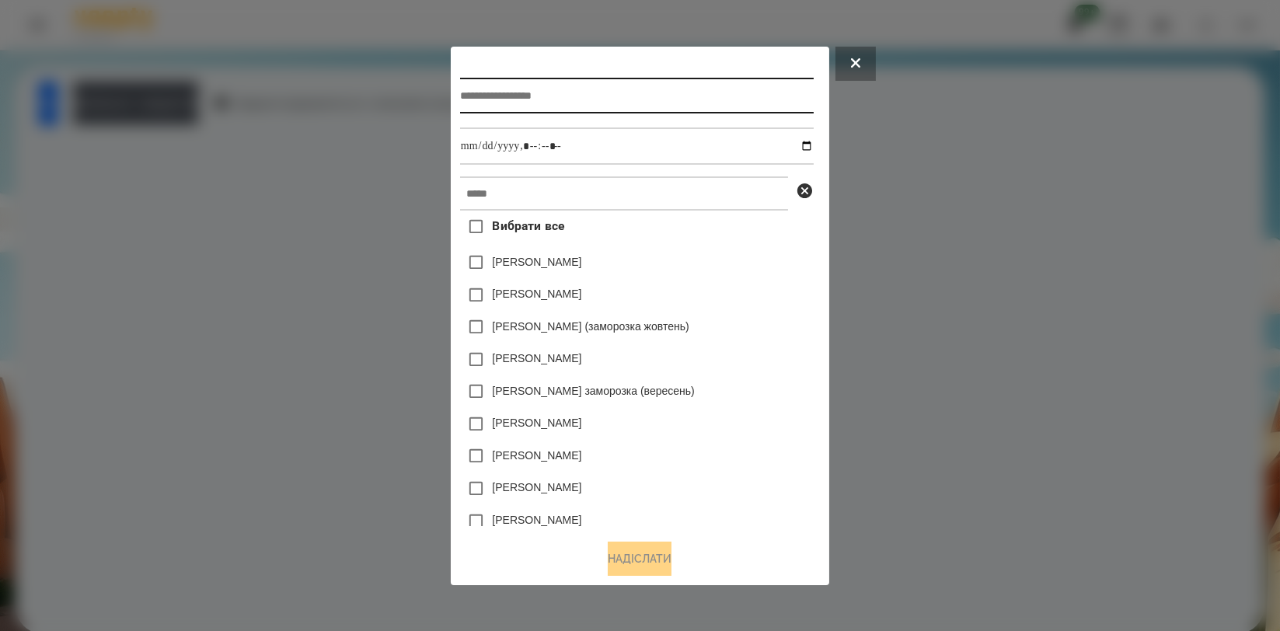
click at [626, 97] on input "text" at bounding box center [637, 96] width 354 height 36
type input "**********"
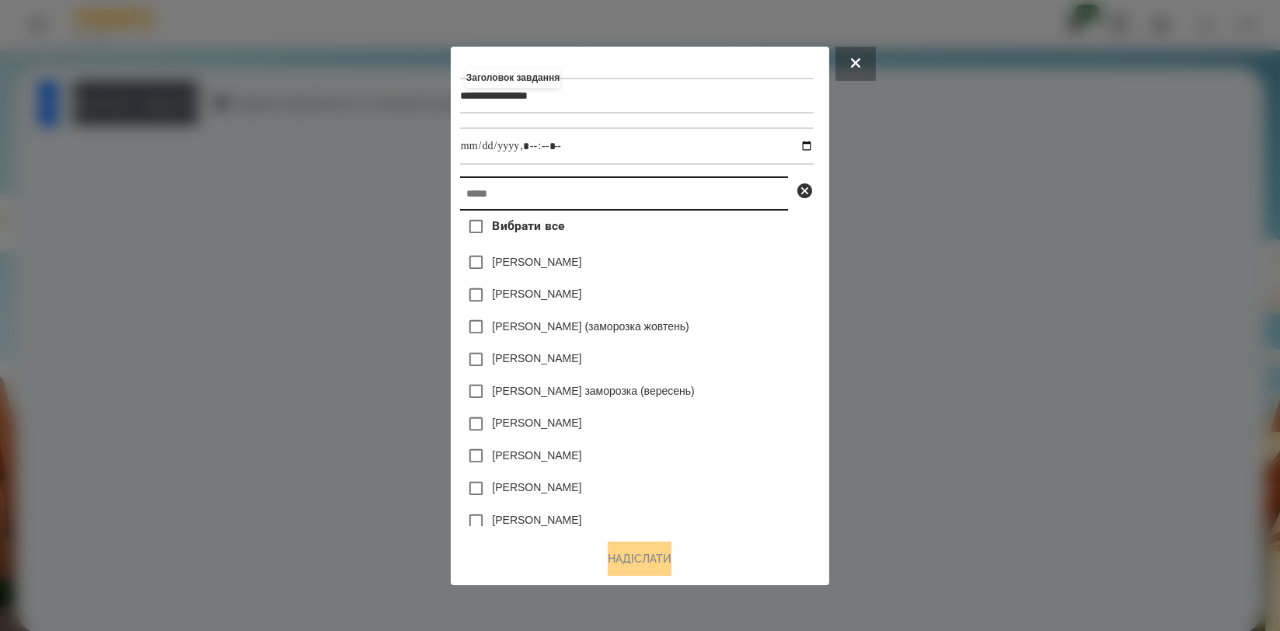
click at [545, 190] on input "text" at bounding box center [624, 193] width 328 height 34
type input "*"
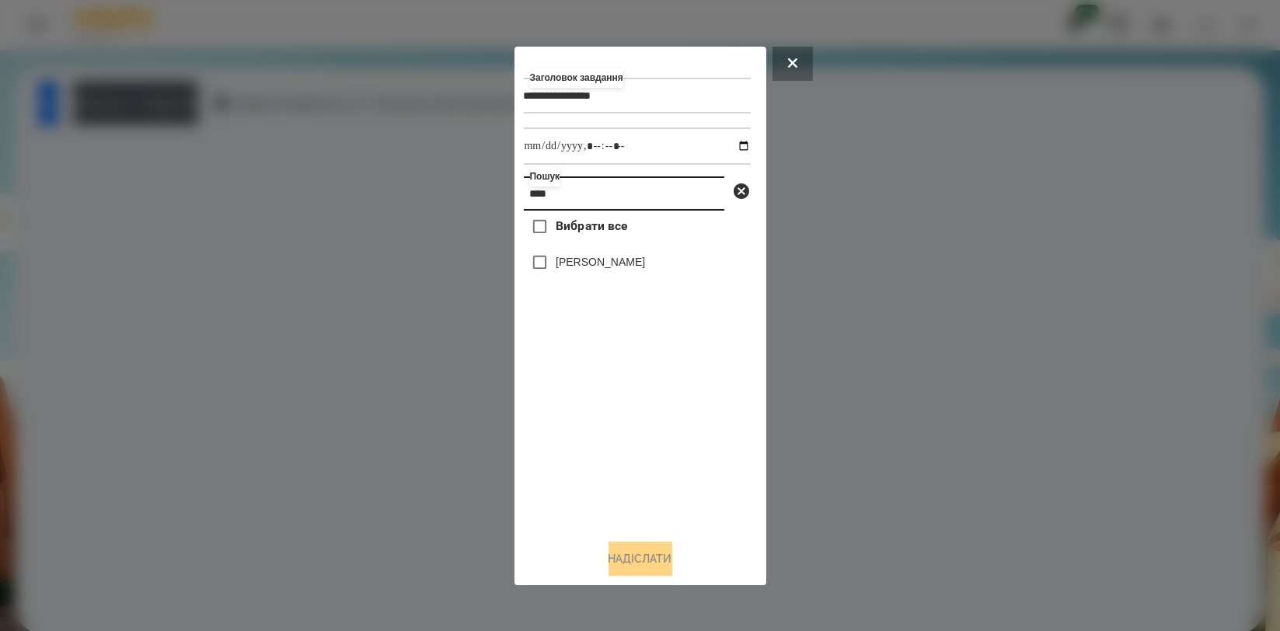
type input "****"
click at [598, 267] on label "[PERSON_NAME]" at bounding box center [600, 262] width 89 height 16
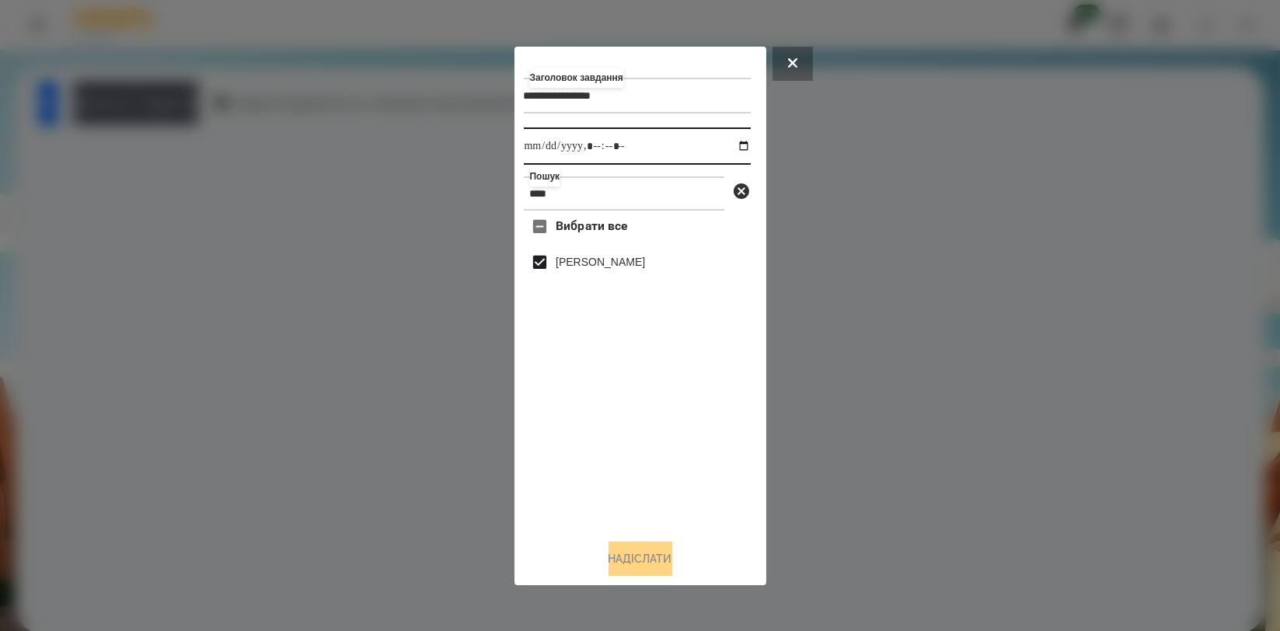
click at [724, 149] on input "datetime-local" at bounding box center [637, 145] width 227 height 37
type input "**********"
drag, startPoint x: 626, startPoint y: 448, endPoint x: 624, endPoint y: 472, distance: 24.1
click at [626, 448] on div "Вибрати все Обухова Марія" at bounding box center [637, 368] width 227 height 315
click at [628, 551] on button "Надіслати" at bounding box center [640, 559] width 64 height 34
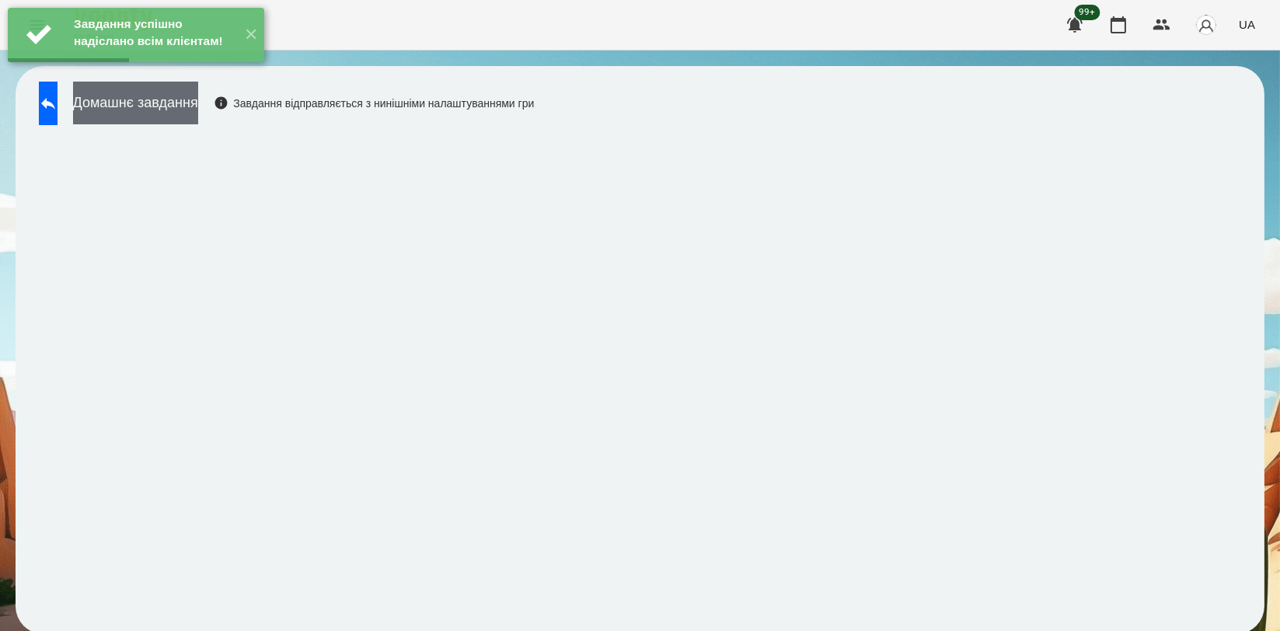
click at [198, 108] on button "Домашнє завдання" at bounding box center [135, 103] width 125 height 43
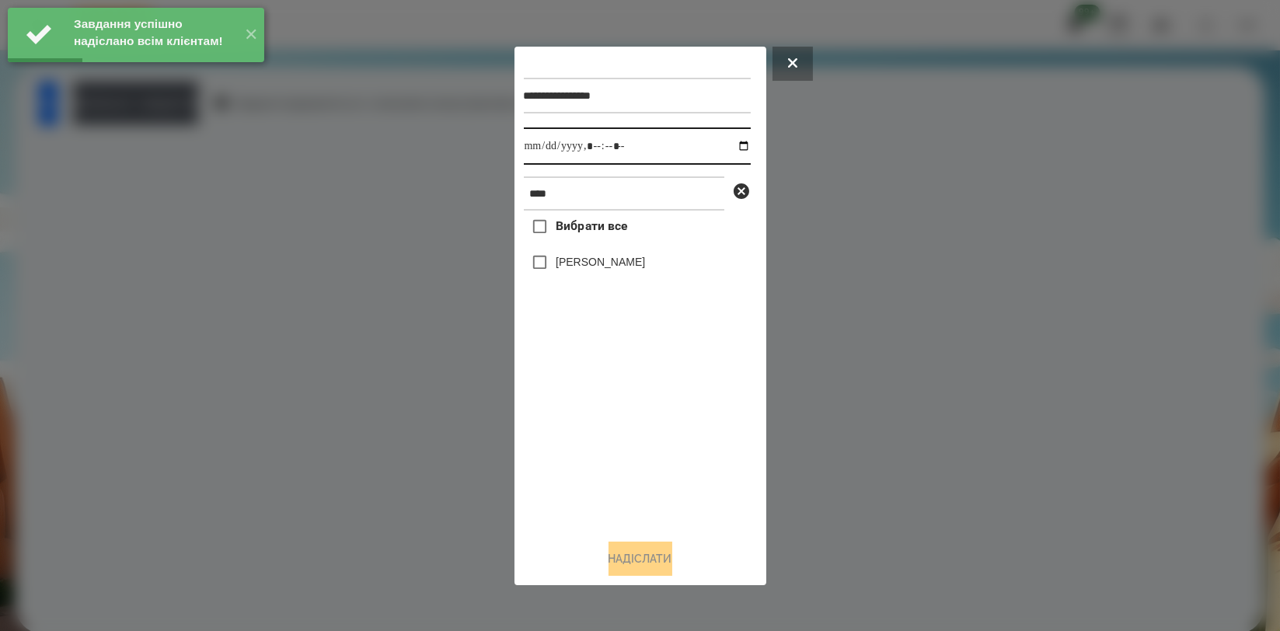
click at [730, 141] on input "datetime-local" at bounding box center [637, 145] width 227 height 37
type input "**********"
click at [580, 406] on div "Вибрати все Обухова Марія" at bounding box center [637, 368] width 227 height 315
click at [600, 270] on label "[PERSON_NAME]" at bounding box center [600, 262] width 89 height 16
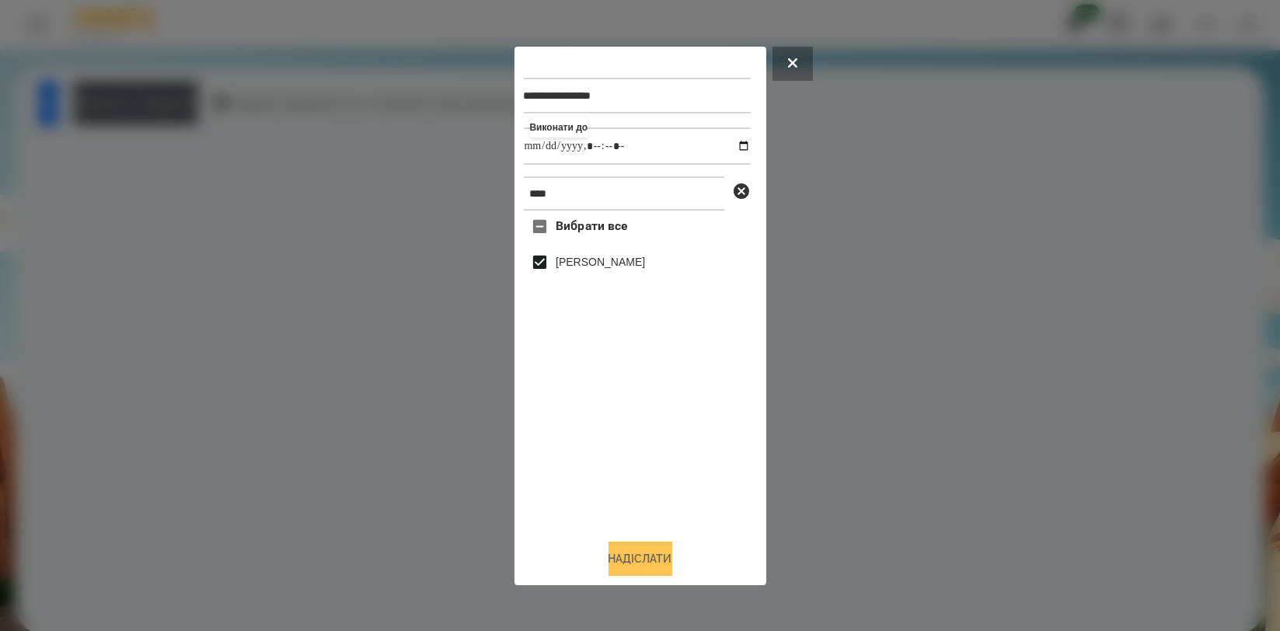
click at [626, 549] on button "Надіслати" at bounding box center [640, 559] width 64 height 34
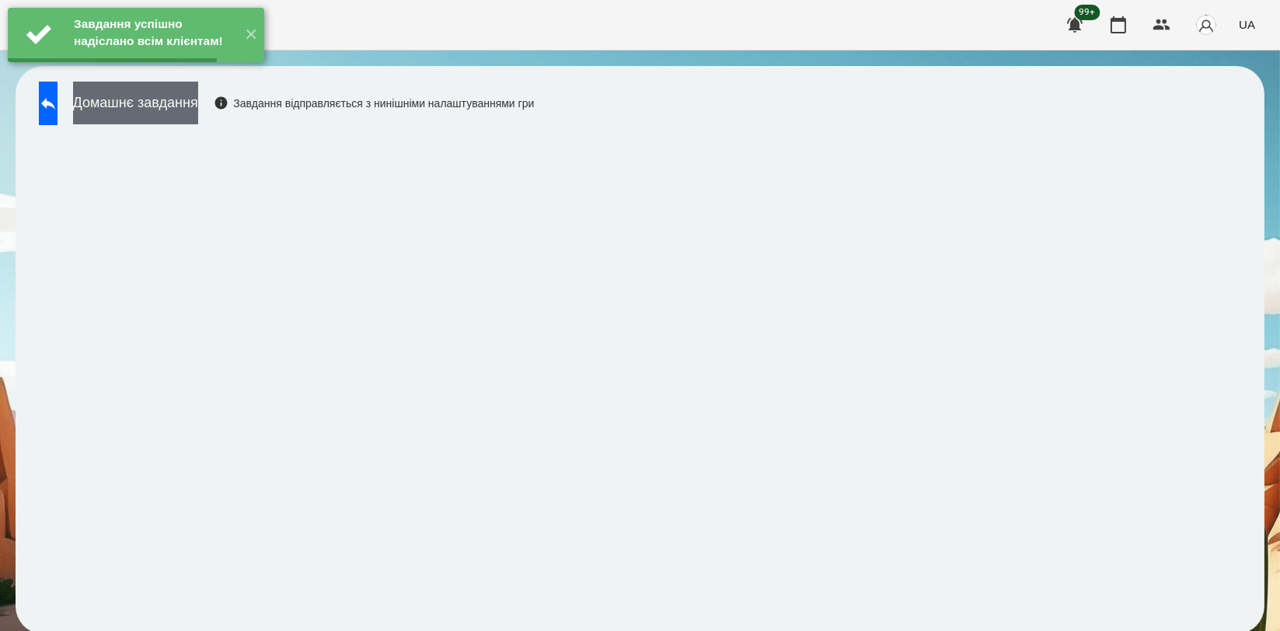
click at [198, 103] on button "Домашнє завдання" at bounding box center [135, 103] width 125 height 43
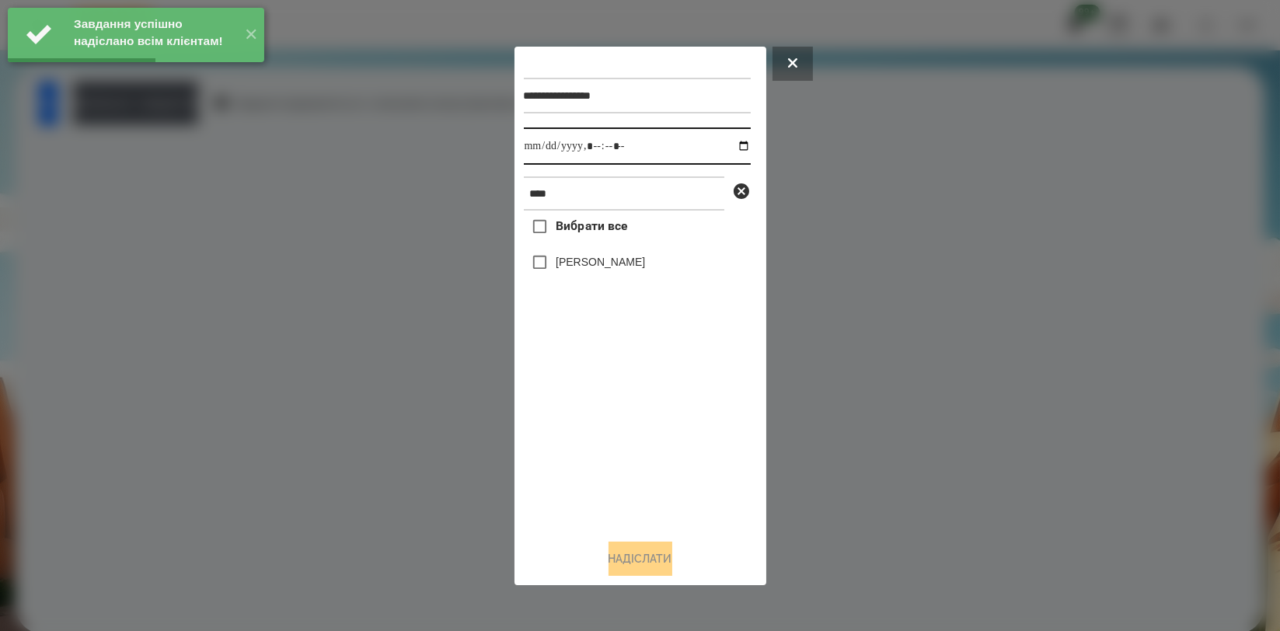
click at [730, 140] on input "datetime-local" at bounding box center [637, 145] width 227 height 37
type input "**********"
click at [603, 409] on div "Вибрати все Обухова Марія" at bounding box center [637, 368] width 227 height 315
click at [613, 270] on label "[PERSON_NAME]" at bounding box center [600, 262] width 89 height 16
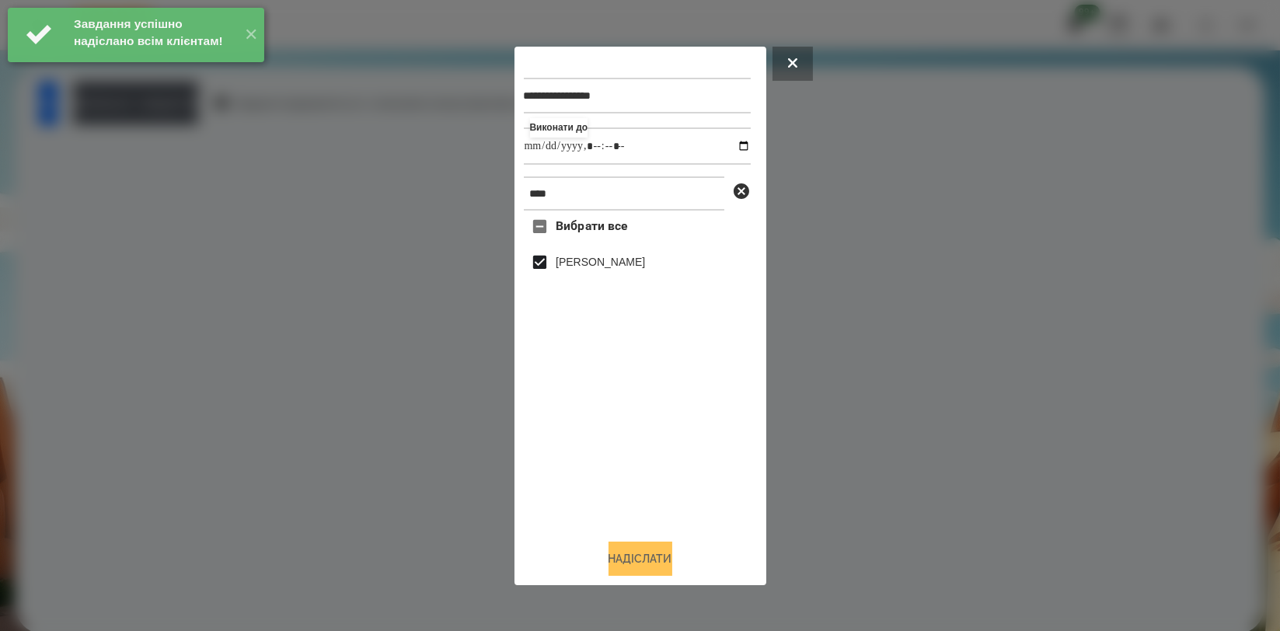
drag, startPoint x: 645, startPoint y: 563, endPoint x: 672, endPoint y: 552, distance: 29.6
click at [644, 563] on button "Надіслати" at bounding box center [640, 559] width 64 height 34
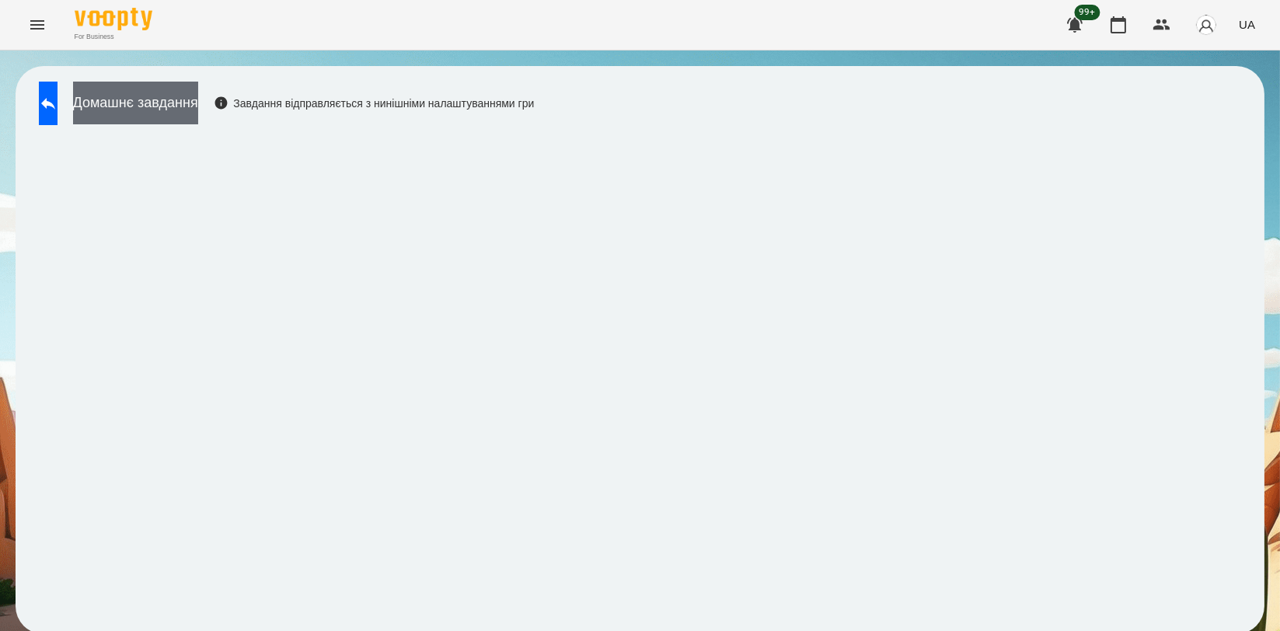
click at [198, 104] on button "Домашнє завдання" at bounding box center [135, 103] width 125 height 43
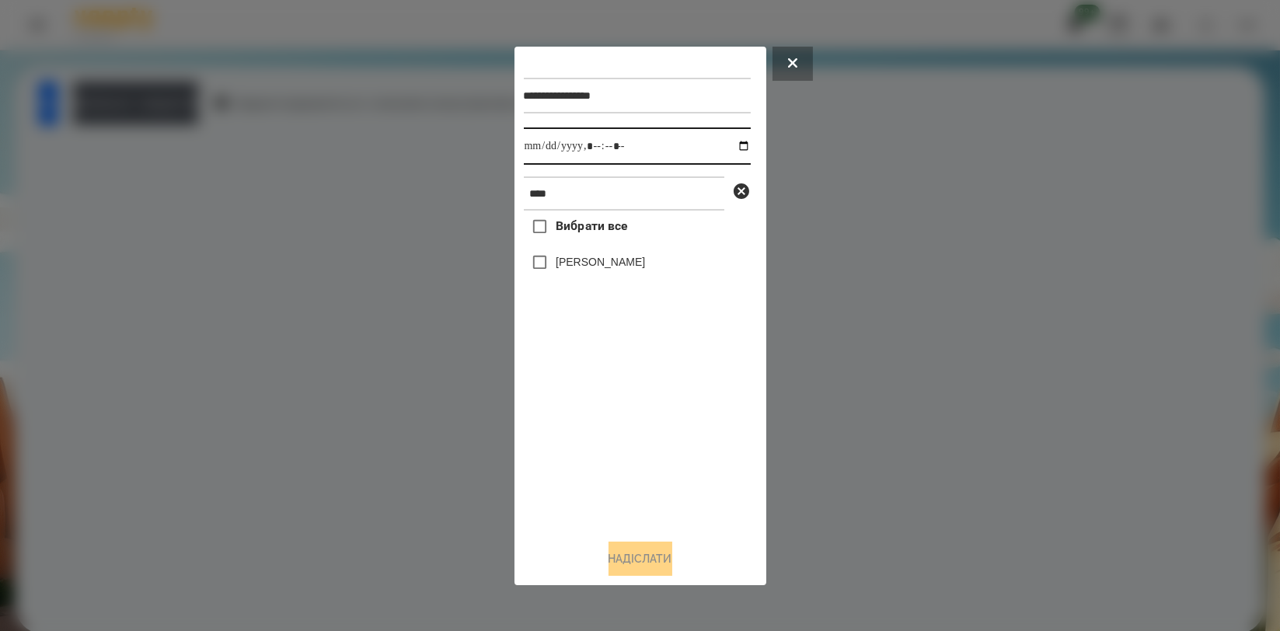
click at [728, 141] on input "datetime-local" at bounding box center [637, 145] width 227 height 37
type input "**********"
click at [608, 427] on div "Вибрати все Обухова Марія" at bounding box center [637, 368] width 227 height 315
click at [621, 276] on div "[PERSON_NAME]" at bounding box center [637, 262] width 227 height 33
click at [626, 266] on label "[PERSON_NAME]" at bounding box center [600, 262] width 89 height 16
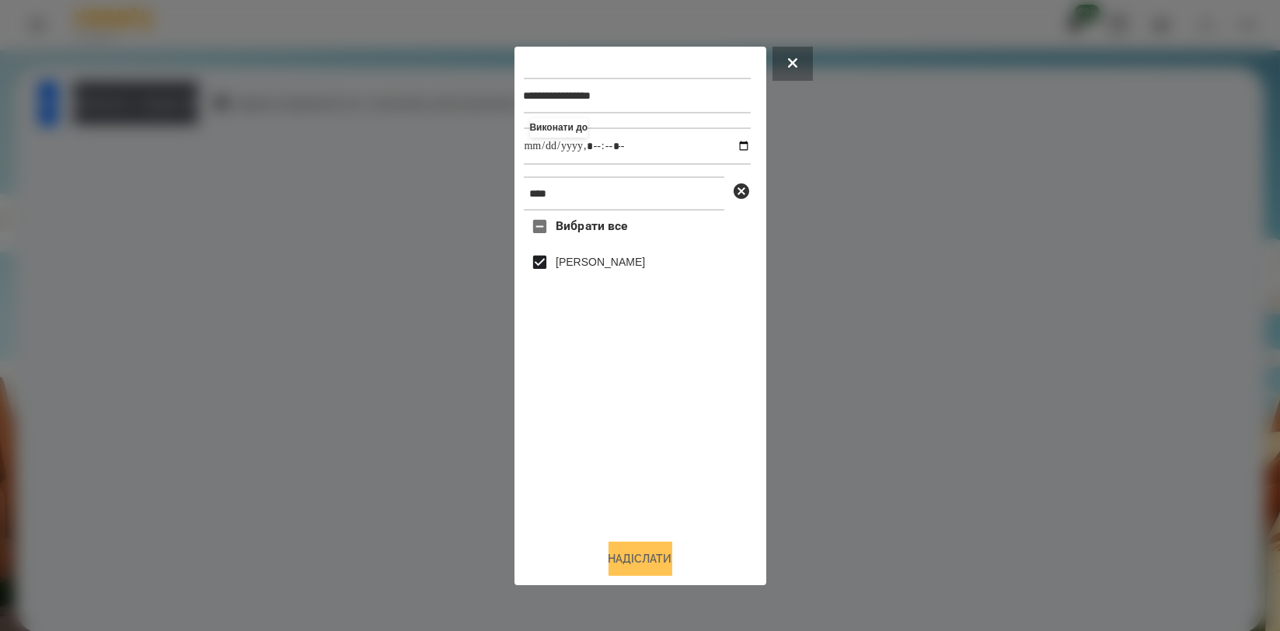
click at [624, 556] on button "Надіслати" at bounding box center [640, 559] width 64 height 34
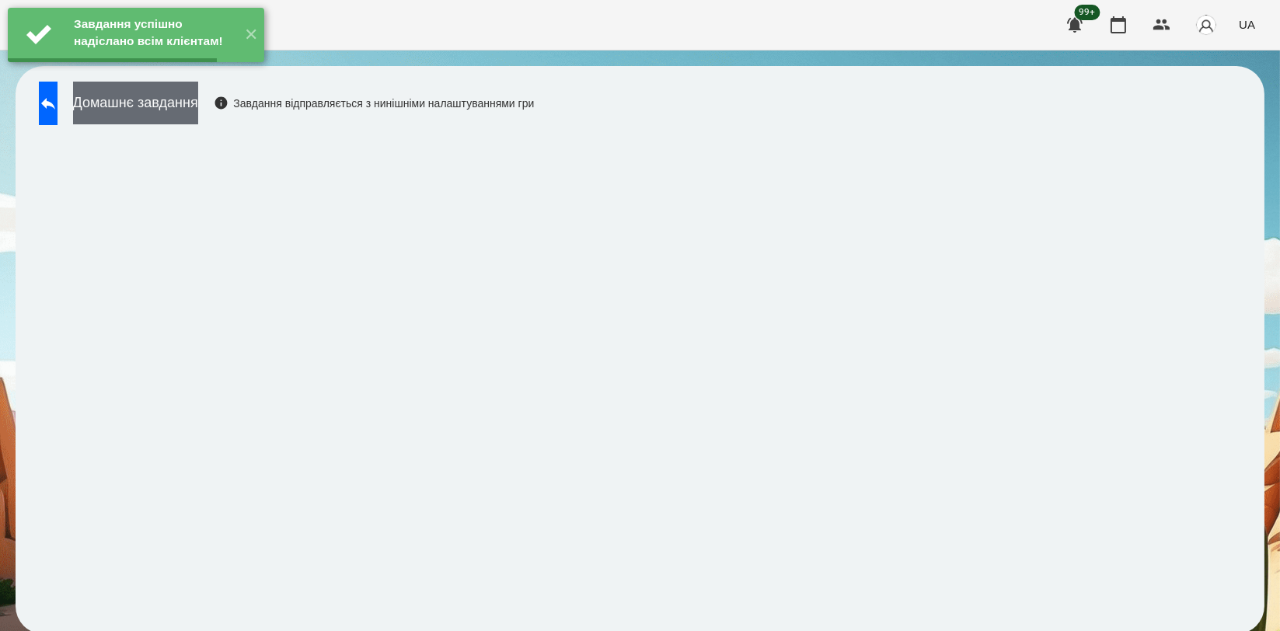
click at [191, 106] on button "Домашнє завдання" at bounding box center [135, 103] width 125 height 43
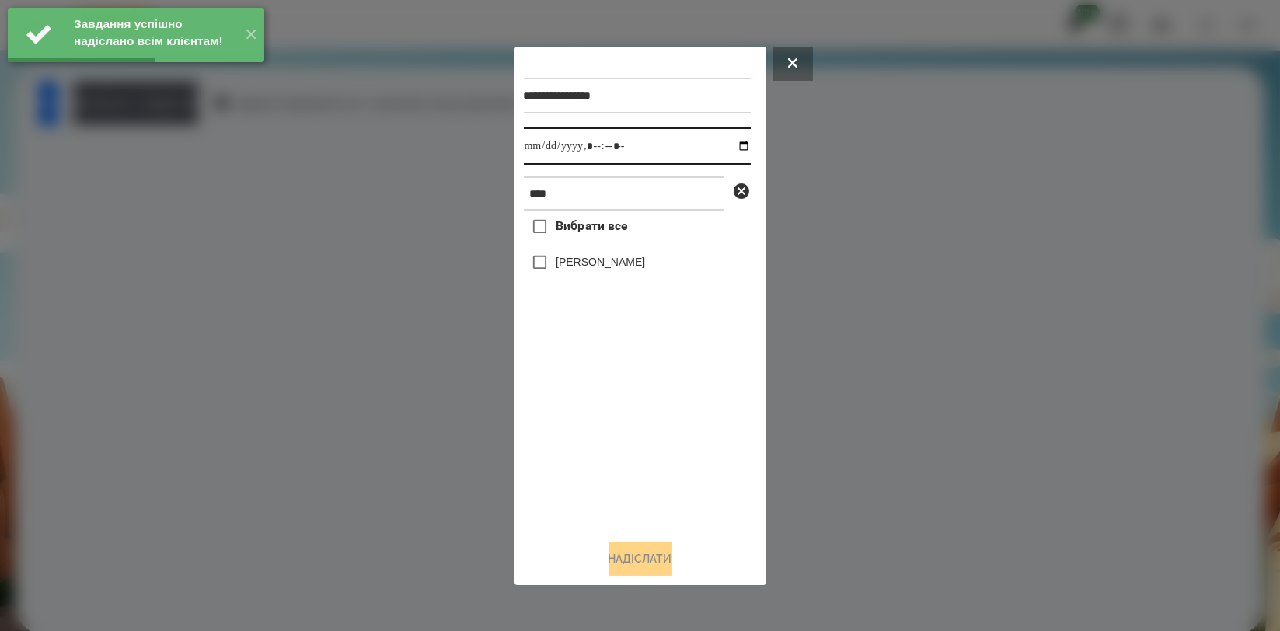
click at [728, 141] on input "datetime-local" at bounding box center [637, 145] width 227 height 37
type input "**********"
drag, startPoint x: 633, startPoint y: 414, endPoint x: 615, endPoint y: 298, distance: 117.8
click at [633, 416] on div "Вибрати все Обухова Марія" at bounding box center [637, 368] width 227 height 315
click at [612, 265] on label "[PERSON_NAME]" at bounding box center [600, 262] width 89 height 16
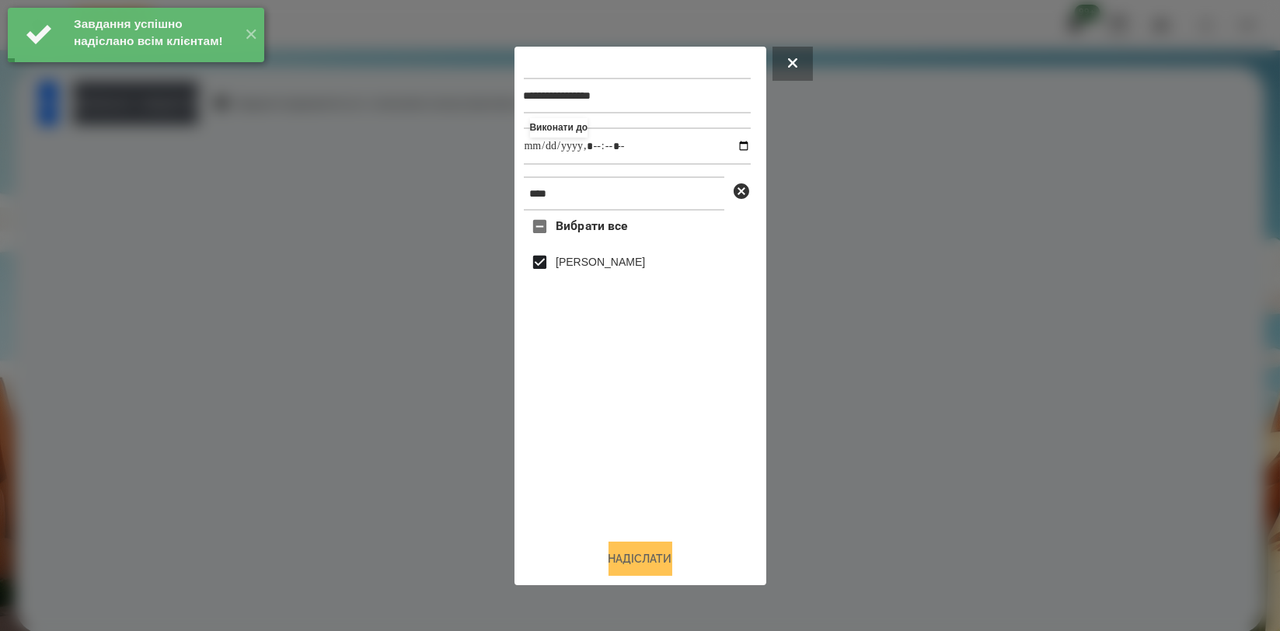
click at [646, 559] on button "Надіслати" at bounding box center [640, 559] width 64 height 34
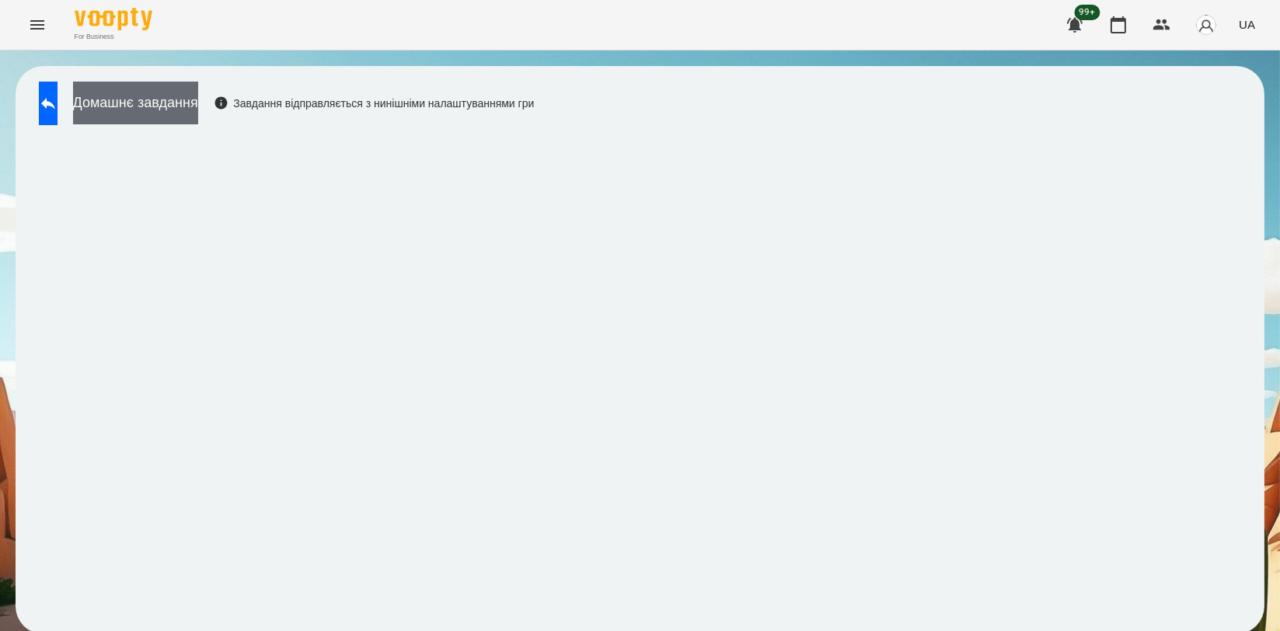
click at [198, 107] on button "Домашнє завдання" at bounding box center [135, 103] width 125 height 43
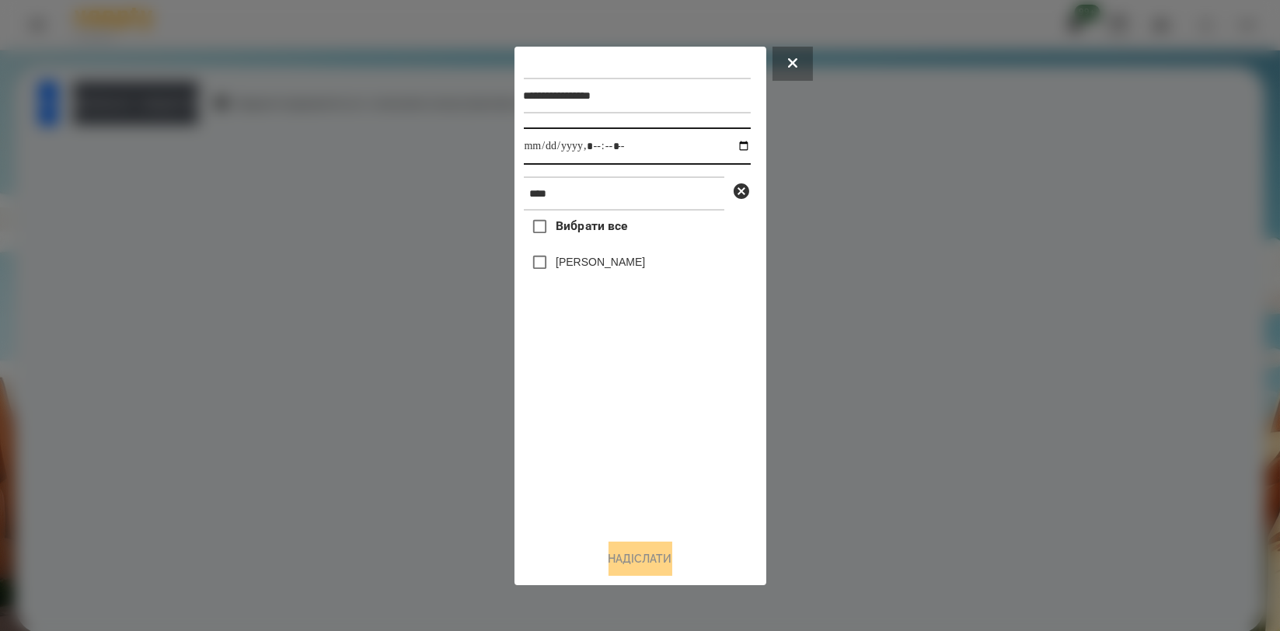
click at [729, 145] on input "datetime-local" at bounding box center [637, 145] width 227 height 37
type input "**********"
drag, startPoint x: 643, startPoint y: 438, endPoint x: 625, endPoint y: 319, distance: 120.3
click at [643, 439] on div "Вибрати все Обухова Марія" at bounding box center [637, 368] width 227 height 315
click at [633, 263] on label "[PERSON_NAME]" at bounding box center [600, 262] width 89 height 16
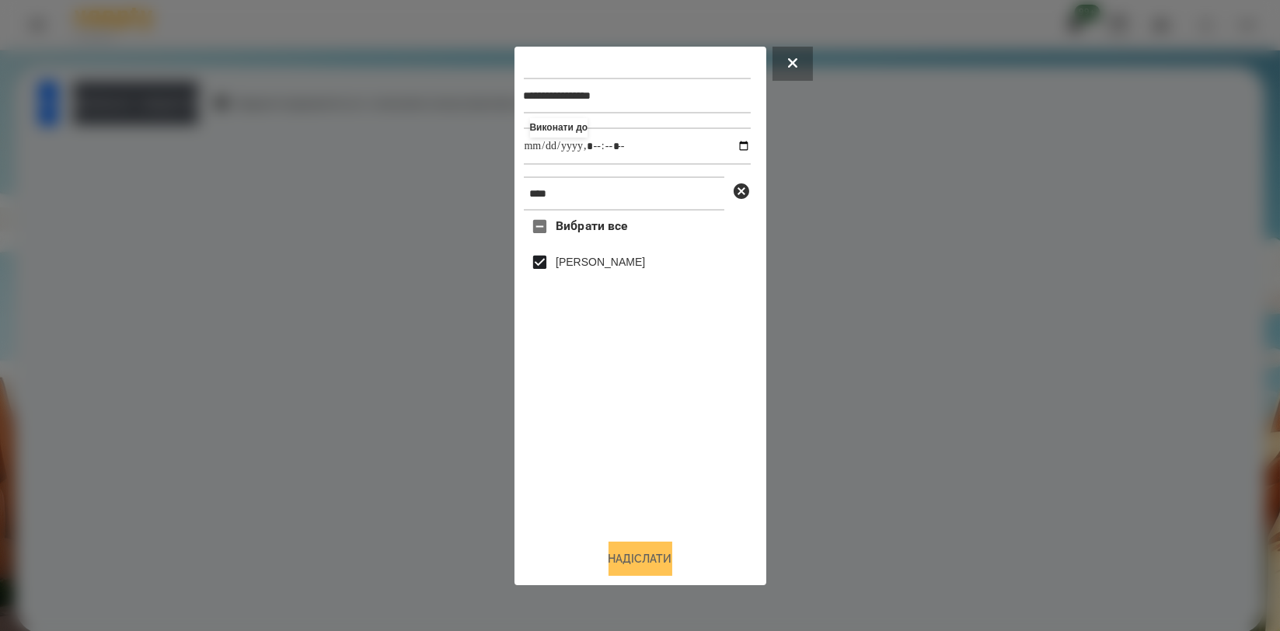
click at [610, 558] on button "Надіслати" at bounding box center [640, 559] width 64 height 34
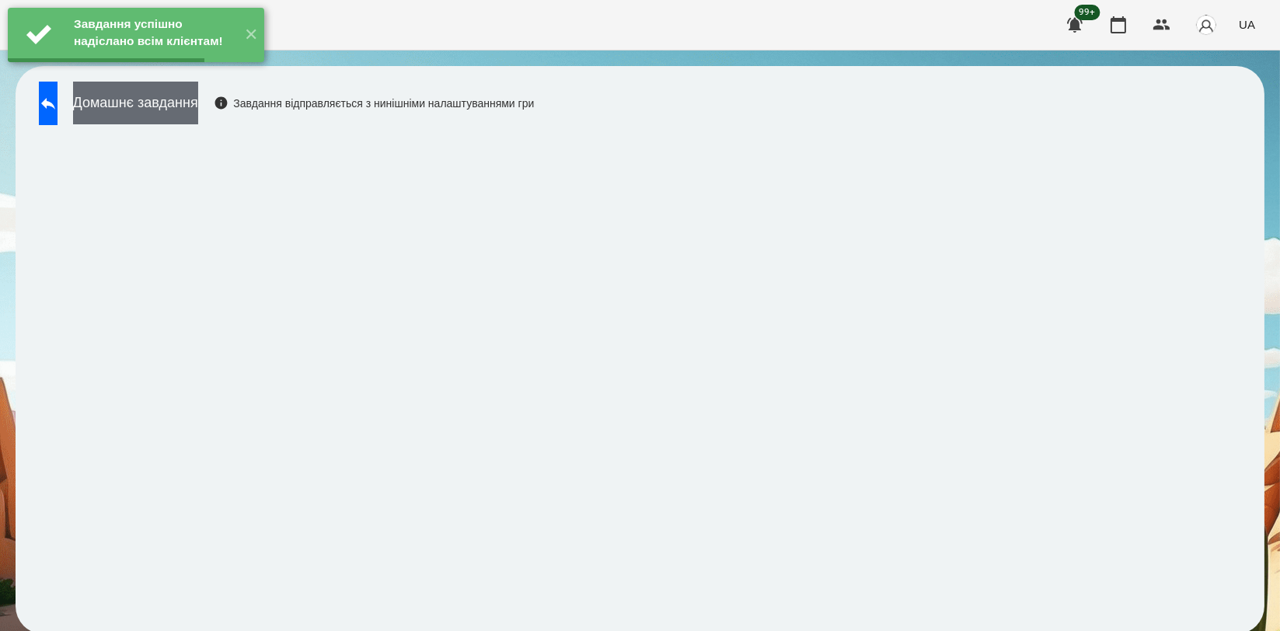
click at [198, 103] on button "Домашнє завдання" at bounding box center [135, 103] width 125 height 43
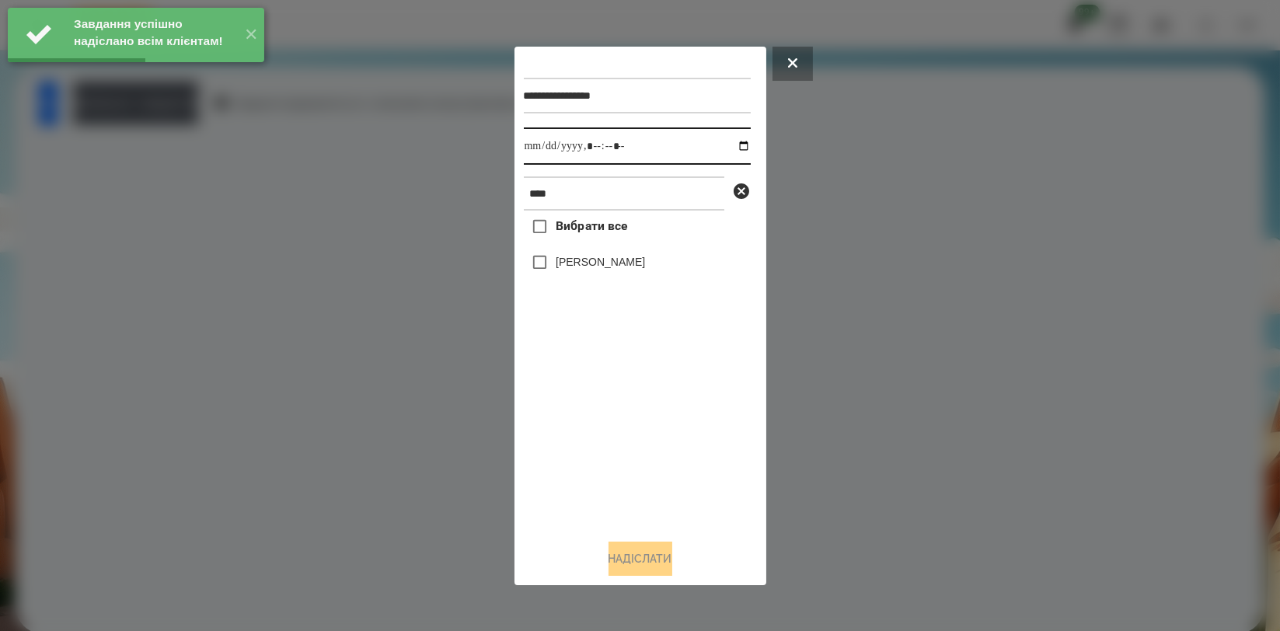
click at [733, 149] on input "datetime-local" at bounding box center [637, 145] width 227 height 37
type input "**********"
drag, startPoint x: 563, startPoint y: 419, endPoint x: 567, endPoint y: 404, distance: 15.3
click at [564, 420] on div "Вибрати все Обухова Марія" at bounding box center [637, 368] width 227 height 315
click at [602, 260] on label "[PERSON_NAME]" at bounding box center [600, 262] width 89 height 16
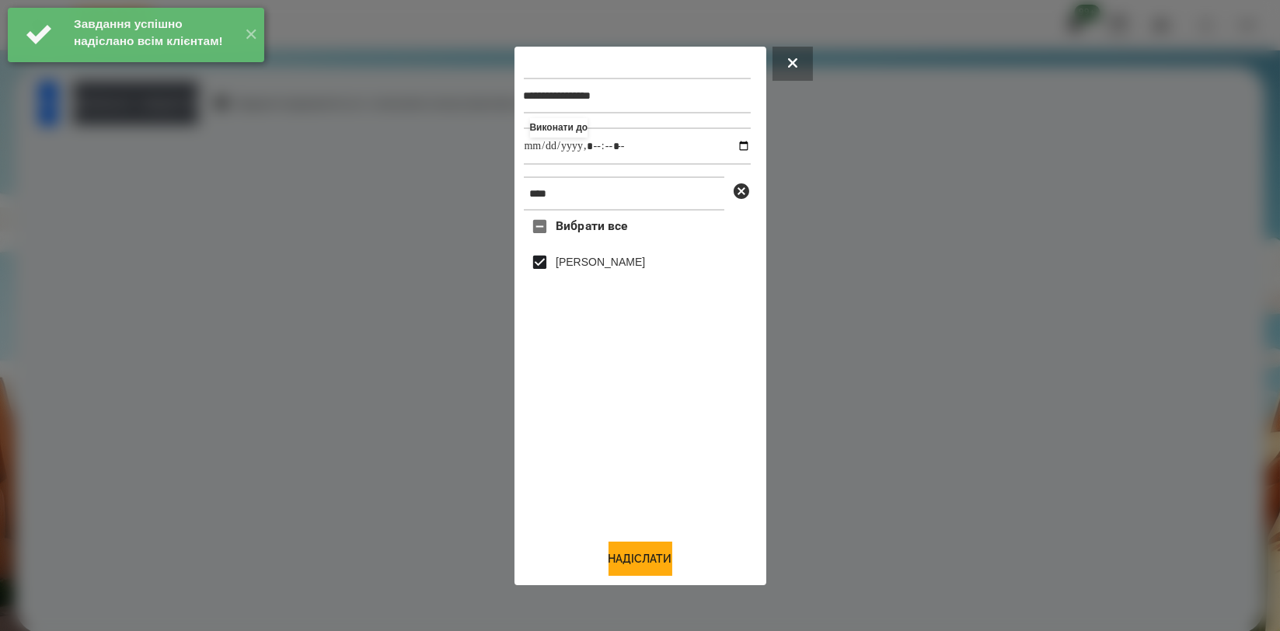
drag, startPoint x: 637, startPoint y: 566, endPoint x: 540, endPoint y: 490, distance: 122.9
click at [636, 561] on button "Надіслати" at bounding box center [640, 559] width 64 height 34
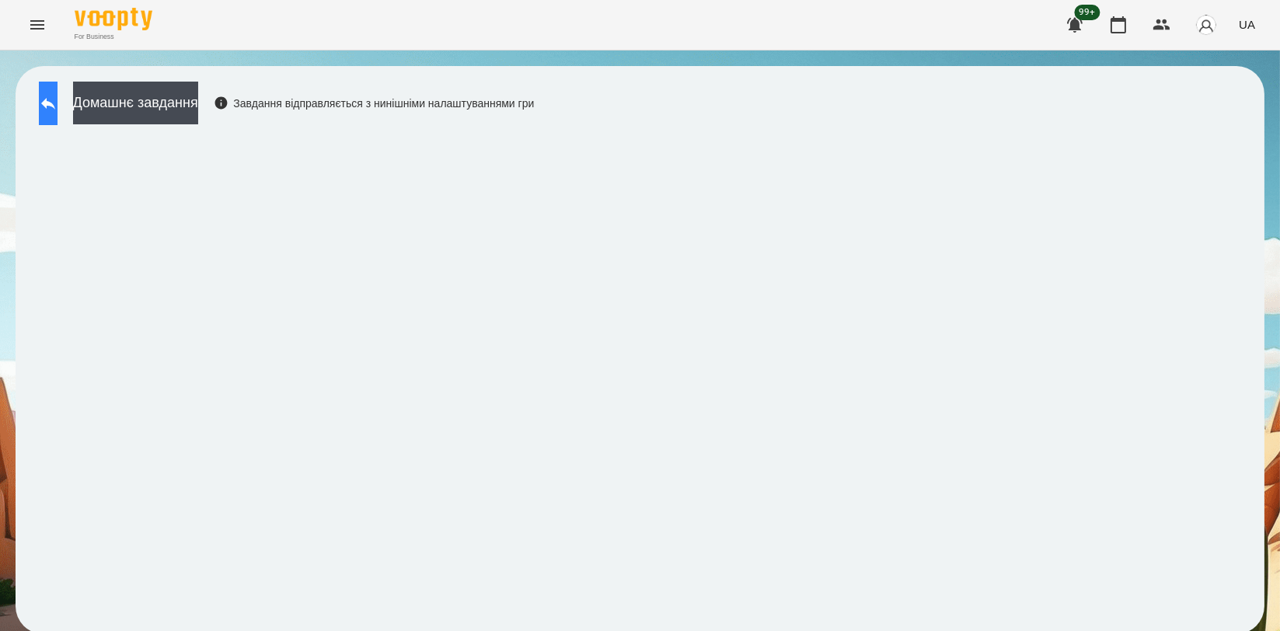
click at [58, 99] on button at bounding box center [48, 104] width 19 height 44
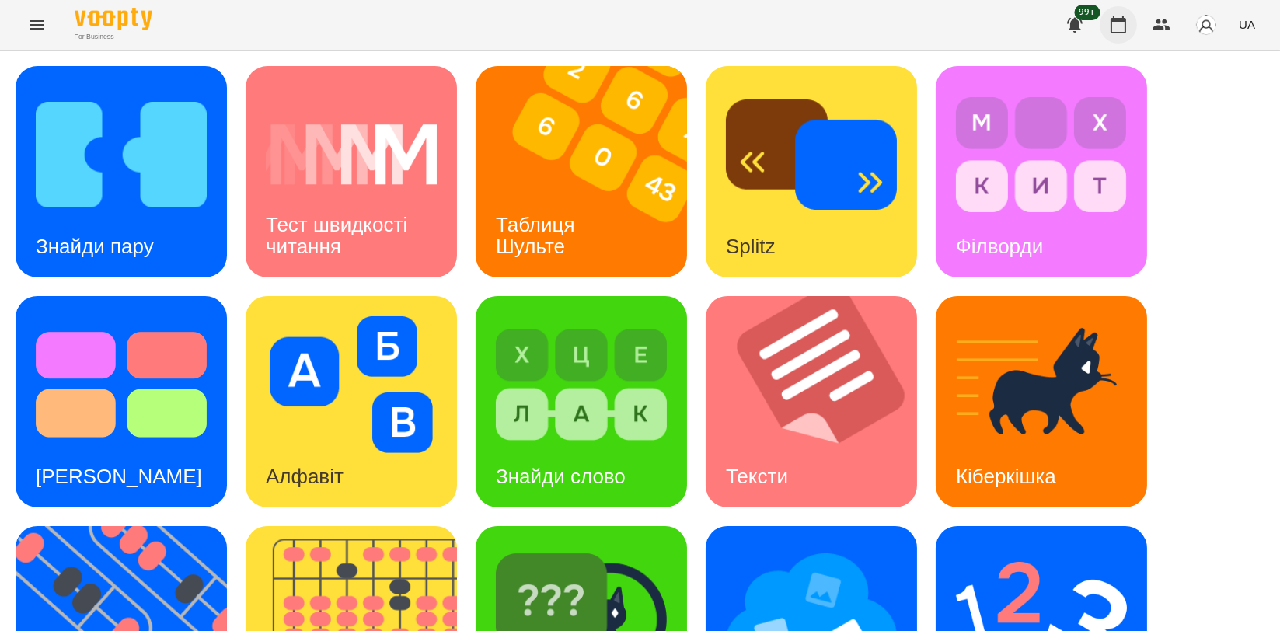
click at [1124, 26] on icon "button" at bounding box center [1118, 25] width 19 height 19
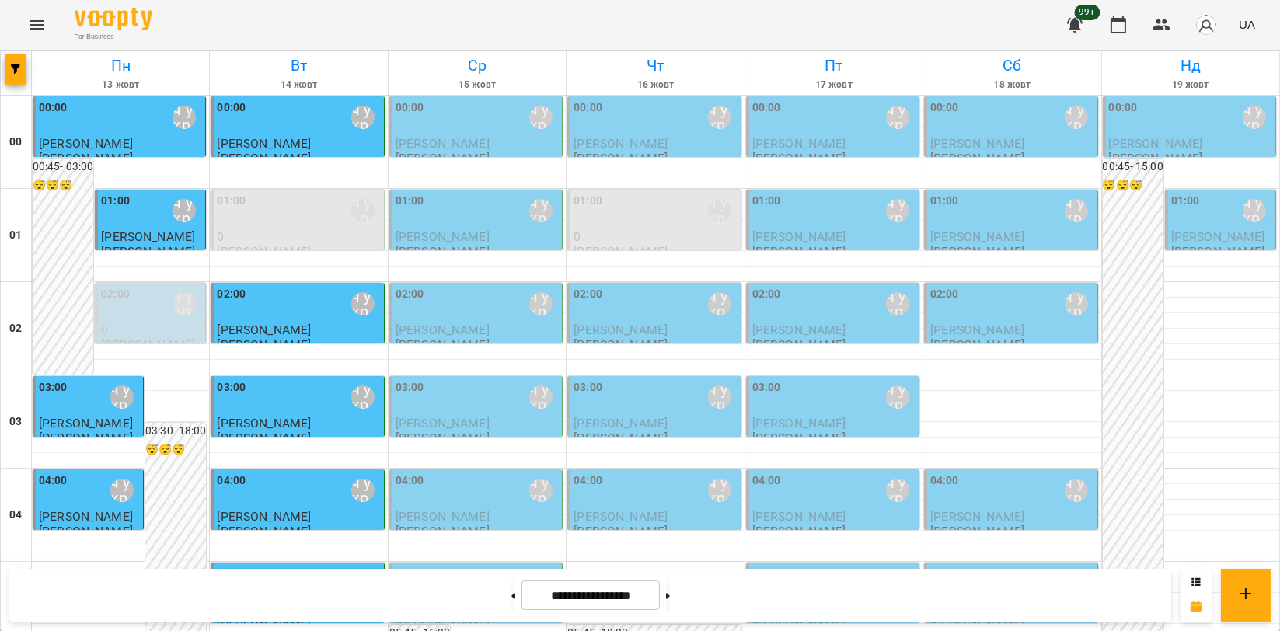
scroll to position [173, 0]
click at [282, 566] on div "05:00 Мойсук Надія\ ма укр\шч укр\ https://us06web.zoom.us/j/84559859332" at bounding box center [298, 584] width 163 height 36
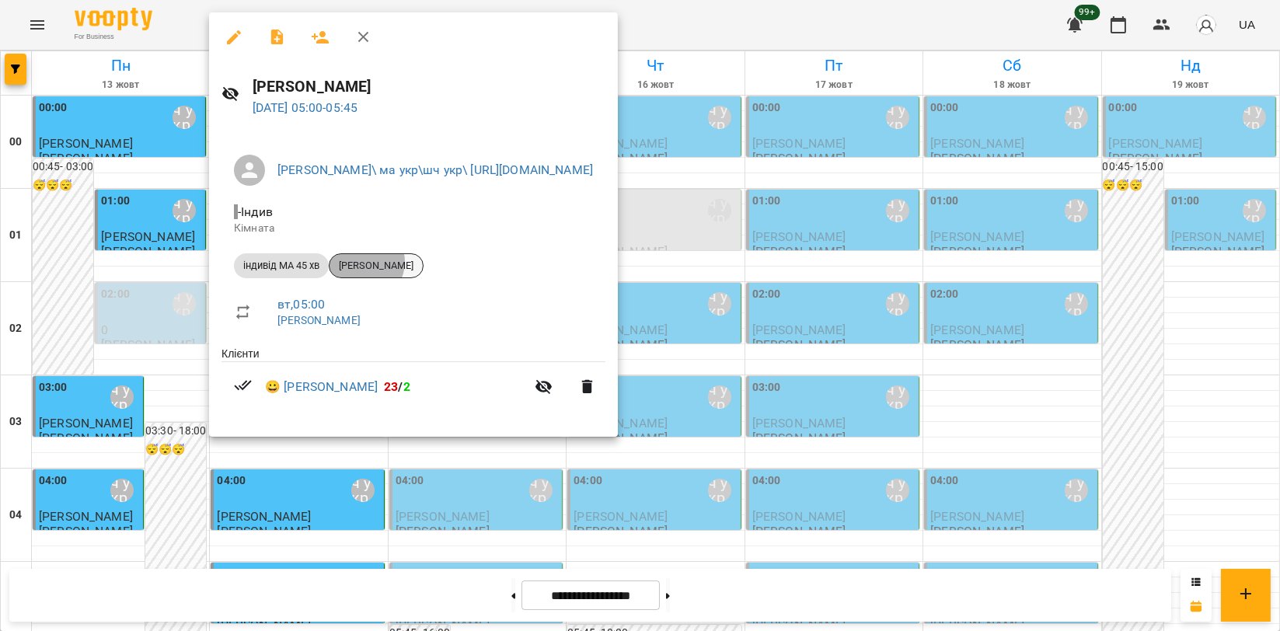
click at [364, 262] on span "[PERSON_NAME]" at bounding box center [375, 266] width 93 height 14
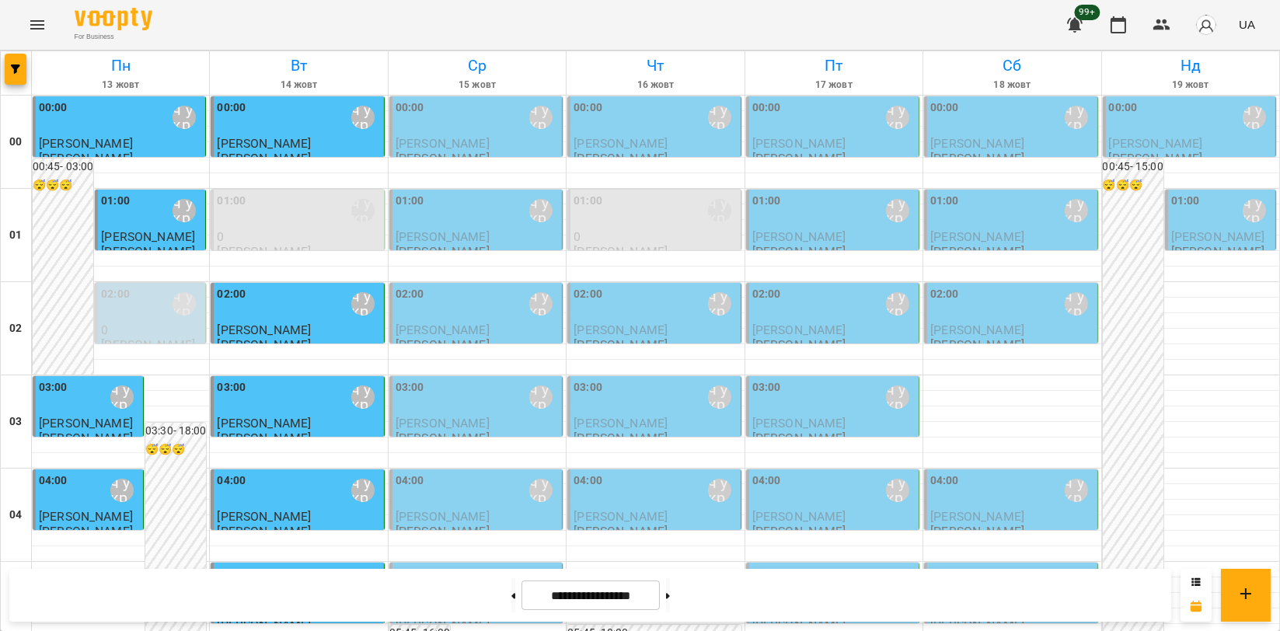
scroll to position [1772, 0]
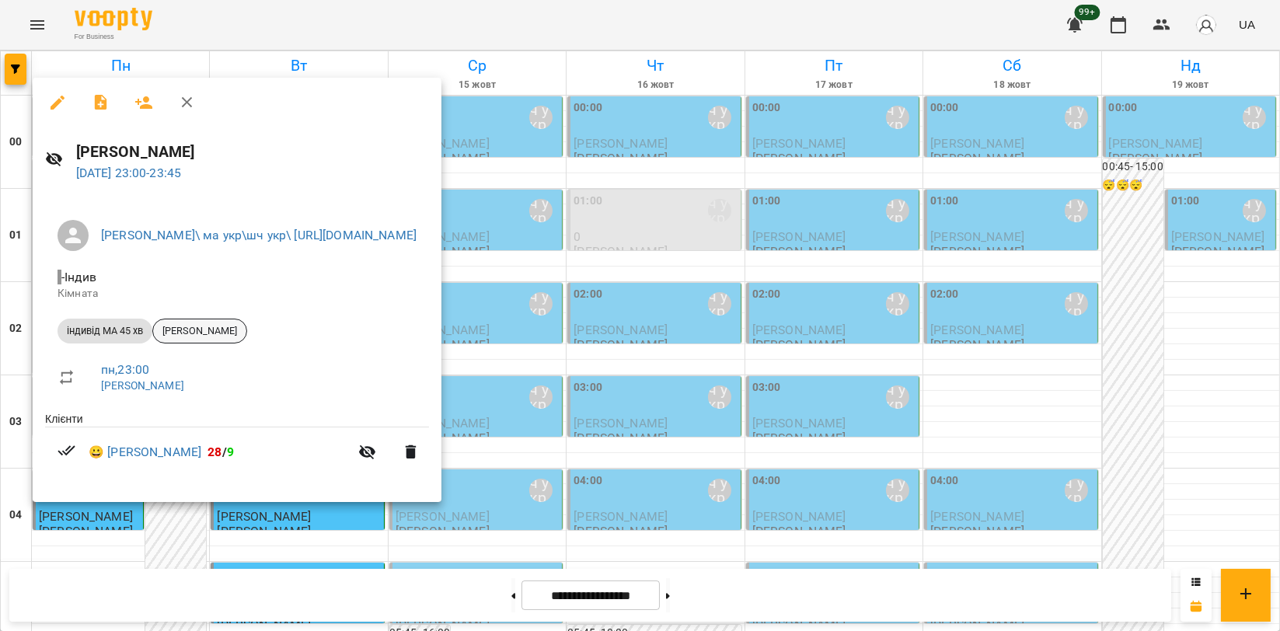
click at [172, 331] on span "[PERSON_NAME]" at bounding box center [199, 331] width 93 height 14
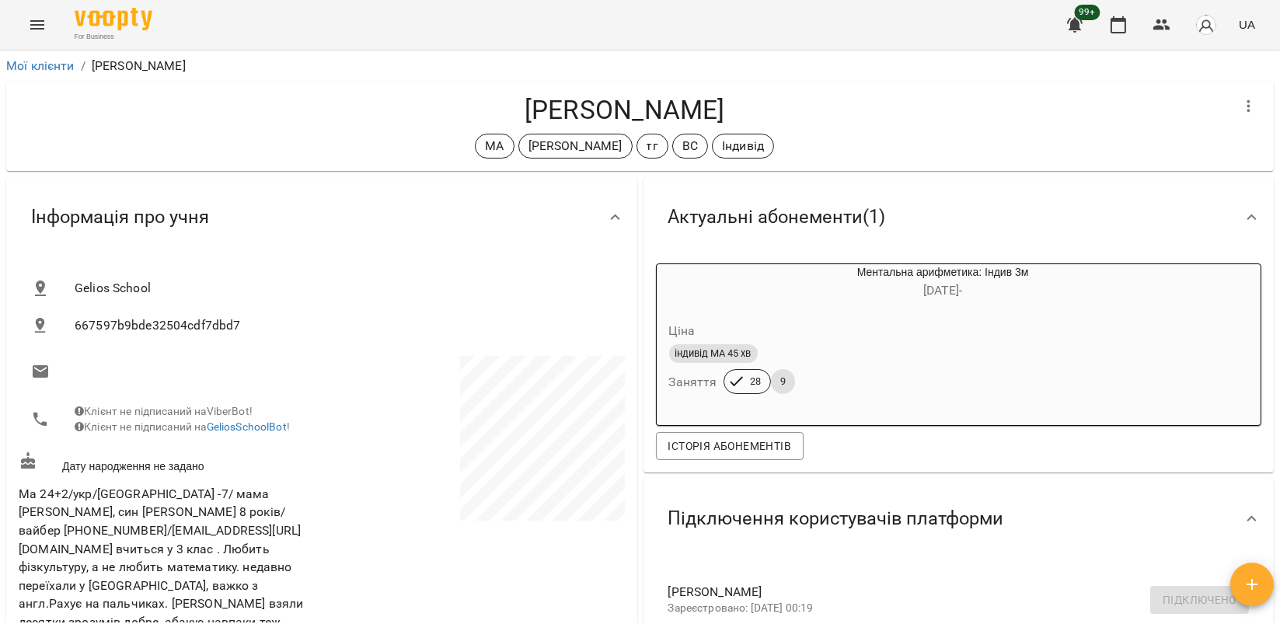
click at [37, 30] on icon "Menu" at bounding box center [37, 25] width 19 height 19
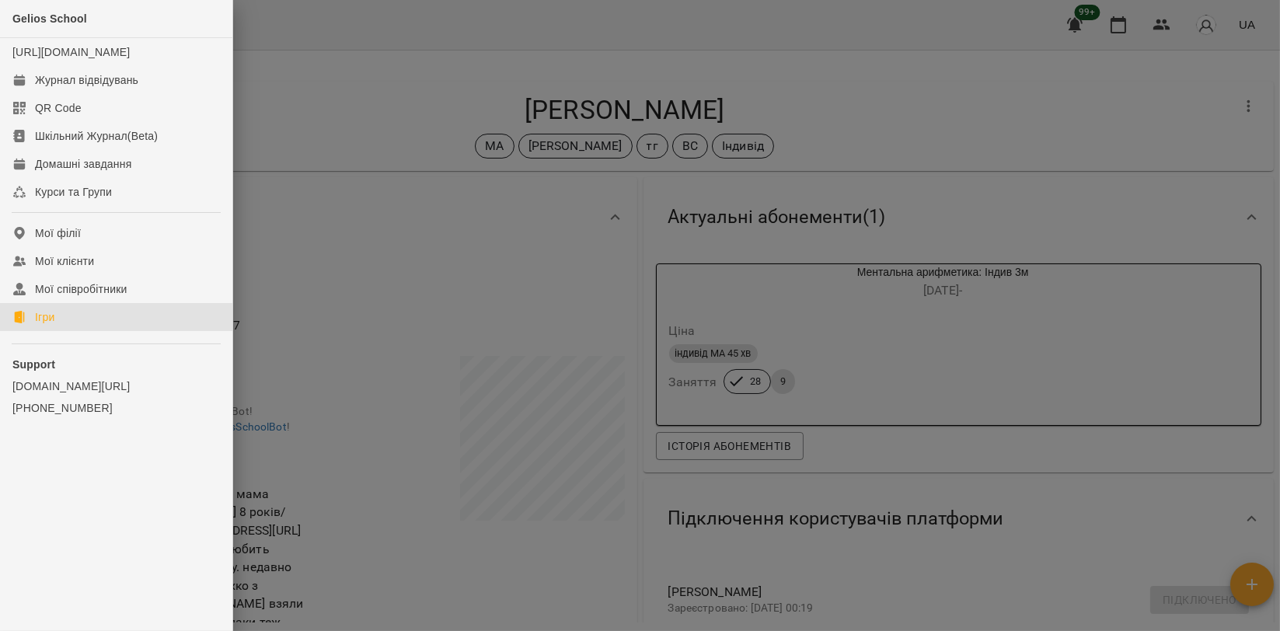
click at [58, 331] on link "Ігри" at bounding box center [116, 317] width 232 height 28
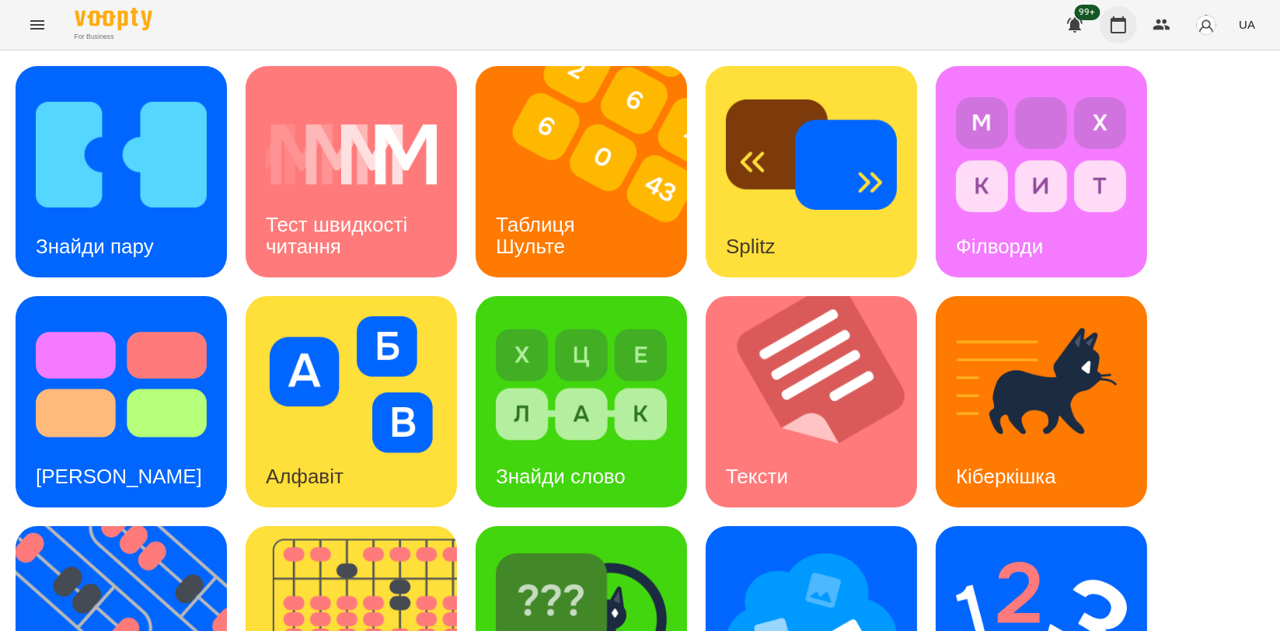
click at [1119, 23] on icon "button" at bounding box center [1118, 25] width 19 height 19
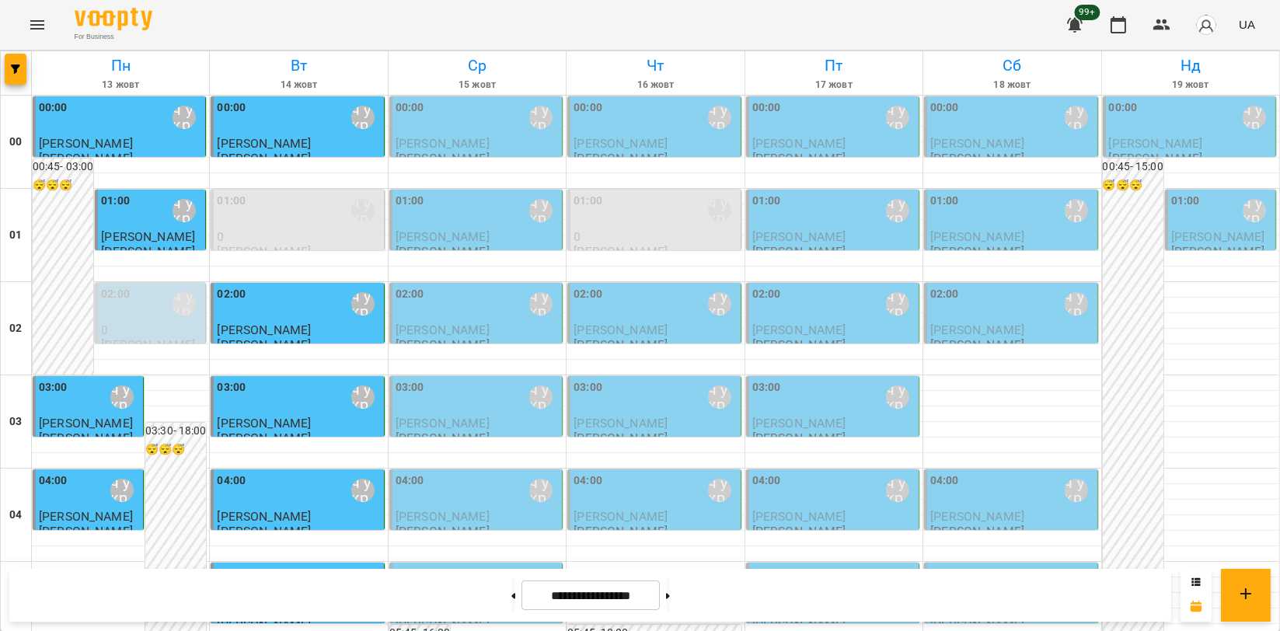
scroll to position [1381, 0]
